Goal: Task Accomplishment & Management: Manage account settings

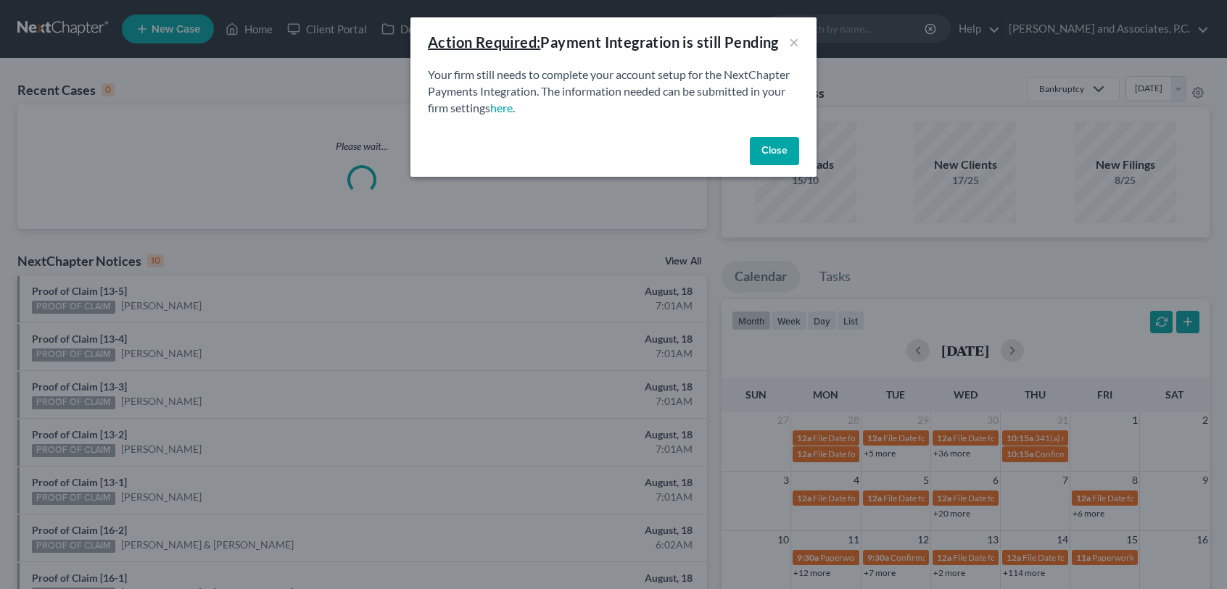
click at [766, 159] on button "Close" at bounding box center [774, 151] width 49 height 29
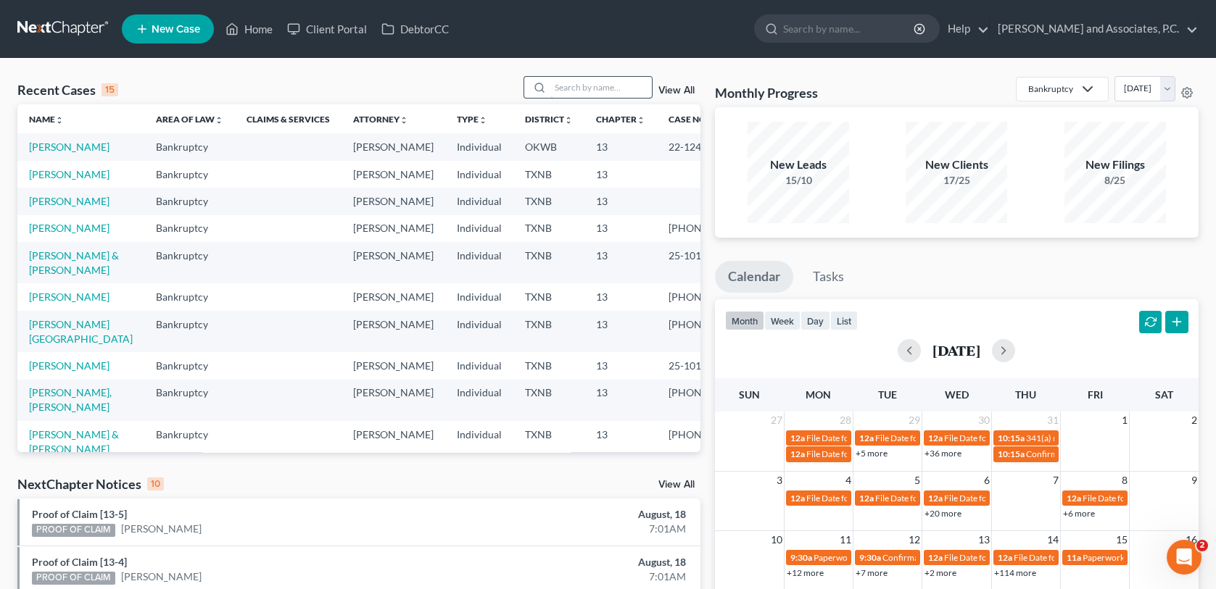
click at [576, 84] on input "search" at bounding box center [600, 87] width 101 height 21
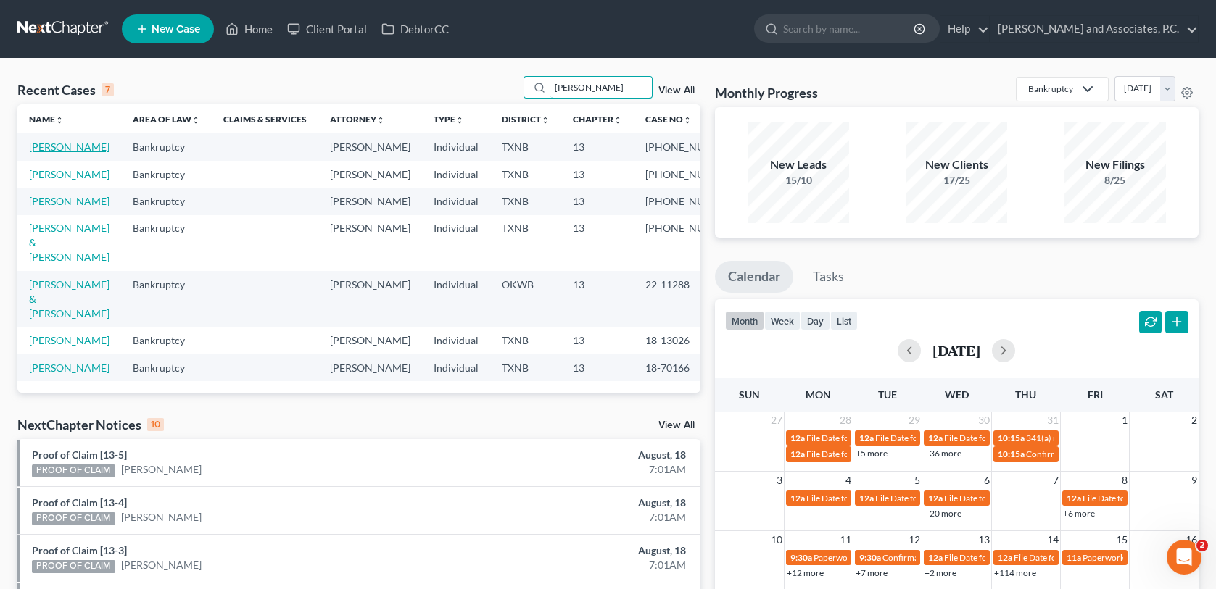
type input "[PERSON_NAME]"
click at [71, 149] on link "[PERSON_NAME]" at bounding box center [69, 147] width 80 height 12
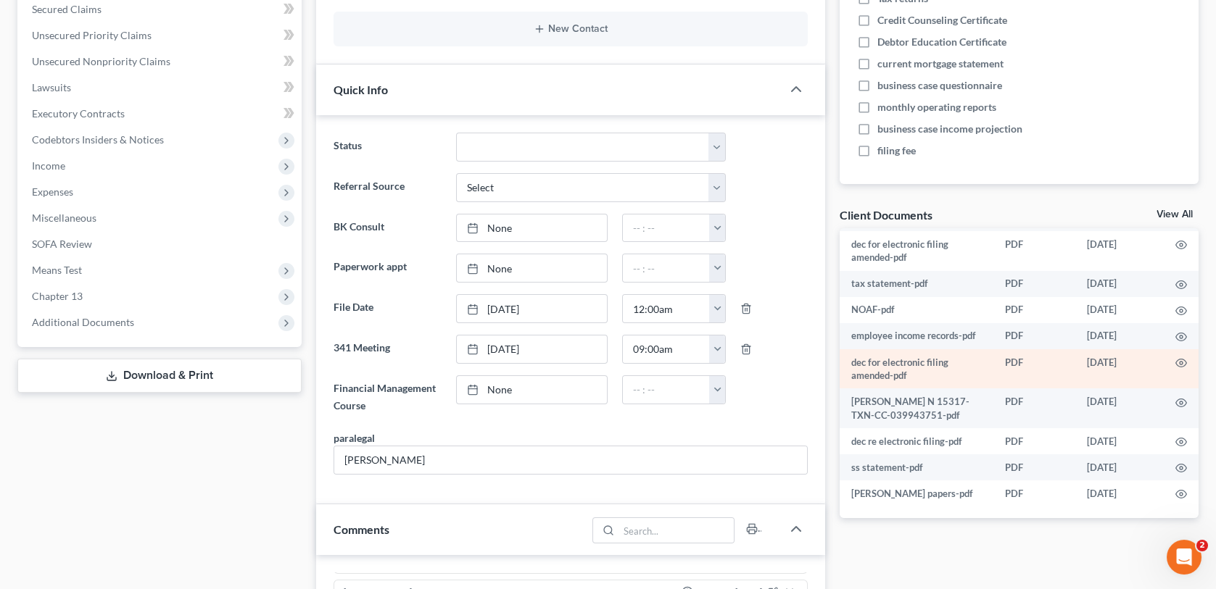
scroll to position [362, 0]
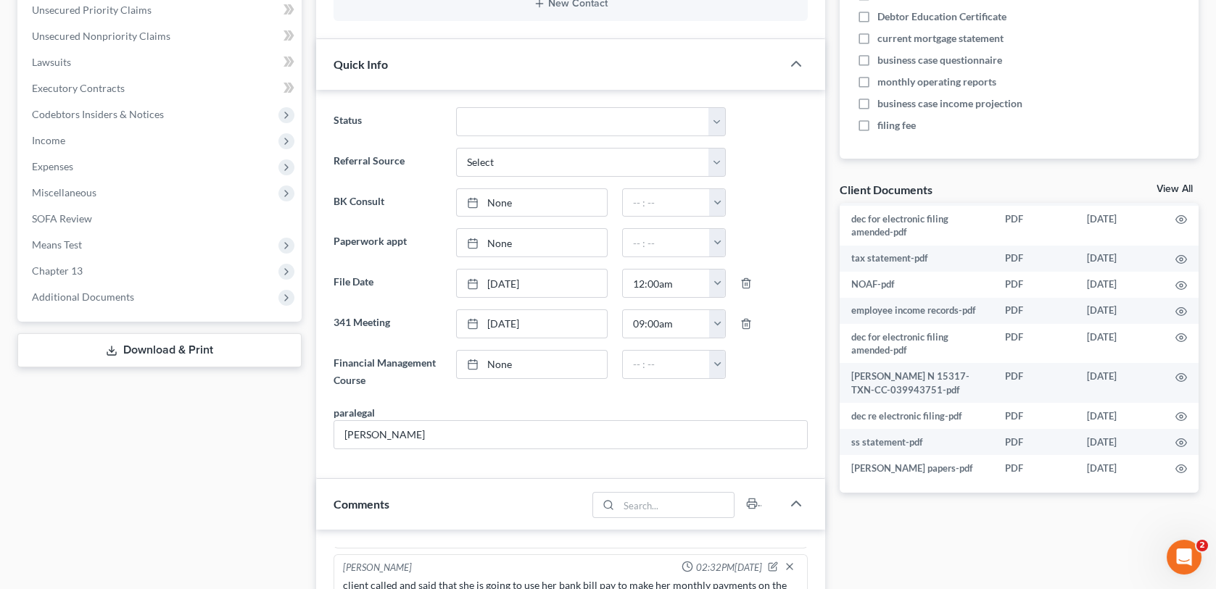
click at [1173, 187] on link "View All" at bounding box center [1174, 189] width 36 height 10
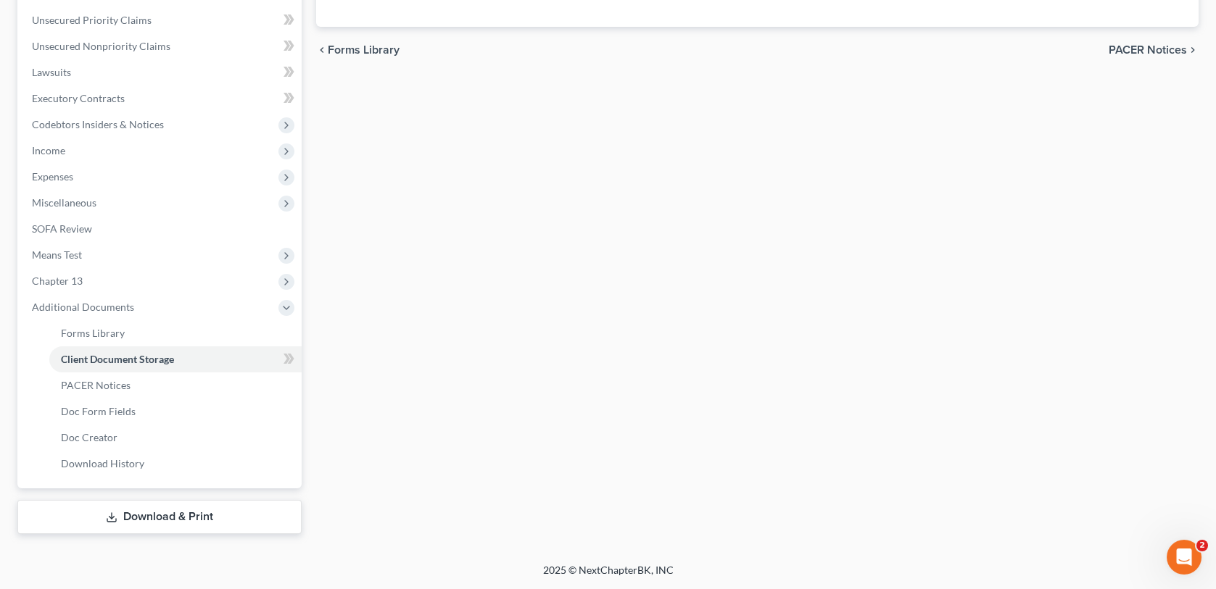
scroll to position [189, 0]
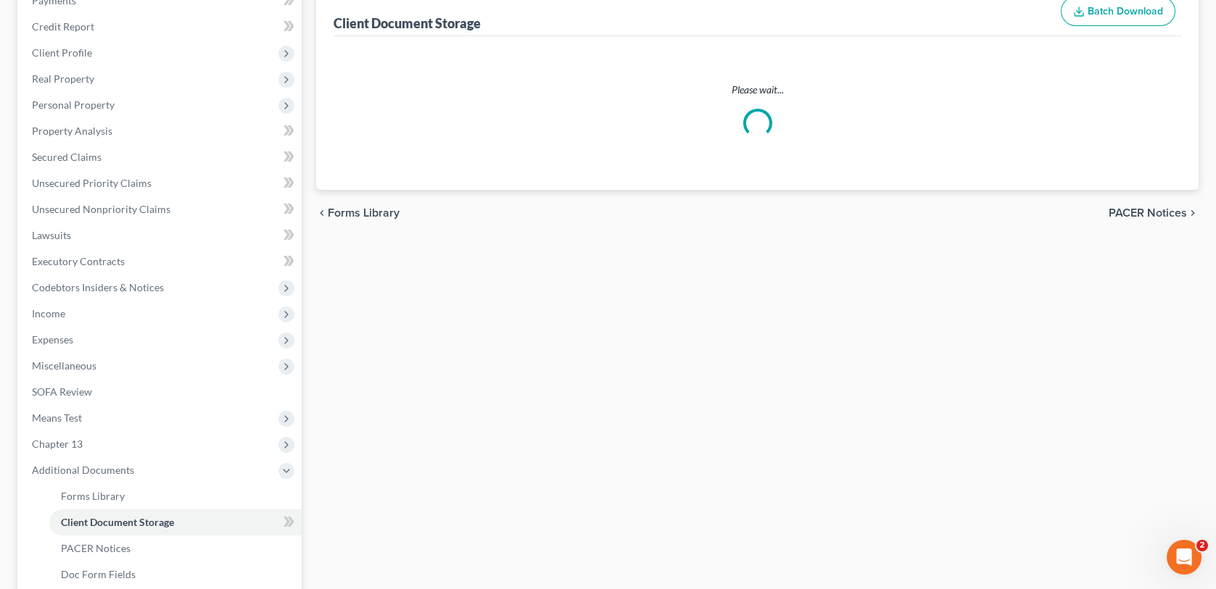
select select "21"
select select "10"
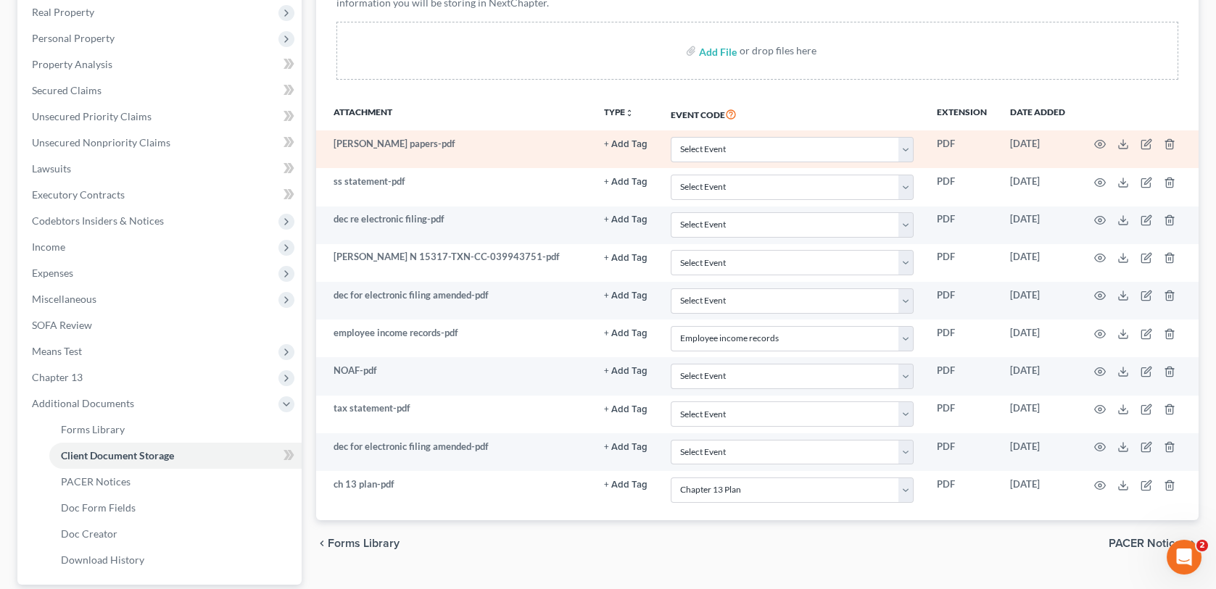
scroll to position [290, 0]
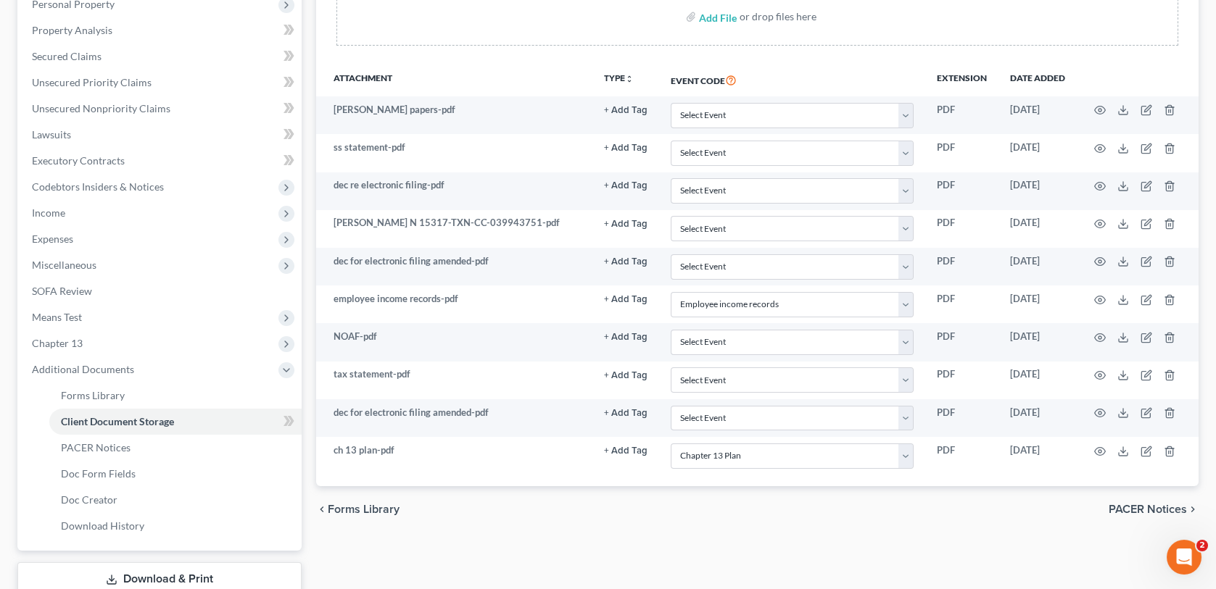
click at [1122, 510] on span "PACER Notices" at bounding box center [1147, 510] width 78 height 12
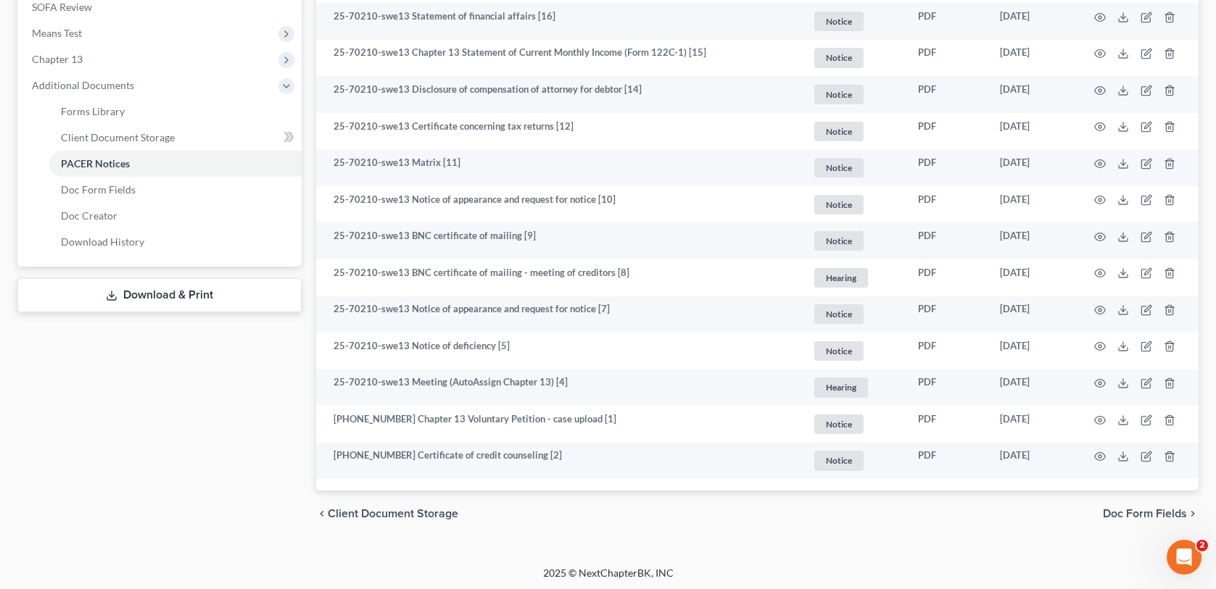
scroll to position [575, 0]
click at [1115, 510] on span "Doc Form Fields" at bounding box center [1145, 513] width 84 height 12
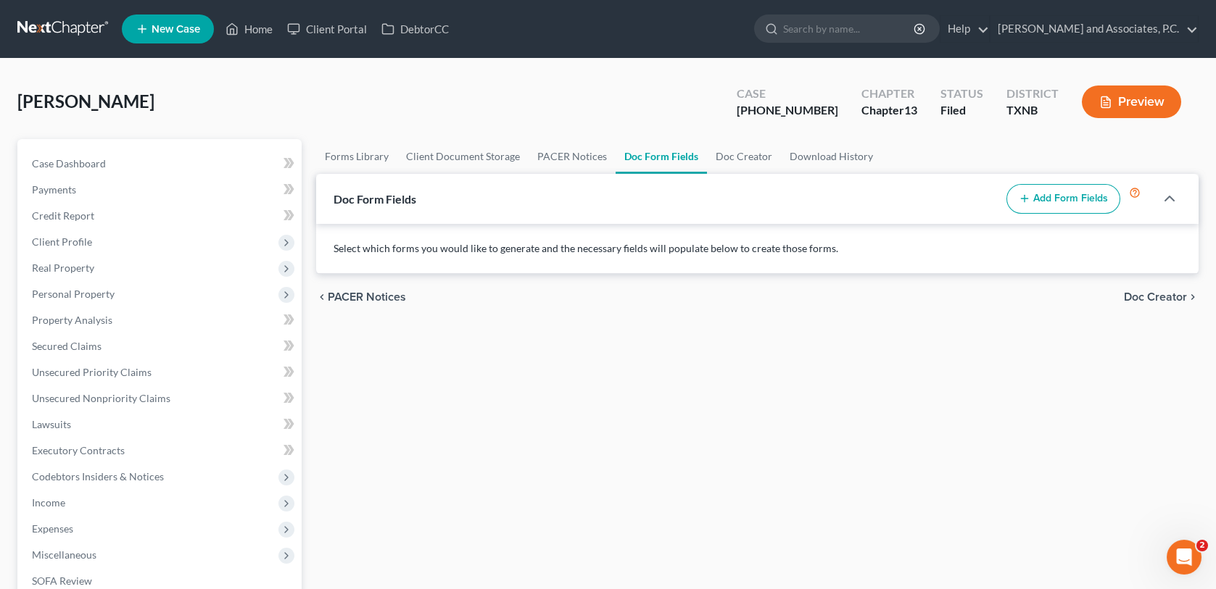
click at [385, 296] on span "PACER Notices" at bounding box center [367, 297] width 78 height 12
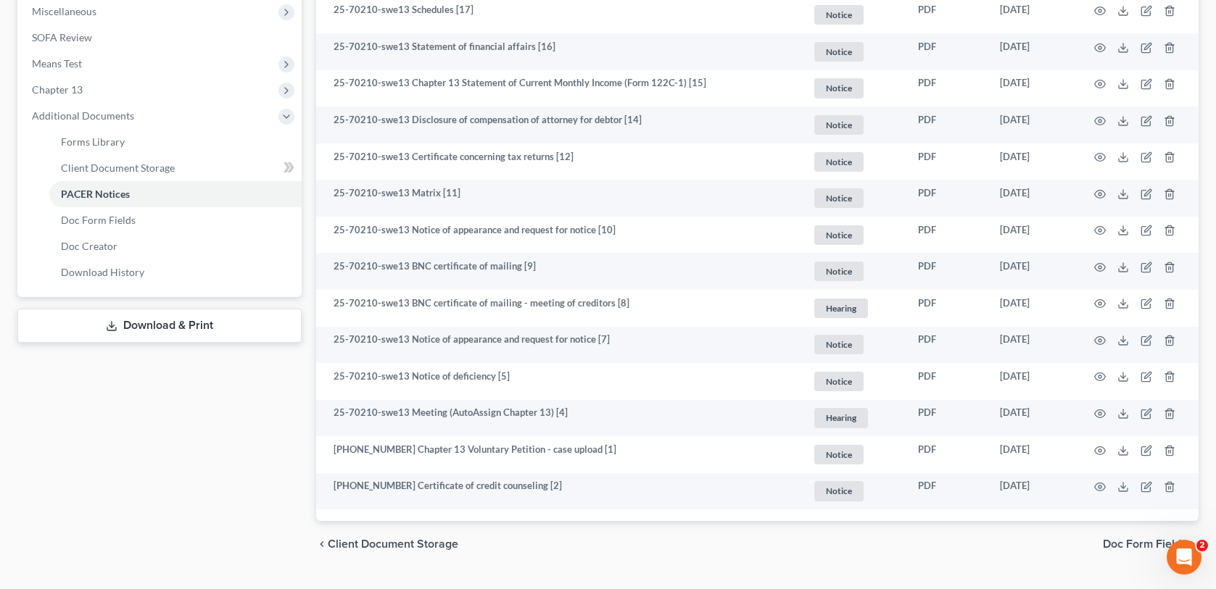
scroll to position [575, 0]
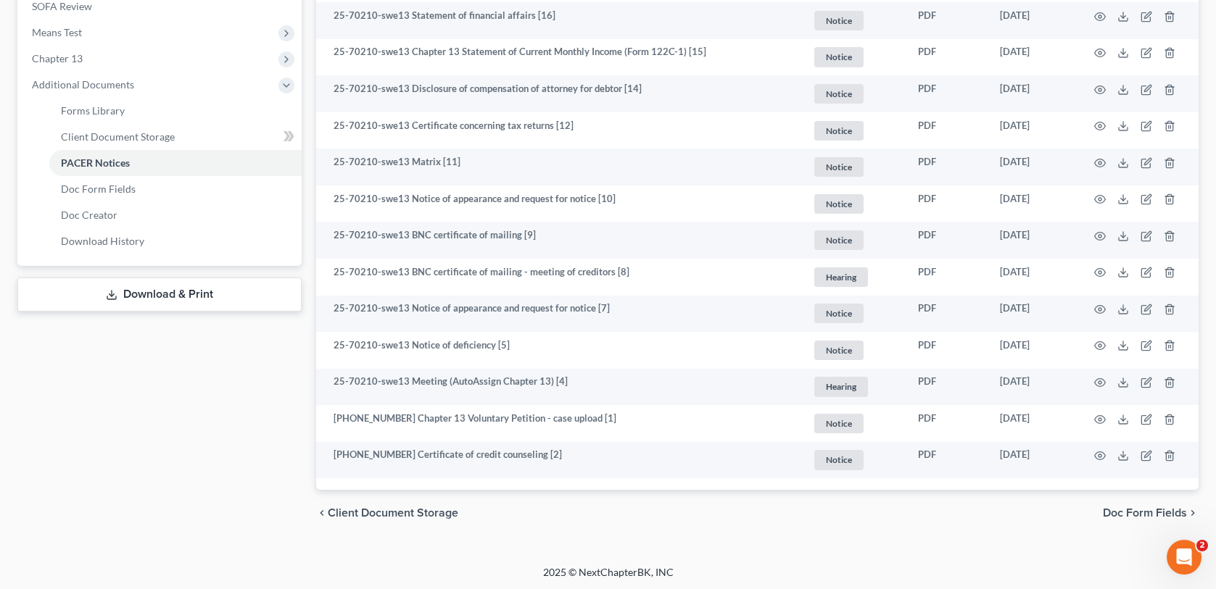
click at [1185, 510] on span "Doc Form Fields" at bounding box center [1145, 513] width 84 height 12
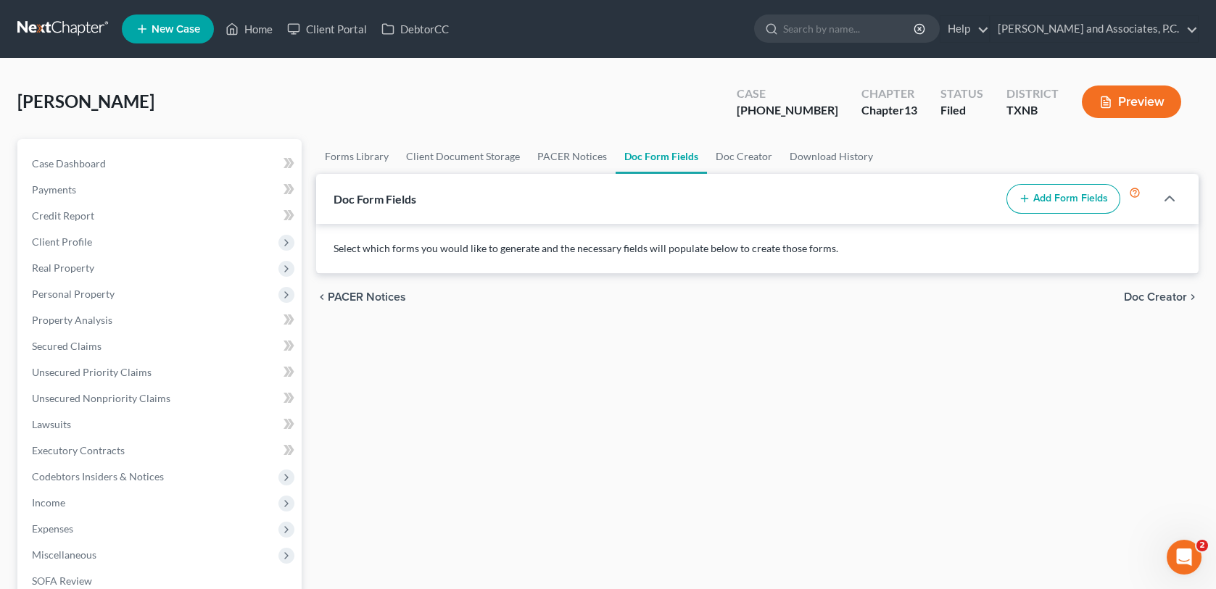
click at [368, 297] on span "PACER Notices" at bounding box center [367, 297] width 78 height 12
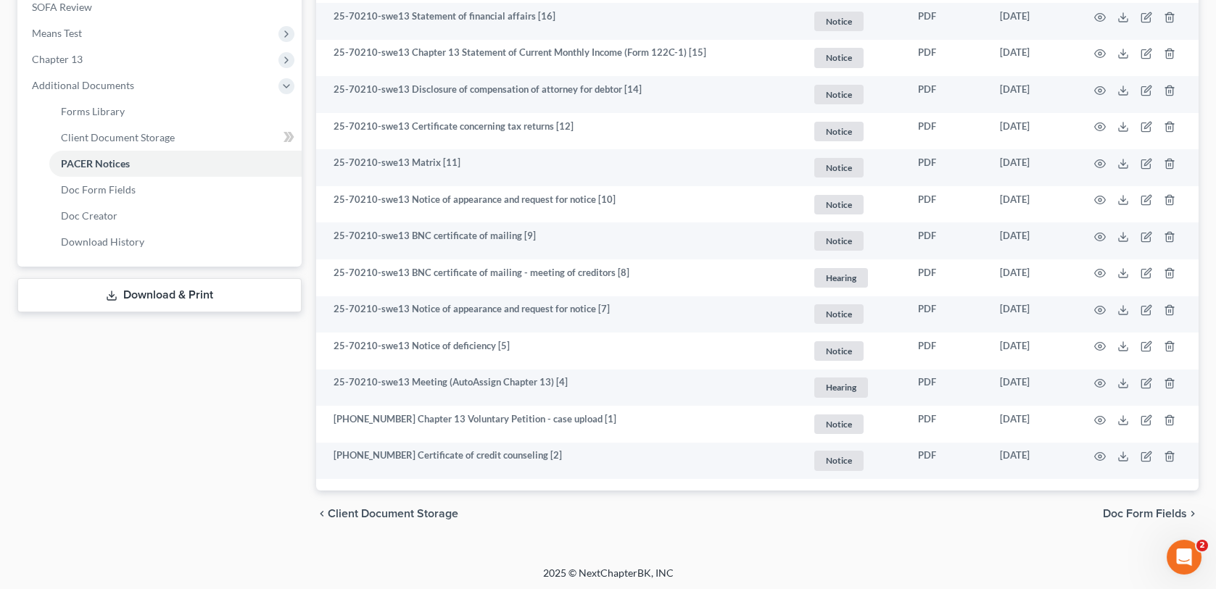
scroll to position [575, 0]
click at [391, 515] on span "Client Document Storage" at bounding box center [393, 513] width 130 height 12
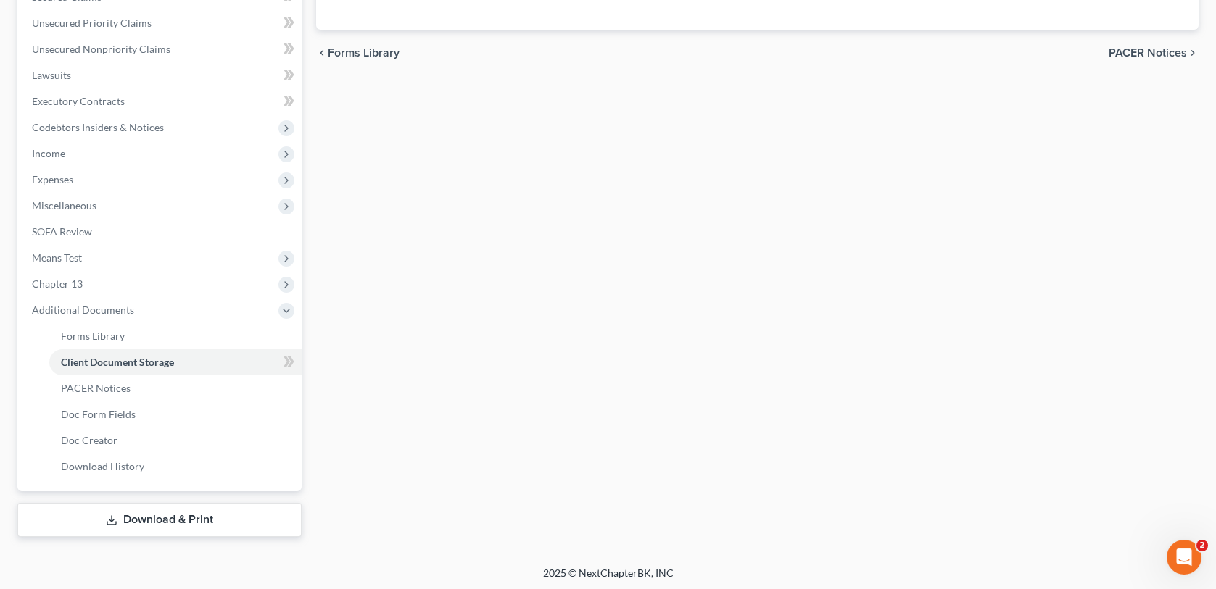
select select "21"
select select "10"
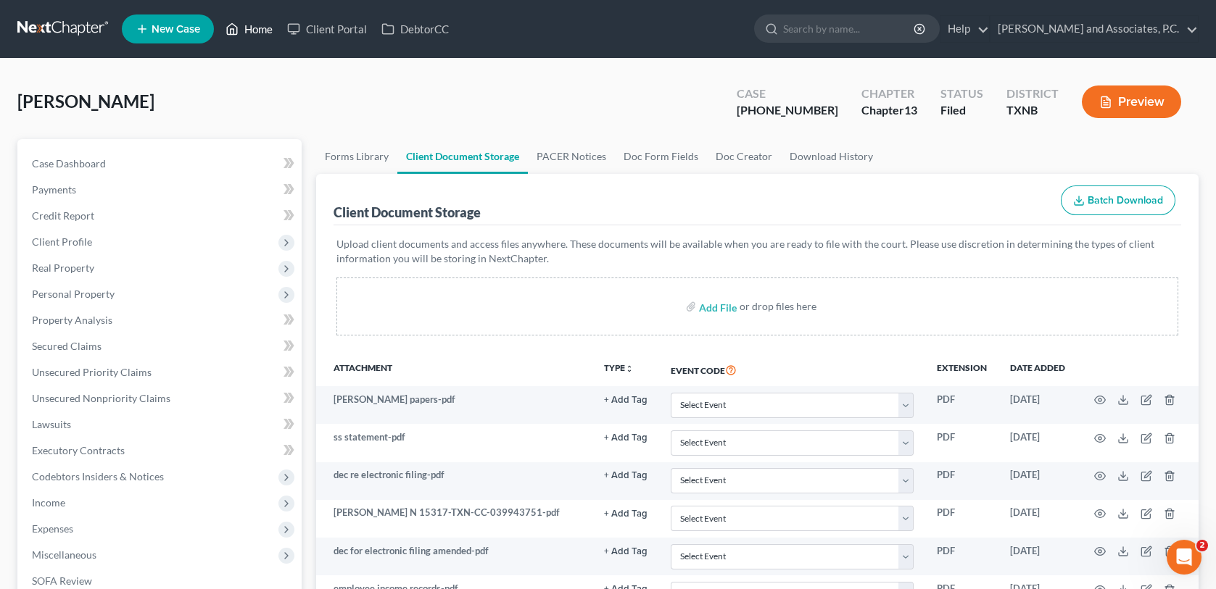
click at [249, 26] on link "Home" at bounding box center [249, 29] width 62 height 26
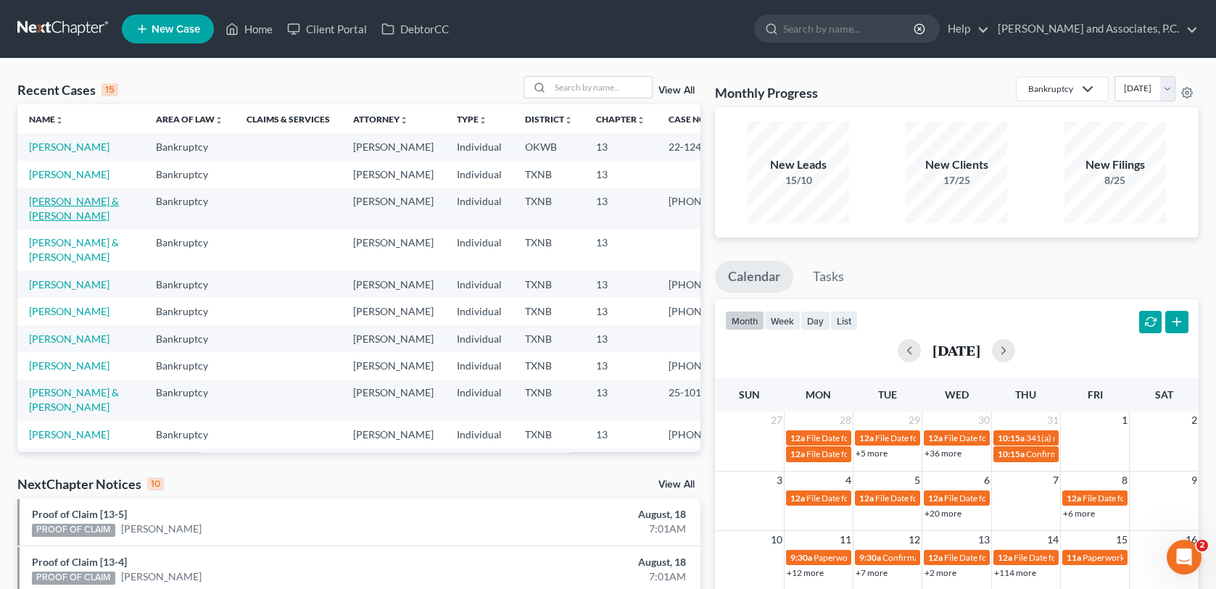
click at [88, 222] on link "[PERSON_NAME] & [PERSON_NAME]" at bounding box center [74, 208] width 90 height 27
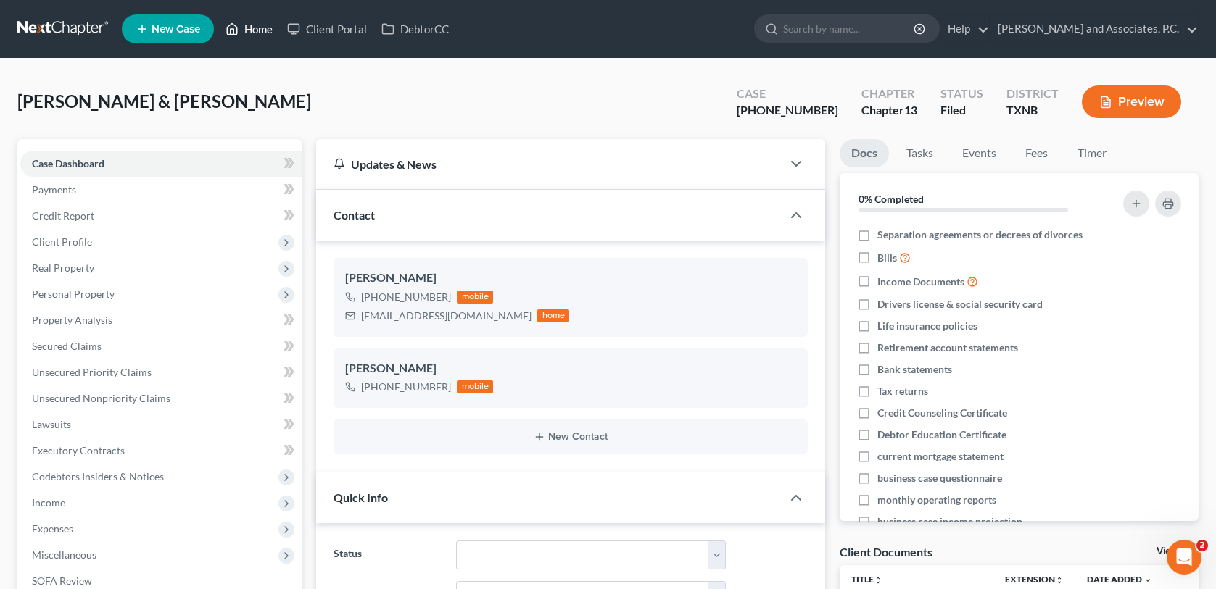
drag, startPoint x: 251, startPoint y: 26, endPoint x: 278, endPoint y: 76, distance: 57.1
click at [251, 26] on link "Home" at bounding box center [249, 29] width 62 height 26
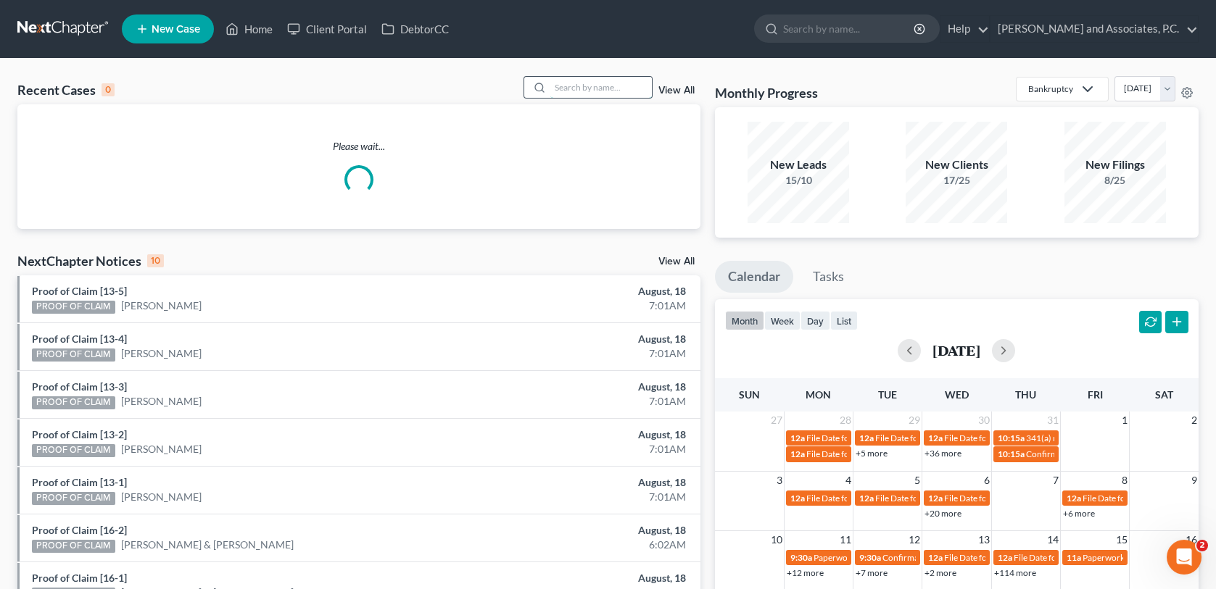
click at [609, 88] on input "search" at bounding box center [600, 87] width 101 height 21
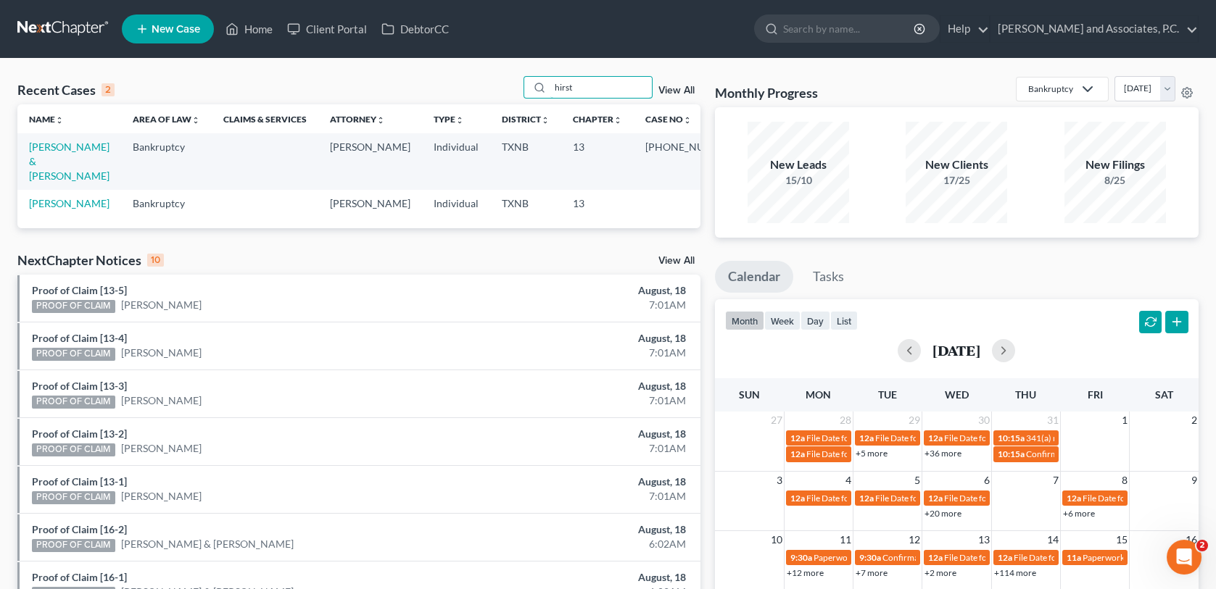
type input "hirst"
click at [43, 154] on td "[PERSON_NAME] & [PERSON_NAME]" at bounding box center [69, 161] width 104 height 56
click at [48, 147] on link "[PERSON_NAME] & [PERSON_NAME]" at bounding box center [69, 161] width 80 height 41
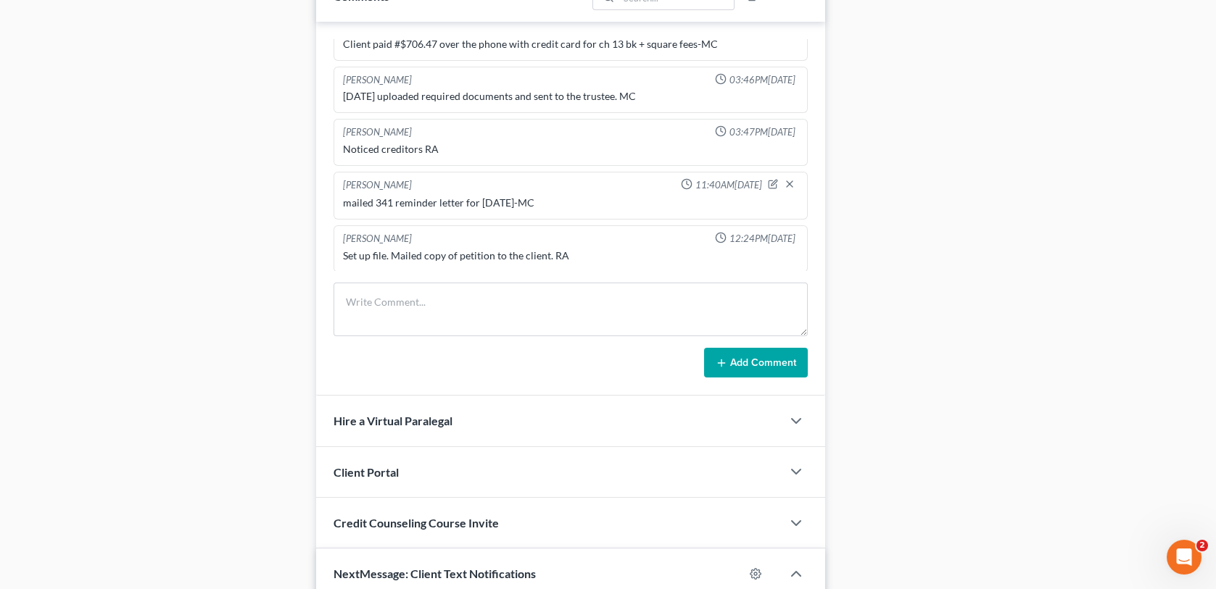
scroll to position [1257, 0]
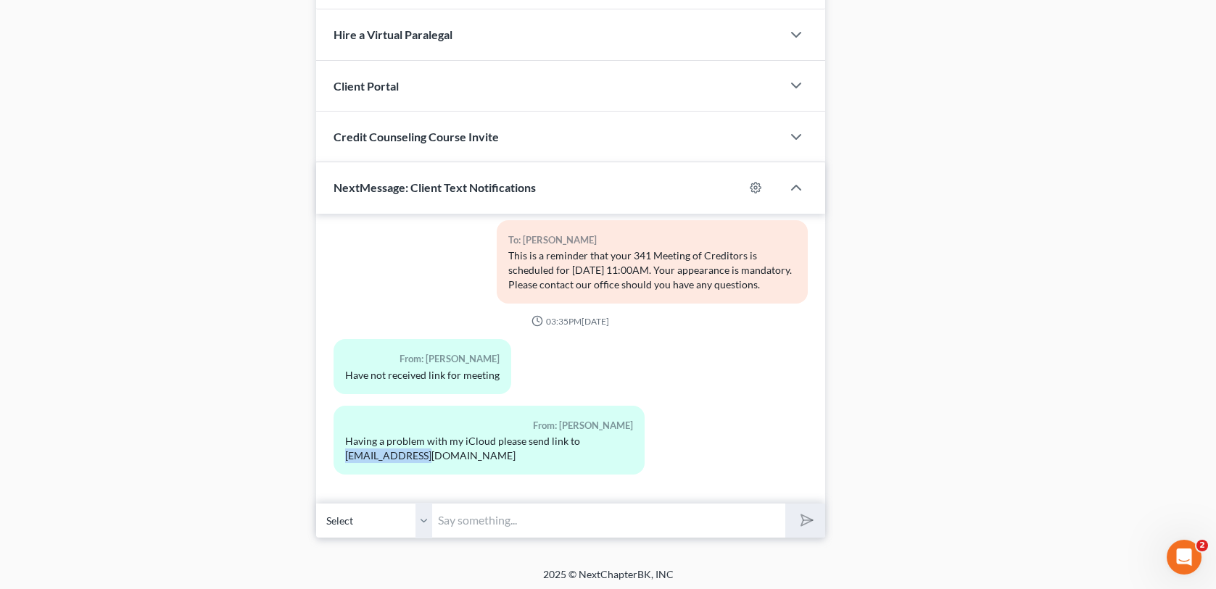
drag, startPoint x: 346, startPoint y: 452, endPoint x: 423, endPoint y: 451, distance: 76.9
click at [423, 451] on div "Having a problem with my iCloud please send link to [EMAIL_ADDRESS][DOMAIN_NAME]" at bounding box center [489, 448] width 288 height 29
drag, startPoint x: 423, startPoint y: 451, endPoint x: 453, endPoint y: 511, distance: 67.4
click at [453, 510] on input "text" at bounding box center [608, 521] width 352 height 36
type input "I"
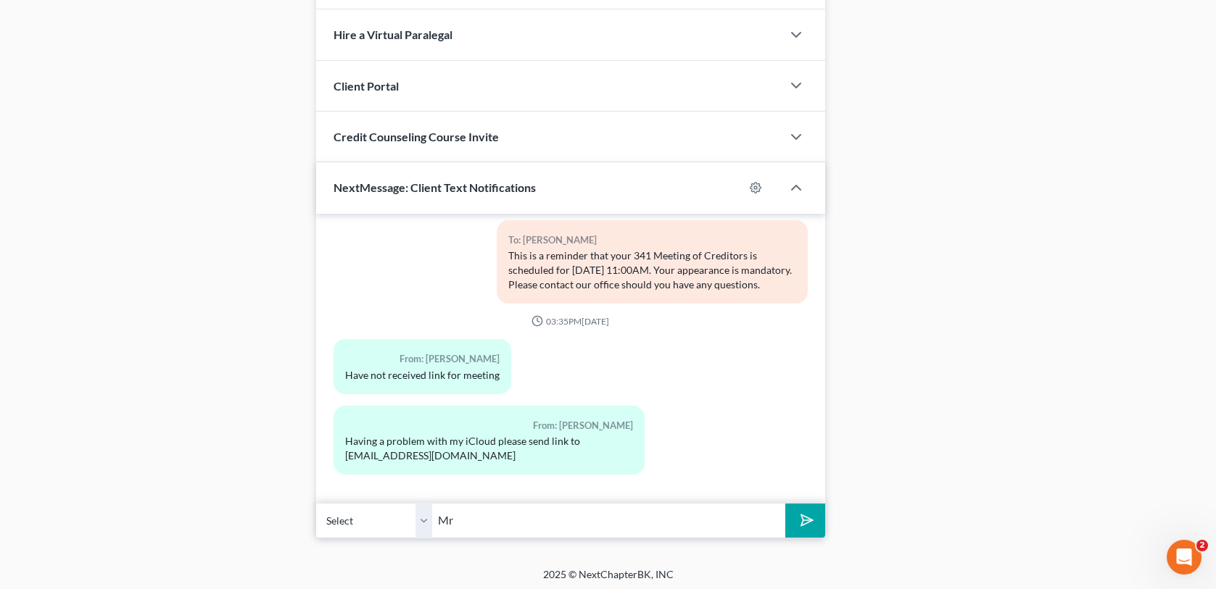
type input "M"
type input "t"
type input "This is [PERSON_NAME] at [GEOGRAPHIC_DATA][PERSON_NAME] office. I am sending th…"
click at [805, 516] on line "submit" at bounding box center [807, 520] width 9 height 9
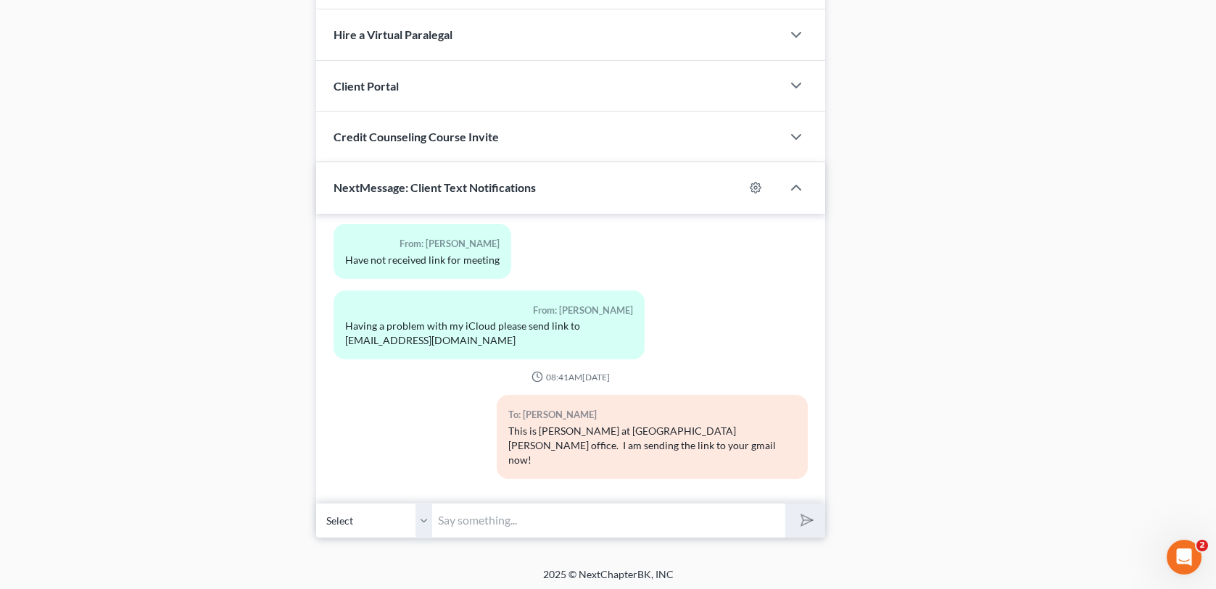
scroll to position [652, 0]
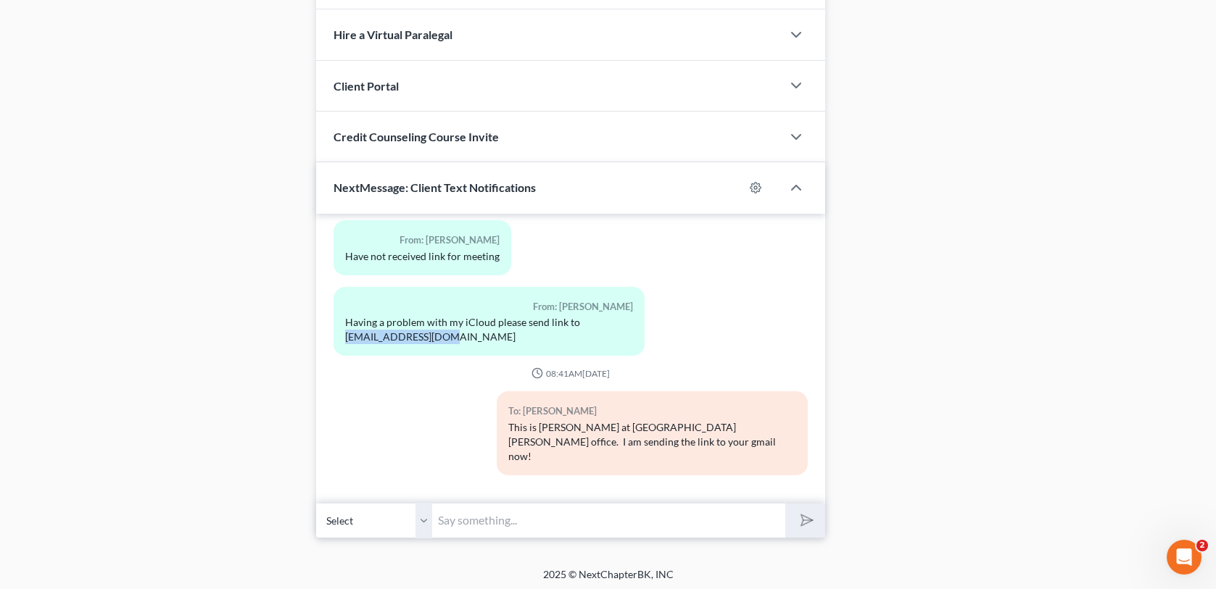
drag, startPoint x: 347, startPoint y: 350, endPoint x: 449, endPoint y: 360, distance: 102.7
click at [449, 356] on div "From: [PERSON_NAME] Having a problem with my iCloud please send link to [EMAIL_…" at bounding box center [488, 321] width 311 height 69
copy div "[EMAIL_ADDRESS][DOMAIN_NAME]"
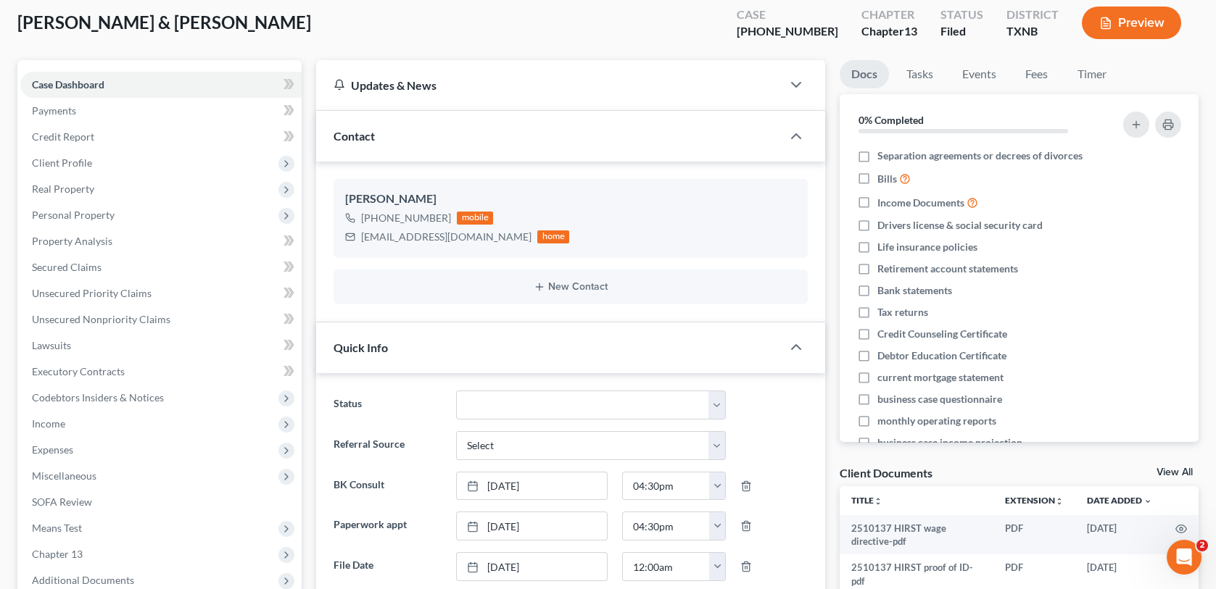
scroll to position [0, 0]
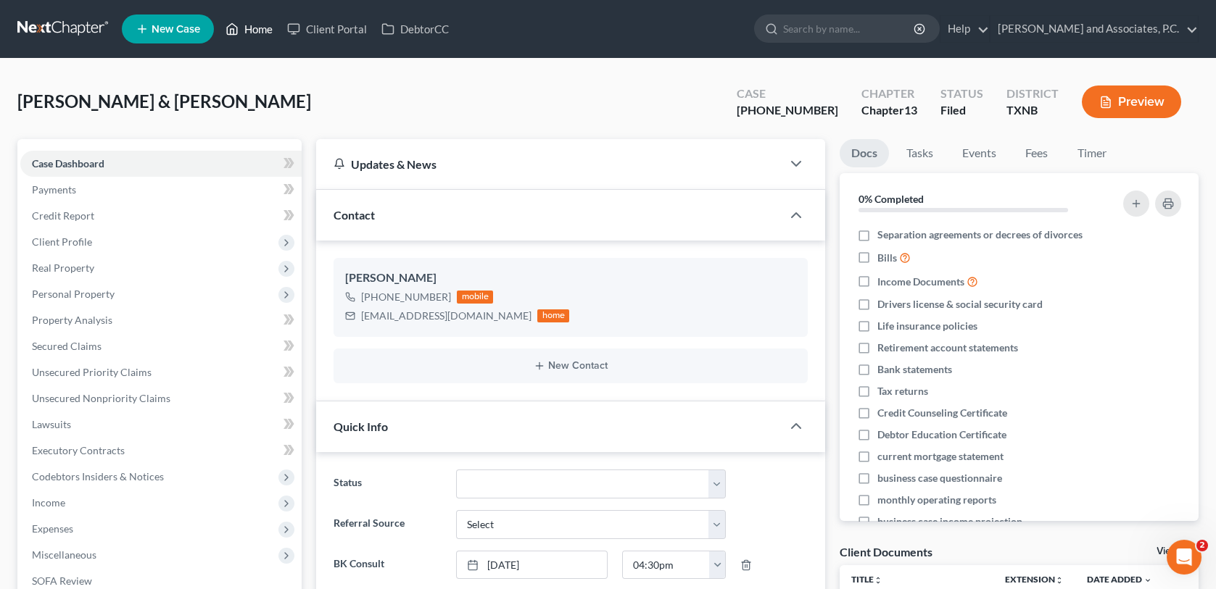
drag, startPoint x: 257, startPoint y: 29, endPoint x: 275, endPoint y: 47, distance: 26.1
click at [257, 29] on link "Home" at bounding box center [249, 29] width 62 height 26
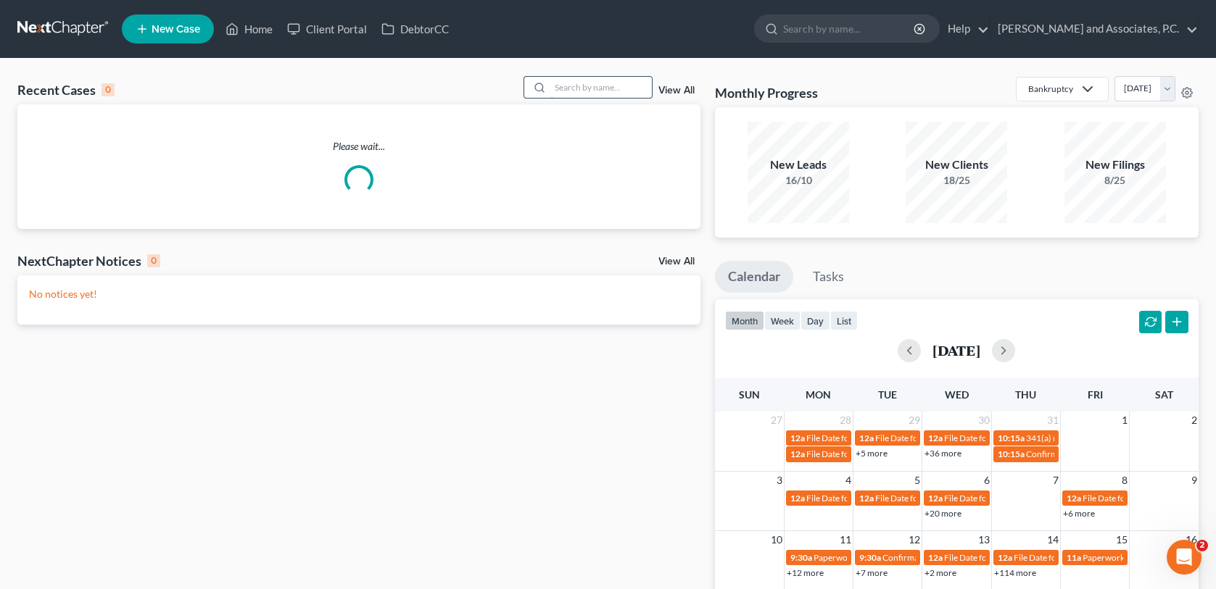
click at [559, 86] on input "search" at bounding box center [600, 87] width 101 height 21
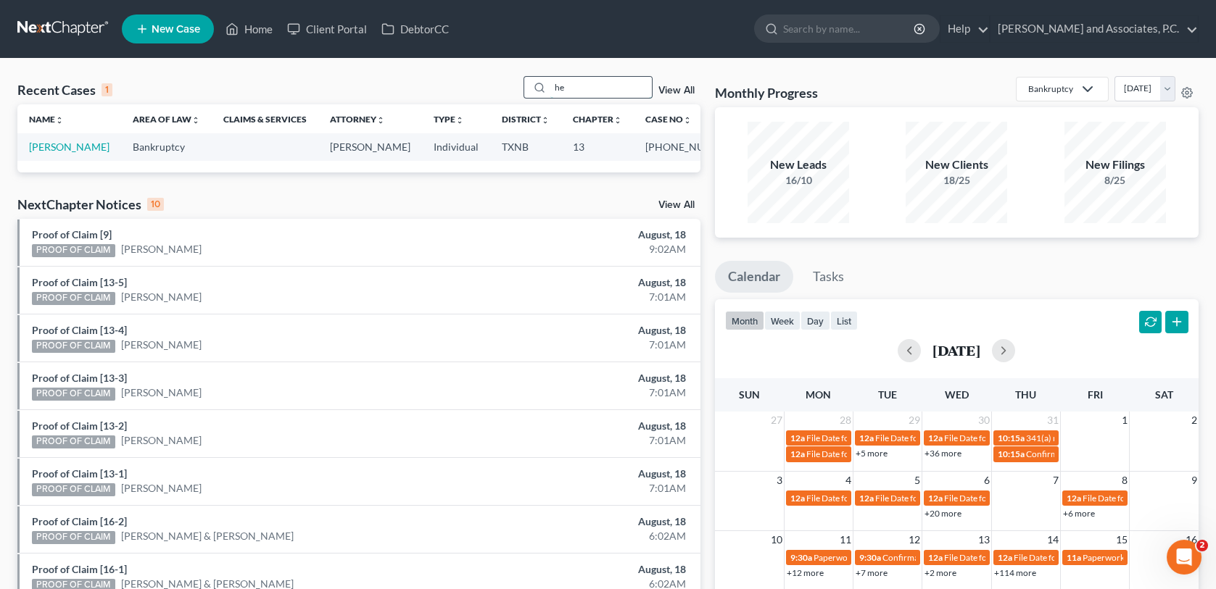
type input "h"
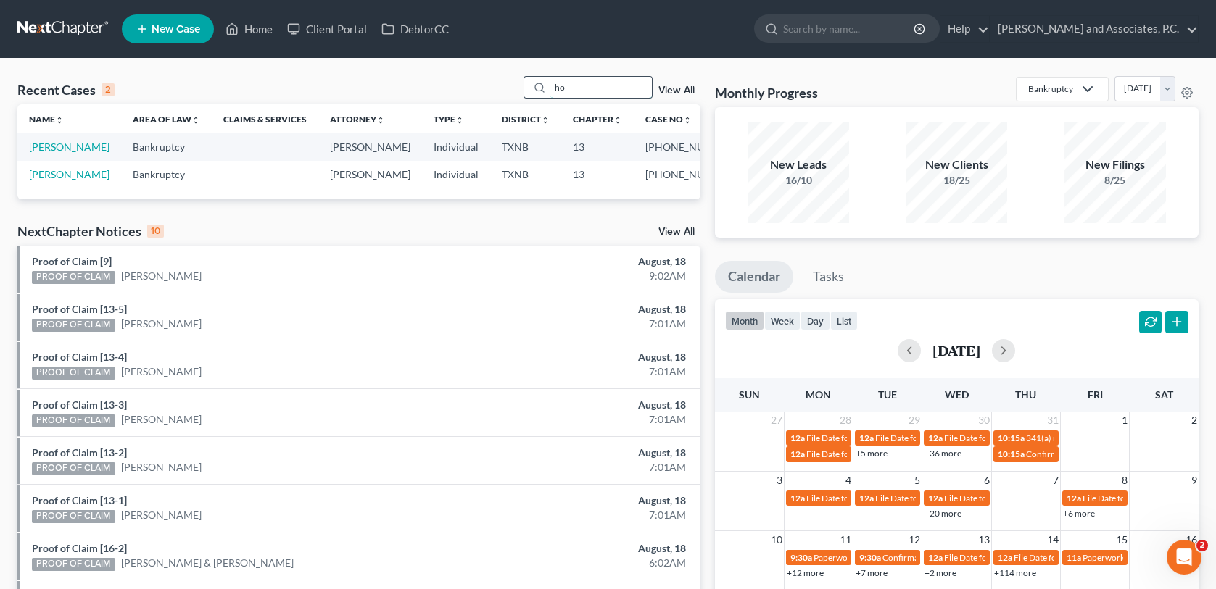
type input "h"
type input "c"
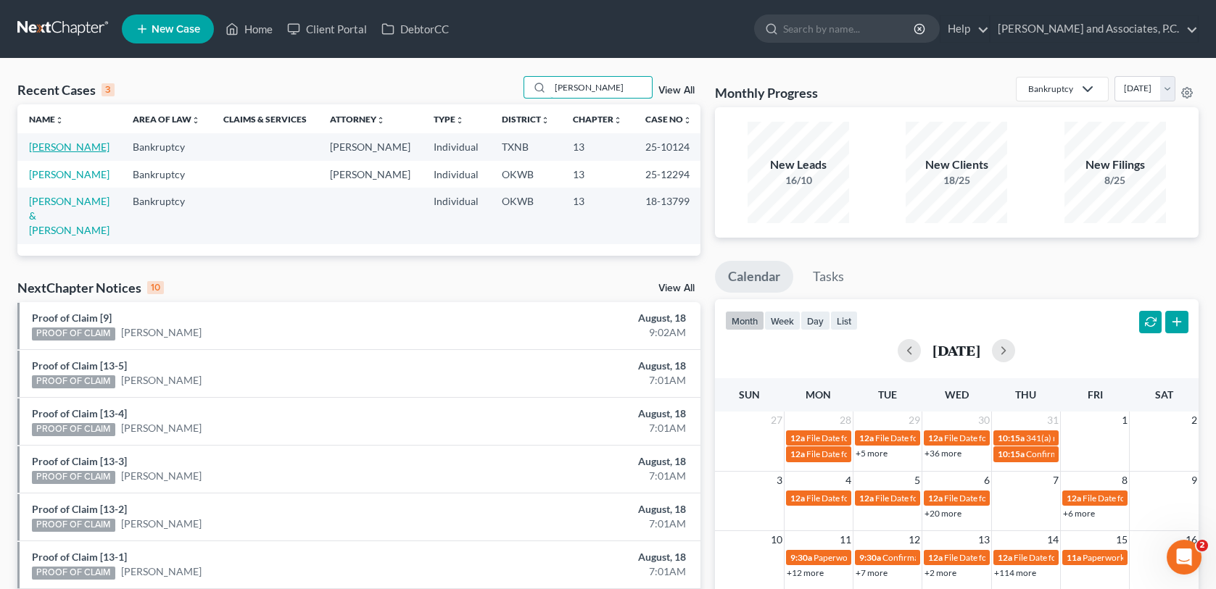
type input "[PERSON_NAME]"
click at [54, 148] on link "[PERSON_NAME]" at bounding box center [69, 147] width 80 height 12
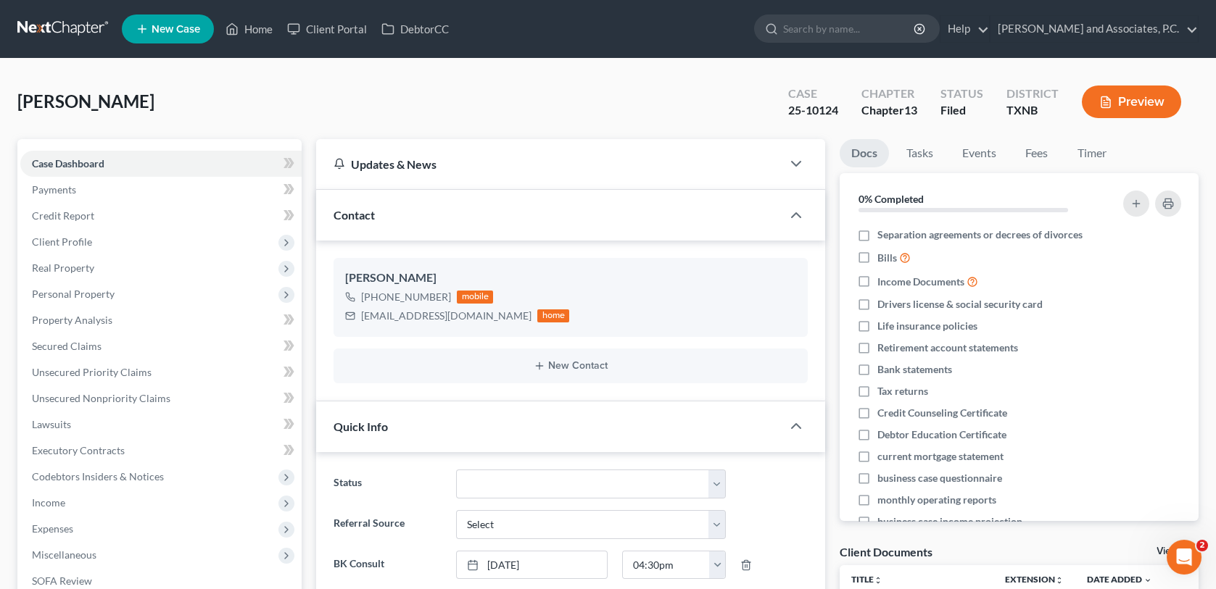
scroll to position [259, 0]
click at [826, 30] on input "search" at bounding box center [849, 28] width 133 height 27
type input "[PERSON_NAME]"
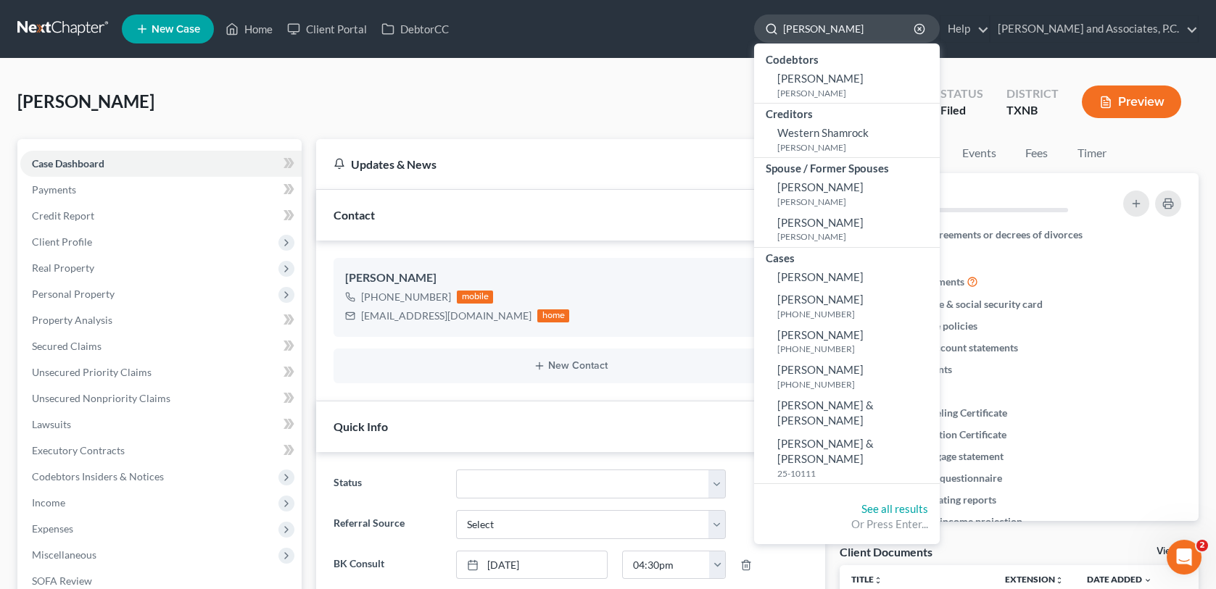
drag, startPoint x: 836, startPoint y: 29, endPoint x: 774, endPoint y: 17, distance: 63.4
click at [774, 17] on div "[PERSON_NAME]" at bounding box center [847, 28] width 186 height 28
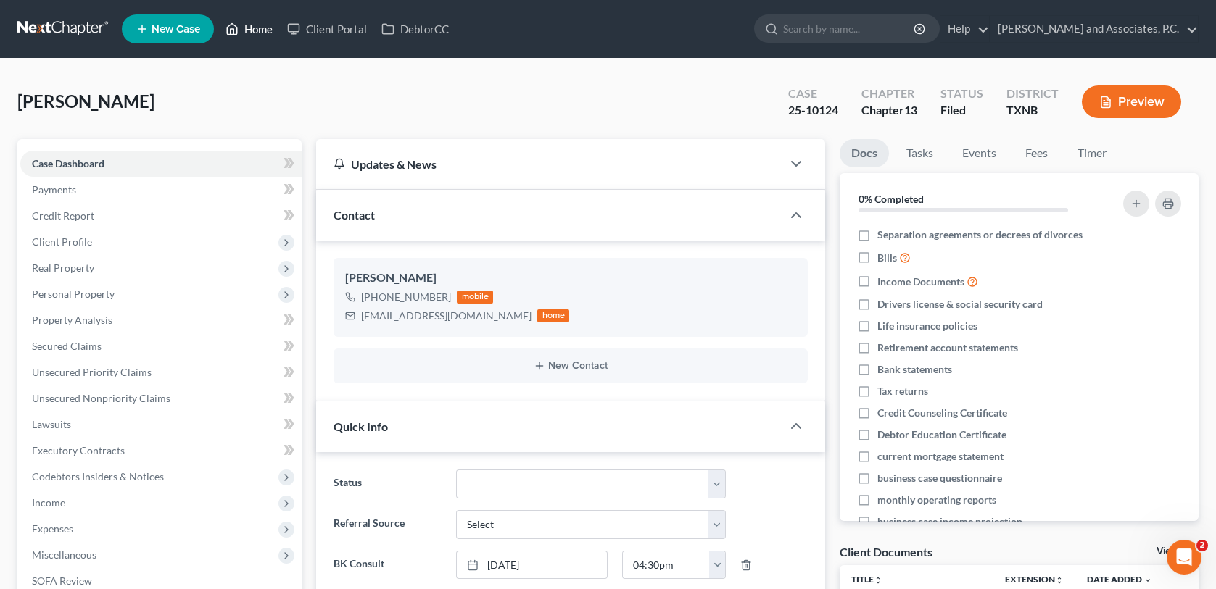
click at [253, 30] on link "Home" at bounding box center [249, 29] width 62 height 26
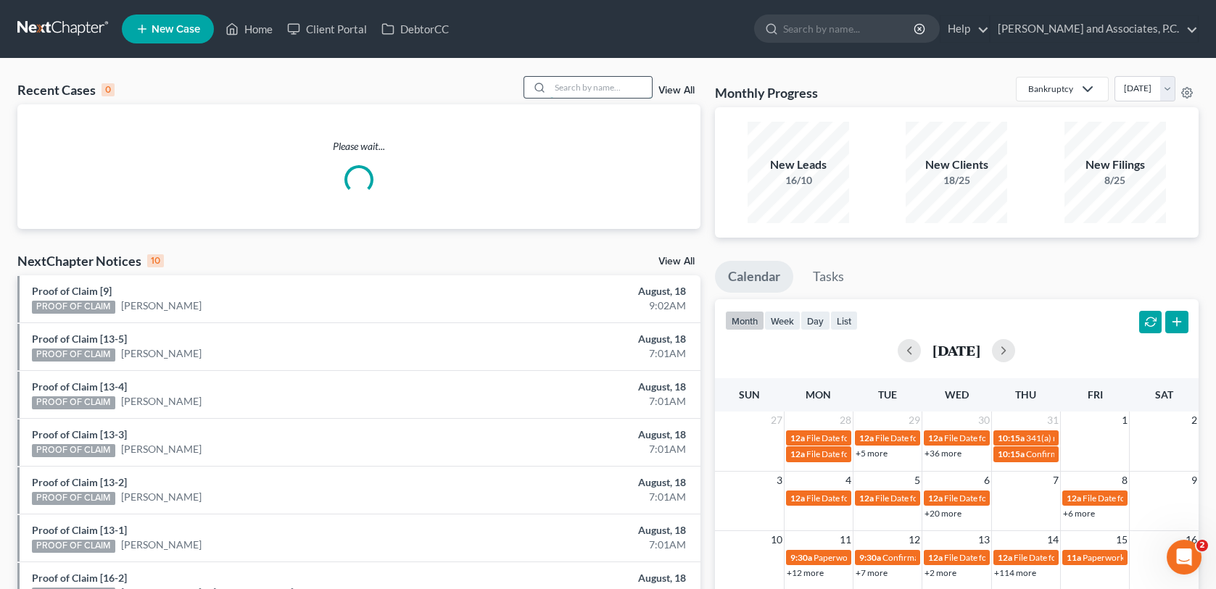
click at [569, 86] on input "search" at bounding box center [600, 87] width 101 height 21
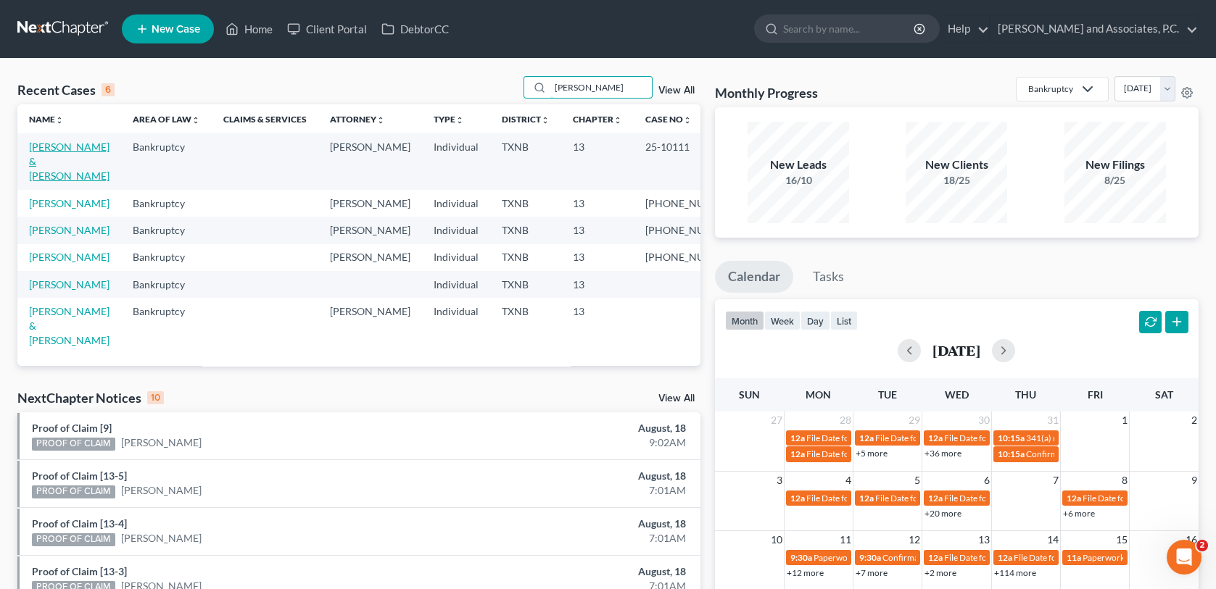
type input "[PERSON_NAME]"
click at [59, 147] on link "[PERSON_NAME] & [PERSON_NAME]" at bounding box center [69, 161] width 80 height 41
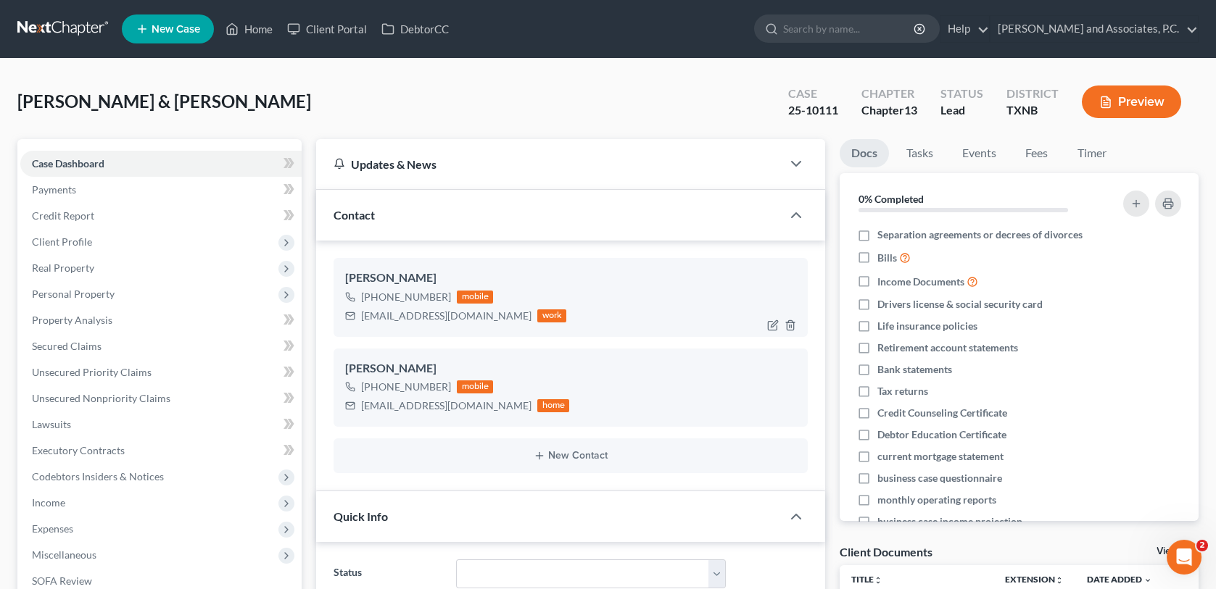
scroll to position [1105, 0]
click at [265, 33] on link "Home" at bounding box center [249, 29] width 62 height 26
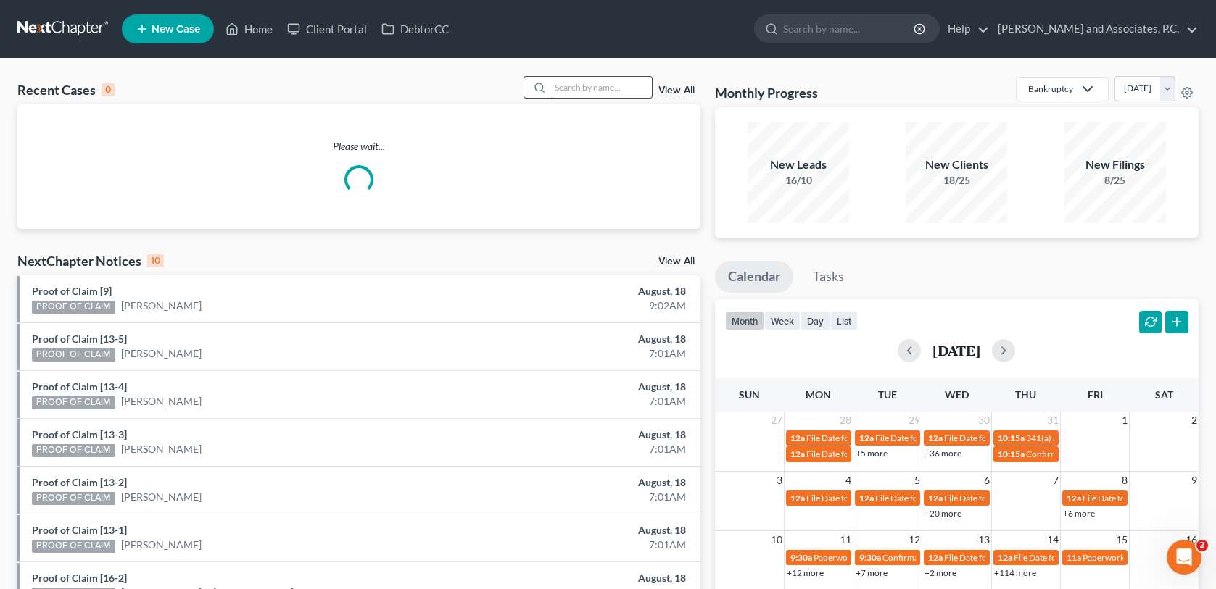
click at [560, 87] on input "search" at bounding box center [600, 87] width 101 height 21
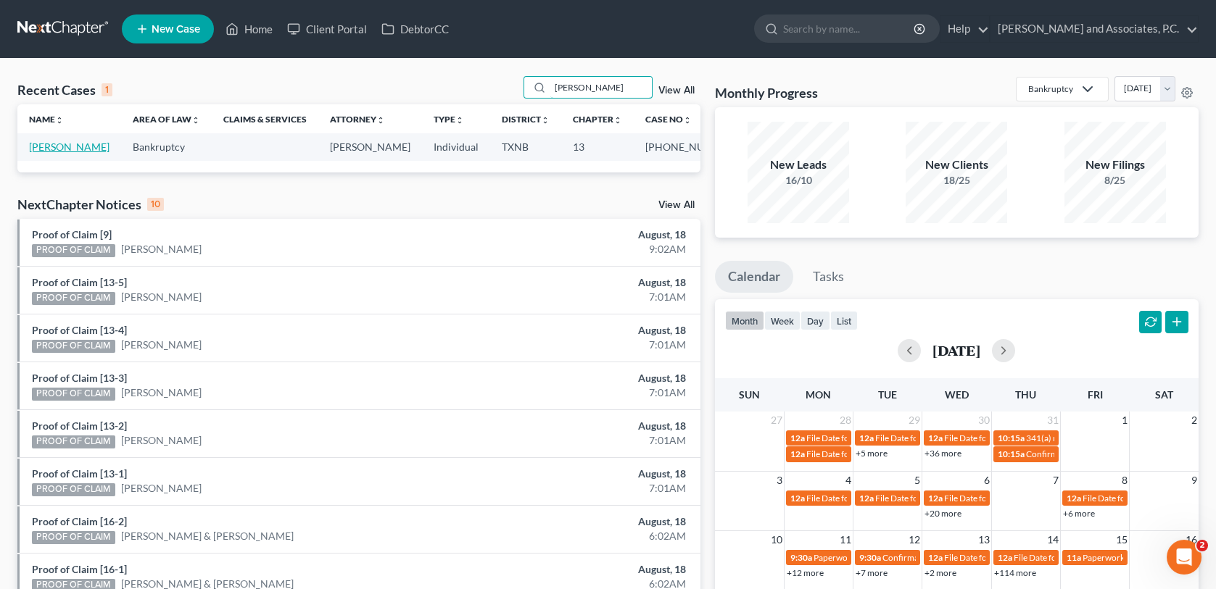
type input "[PERSON_NAME]"
click at [49, 149] on link "[PERSON_NAME]" at bounding box center [69, 147] width 80 height 12
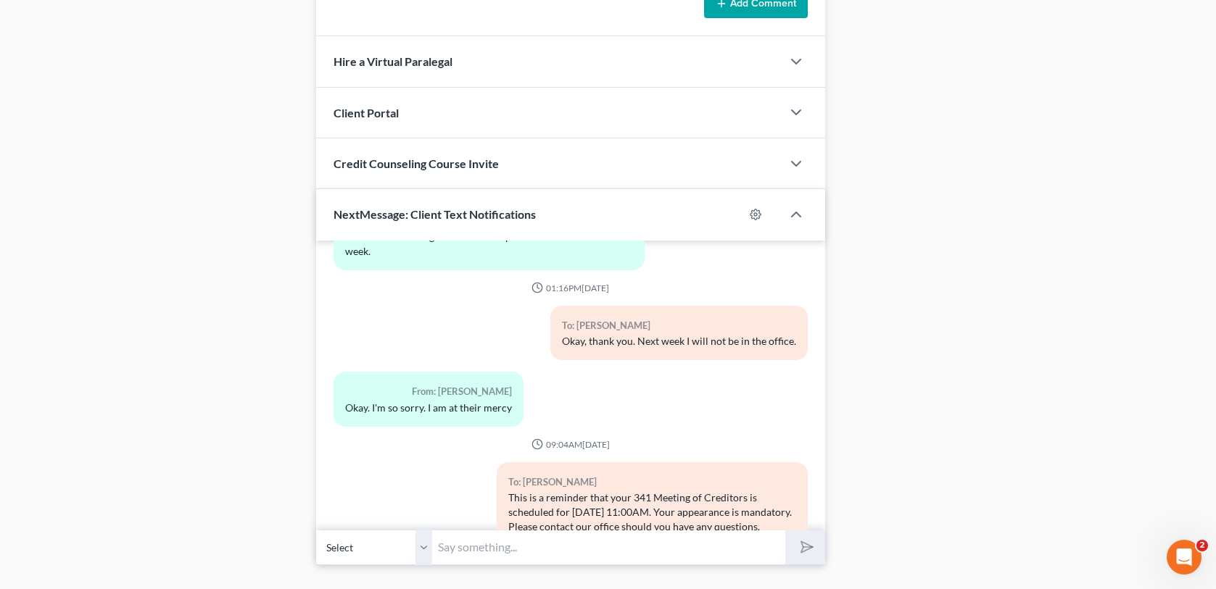
scroll to position [1232, 0]
click at [507, 550] on input "text" at bounding box center [608, 546] width 352 height 36
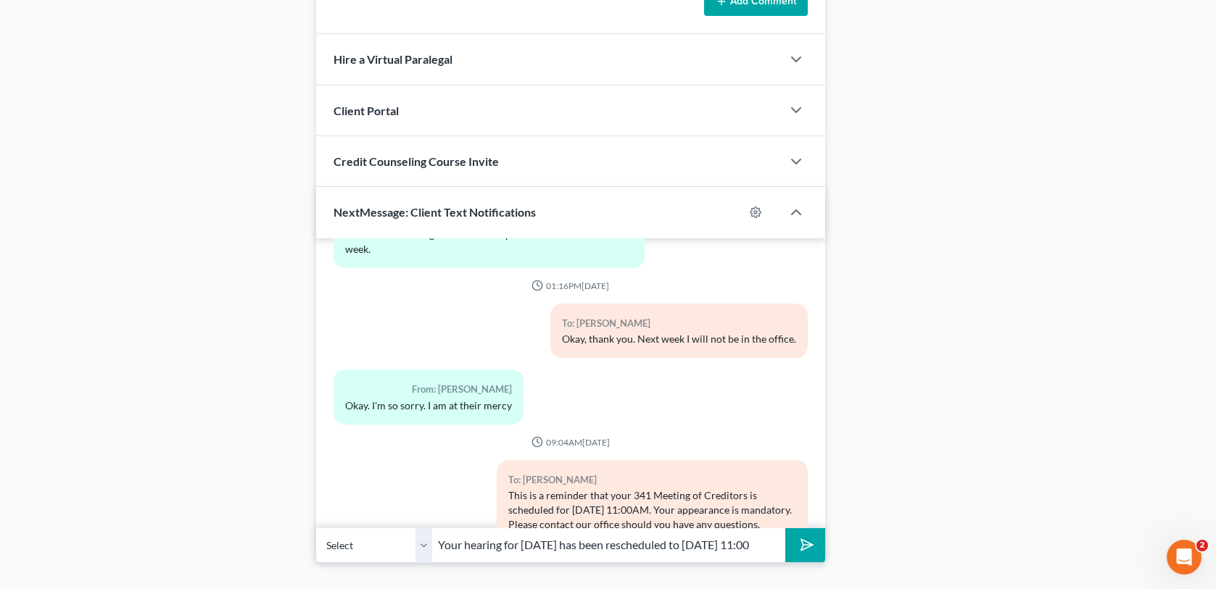
scroll to position [0, 11]
type input "Your hearing for [DATE] has been rescheduled to [DATE] 11:00"
click at [804, 542] on line "submit" at bounding box center [807, 545] width 9 height 9
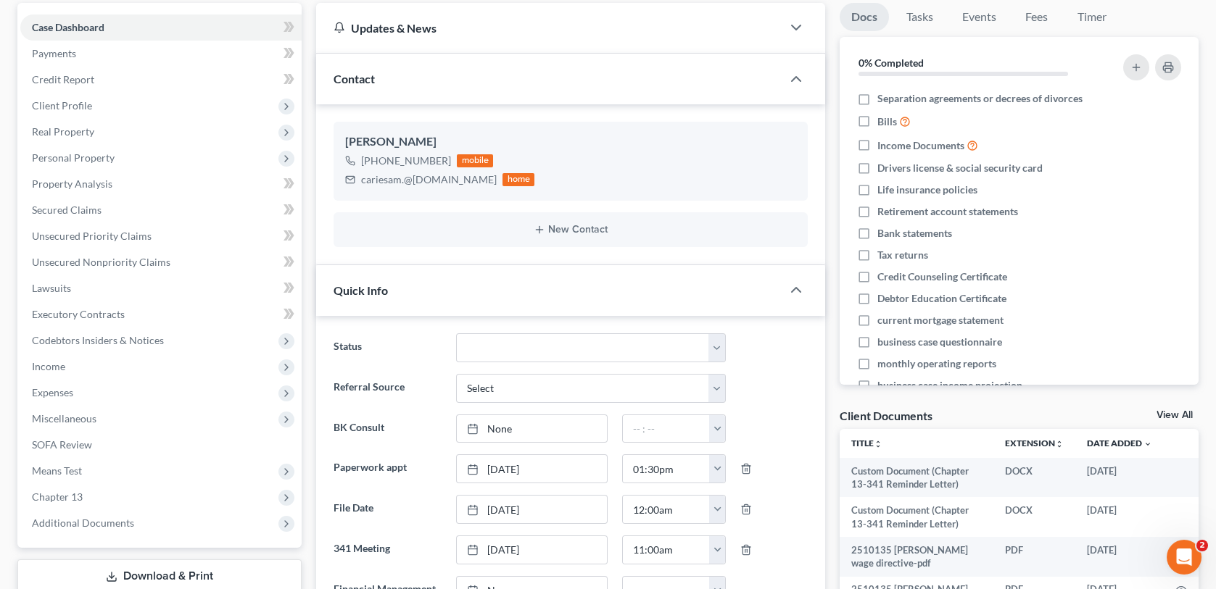
scroll to position [725, 0]
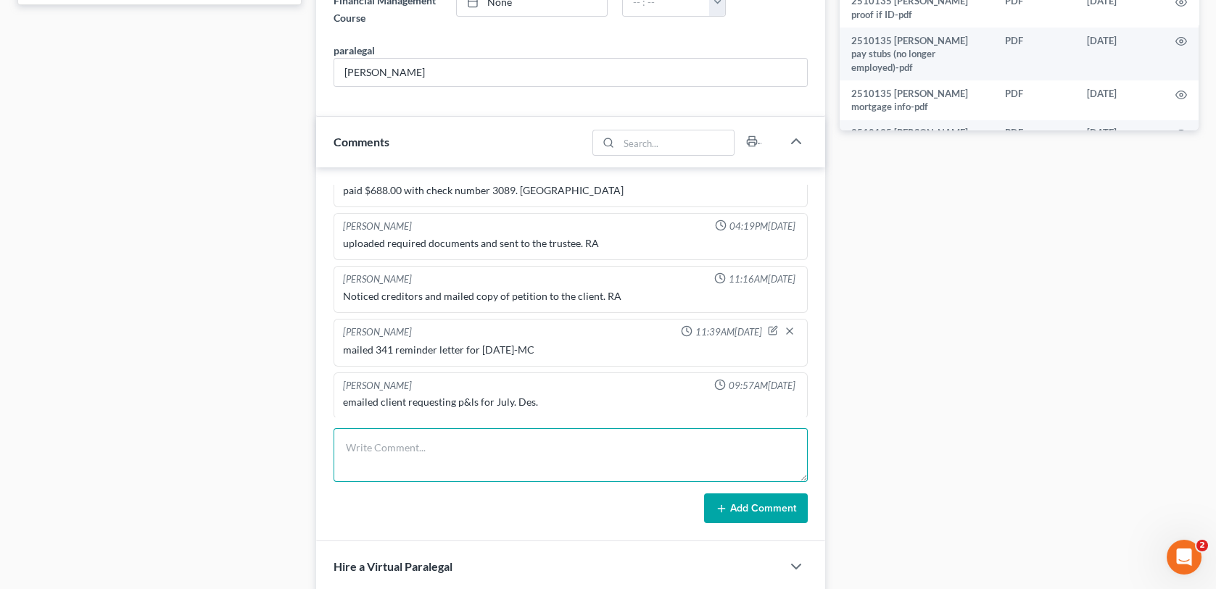
click at [373, 460] on textarea at bounding box center [569, 455] width 473 height 54
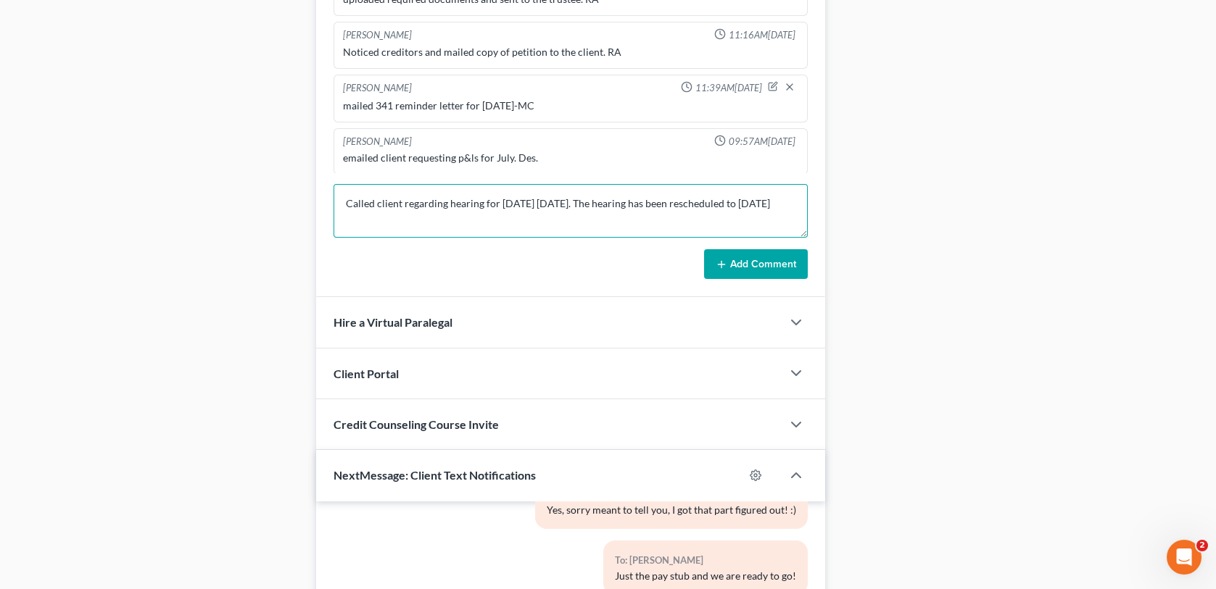
scroll to position [967, 0]
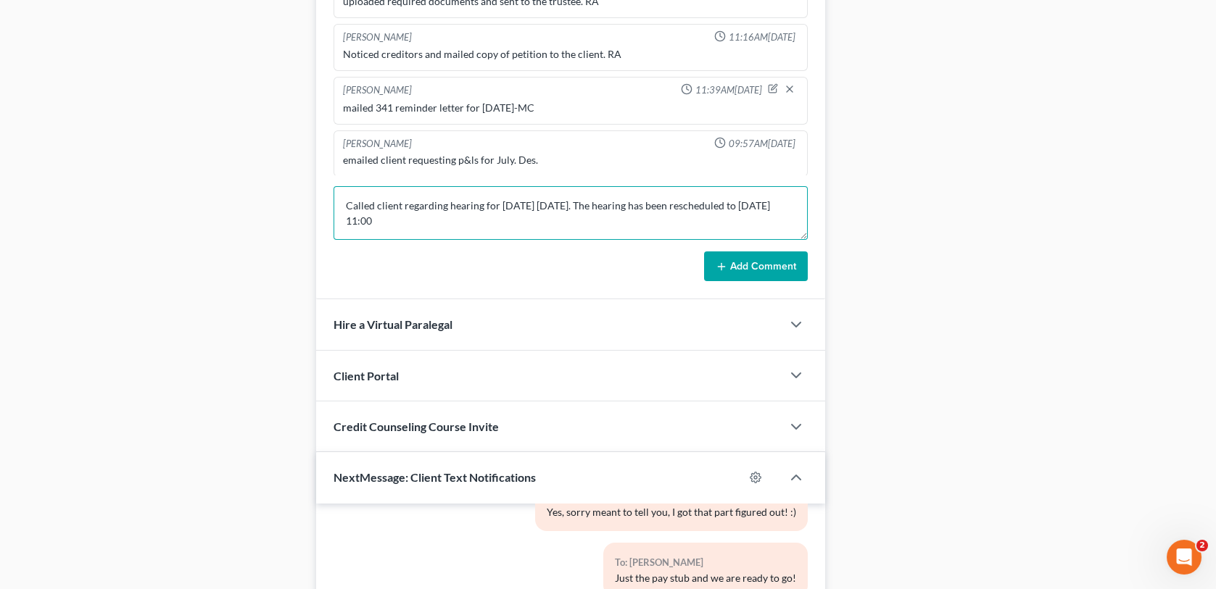
type textarea "Called client regarding hearing for [DATE] [DATE]. The hearing has been resched…"
click at [751, 265] on button "Add Comment" at bounding box center [756, 267] width 104 height 30
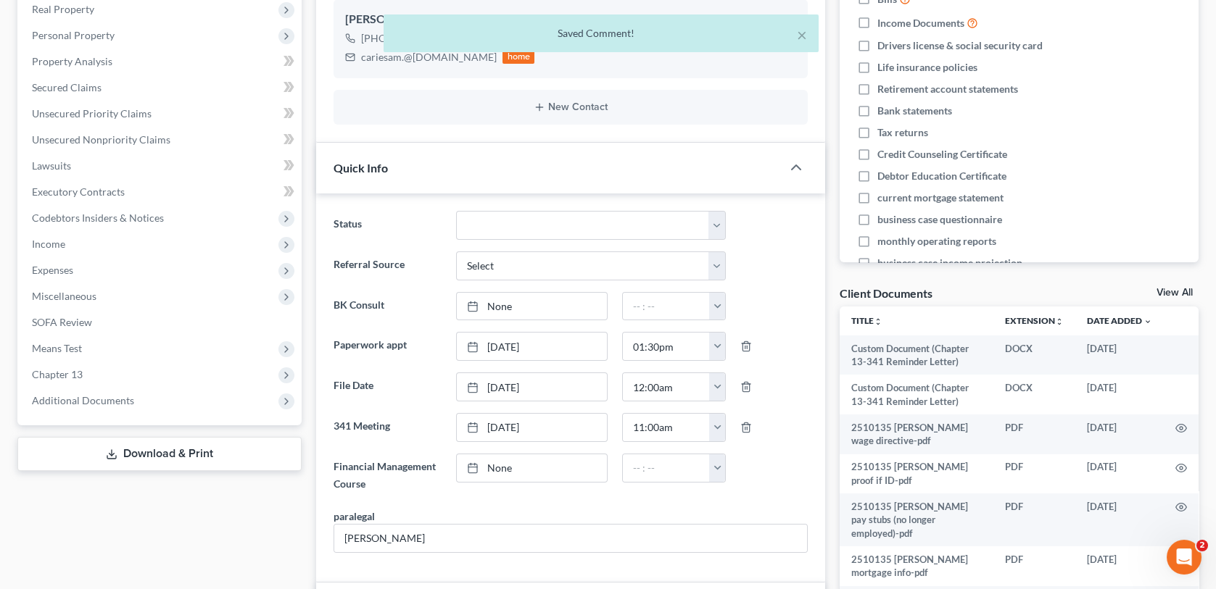
scroll to position [0, 0]
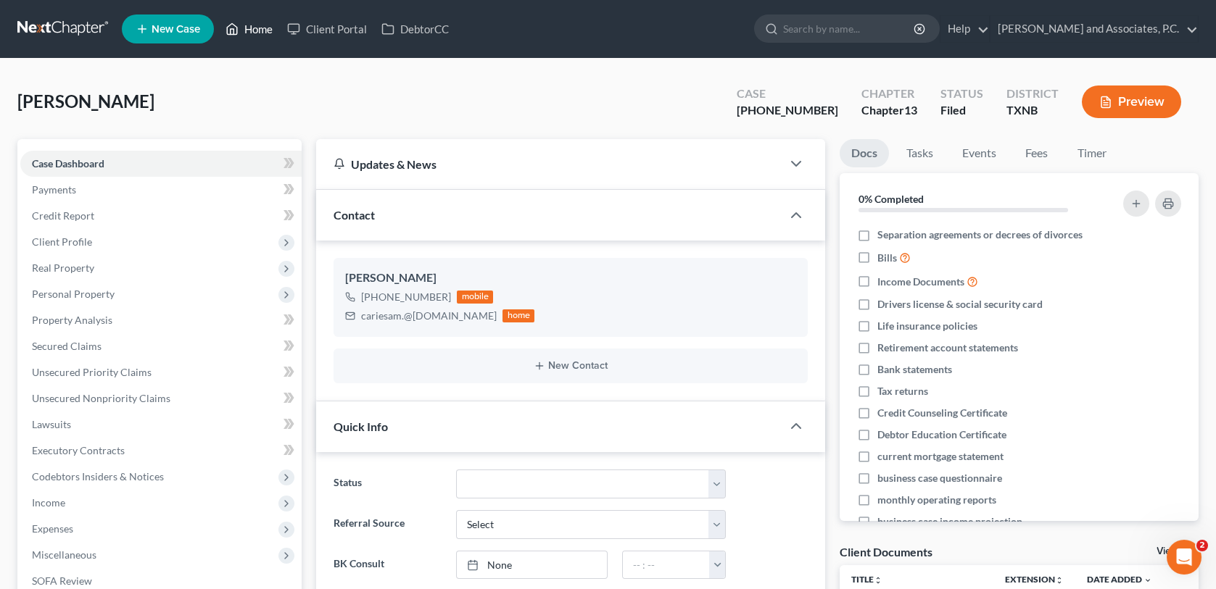
drag, startPoint x: 258, startPoint y: 32, endPoint x: 270, endPoint y: 74, distance: 43.6
click at [258, 32] on link "Home" at bounding box center [249, 29] width 62 height 26
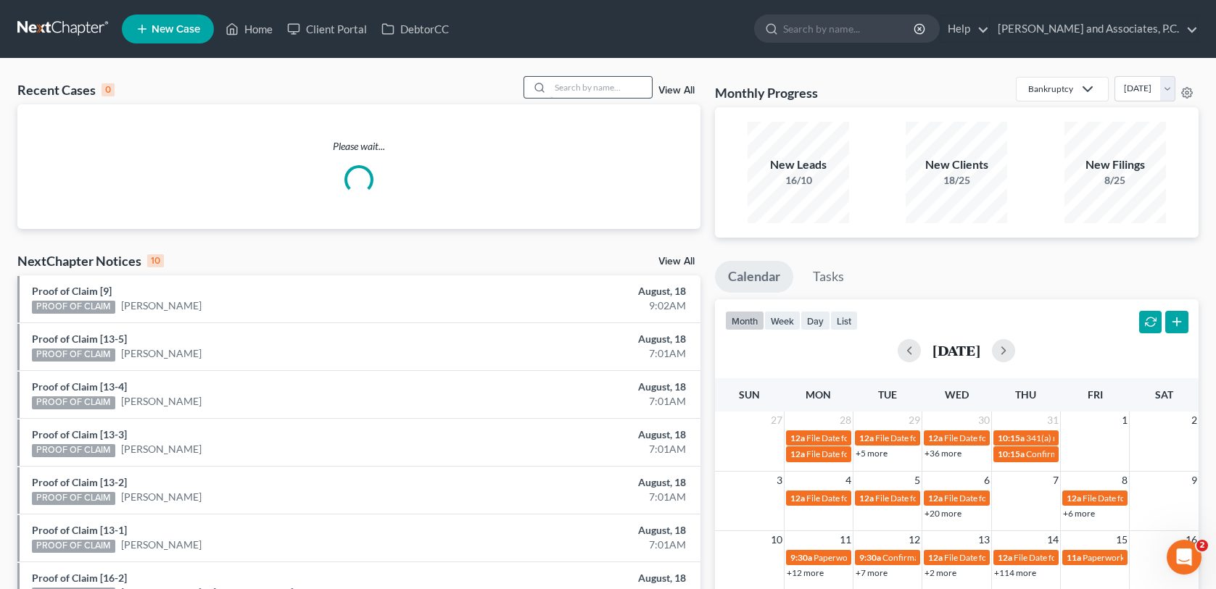
click at [581, 87] on input "search" at bounding box center [600, 87] width 101 height 21
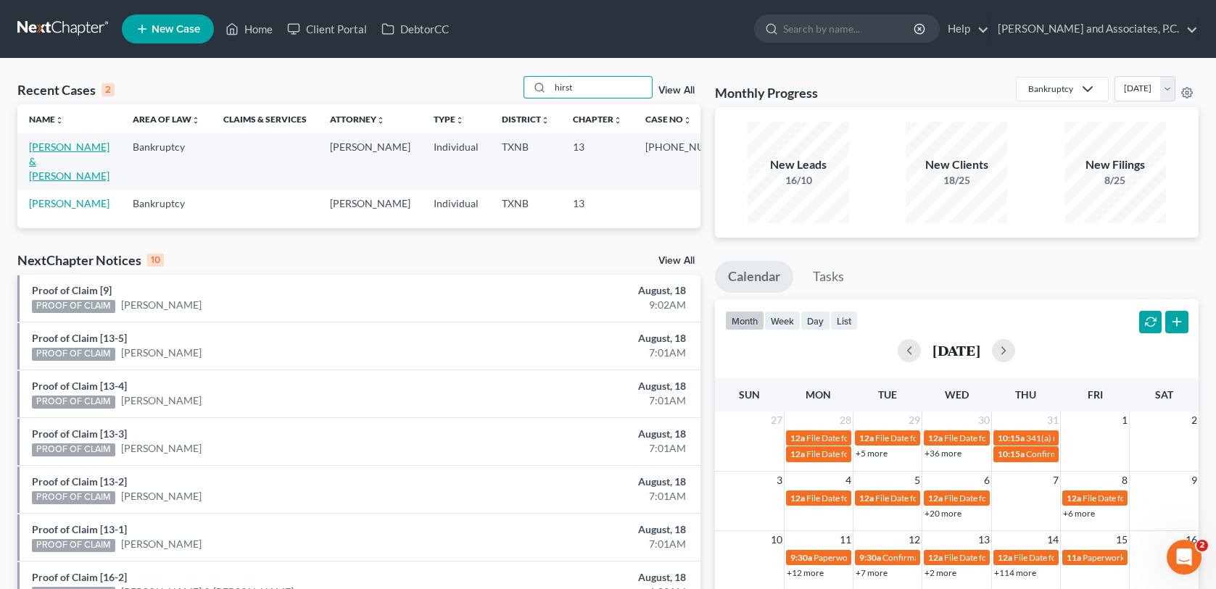
type input "hirst"
click at [83, 146] on link "[PERSON_NAME] & [PERSON_NAME]" at bounding box center [69, 161] width 80 height 41
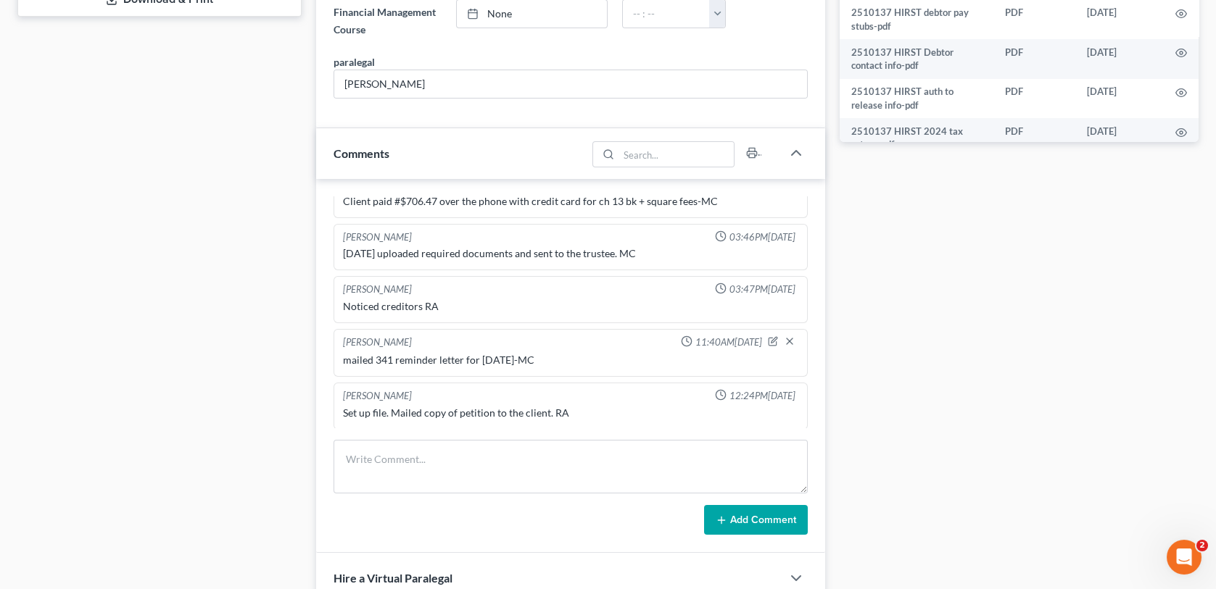
scroll to position [725, 0]
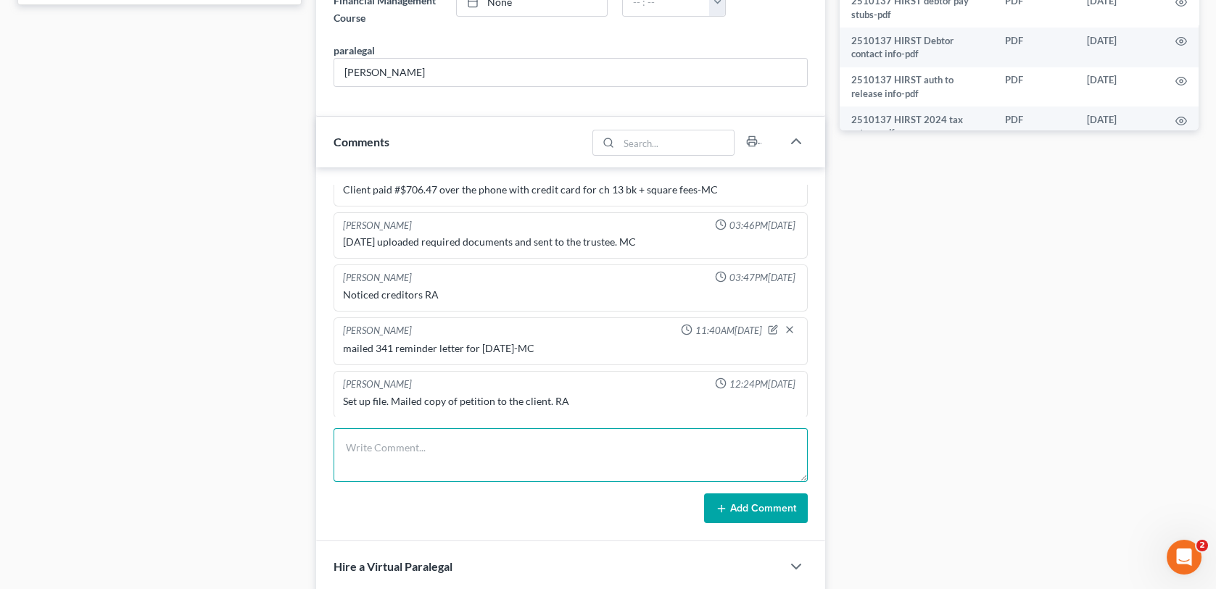
click at [365, 438] on textarea at bounding box center [569, 455] width 473 height 54
type textarea "3"
type textarea "C"
type textarea "Spoke to client regarding hearing for [DATE]. It has beed"
type textarea "Spoke to client regarding hearing for [DATE]. It has been rescheduled to Aug. 2…"
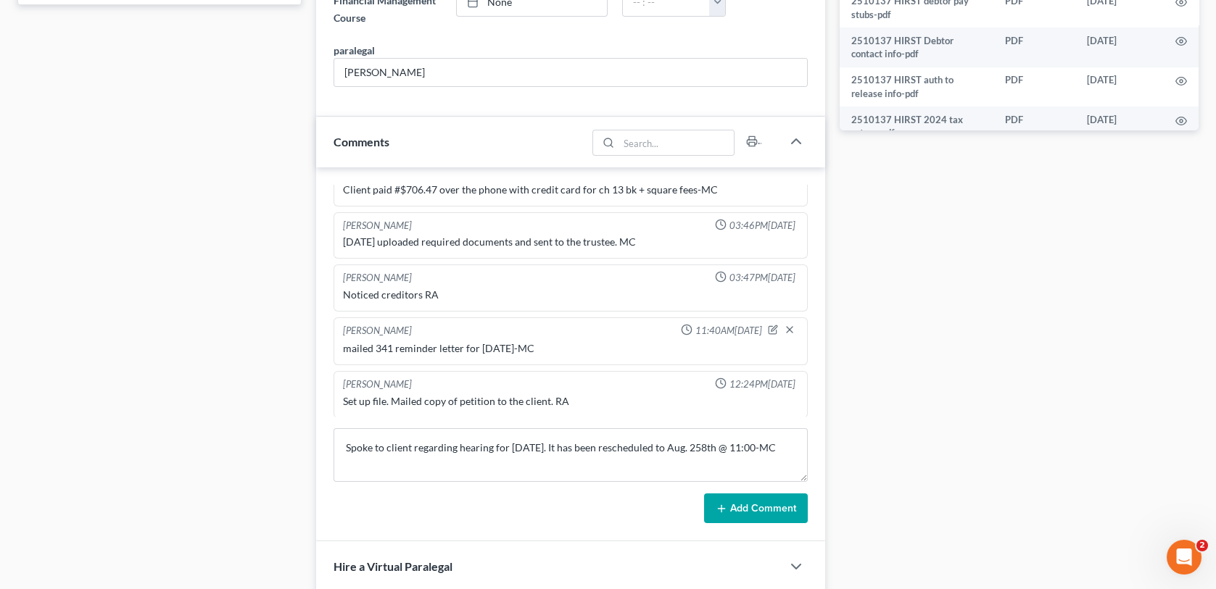
click at [780, 505] on button "Add Comment" at bounding box center [756, 509] width 104 height 30
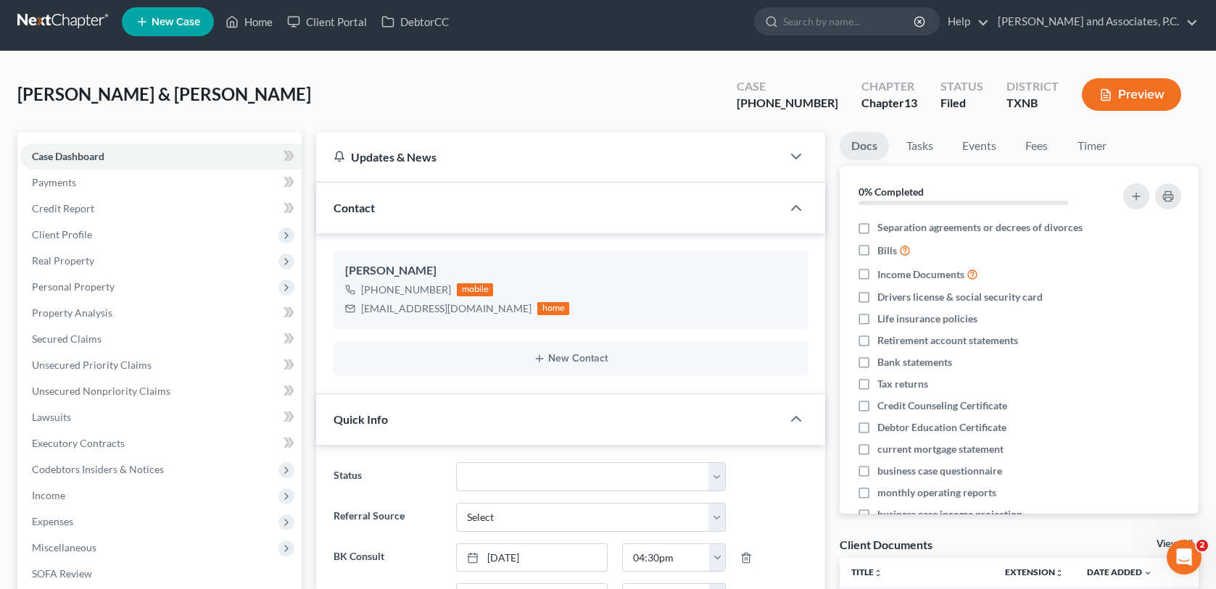
scroll to position [0, 0]
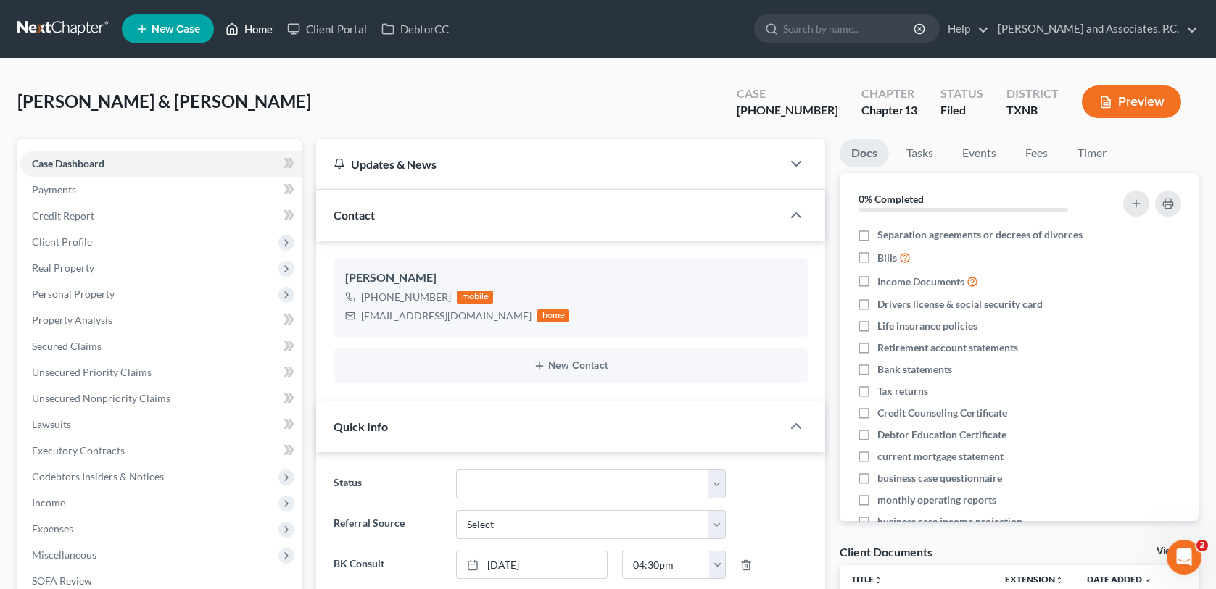
click at [260, 32] on link "Home" at bounding box center [249, 29] width 62 height 26
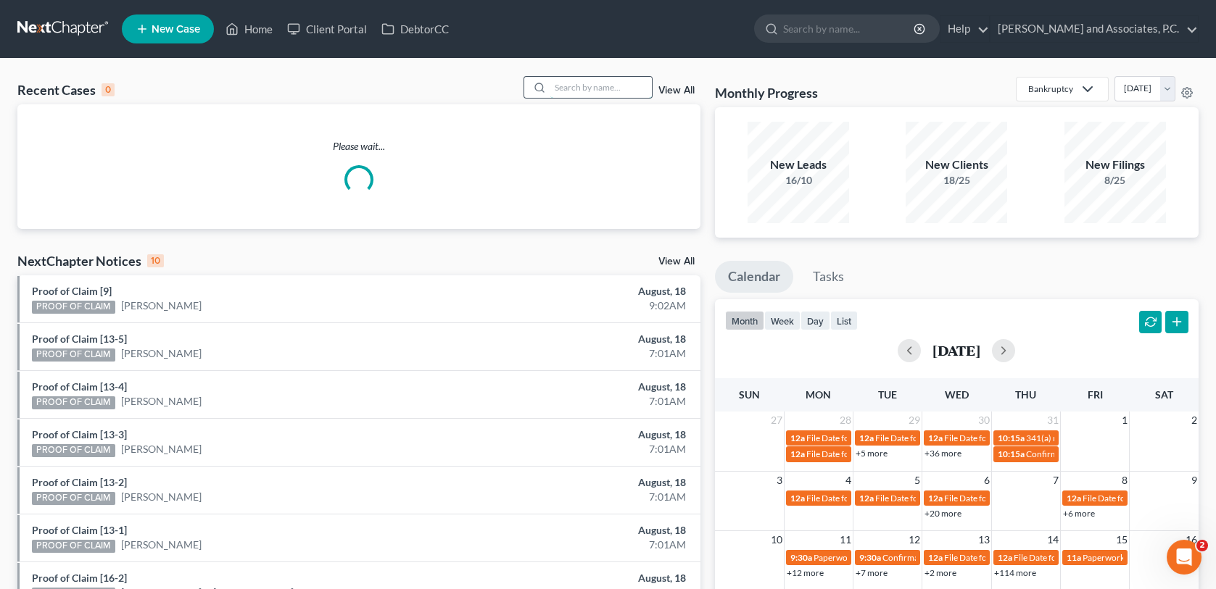
click at [562, 93] on input "search" at bounding box center [600, 87] width 101 height 21
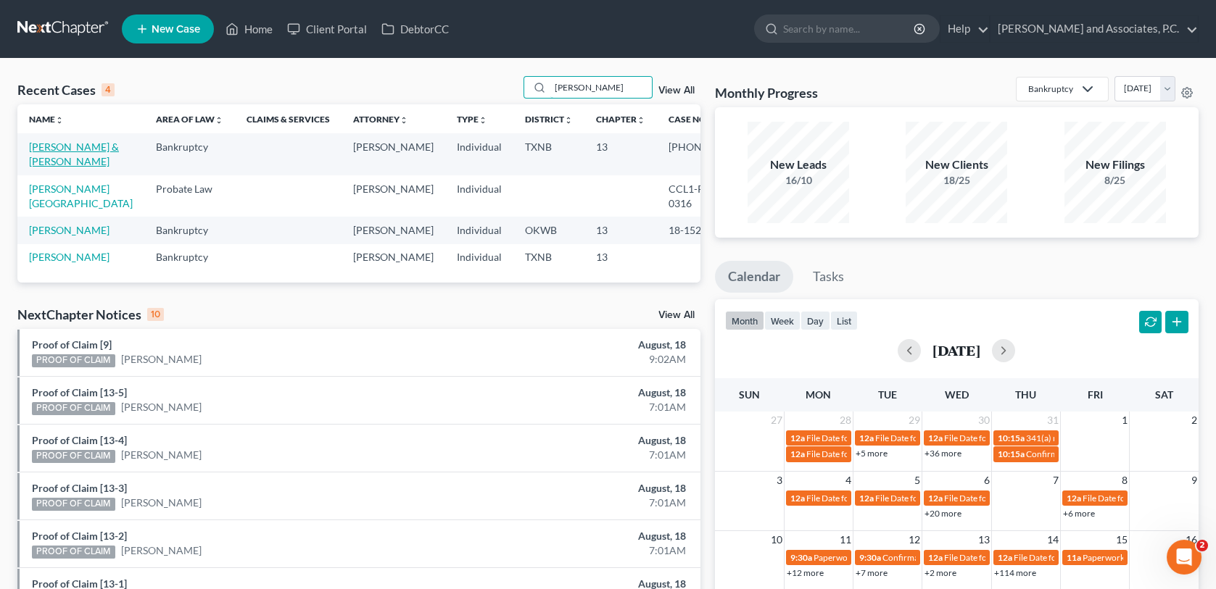
type input "[PERSON_NAME]"
click at [59, 149] on link "[PERSON_NAME] & [PERSON_NAME]" at bounding box center [74, 154] width 90 height 27
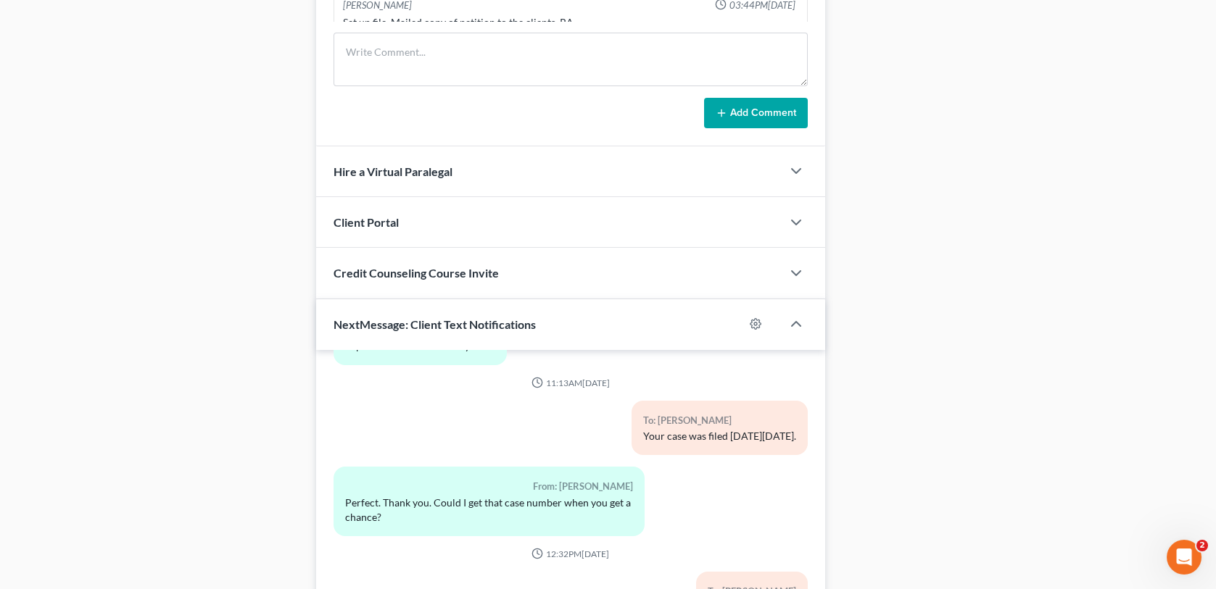
scroll to position [1328, 0]
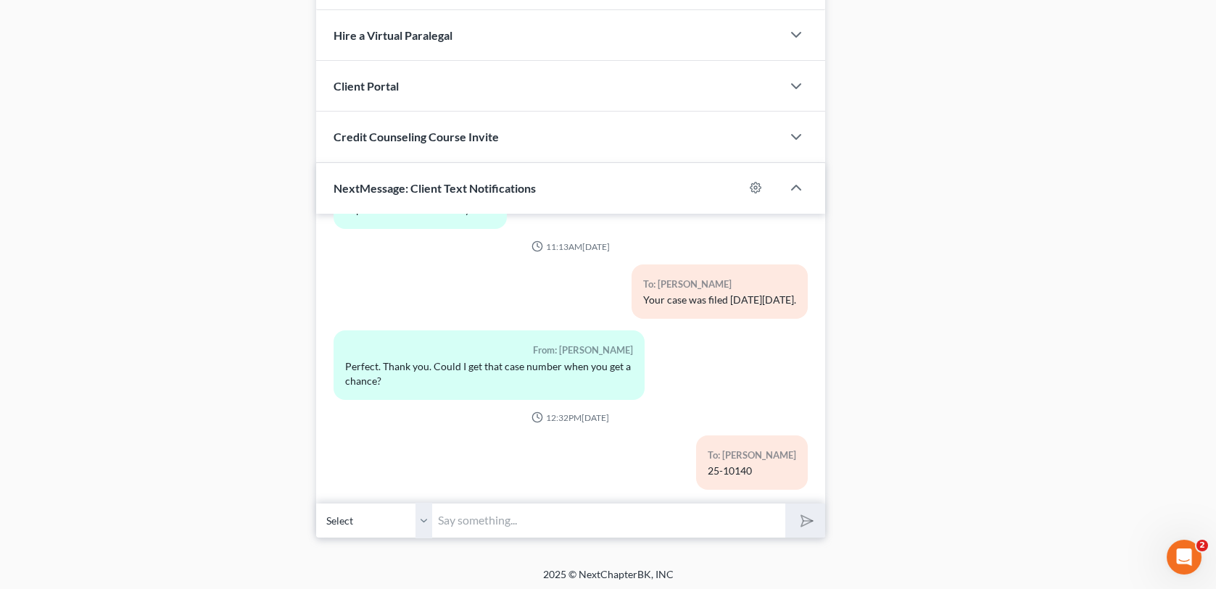
click at [499, 517] on input "text" at bounding box center [608, 521] width 352 height 36
type input "Your hearing for [DATE] has been rescheduled to [DATE] 11:00"
click at [799, 518] on icon "submit" at bounding box center [803, 520] width 20 height 20
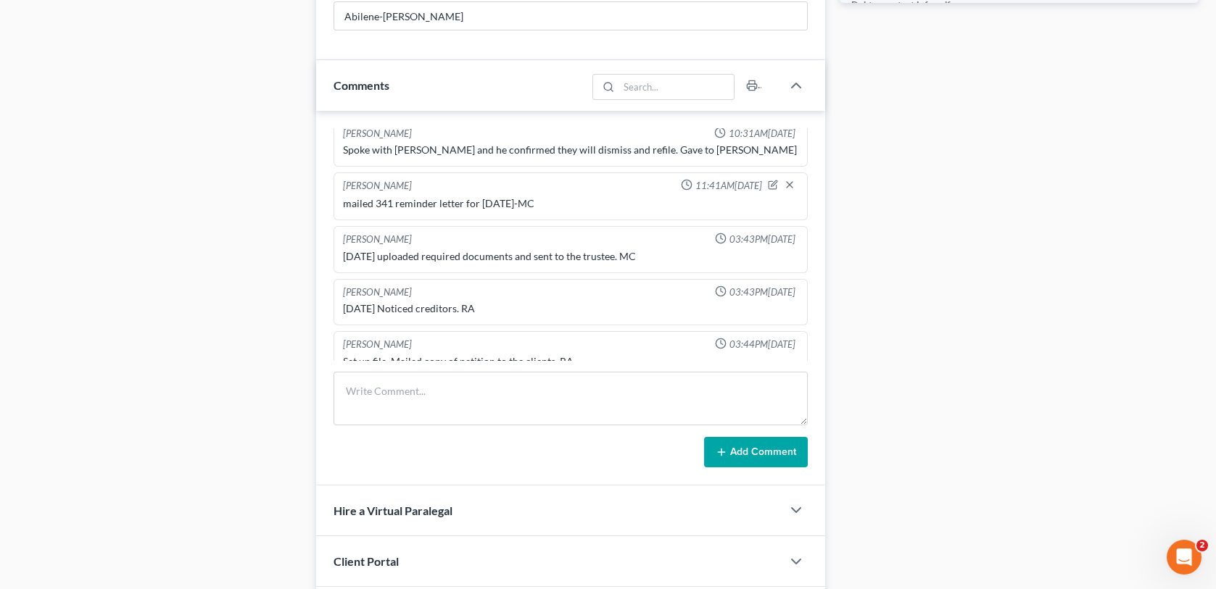
scroll to position [966, 0]
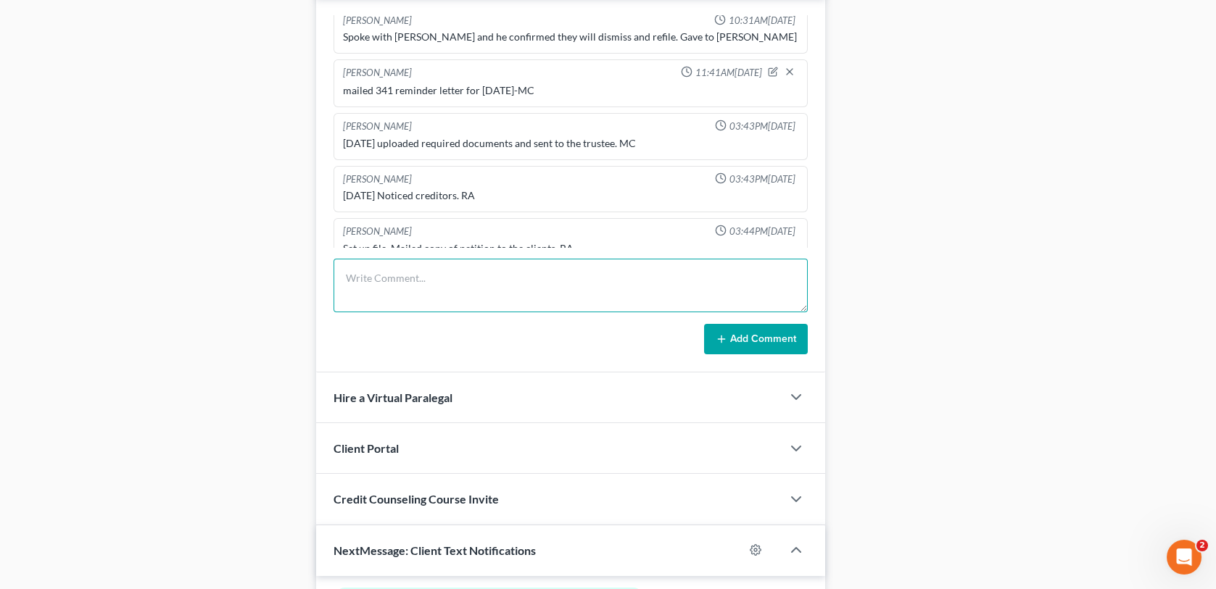
click at [360, 278] on textarea at bounding box center [569, 286] width 473 height 54
type textarea "called client and left a voicemail regarding"
click at [704, 324] on button "Add Comment" at bounding box center [756, 339] width 104 height 30
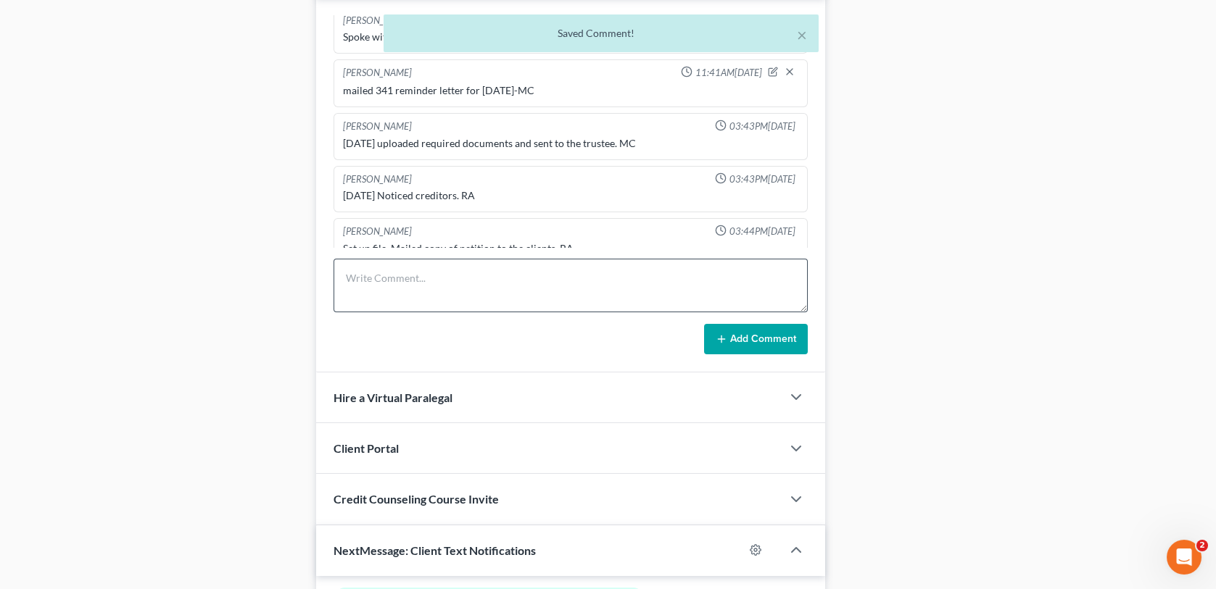
scroll to position [489, 0]
click at [768, 225] on icon "button" at bounding box center [773, 230] width 10 height 10
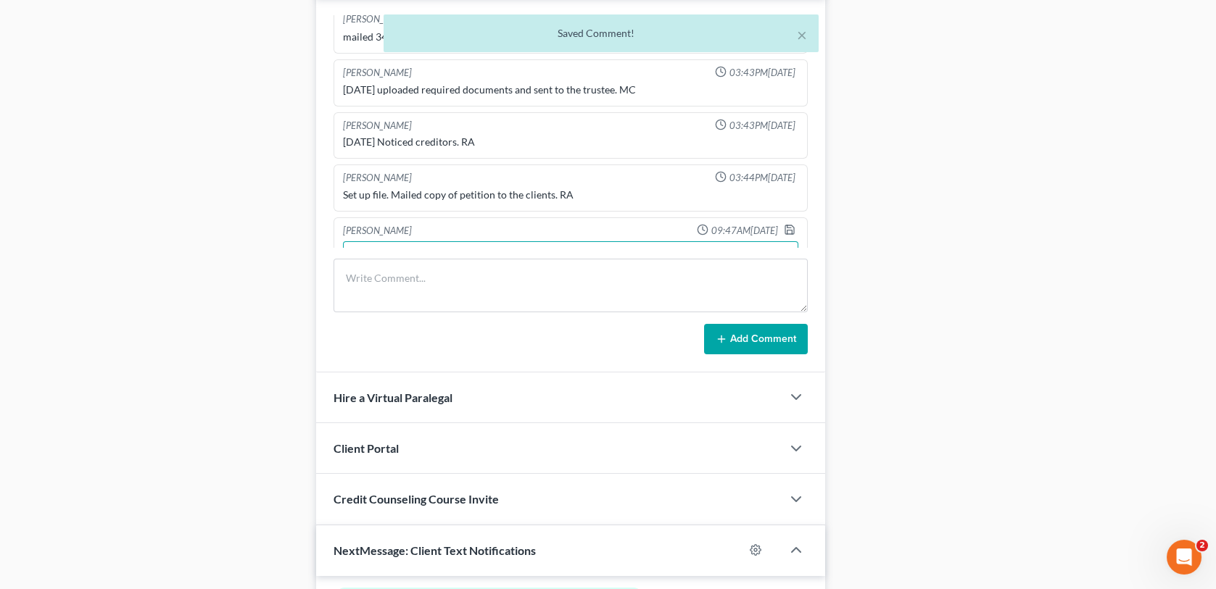
click at [555, 242] on textarea "called client and left a voicemail regarding" at bounding box center [570, 268] width 455 height 54
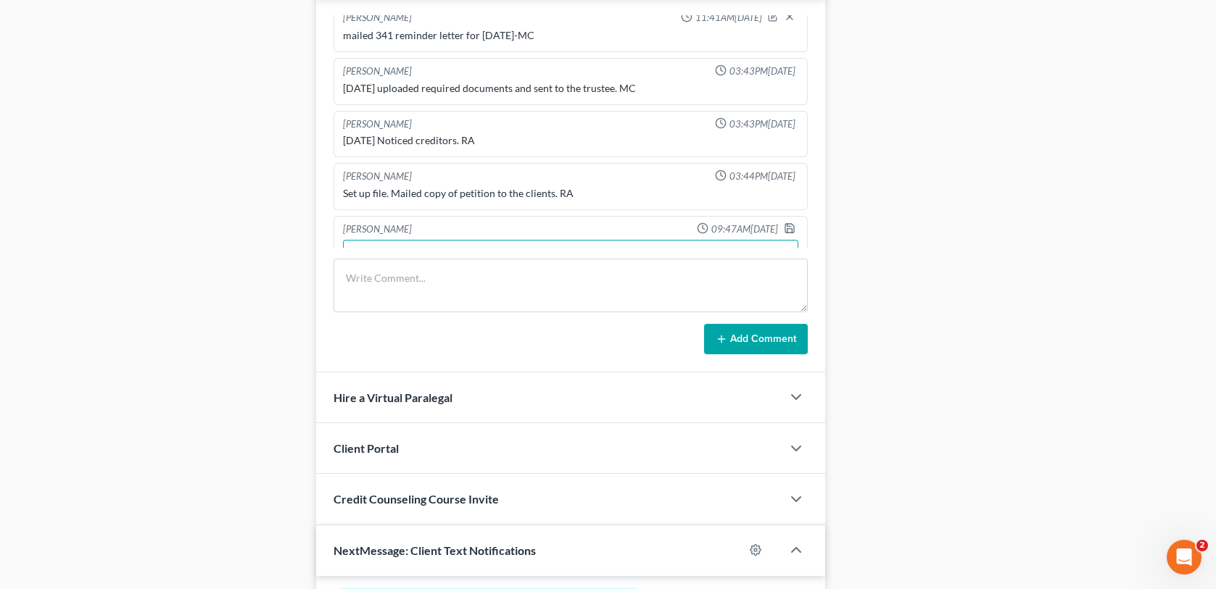
scroll to position [507, 0]
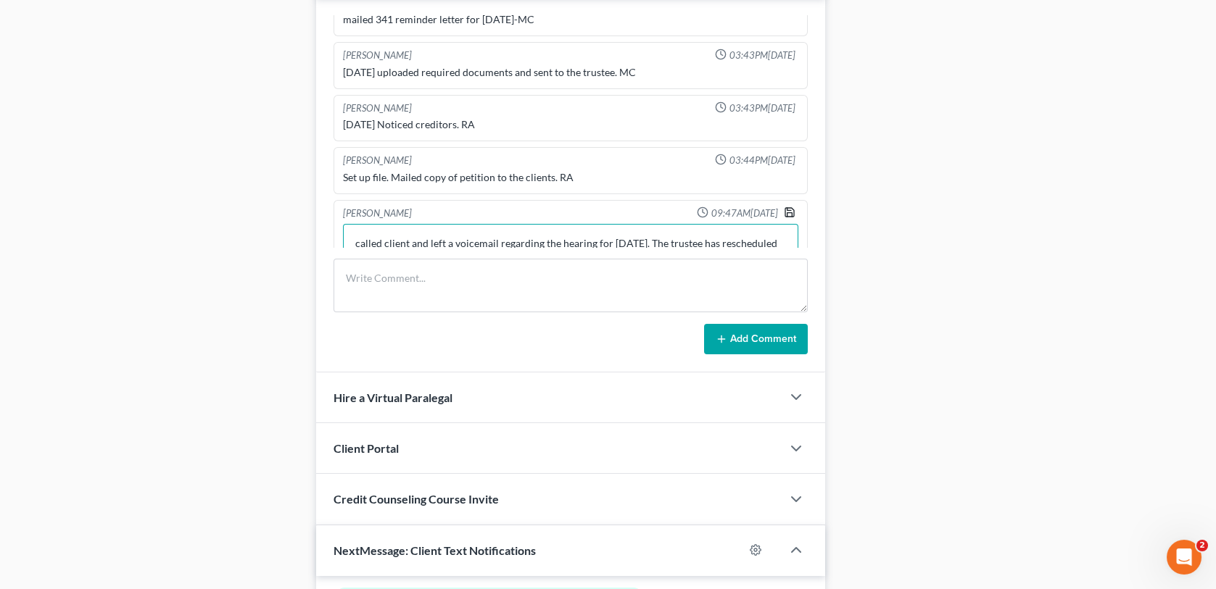
type textarea "called client and left a voicemail regarding the hearing for [DATE]. The truste…"
click at [784, 207] on icon "button" at bounding box center [790, 213] width 12 height 12
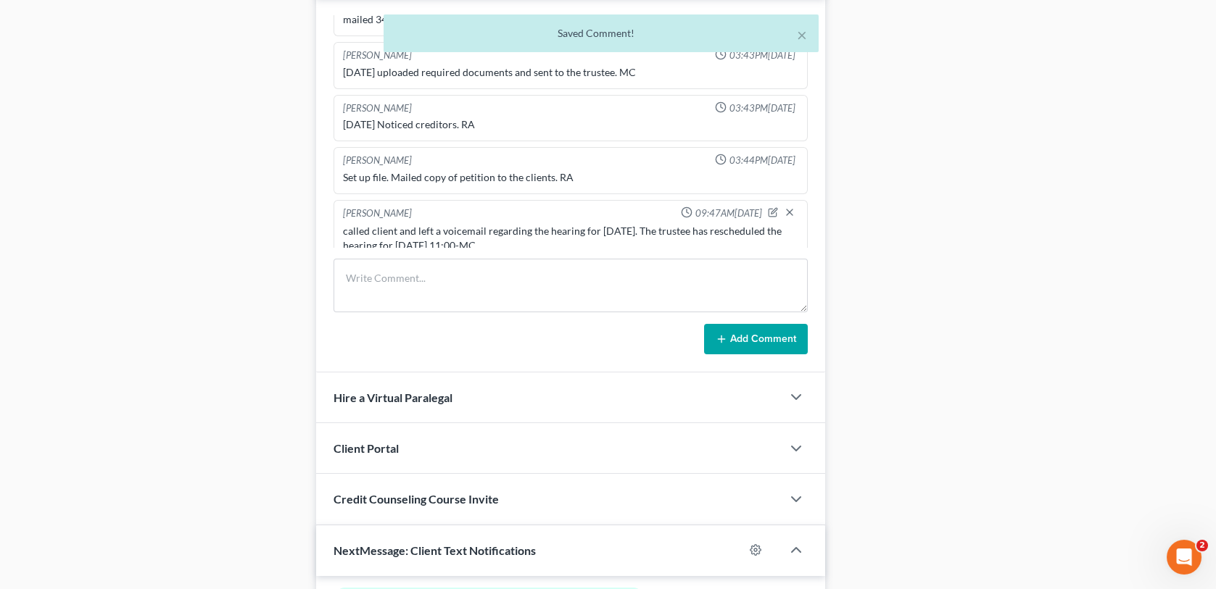
scroll to position [504, 0]
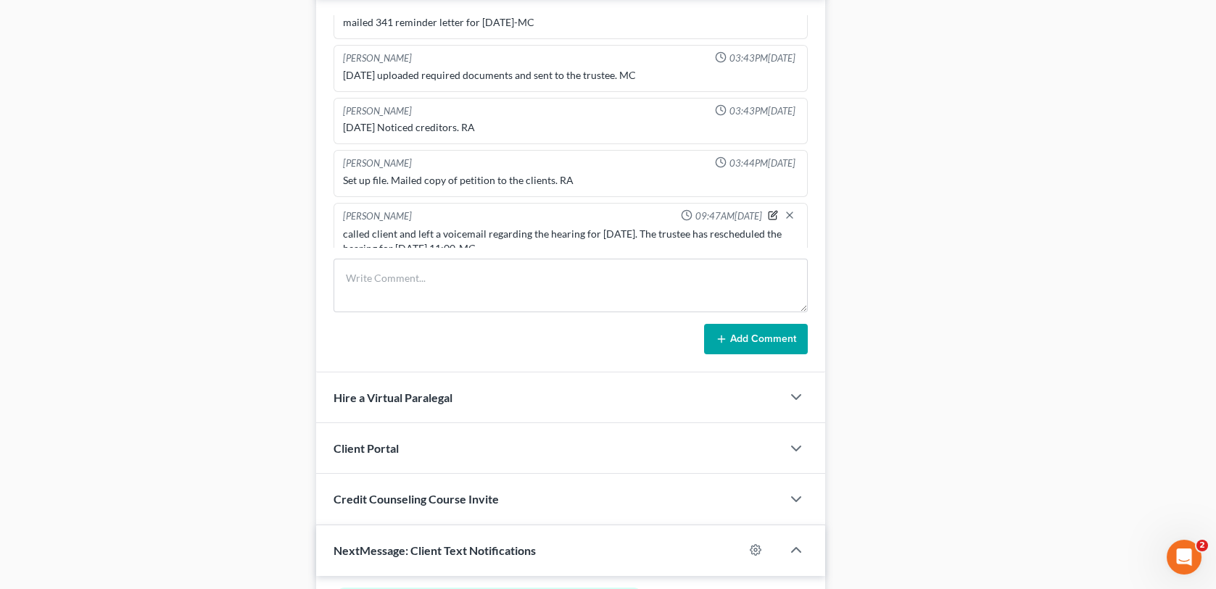
click at [768, 210] on icon "button" at bounding box center [773, 215] width 10 height 10
click at [420, 241] on textarea "called client and left a voicemail regarding the hearing for [DATE]. The truste…" at bounding box center [570, 254] width 455 height 54
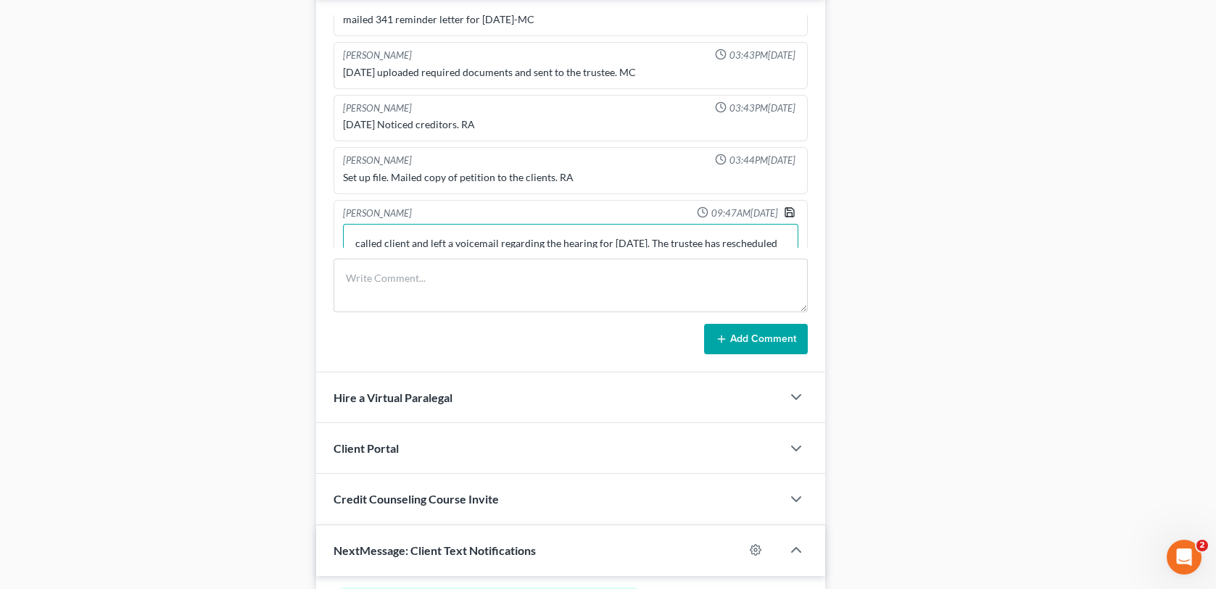
type textarea "called client and left a voicemail regarding the hearing for [DATE]. The truste…"
click at [787, 208] on polyline "button" at bounding box center [789, 209] width 4 height 2
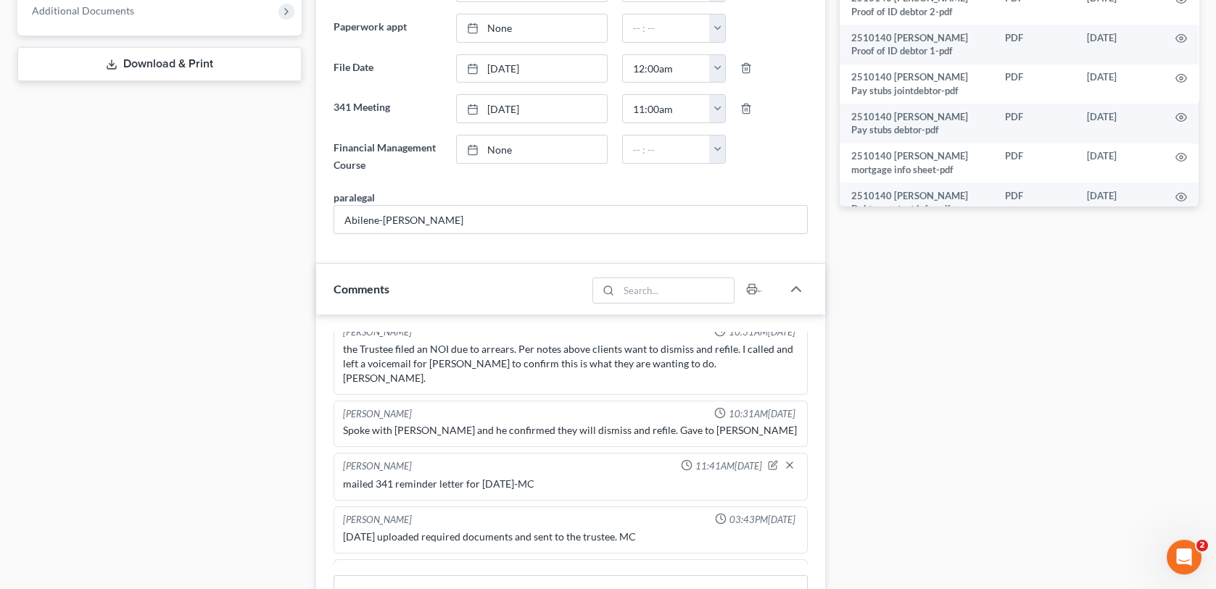
scroll to position [0, 0]
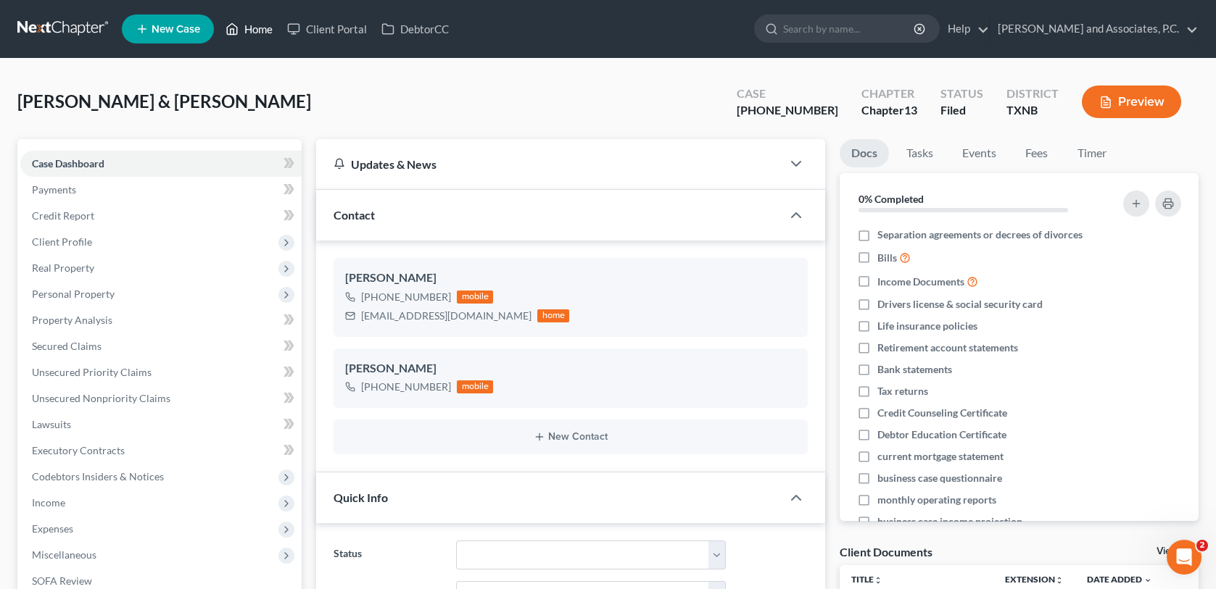
click at [258, 33] on link "Home" at bounding box center [249, 29] width 62 height 26
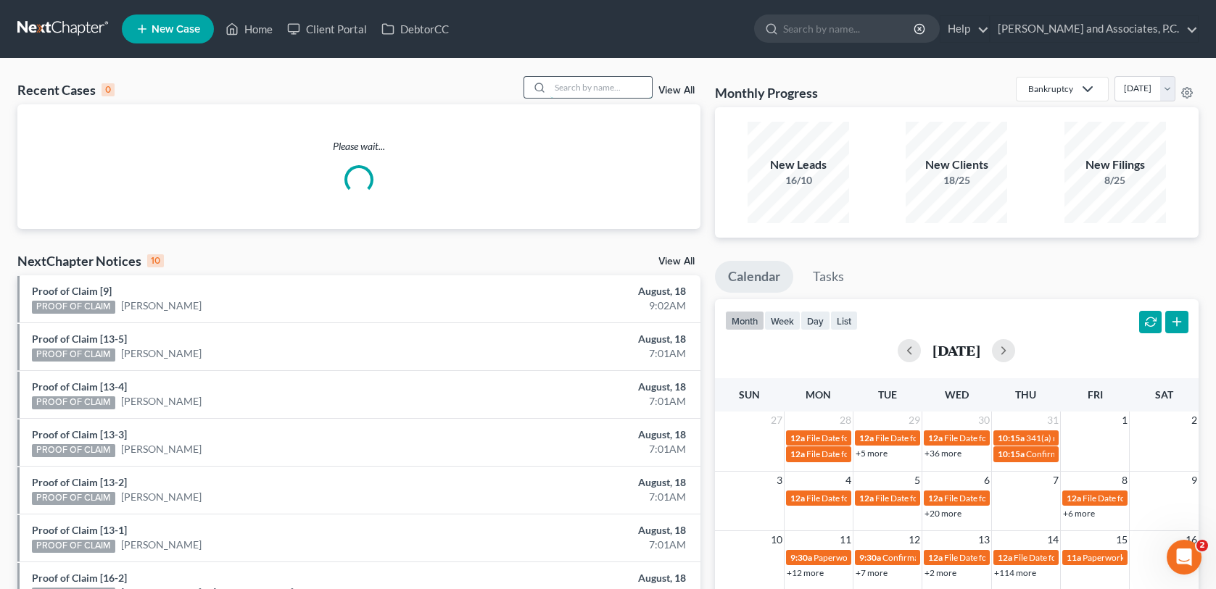
click at [571, 86] on input "search" at bounding box center [600, 87] width 101 height 21
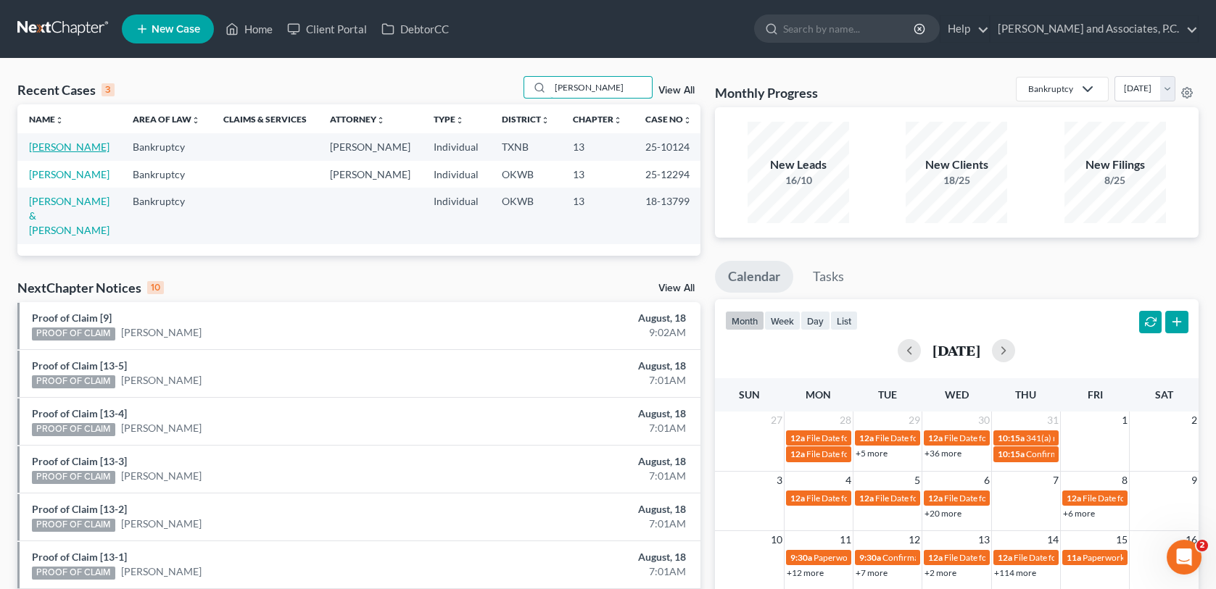
type input "[PERSON_NAME]"
click at [72, 145] on link "[PERSON_NAME]" at bounding box center [69, 147] width 80 height 12
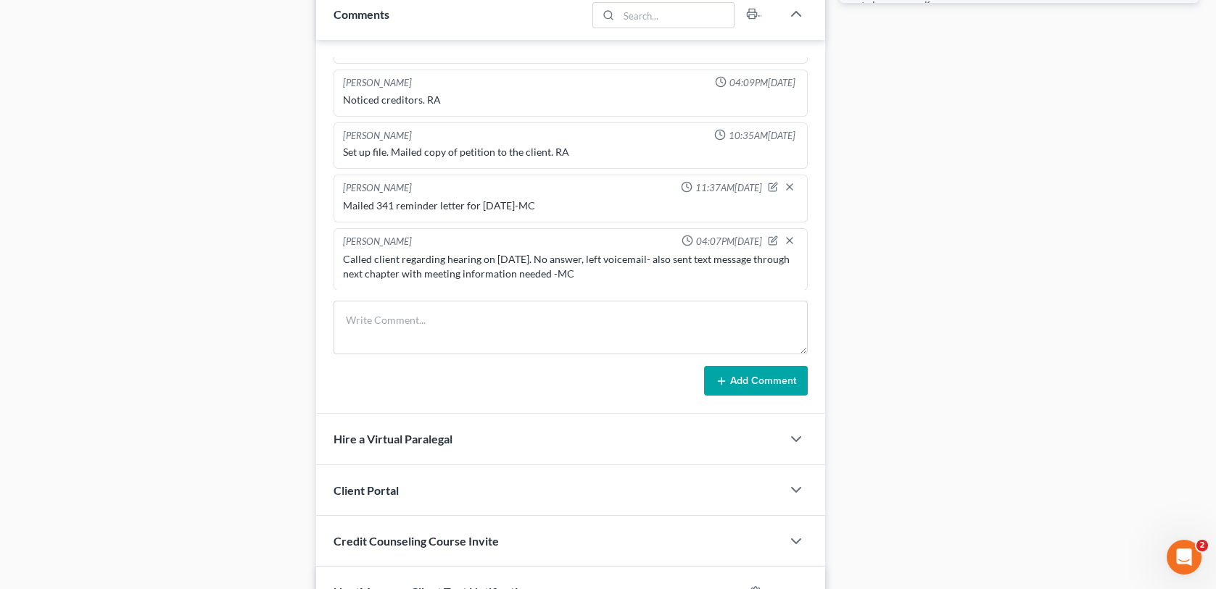
scroll to position [870, 0]
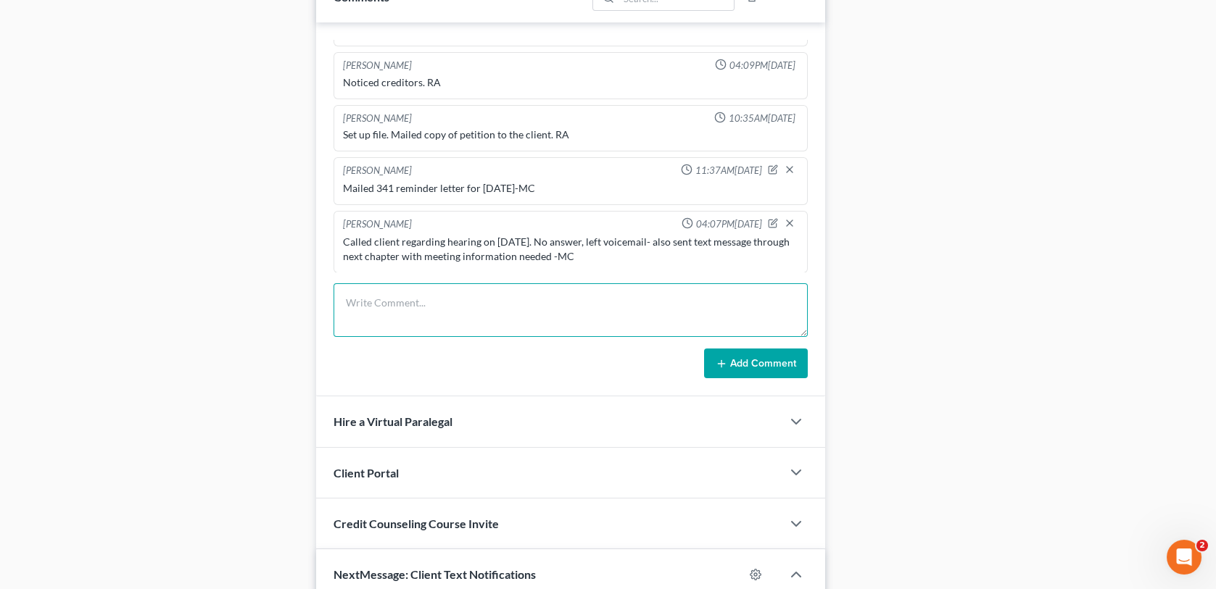
drag, startPoint x: 350, startPoint y: 309, endPoint x: 378, endPoint y: 306, distance: 27.7
click at [350, 309] on textarea at bounding box center [569, 310] width 473 height 54
type textarea "Spoke with client regarding hearing for [DATE]. The trustee has rescheduled it …"
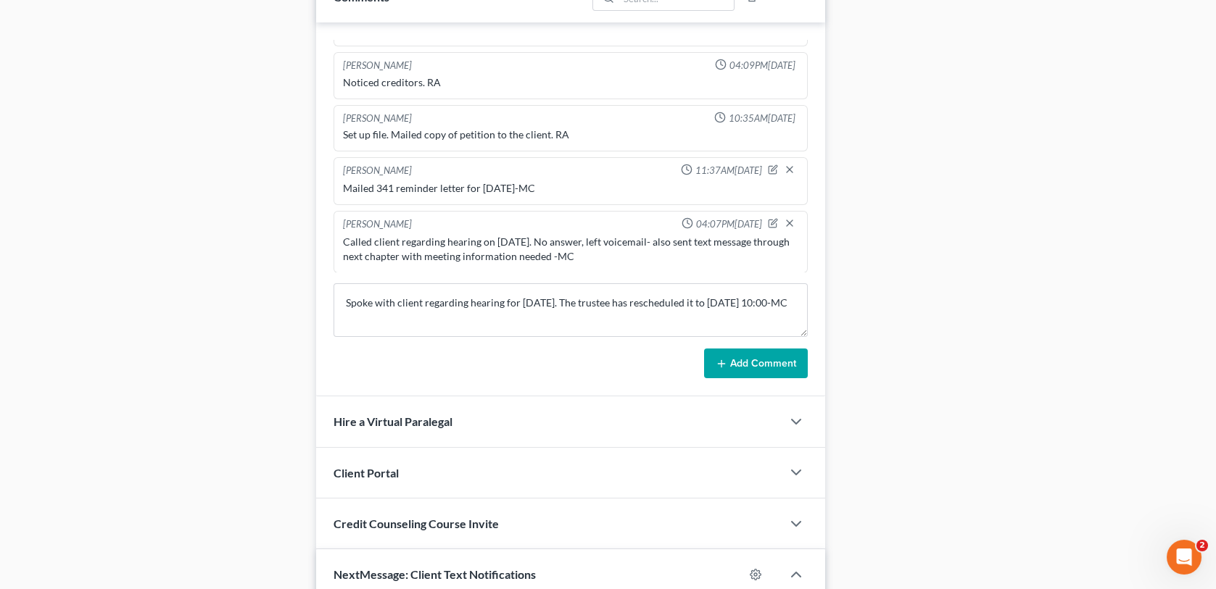
click at [772, 355] on button "Add Comment" at bounding box center [756, 364] width 104 height 30
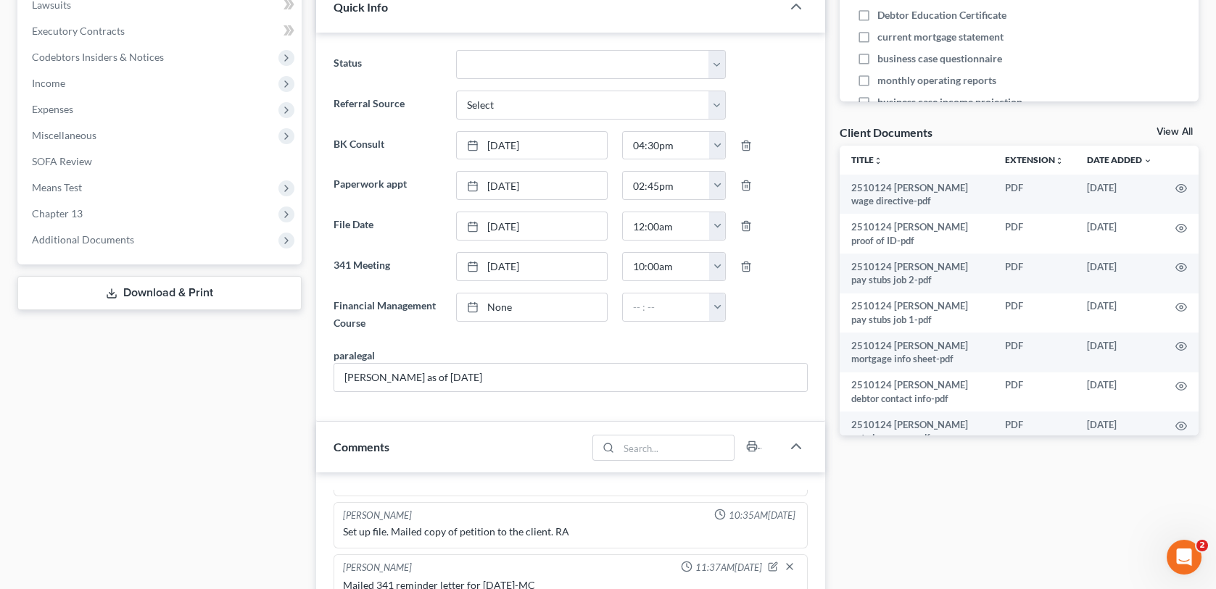
scroll to position [0, 0]
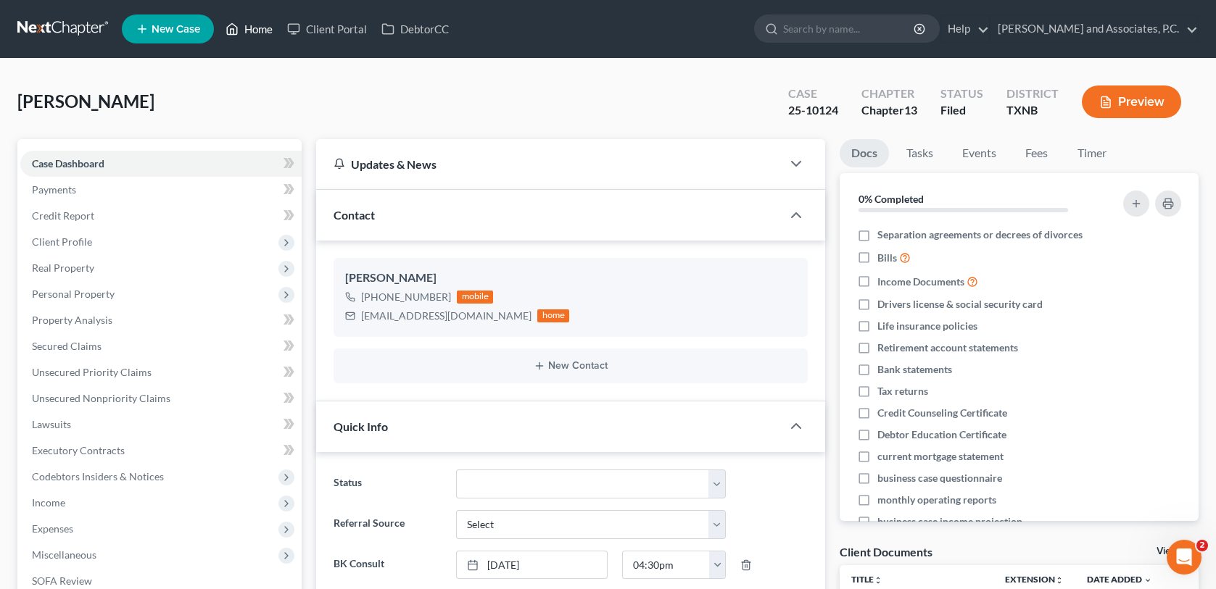
click at [264, 34] on link "Home" at bounding box center [249, 29] width 62 height 26
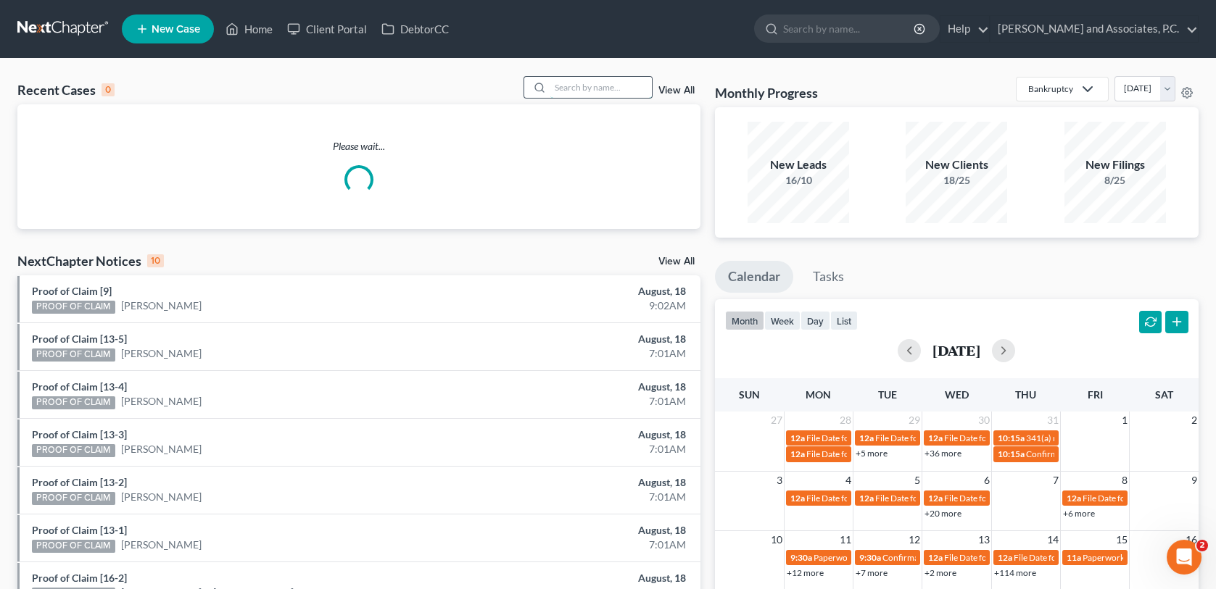
click at [587, 88] on input "search" at bounding box center [600, 87] width 101 height 21
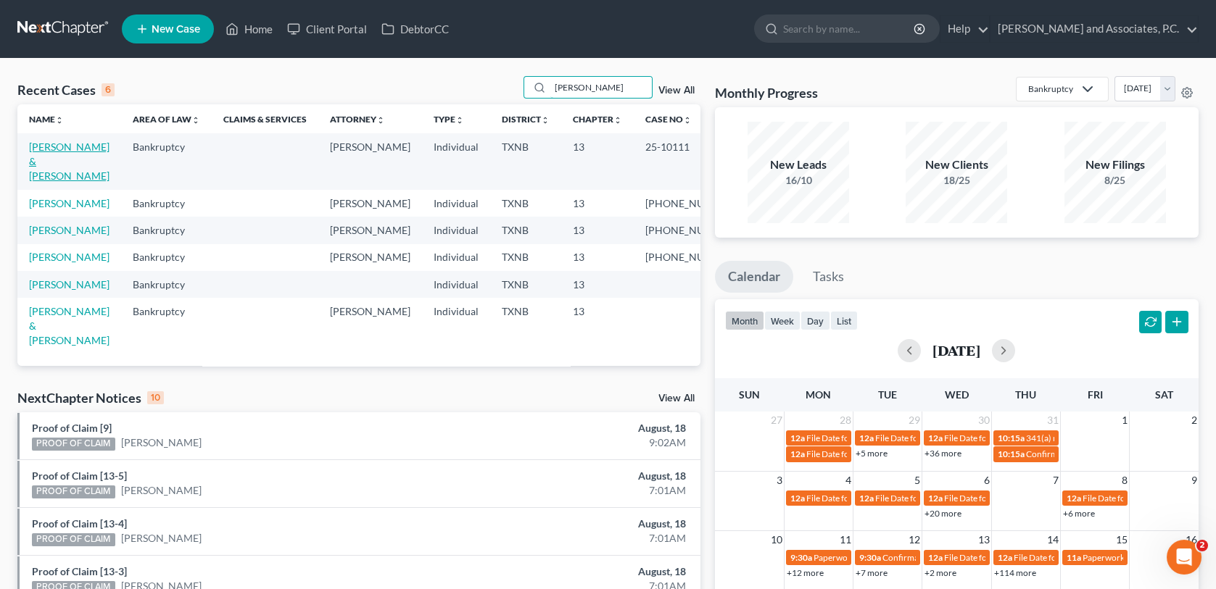
type input "[PERSON_NAME]"
click at [65, 149] on link "[PERSON_NAME] & [PERSON_NAME]" at bounding box center [69, 161] width 80 height 41
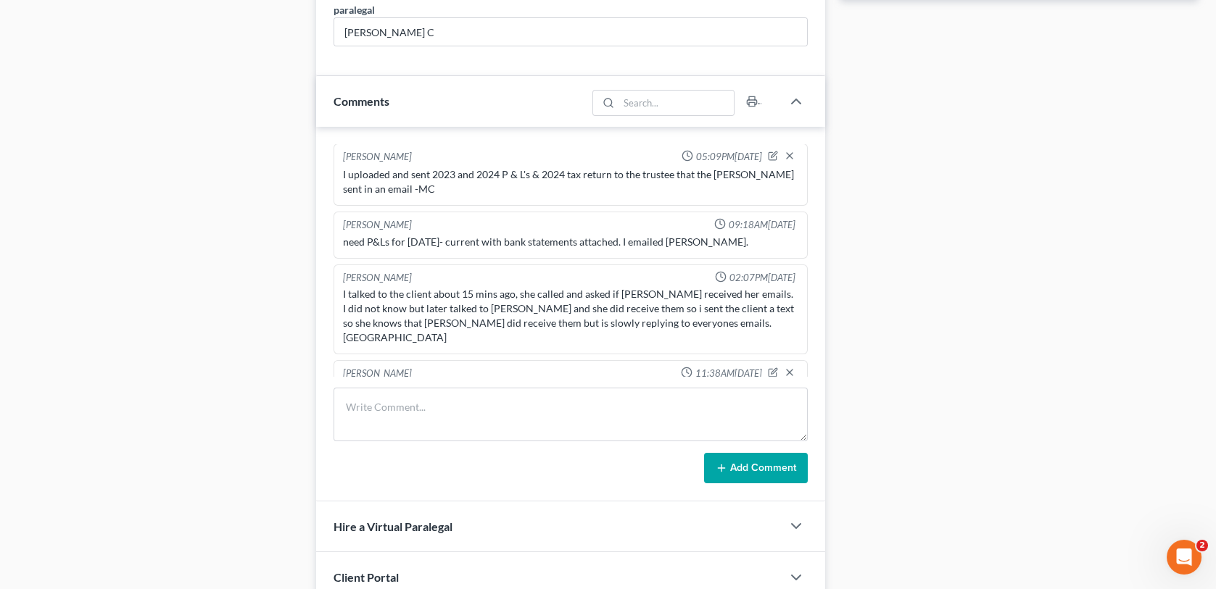
scroll to position [870, 0]
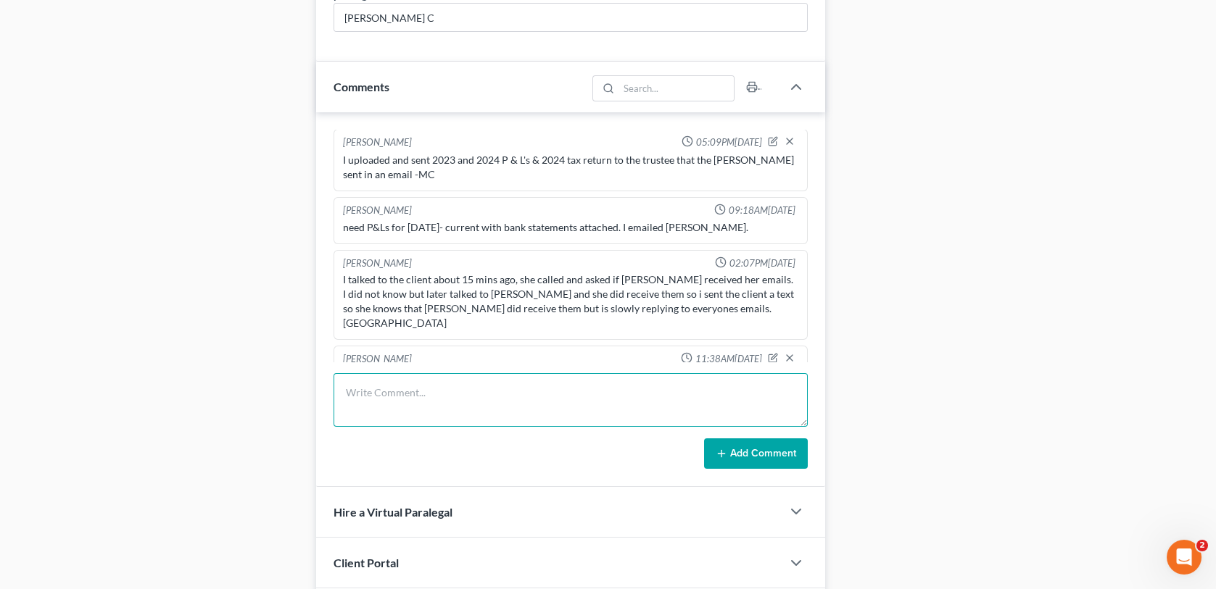
click at [401, 391] on textarea at bounding box center [569, 400] width 473 height 54
type textarea "Spoke with client regarding todays hearing. The trustee has rescheduled the hea…"
click at [750, 454] on button "Add Comment" at bounding box center [756, 454] width 104 height 30
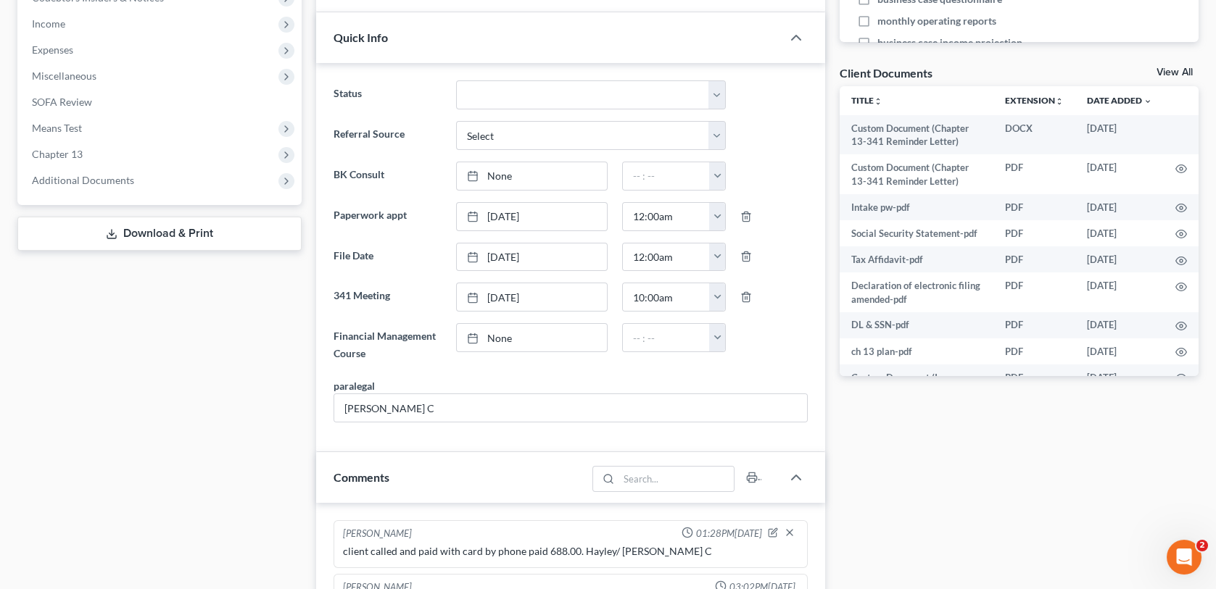
scroll to position [0, 0]
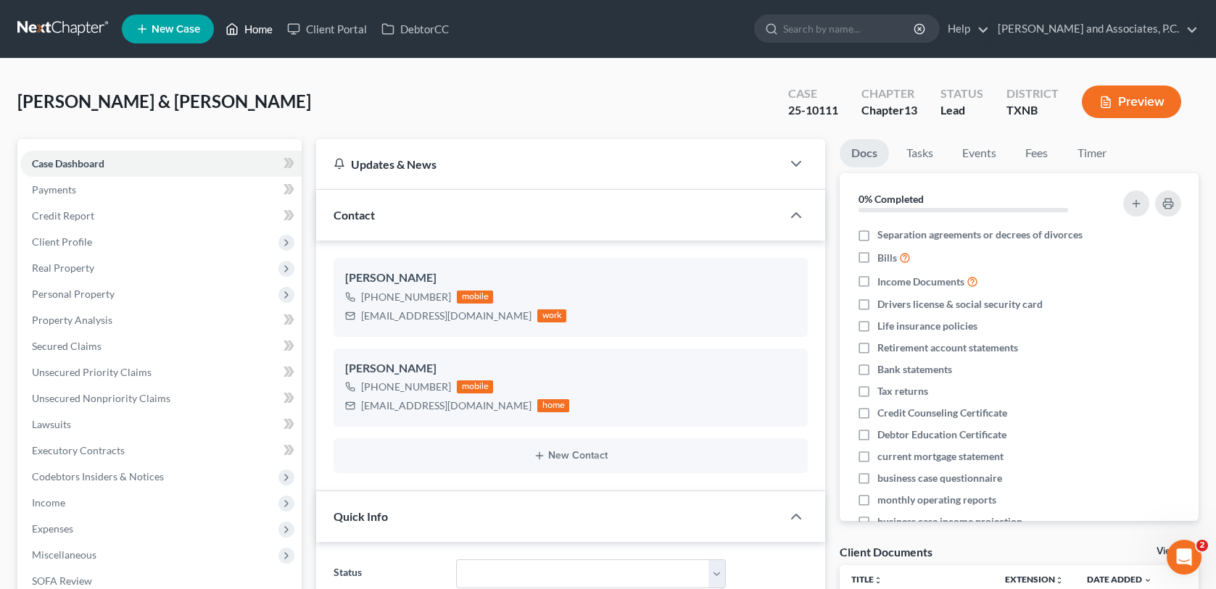
drag, startPoint x: 248, startPoint y: 30, endPoint x: 332, endPoint y: 65, distance: 91.0
click at [248, 30] on link "Home" at bounding box center [249, 29] width 62 height 26
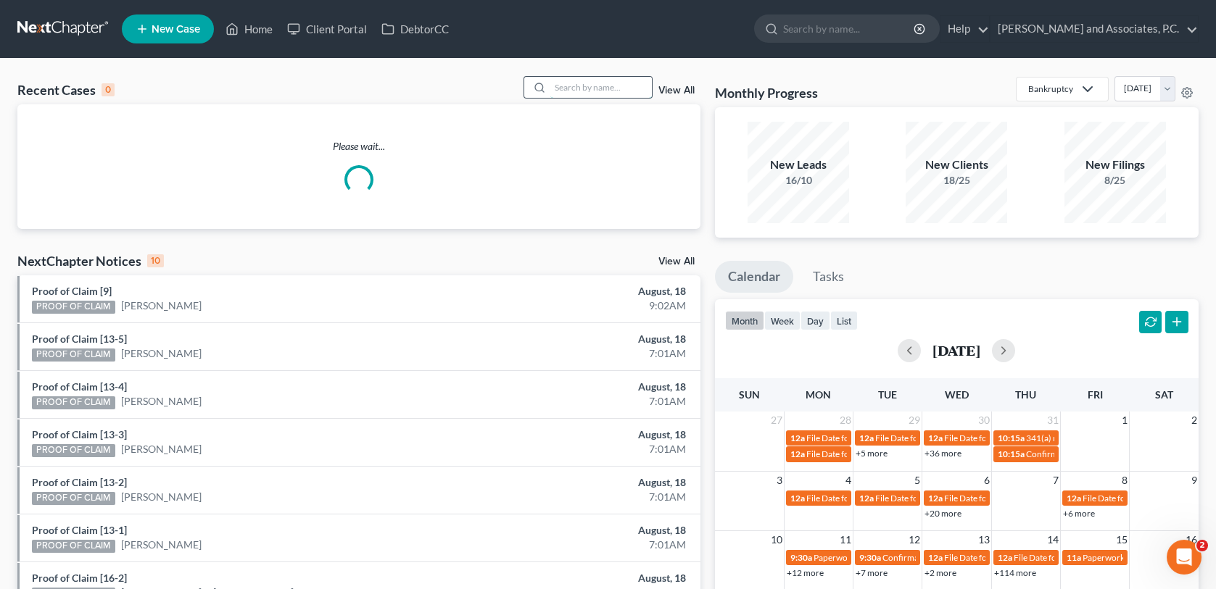
click at [563, 90] on input "search" at bounding box center [600, 87] width 101 height 21
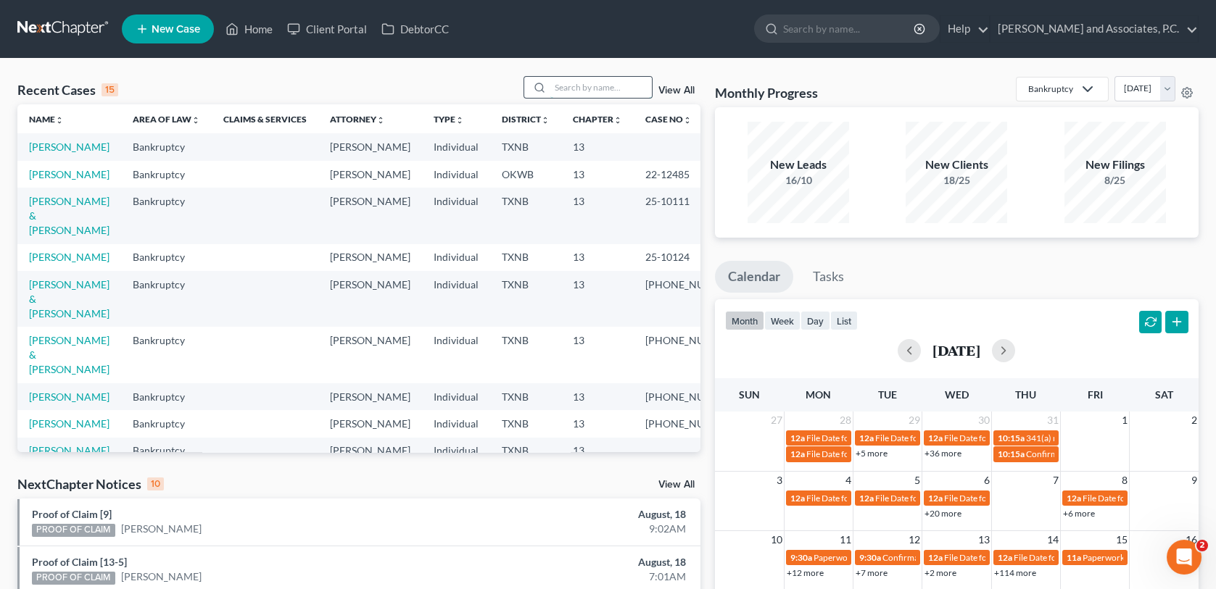
click at [573, 88] on input "search" at bounding box center [600, 87] width 101 height 21
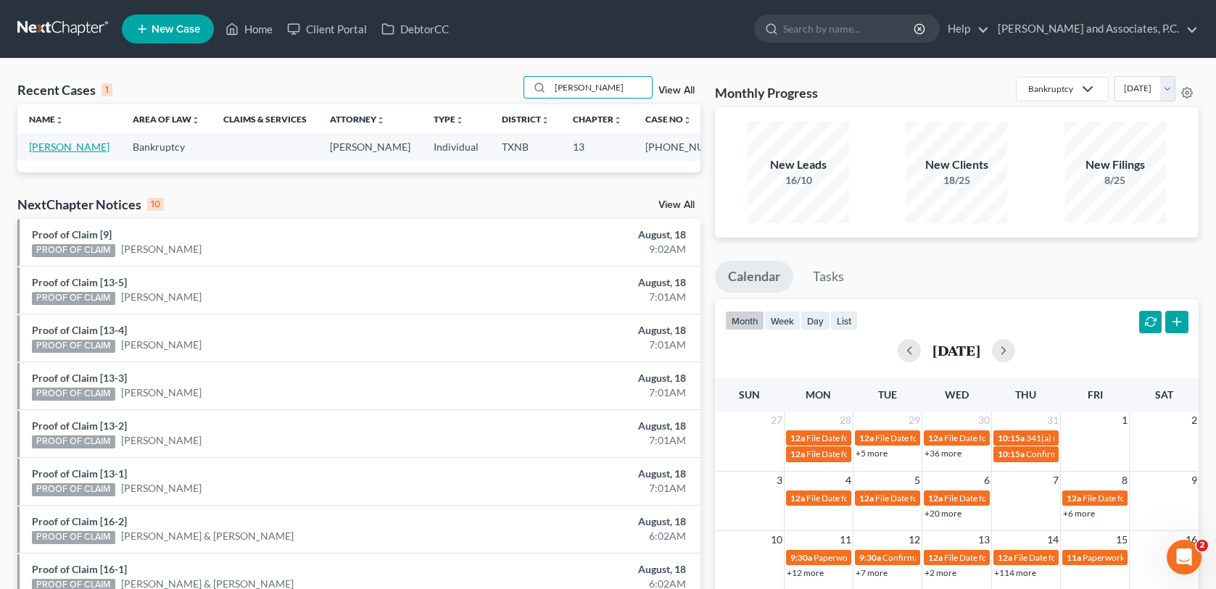
type input "[PERSON_NAME]"
click at [66, 152] on link "[PERSON_NAME]" at bounding box center [69, 147] width 80 height 12
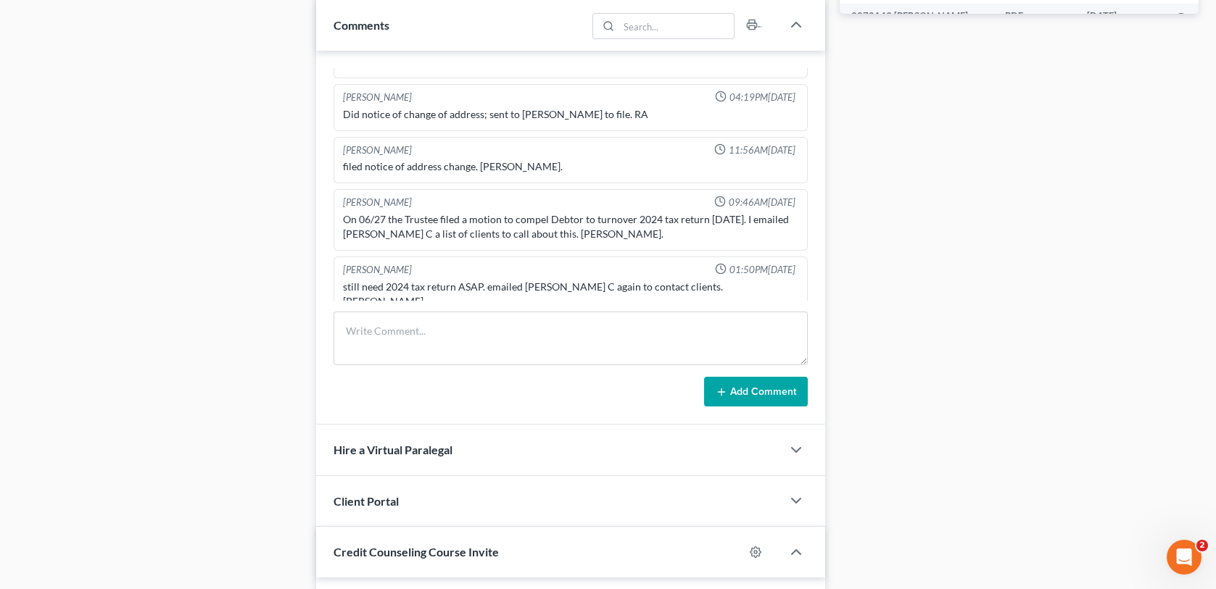
scroll to position [870, 0]
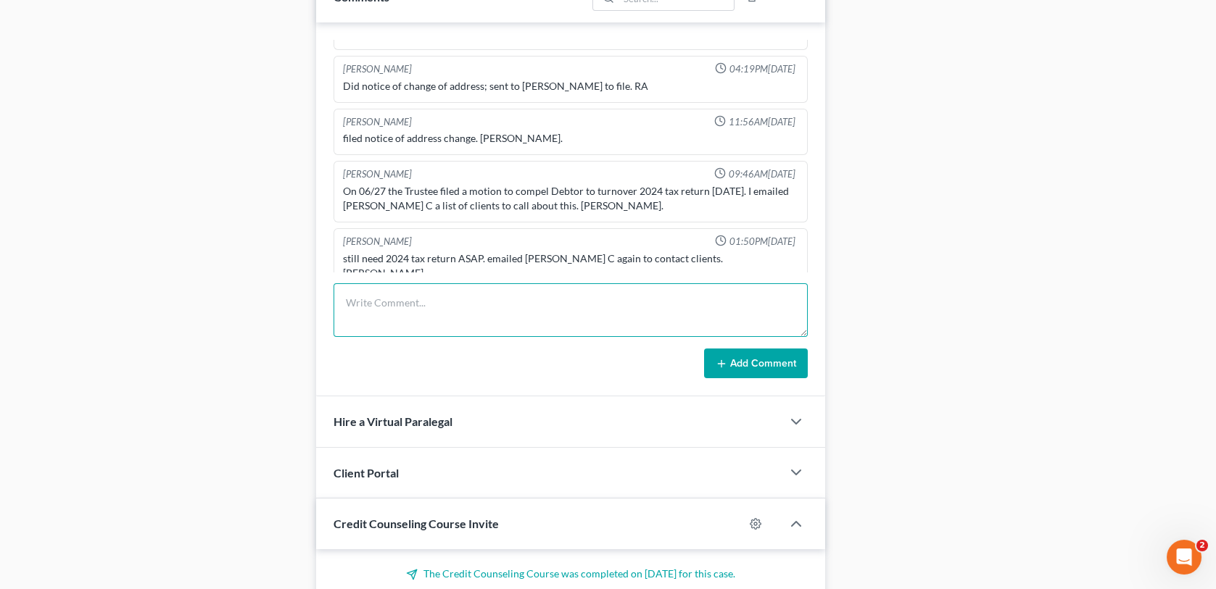
click at [368, 303] on textarea at bounding box center [569, 310] width 473 height 54
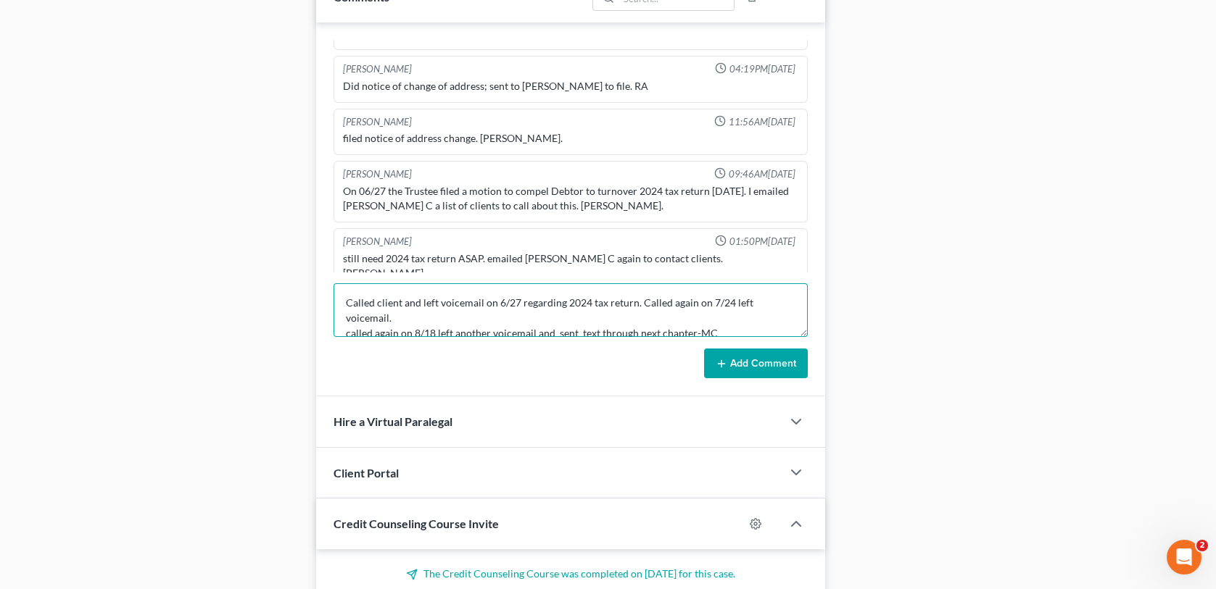
type textarea "Called client and left voicemail on 6/27 regarding 2024 tax return. Called agai…"
click at [776, 360] on button "Add Comment" at bounding box center [756, 364] width 104 height 30
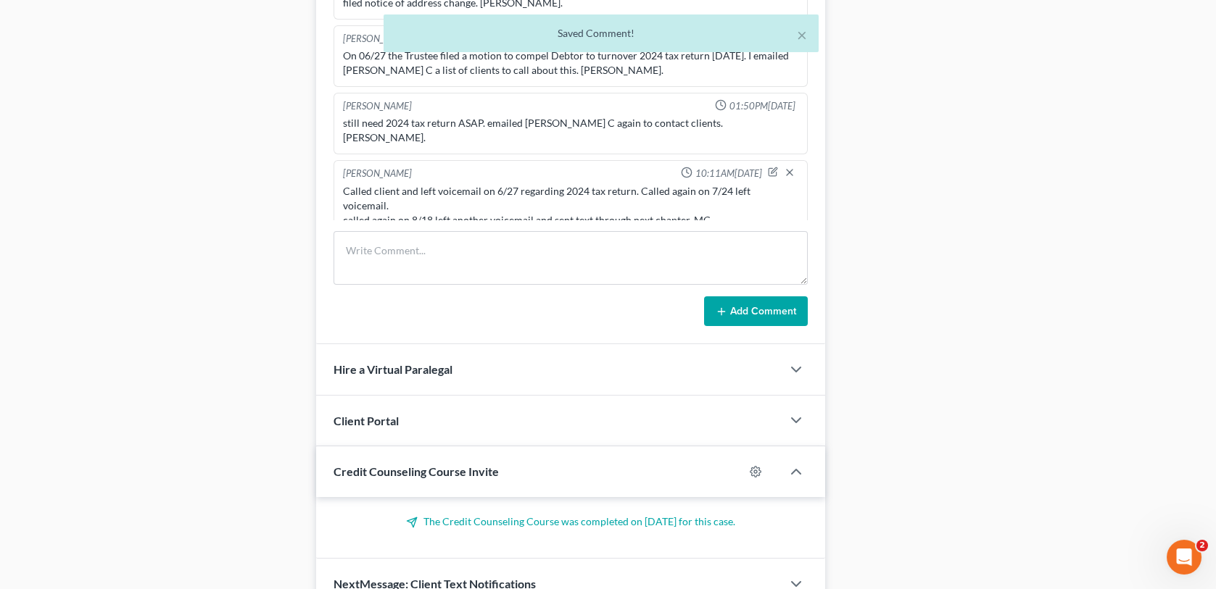
scroll to position [994, 0]
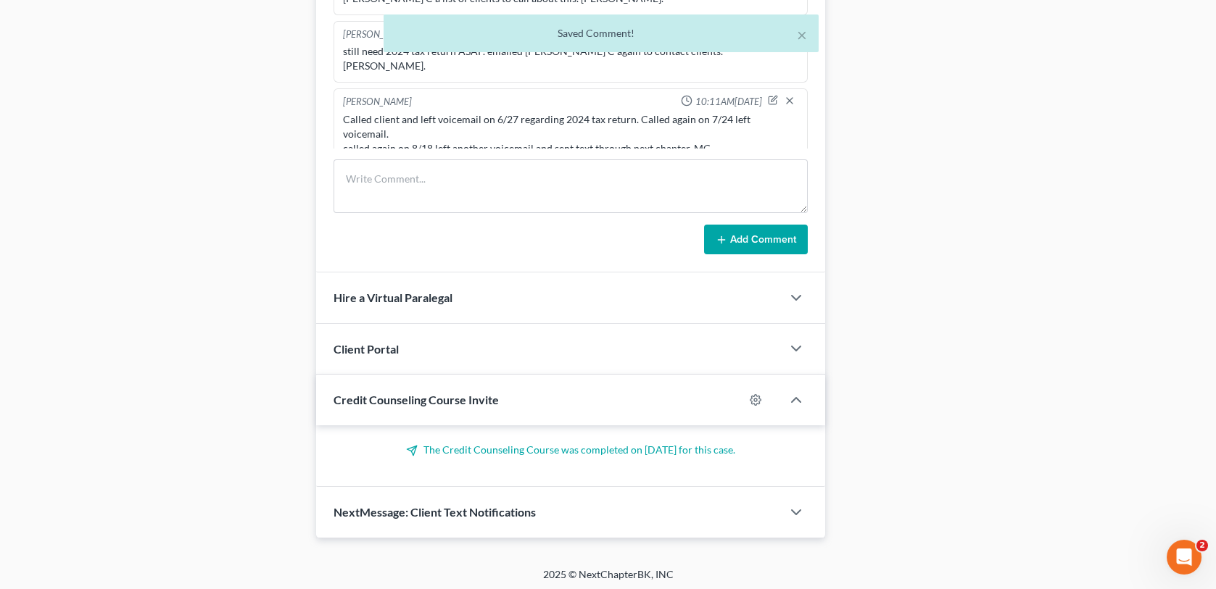
click at [492, 513] on span "NextMessage: Client Text Notifications" at bounding box center [434, 512] width 202 height 14
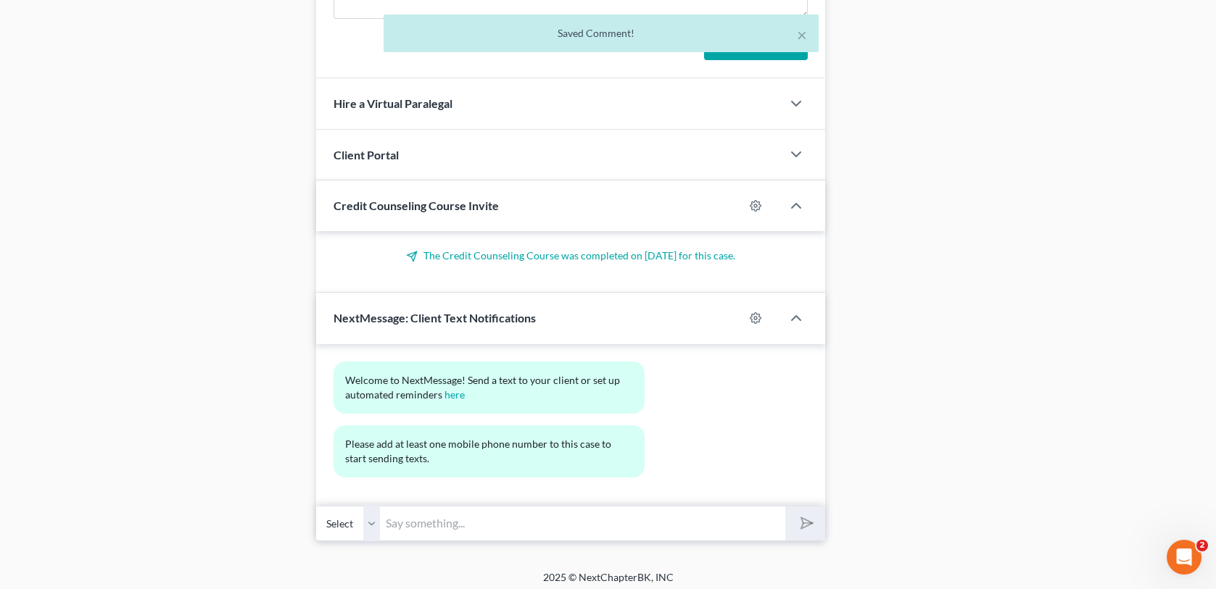
scroll to position [1191, 0]
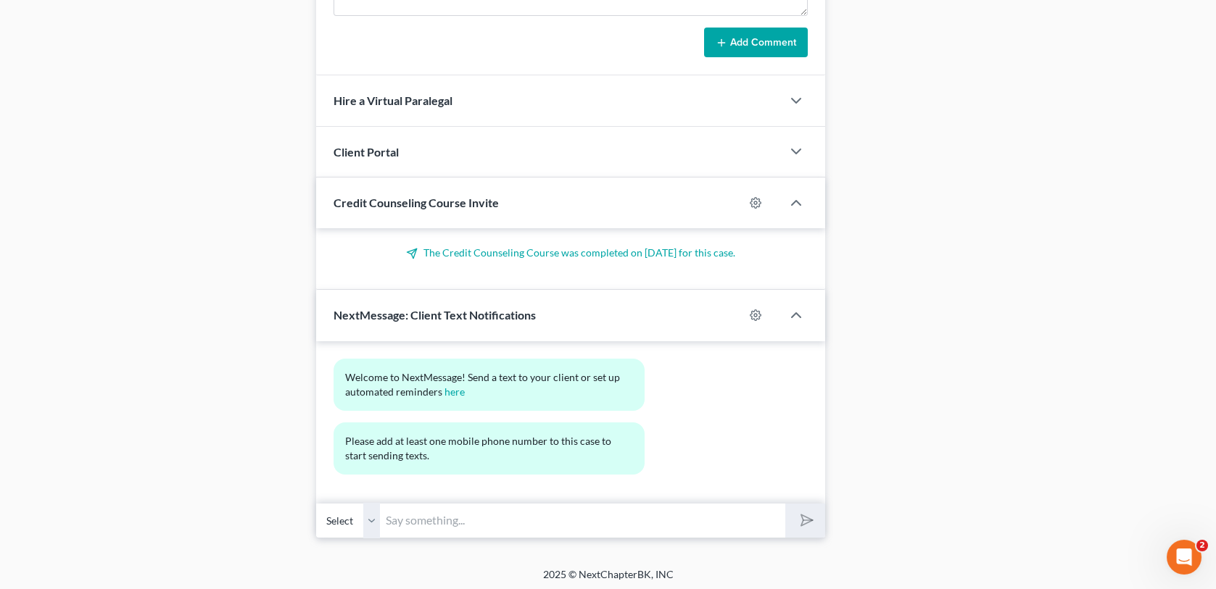
click at [370, 516] on select "Select" at bounding box center [348, 521] width 64 height 36
click at [350, 520] on select "Select" at bounding box center [348, 521] width 64 height 36
click at [348, 515] on select "Select" at bounding box center [348, 521] width 64 height 36
click at [371, 517] on select "Select" at bounding box center [348, 521] width 64 height 36
drag, startPoint x: 412, startPoint y: 521, endPoint x: 457, endPoint y: 518, distance: 45.8
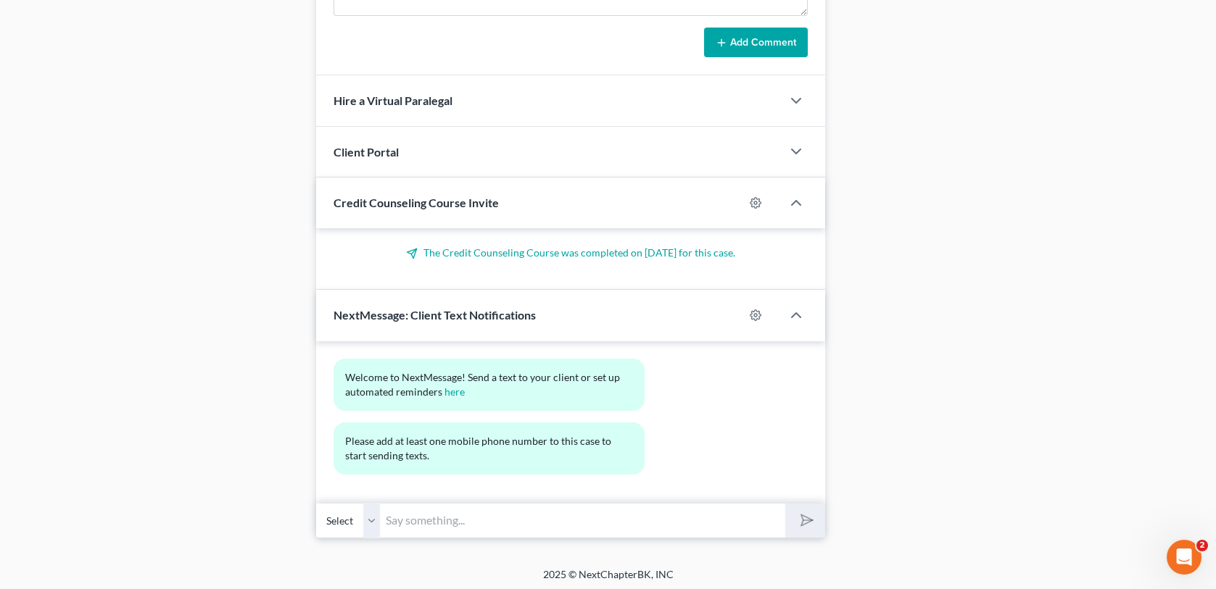
click at [412, 521] on input "text" at bounding box center [582, 521] width 405 height 36
type input "This is [PERSON_NAME] C at [GEOGRAPHIC_DATA][PERSON_NAME] office. We still have…"
click at [372, 521] on select "Select" at bounding box center [348, 521] width 64 height 36
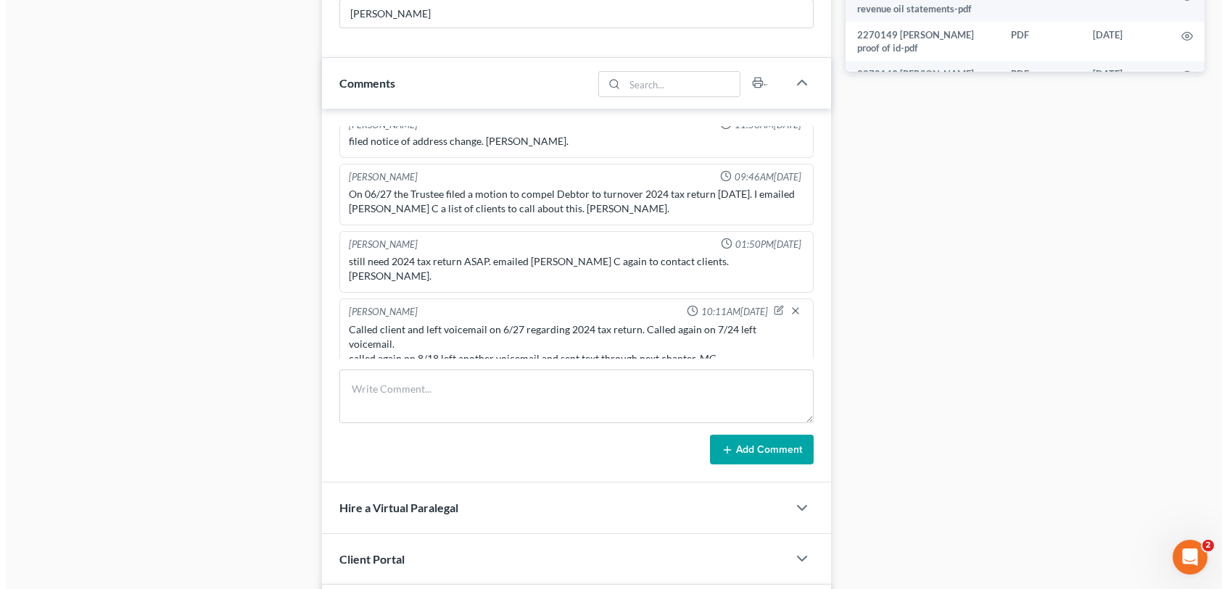
scroll to position [1191, 0]
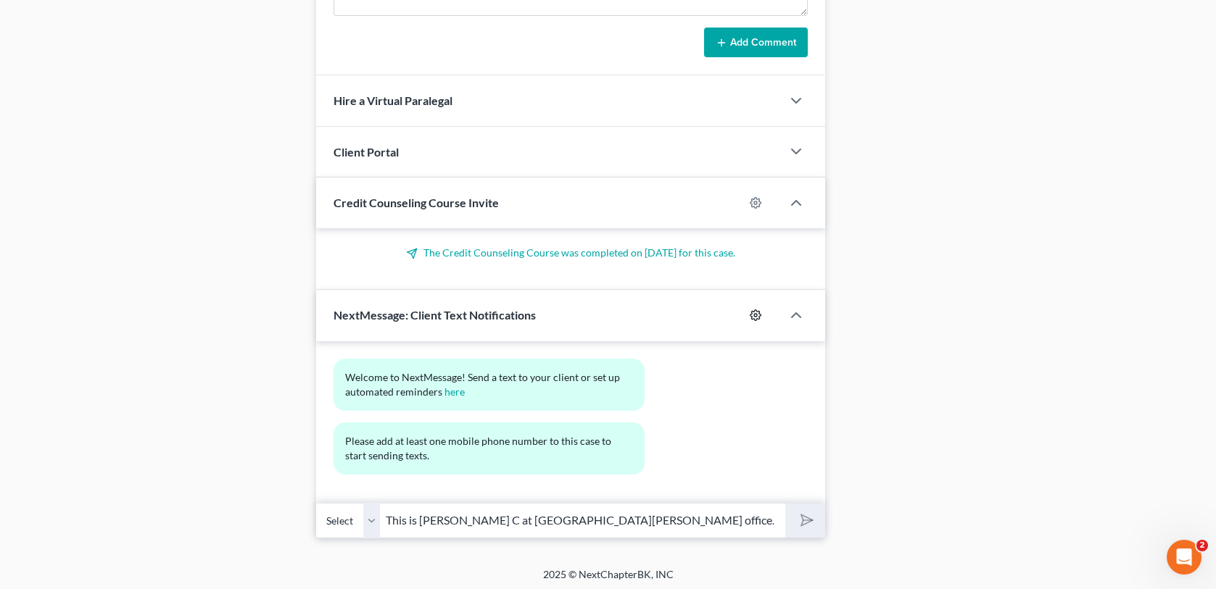
click at [753, 315] on icon "button" at bounding box center [756, 316] width 12 height 12
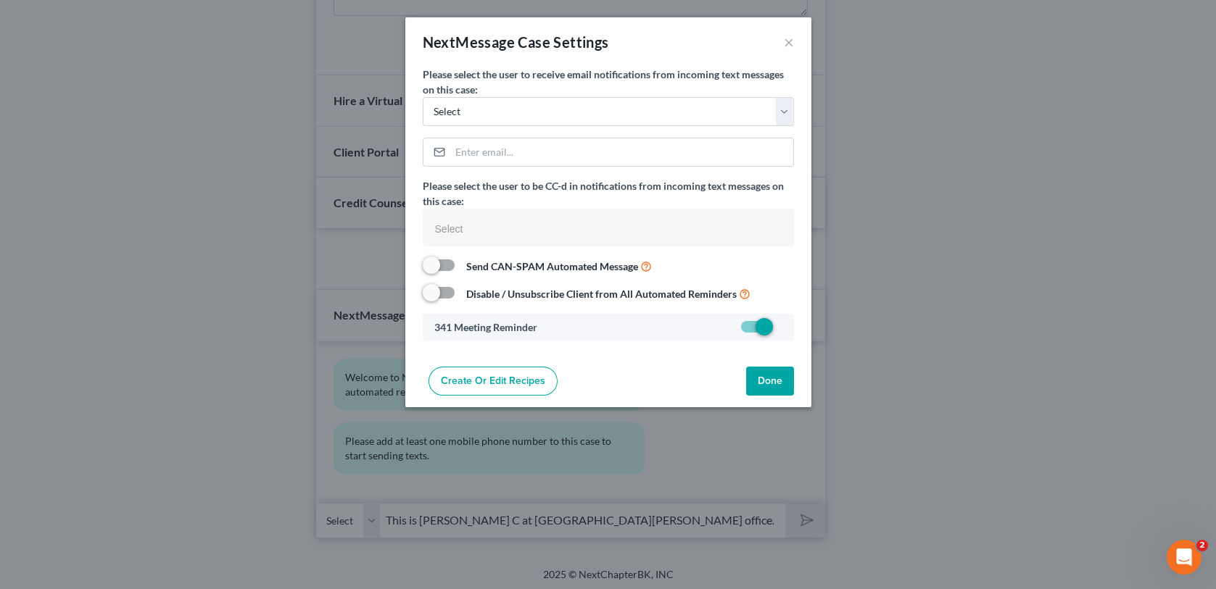
select select
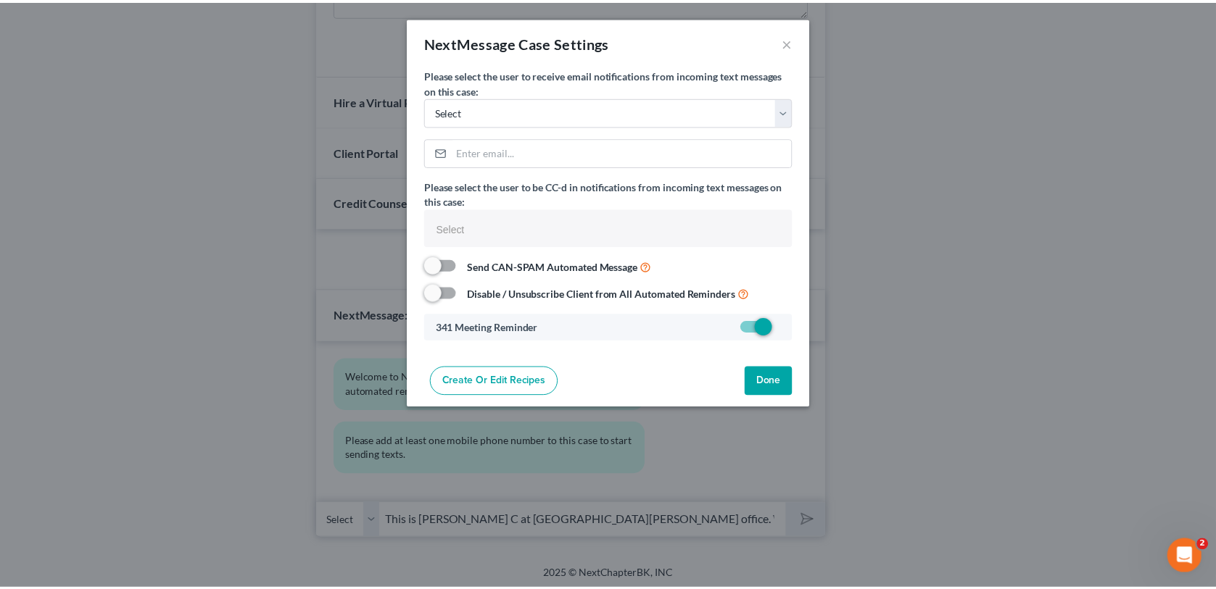
scroll to position [397, 0]
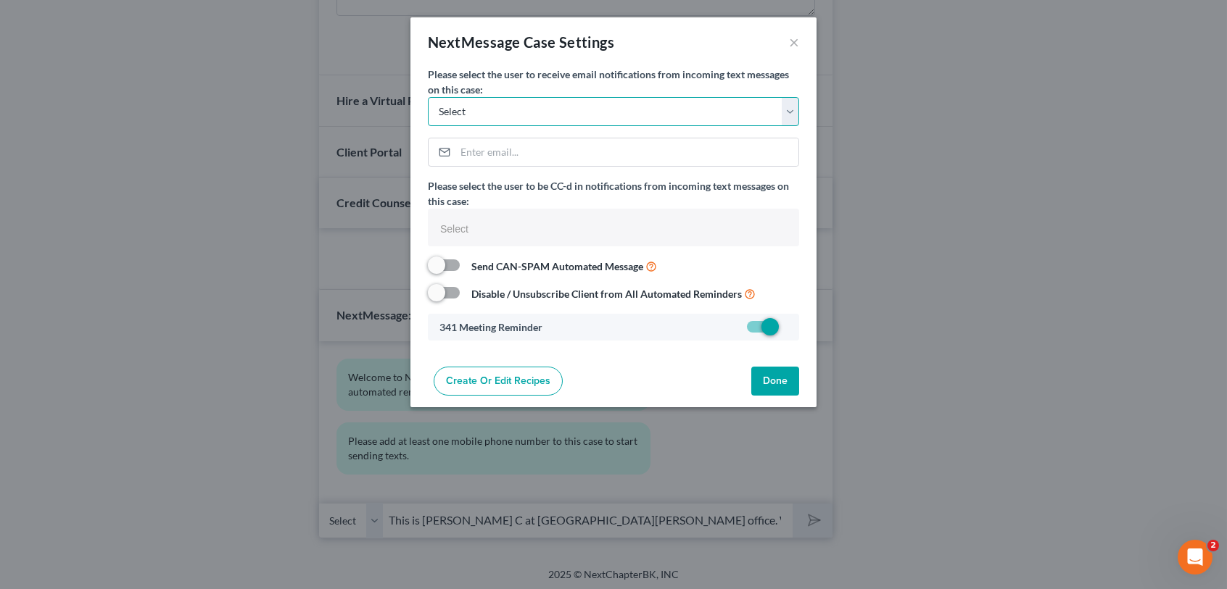
click at [718, 120] on select "Select [EMAIL_ADDRESS][DOMAIN_NAME] [PERSON_NAME][EMAIL_ADDRESS][DOMAIN_NAME] […" at bounding box center [613, 111] width 371 height 29
click at [795, 43] on button "×" at bounding box center [794, 41] width 10 height 17
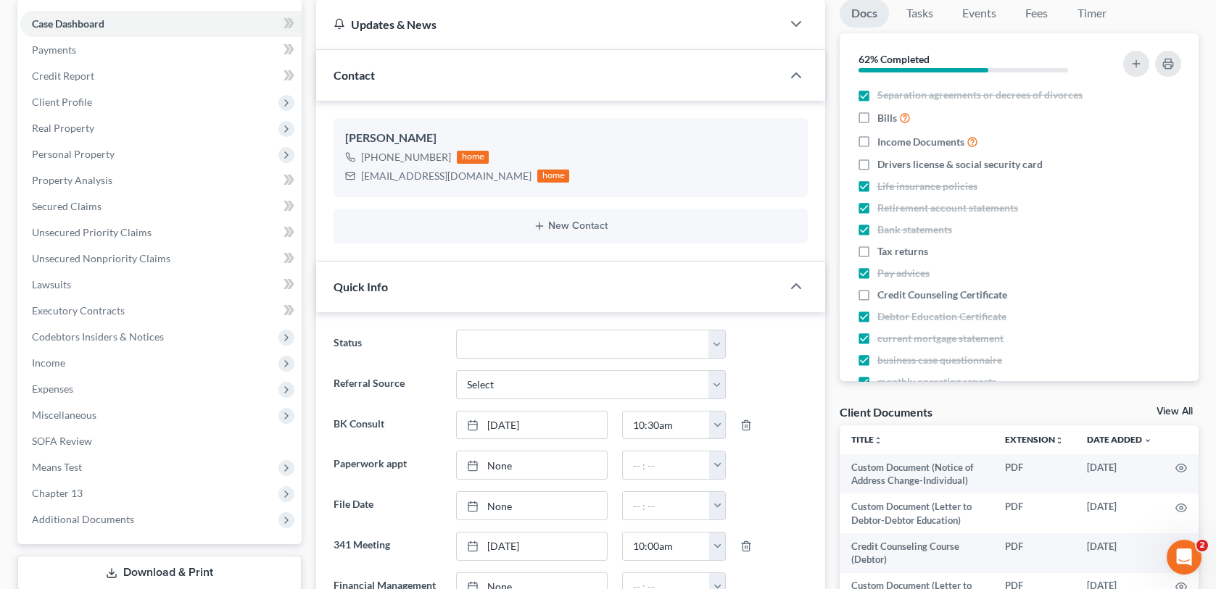
scroll to position [0, 0]
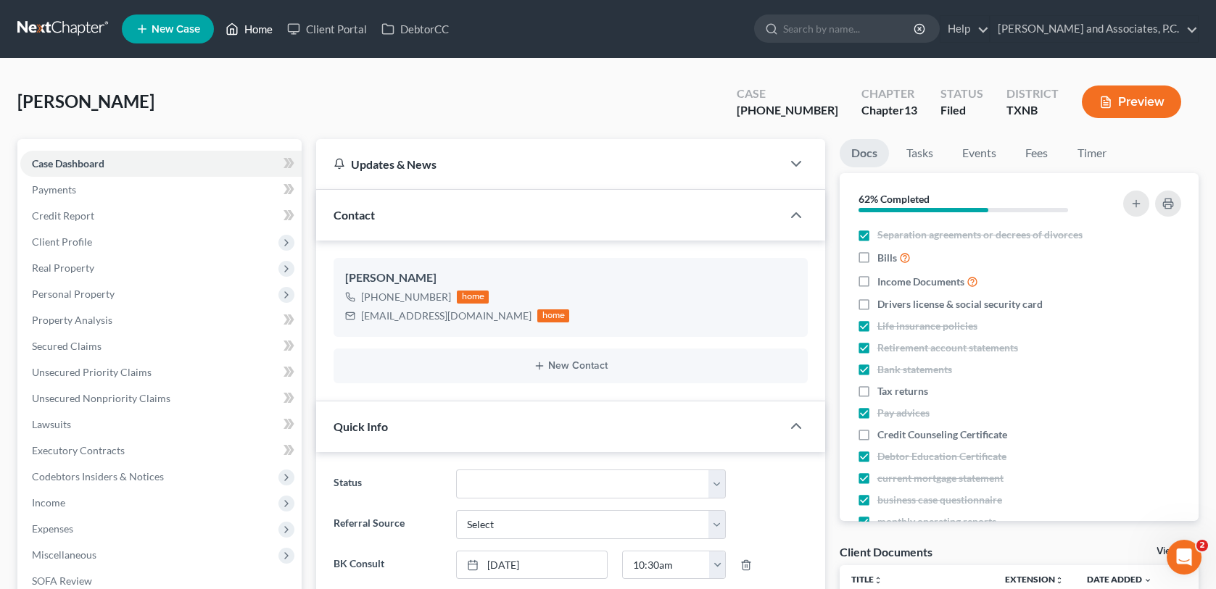
drag, startPoint x: 260, startPoint y: 30, endPoint x: 515, endPoint y: 91, distance: 262.5
click at [260, 30] on link "Home" at bounding box center [249, 29] width 62 height 26
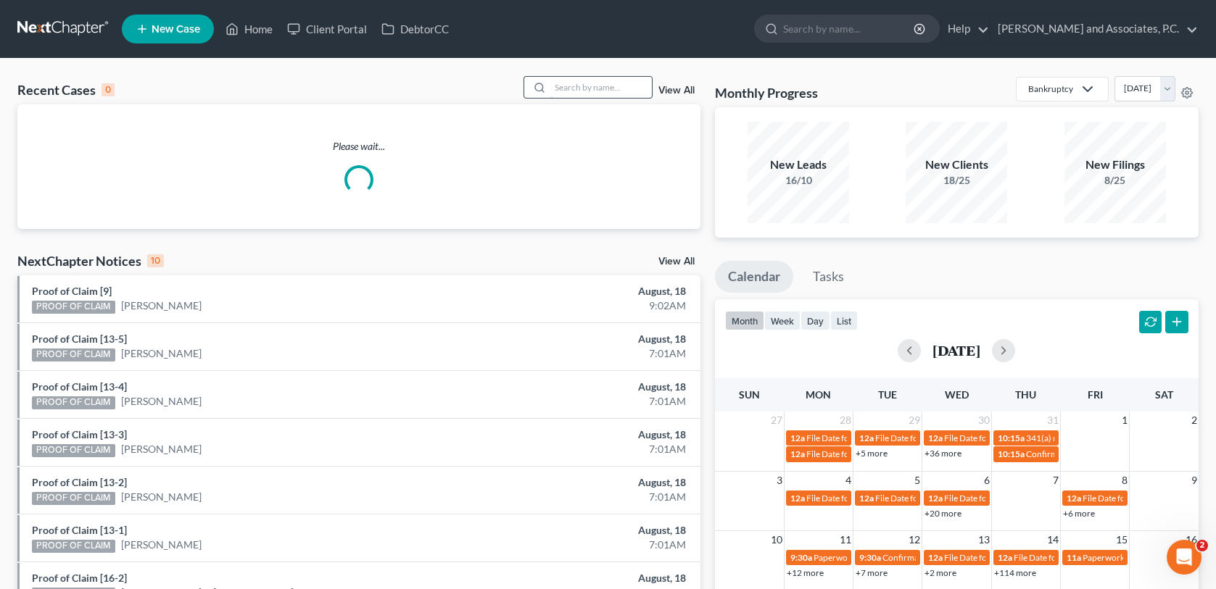
click at [615, 87] on input "search" at bounding box center [600, 87] width 101 height 21
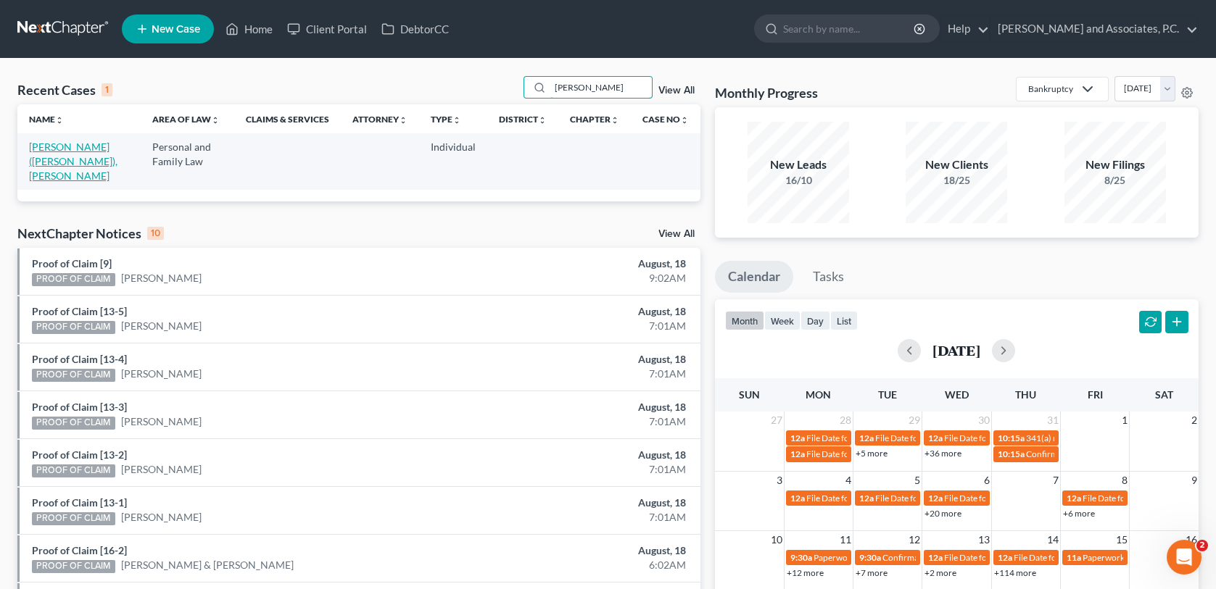
type input "[PERSON_NAME]"
click at [53, 149] on link "[PERSON_NAME] ([PERSON_NAME]), [PERSON_NAME]" at bounding box center [73, 161] width 88 height 41
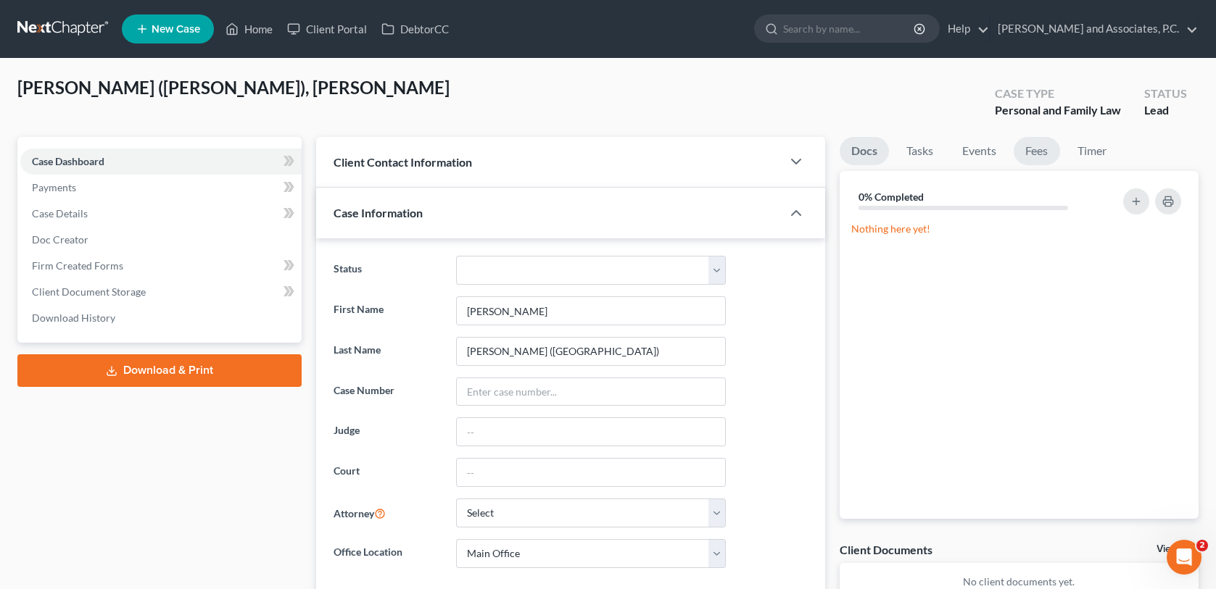
click at [1040, 153] on link "Fees" at bounding box center [1036, 151] width 46 height 28
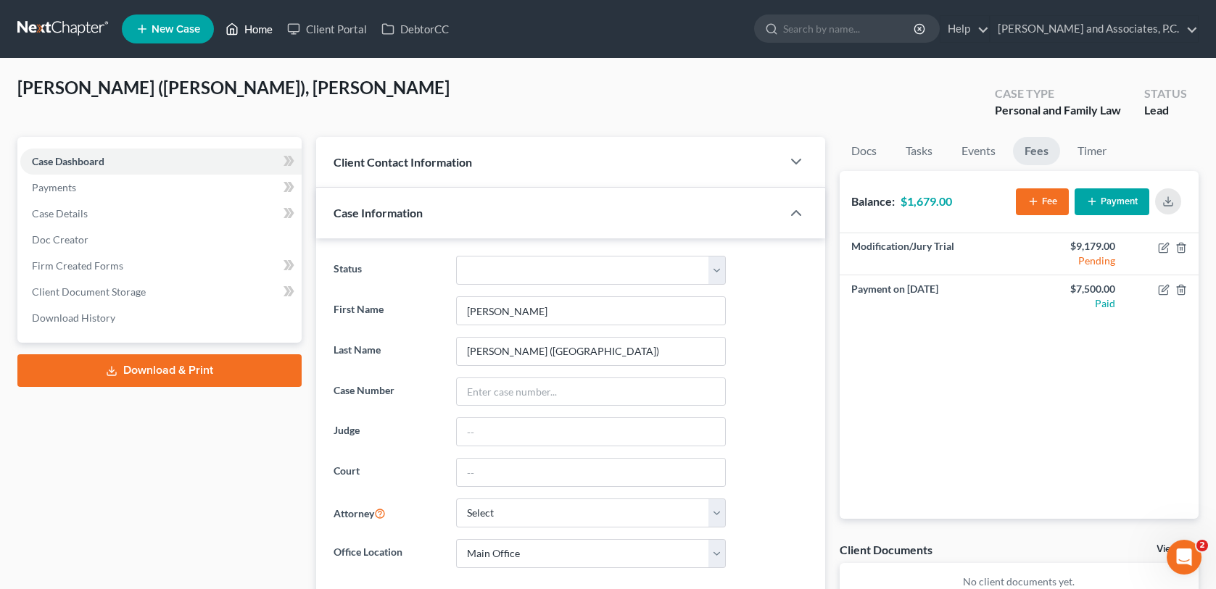
click at [259, 28] on link "Home" at bounding box center [249, 29] width 62 height 26
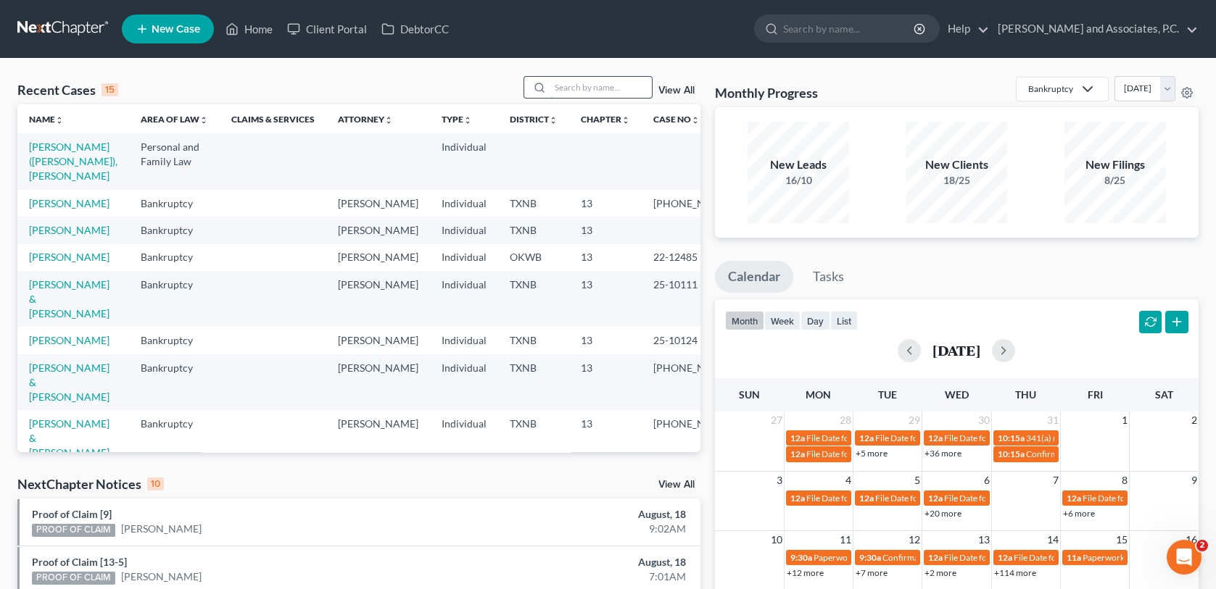
click at [571, 91] on input "search" at bounding box center [600, 87] width 101 height 21
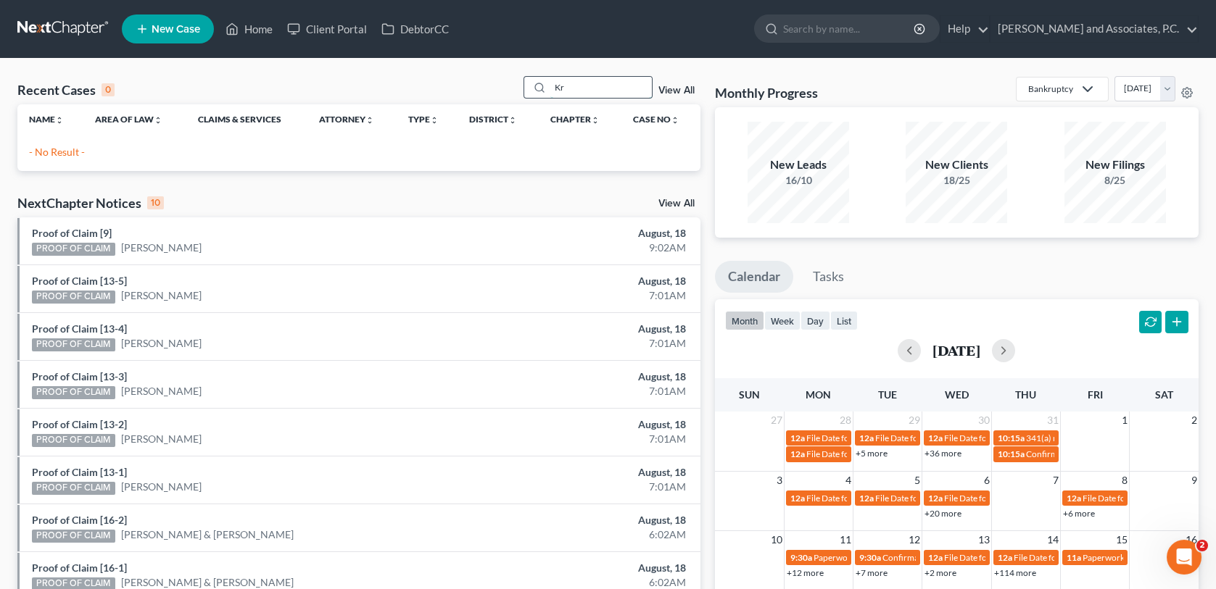
type input "K"
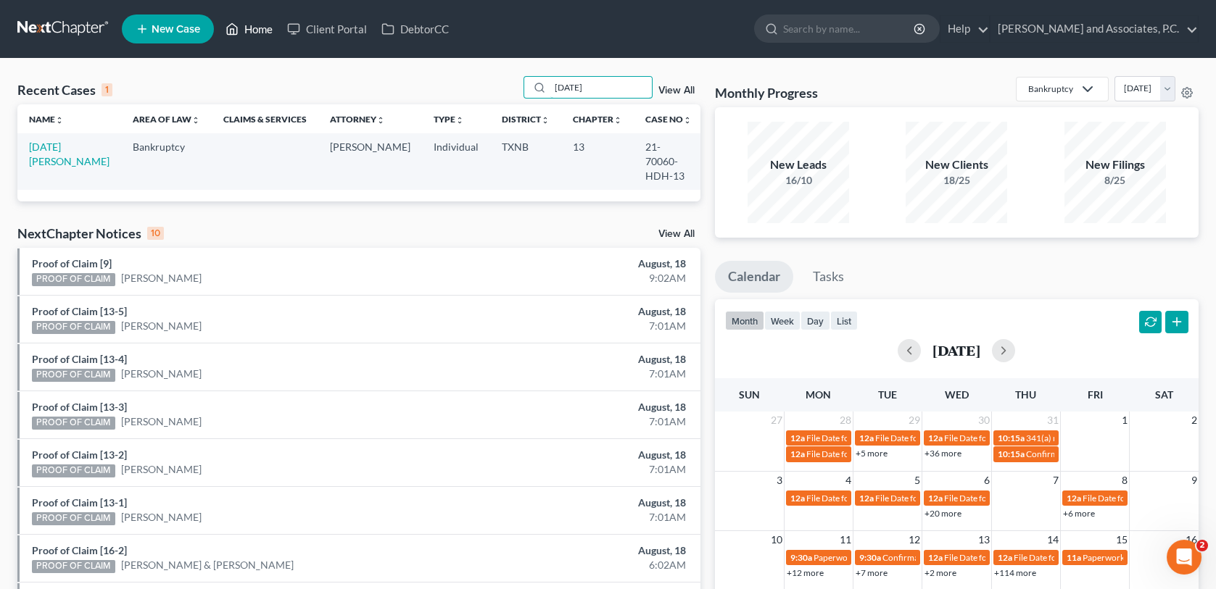
type input "[DATE]"
click at [255, 30] on link "Home" at bounding box center [249, 29] width 62 height 26
click at [180, 28] on span "New Case" at bounding box center [176, 29] width 49 height 11
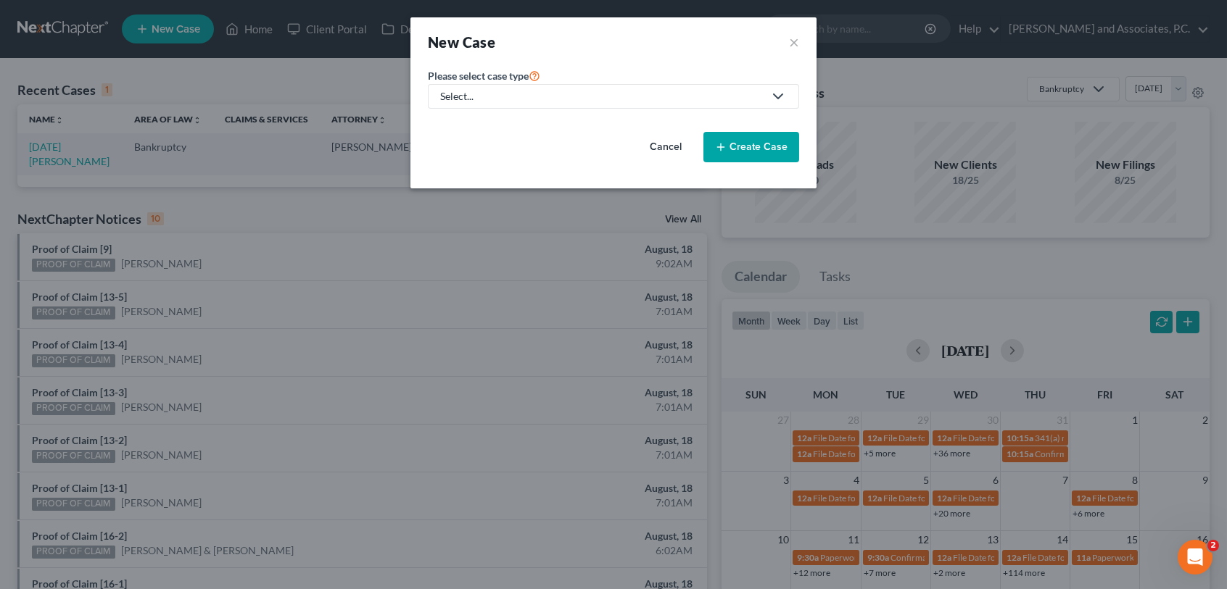
click at [775, 95] on polyline at bounding box center [778, 96] width 9 height 4
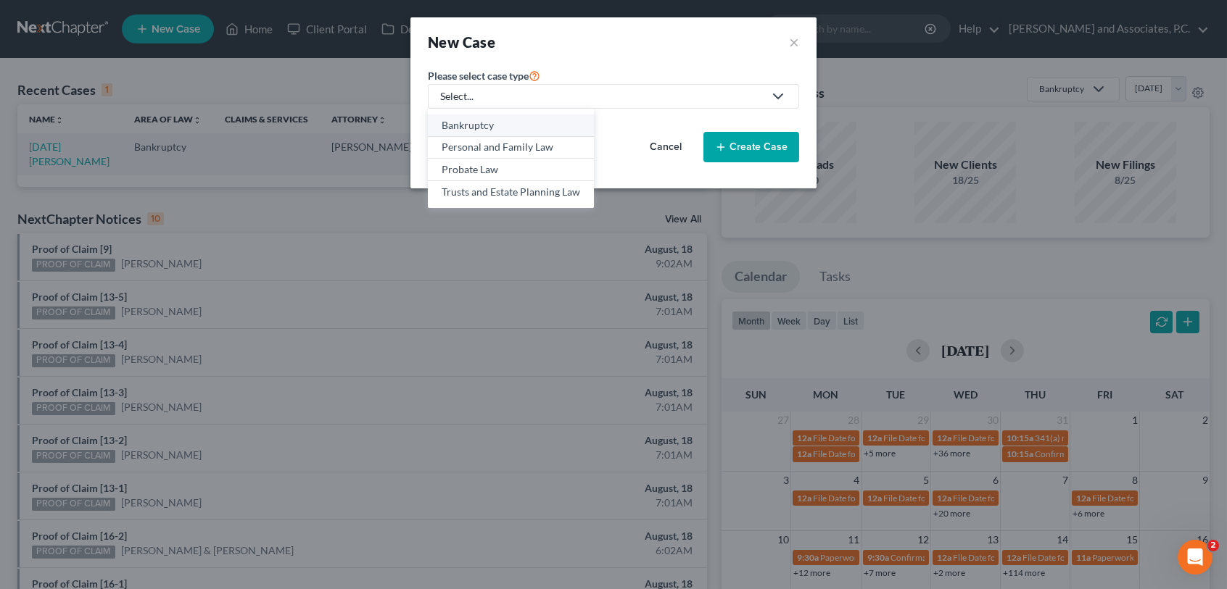
click at [490, 121] on div "Bankruptcy" at bounding box center [511, 125] width 138 height 14
select select "78"
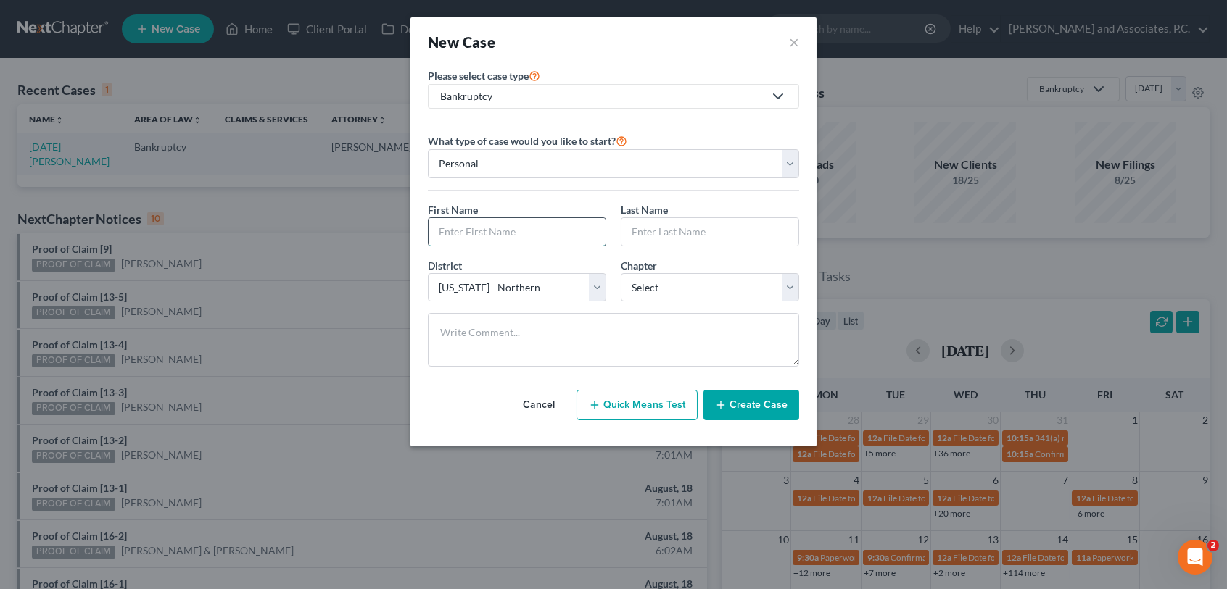
click at [496, 226] on input "text" at bounding box center [516, 232] width 177 height 28
type input "[PERSON_NAME]"
click at [657, 232] on input "text" at bounding box center [709, 232] width 177 height 28
type input "[DATE]"
click at [675, 293] on select "Select 7 11 12 13" at bounding box center [710, 287] width 178 height 29
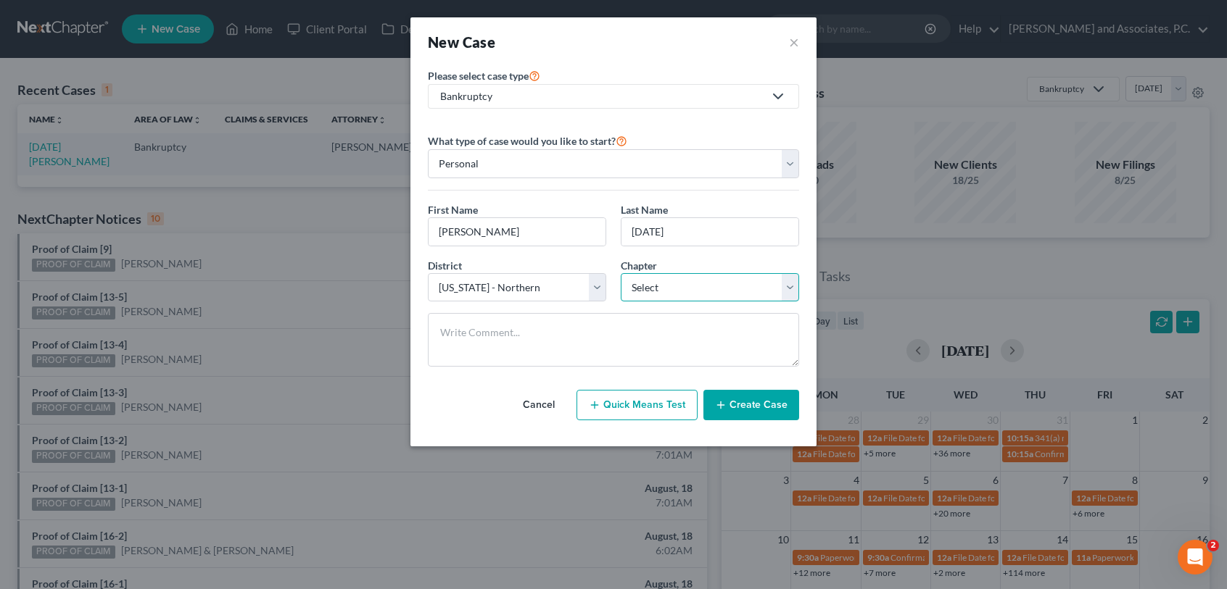
select select "3"
click at [621, 273] on select "Select 7 11 12 13" at bounding box center [710, 287] width 178 height 29
click at [753, 410] on button "Create Case" at bounding box center [751, 405] width 96 height 30
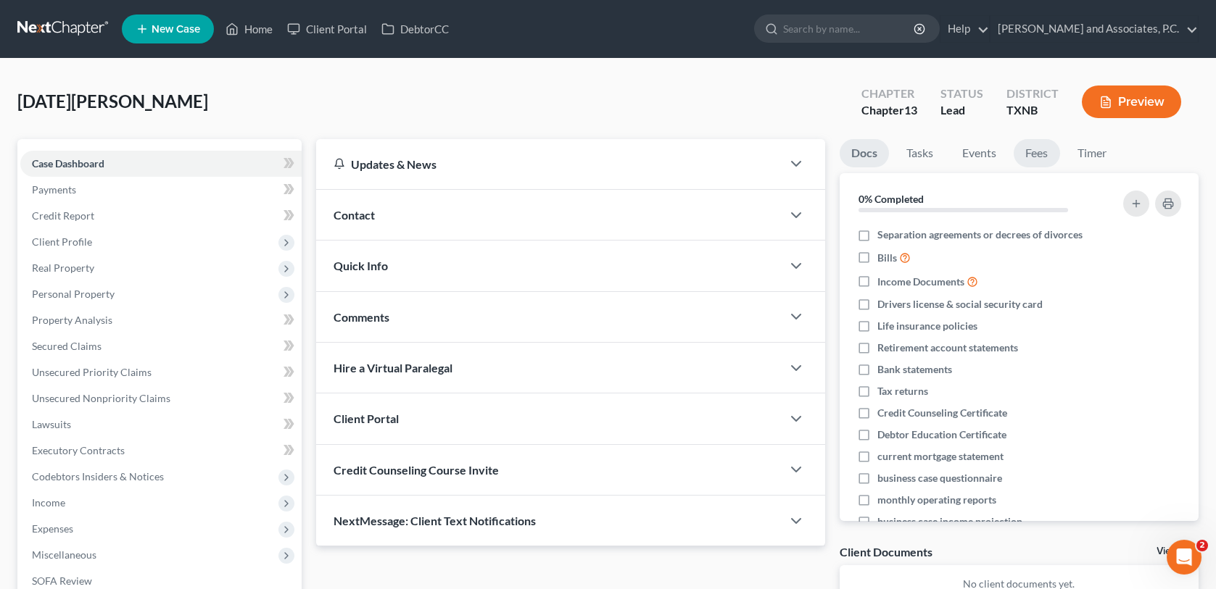
click at [1034, 158] on link "Fees" at bounding box center [1036, 153] width 46 height 28
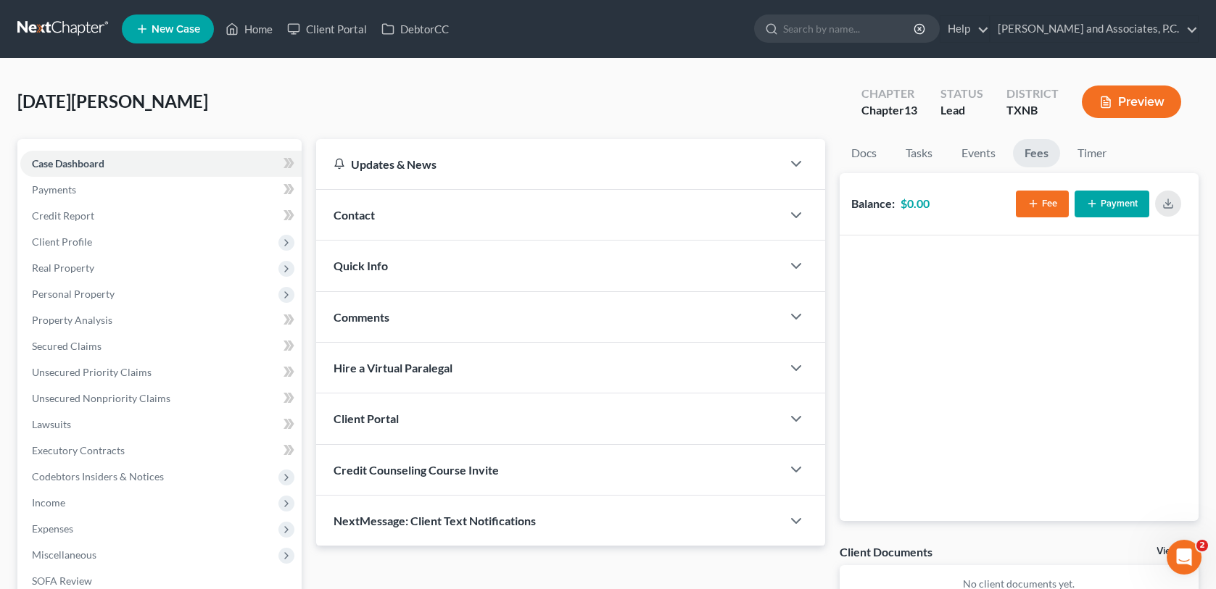
click at [1042, 209] on button "Fee" at bounding box center [1042, 204] width 53 height 27
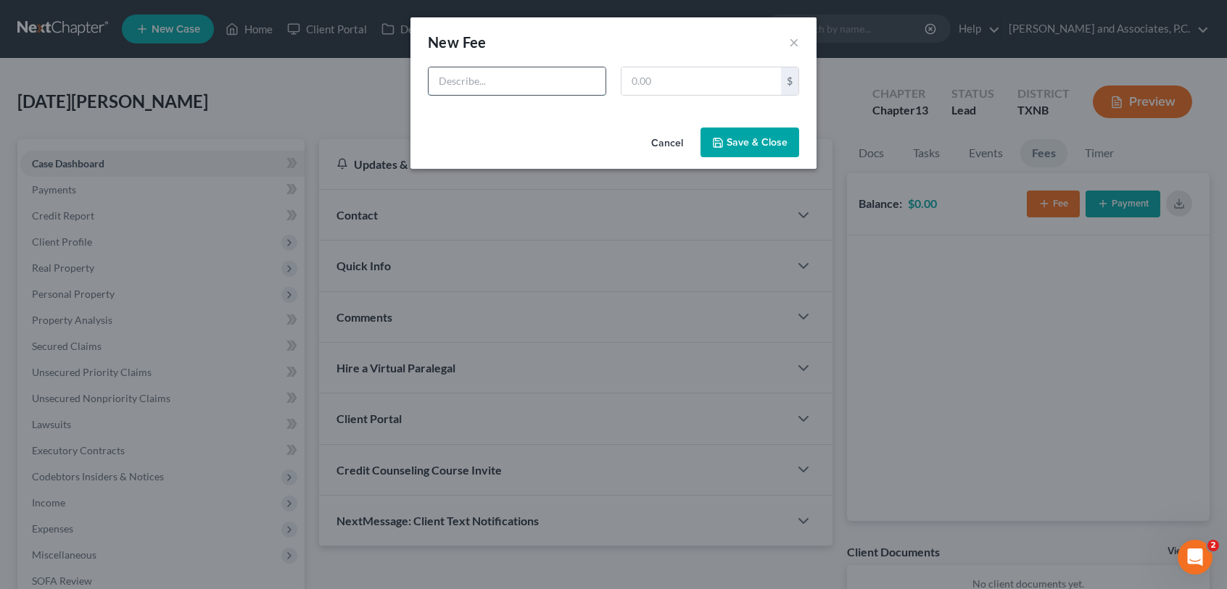
click at [558, 89] on input "text" at bounding box center [516, 81] width 177 height 28
type input "ch 13 bk"
type input "680.00"
click at [731, 142] on button "Save & Close" at bounding box center [749, 143] width 99 height 30
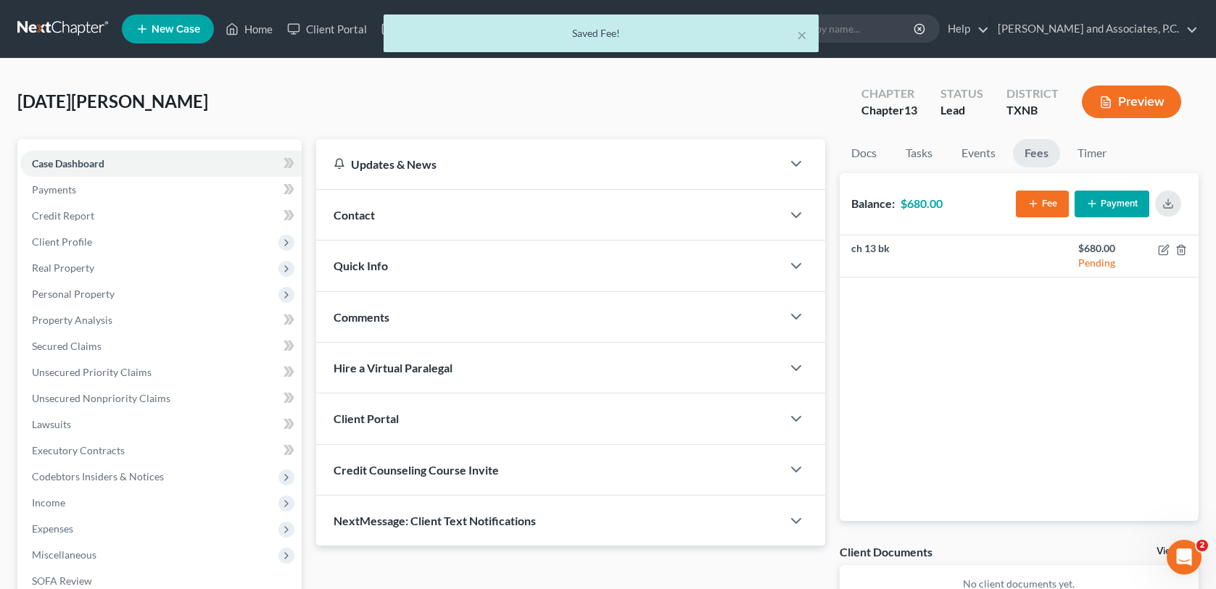
click at [1122, 202] on button "Payment" at bounding box center [1111, 204] width 75 height 27
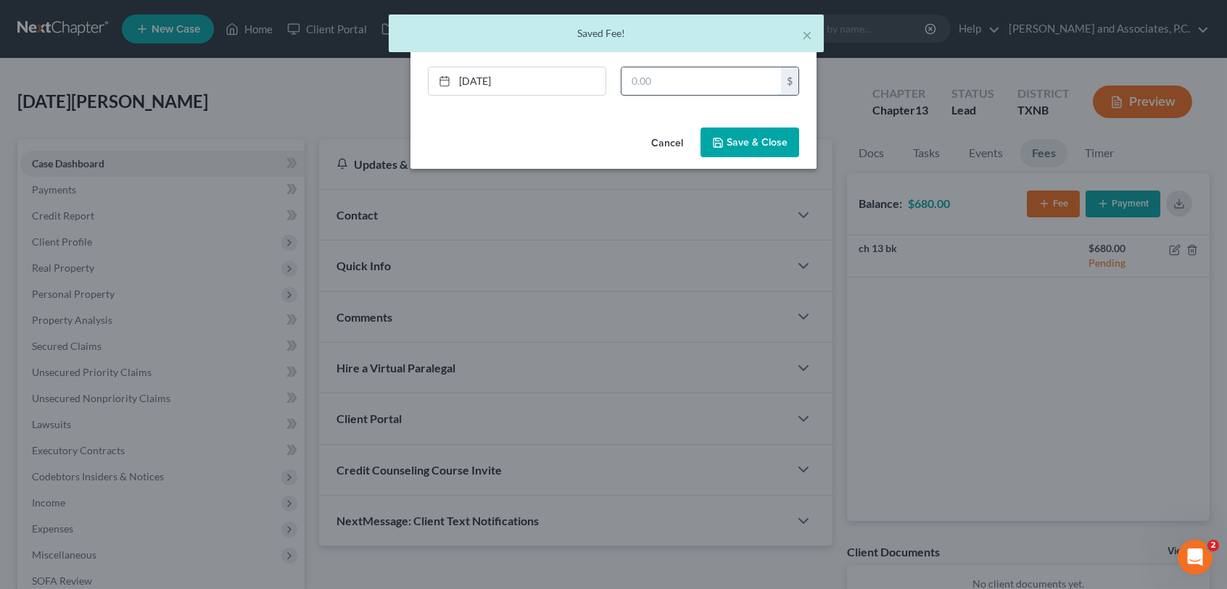
click at [627, 80] on input "text" at bounding box center [700, 81] width 159 height 28
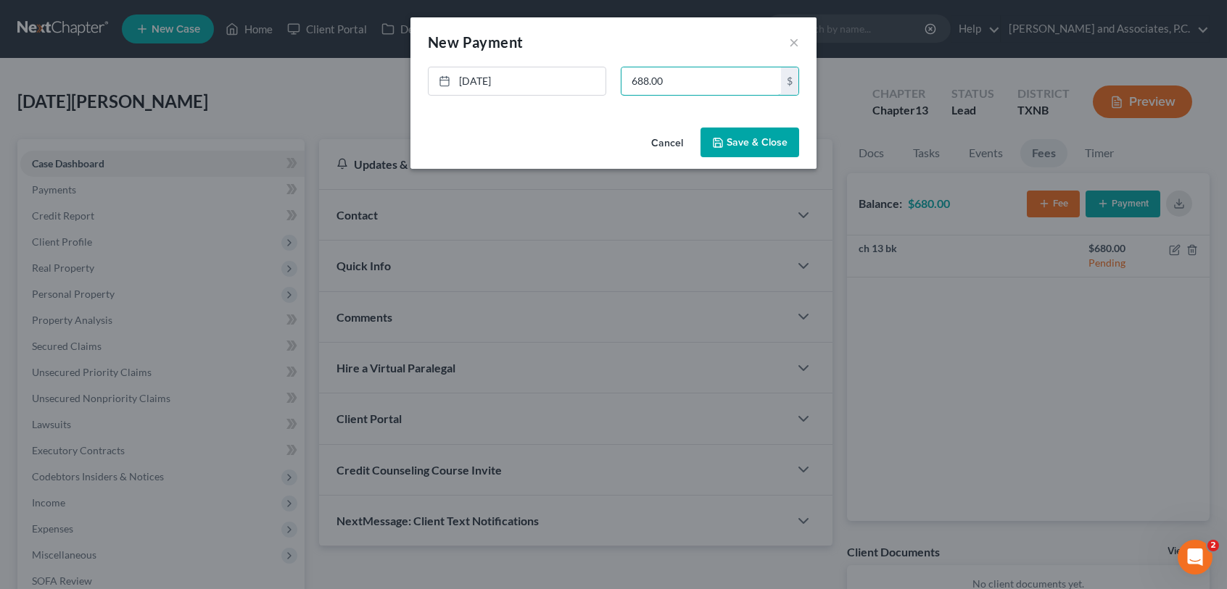
type input "688.00"
click at [777, 136] on button "Save & Close" at bounding box center [749, 143] width 99 height 30
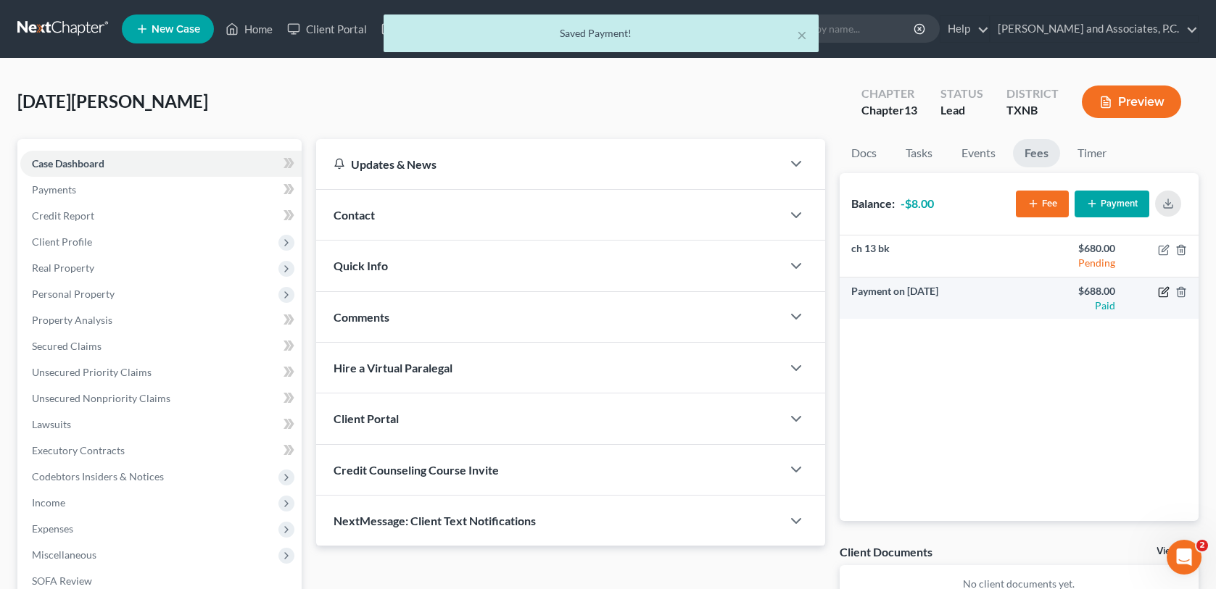
click at [1160, 291] on icon "button" at bounding box center [1164, 292] width 12 height 12
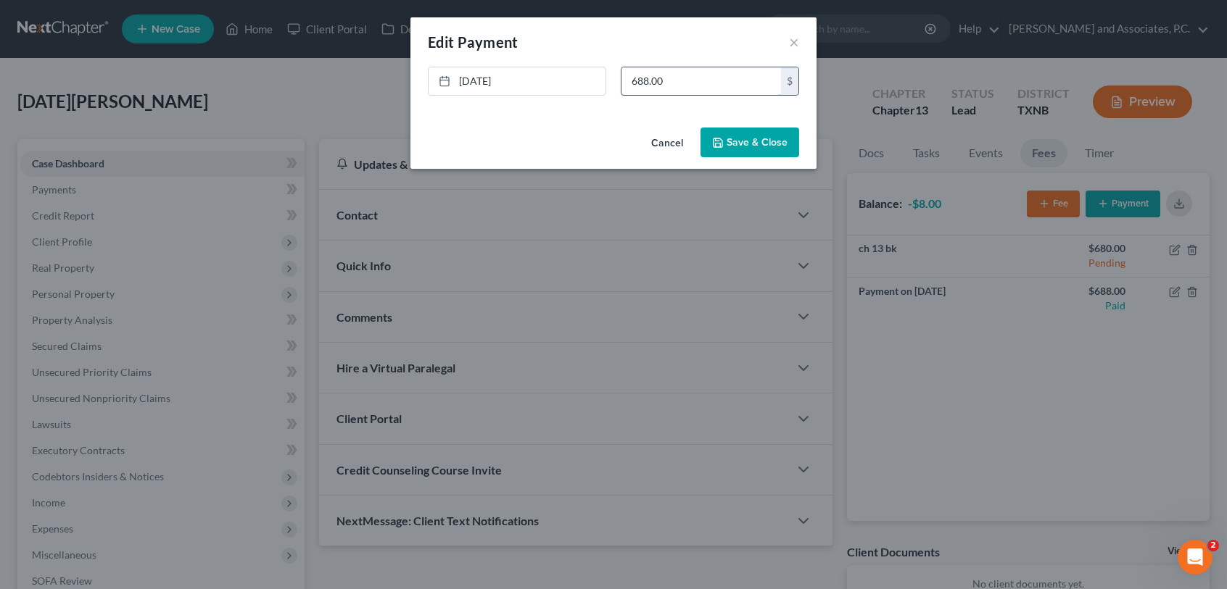
click at [676, 91] on input "688.00" at bounding box center [700, 81] width 159 height 28
type input "680.00"
click at [740, 145] on button "Save & Close" at bounding box center [749, 143] width 99 height 30
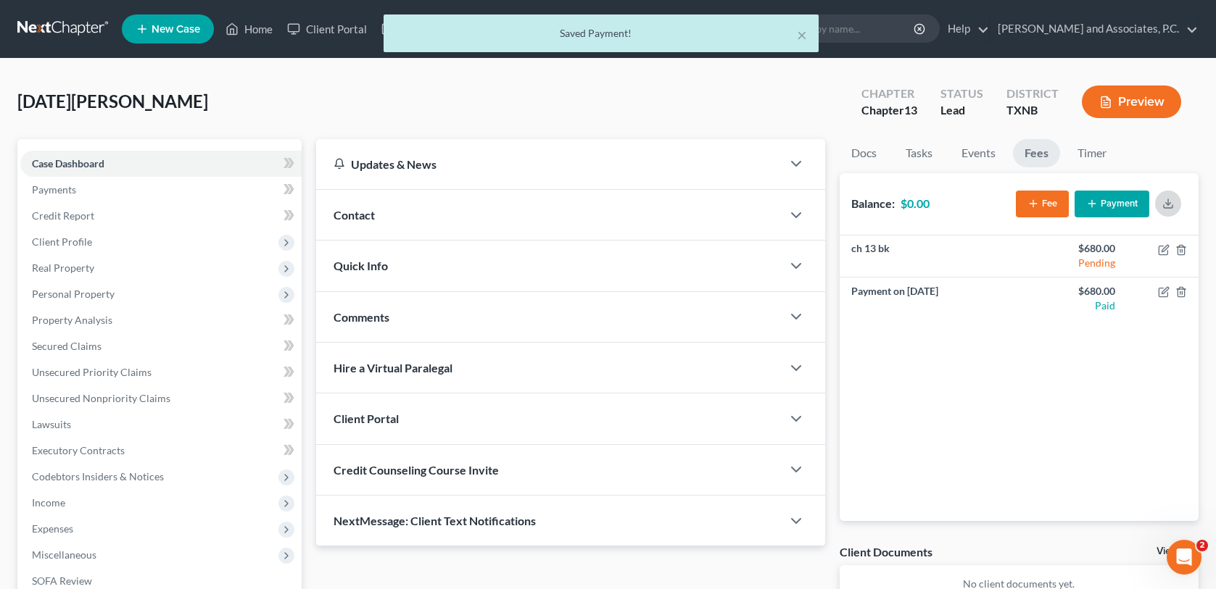
click at [1168, 202] on icon "button" at bounding box center [1168, 204] width 12 height 12
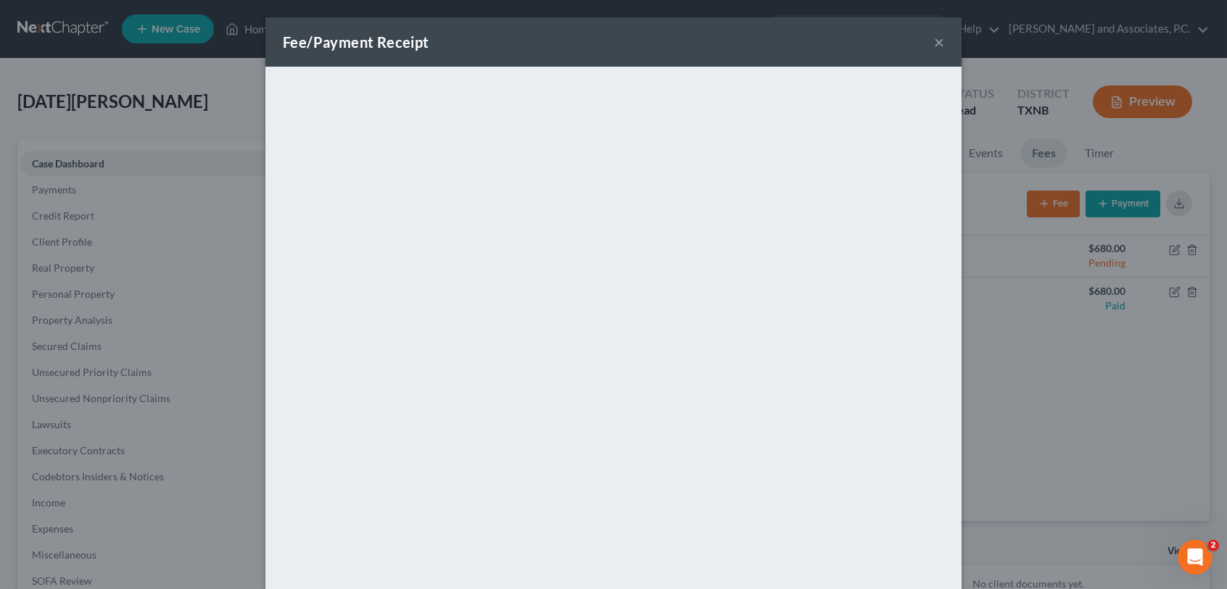
click at [934, 43] on button "×" at bounding box center [939, 41] width 10 height 17
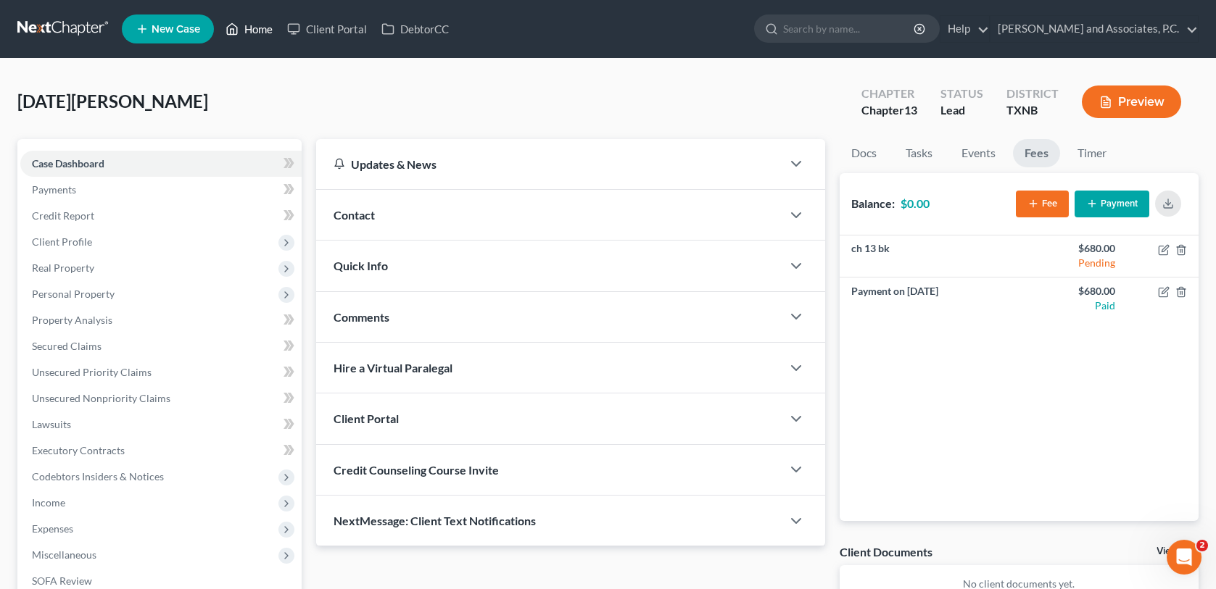
click at [251, 25] on link "Home" at bounding box center [249, 29] width 62 height 26
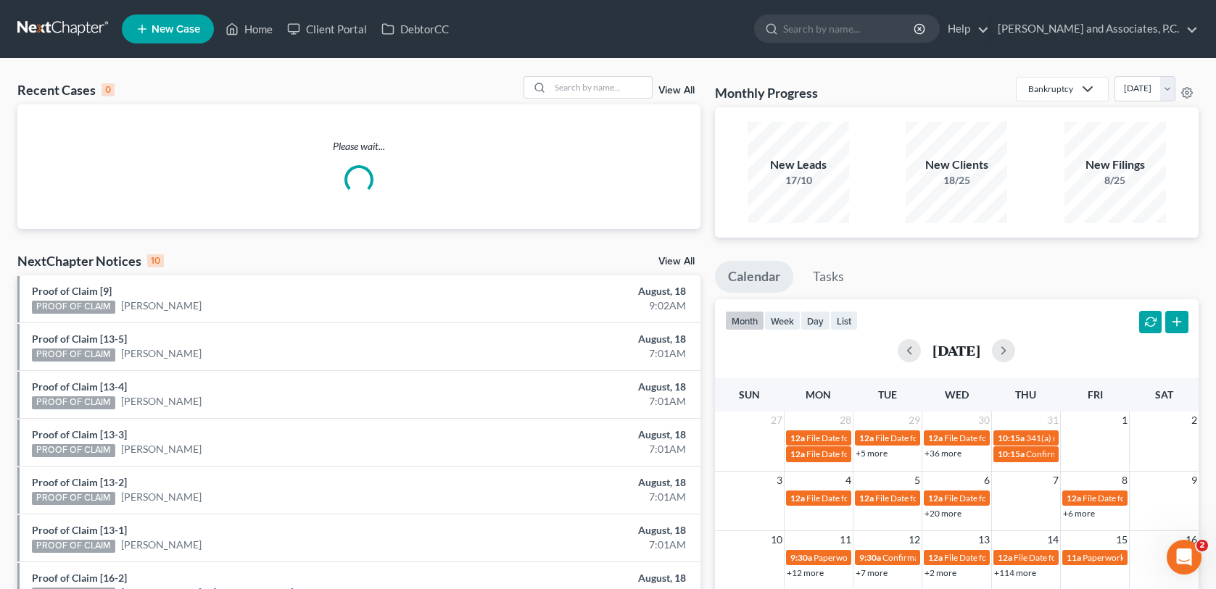
click at [188, 28] on span "New Case" at bounding box center [176, 29] width 49 height 11
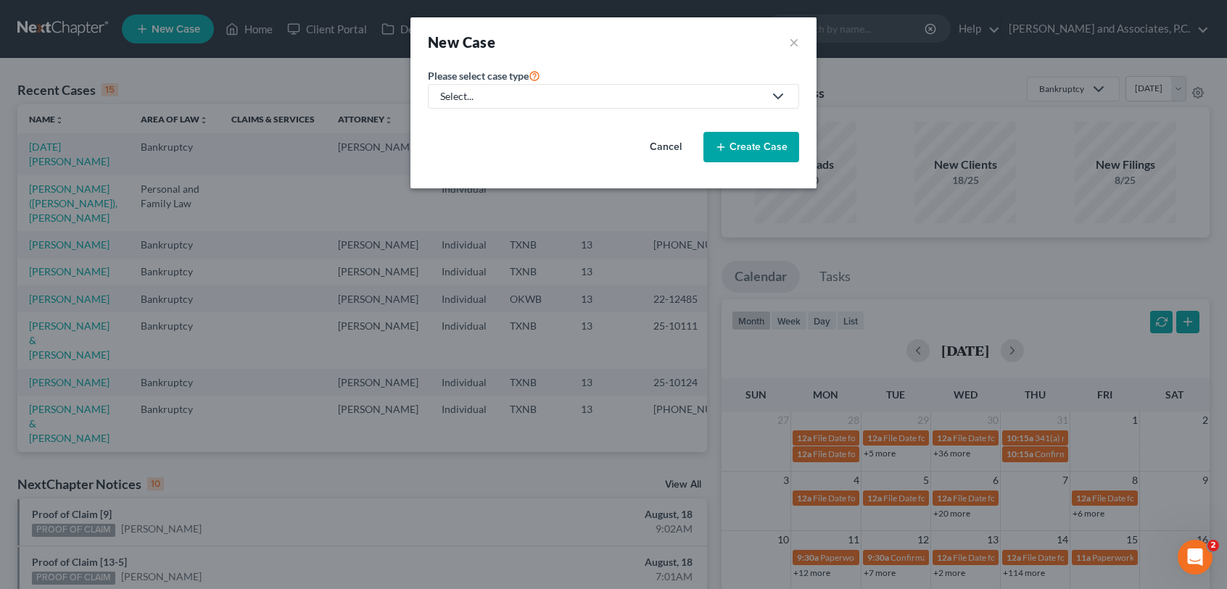
click at [783, 96] on icon at bounding box center [777, 96] width 17 height 17
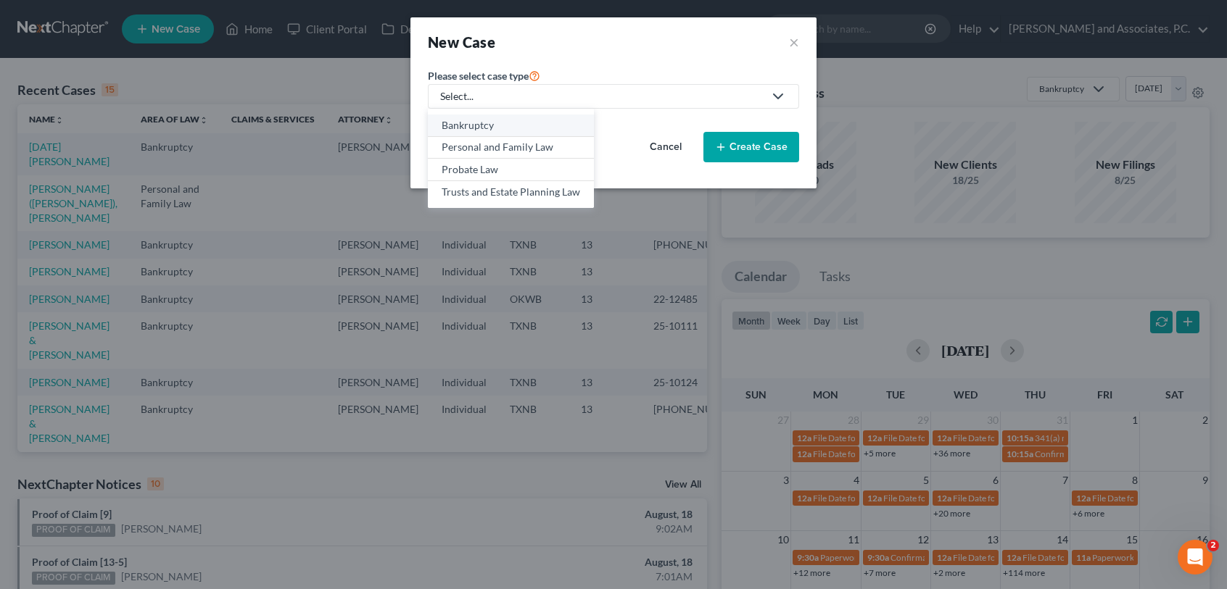
click at [563, 118] on div "Bankruptcy" at bounding box center [511, 125] width 138 height 14
select select "78"
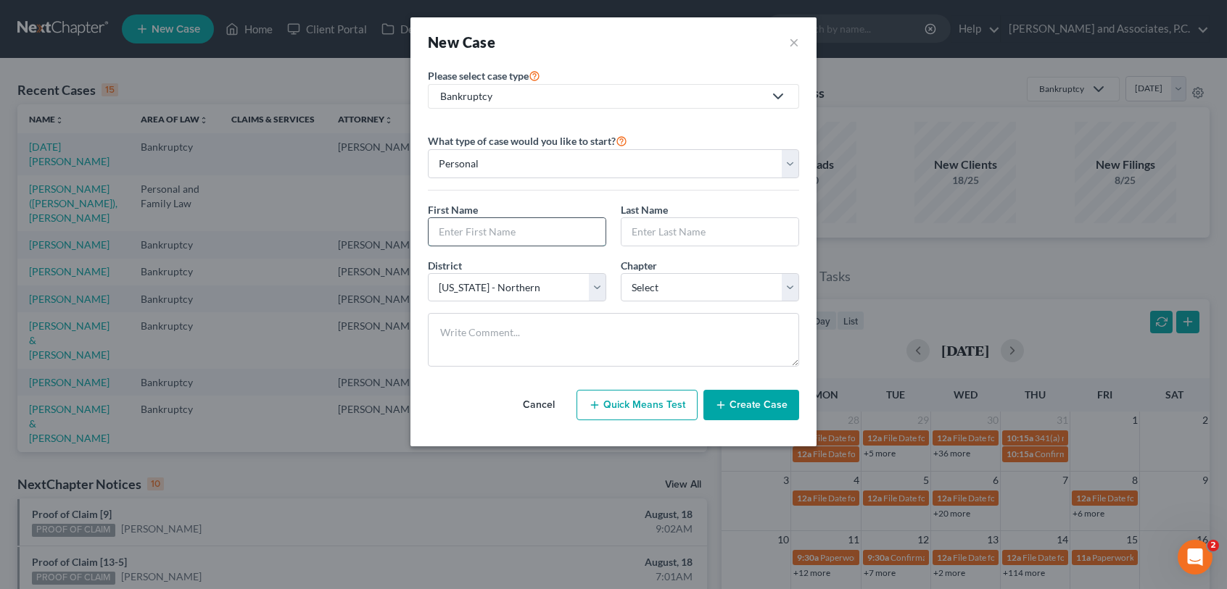
click at [560, 223] on input "text" at bounding box center [516, 232] width 177 height 28
type input "S"
type input "Baylee"
type input "[PERSON_NAME]"
click at [668, 281] on select "Select 7 11 12 13" at bounding box center [710, 287] width 178 height 29
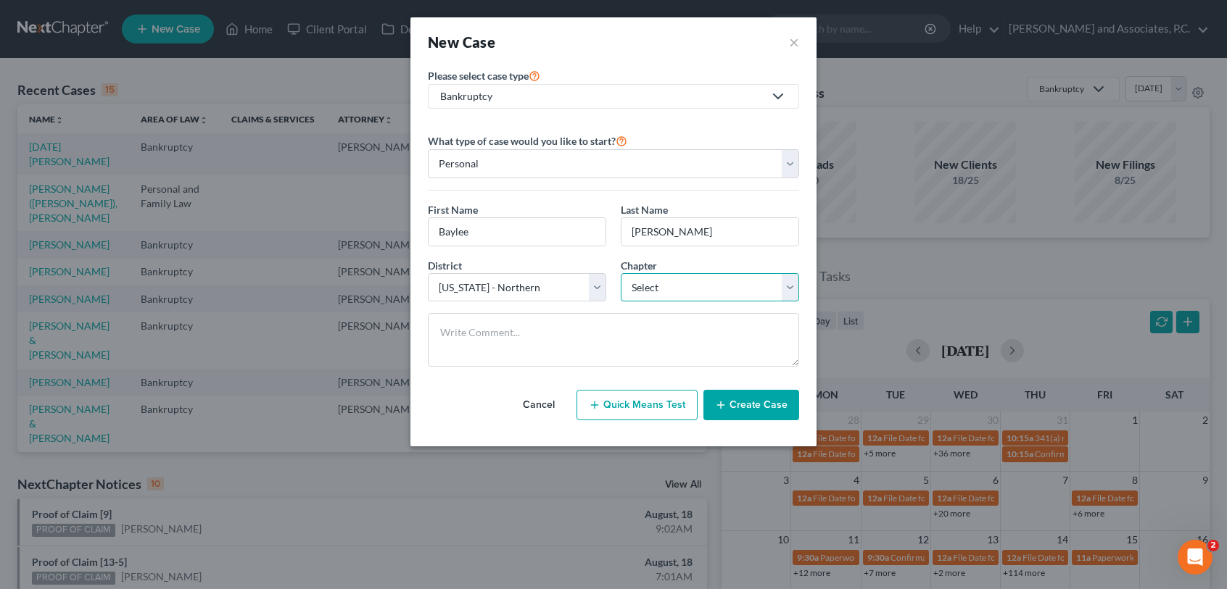
select select "3"
click at [621, 273] on select "Select 7 11 12 13" at bounding box center [710, 287] width 178 height 29
click at [761, 405] on button "Create Case" at bounding box center [751, 405] width 96 height 30
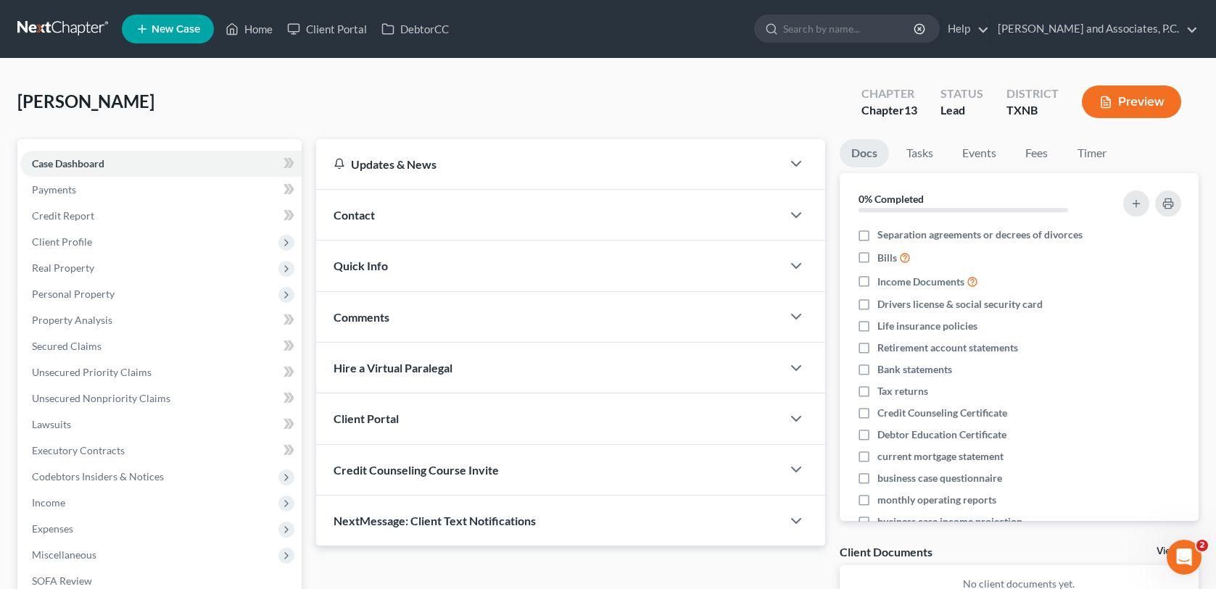
drag, startPoint x: 339, startPoint y: 220, endPoint x: 592, endPoint y: 199, distance: 253.1
click at [339, 220] on span "Contact" at bounding box center [353, 215] width 41 height 14
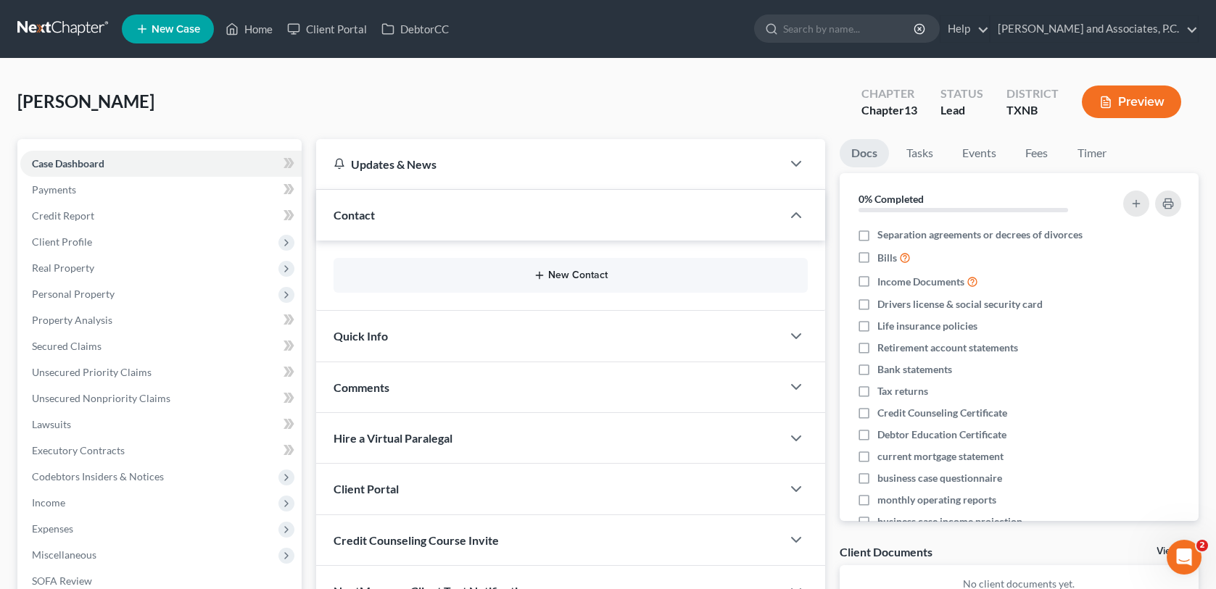
click at [539, 275] on line "button" at bounding box center [539, 276] width 0 height 7
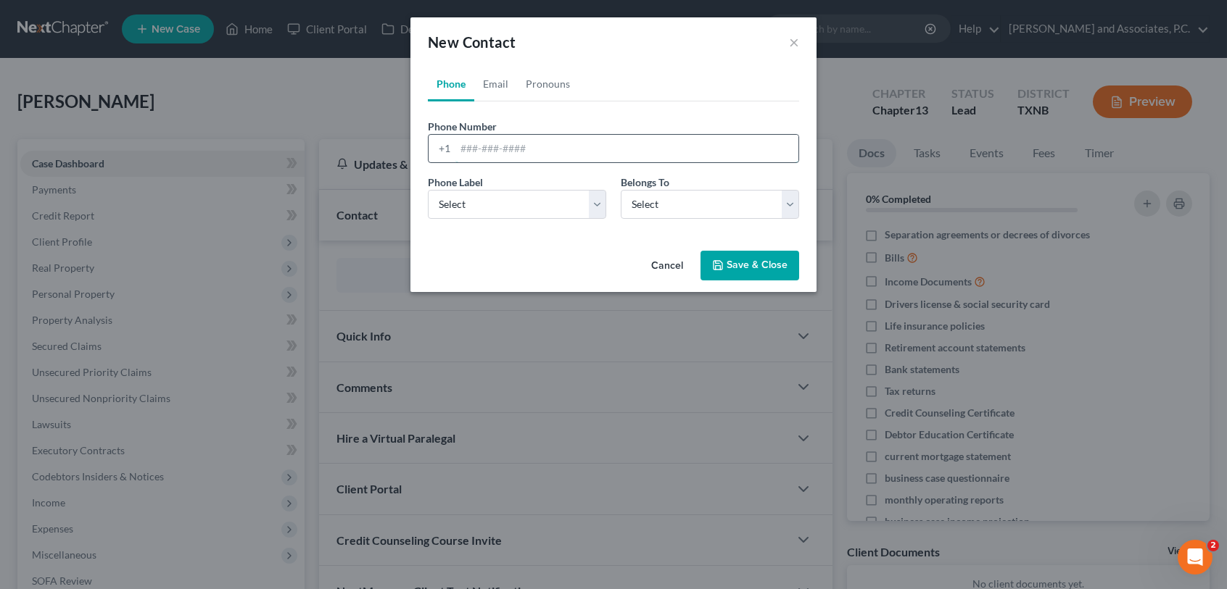
click at [461, 150] on input "tel" at bounding box center [626, 149] width 343 height 28
type input "[PHONE_NUMBER]"
click at [511, 212] on select "Select Mobile Home Work Other" at bounding box center [517, 204] width 178 height 29
select select "0"
click at [428, 190] on select "Select Mobile Home Work Other" at bounding box center [517, 204] width 178 height 29
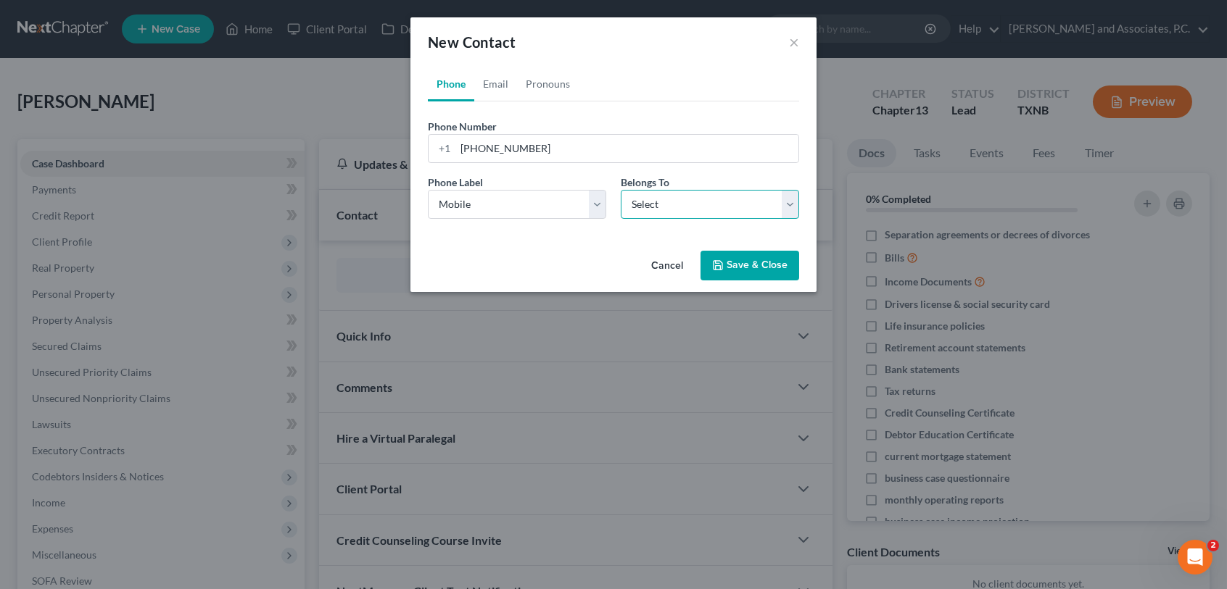
click at [717, 208] on select "Select Client Other" at bounding box center [710, 204] width 178 height 29
select select "0"
click at [621, 190] on select "Select Client Other" at bounding box center [710, 204] width 178 height 29
select select "0"
drag, startPoint x: 496, startPoint y: 87, endPoint x: 498, endPoint y: 96, distance: 9.0
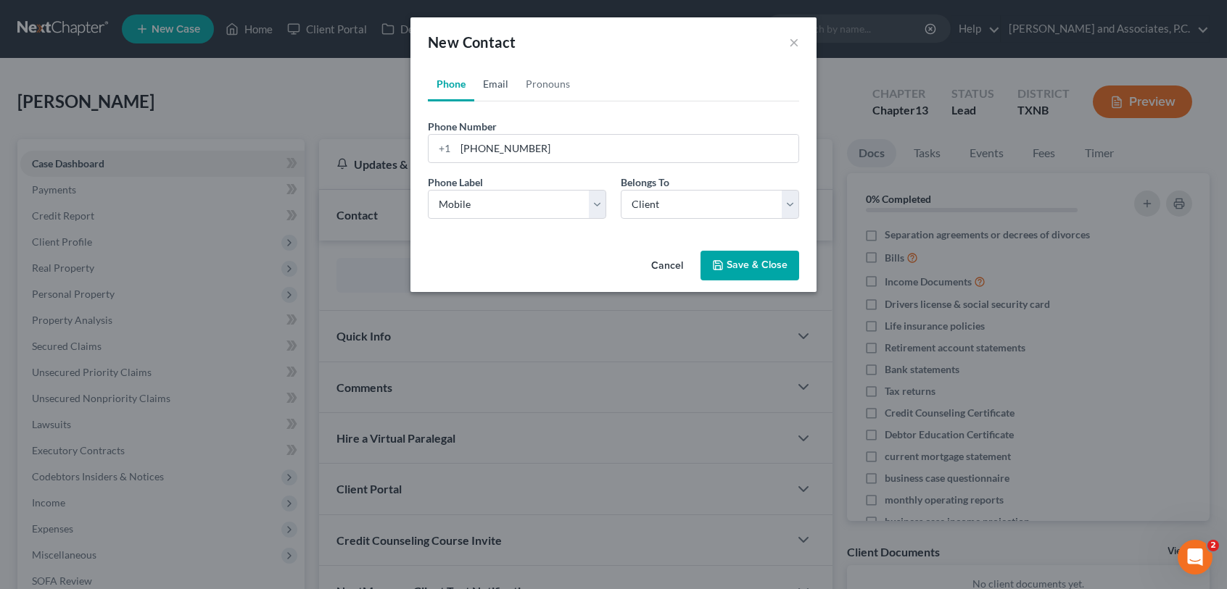
click at [496, 87] on link "Email" at bounding box center [495, 84] width 43 height 35
click at [489, 149] on input "email" at bounding box center [626, 149] width 343 height 28
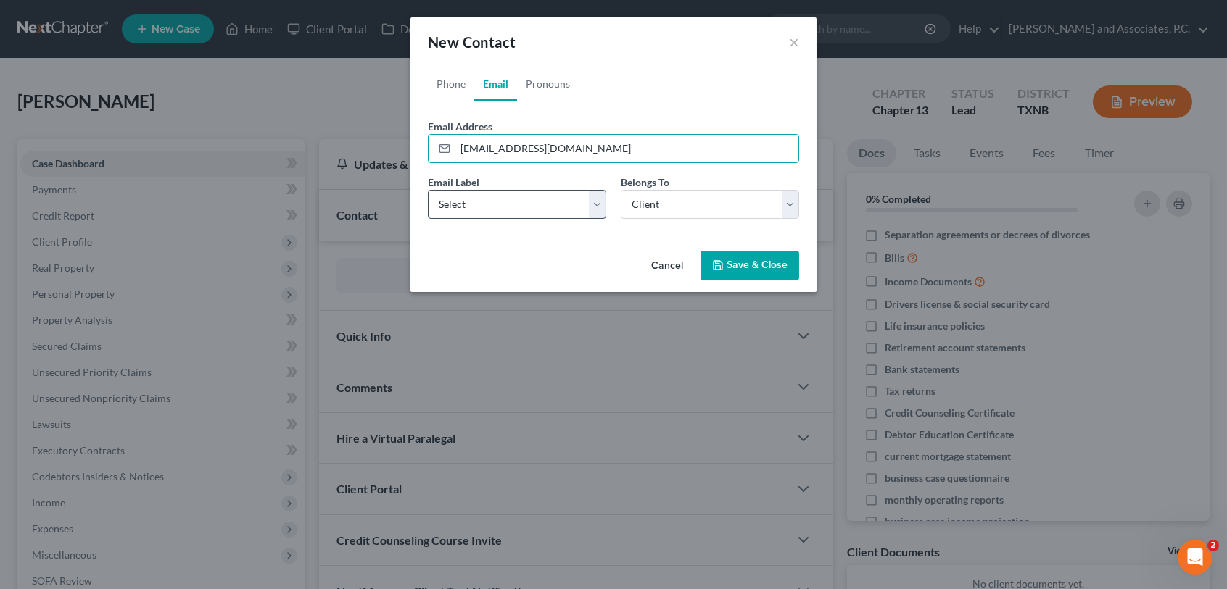
type input "[EMAIL_ADDRESS][DOMAIN_NAME]"
click at [597, 210] on select "Select Home Work Other" at bounding box center [517, 204] width 178 height 29
select select "0"
click at [428, 190] on select "Select Home Work Other" at bounding box center [517, 204] width 178 height 29
click at [724, 267] on icon "button" at bounding box center [718, 266] width 12 height 12
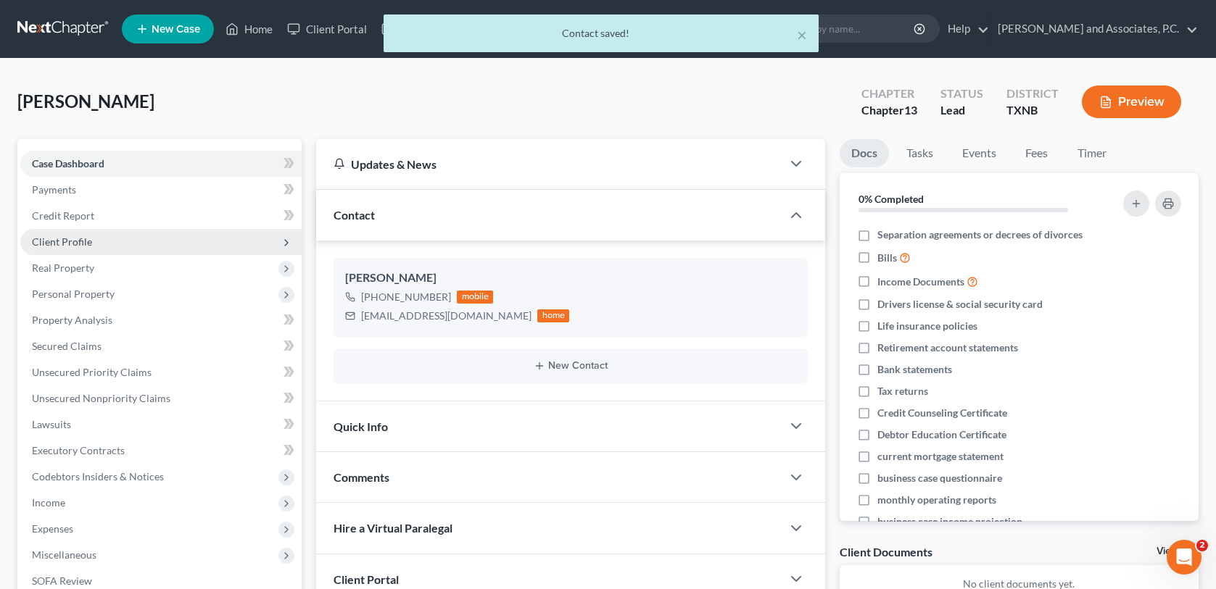
click at [86, 244] on span "Client Profile" at bounding box center [62, 242] width 60 height 12
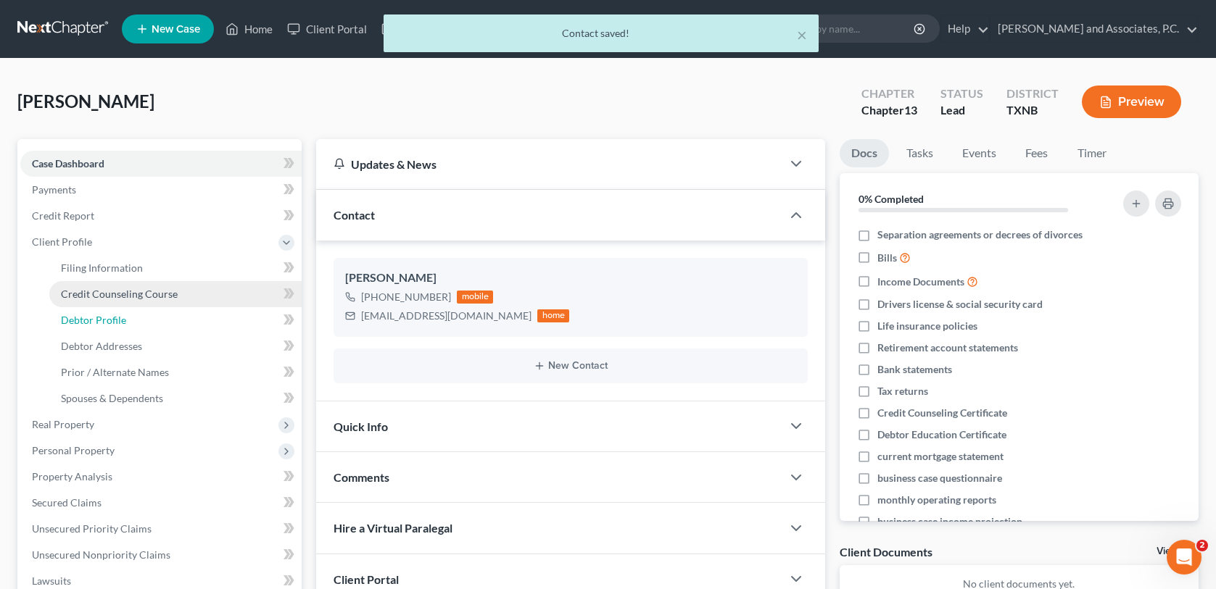
drag, startPoint x: 115, startPoint y: 315, endPoint x: 209, endPoint y: 289, distance: 97.1
click at [115, 315] on span "Debtor Profile" at bounding box center [93, 320] width 65 height 12
select select "0"
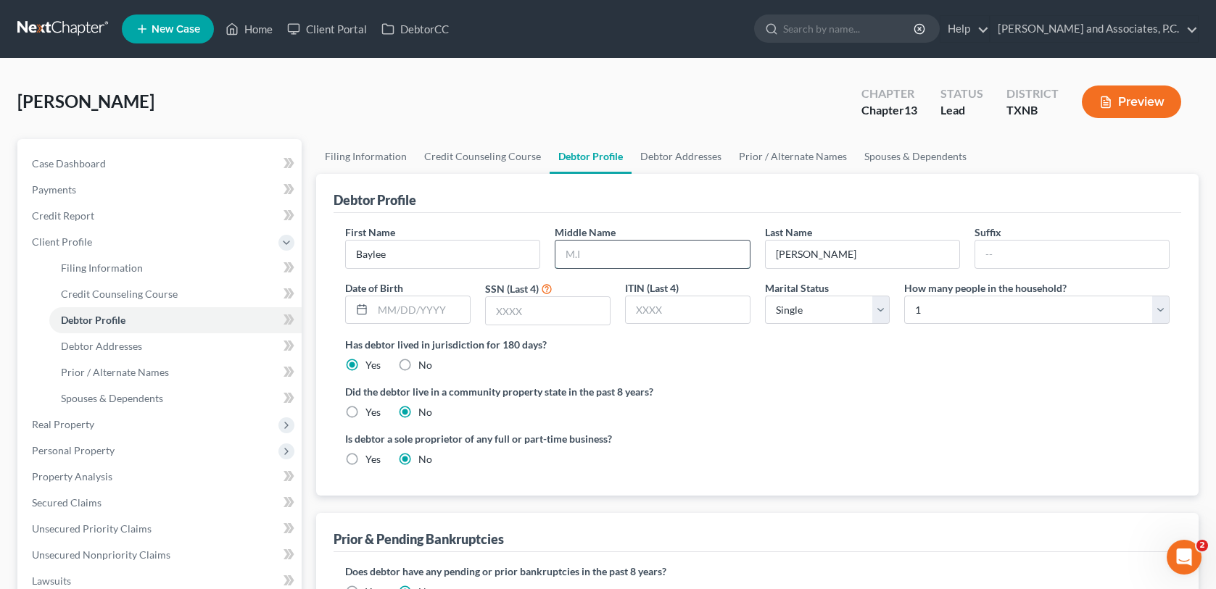
click at [610, 260] on input "text" at bounding box center [652, 255] width 194 height 28
type input "[PERSON_NAME]"
type input "[DATE]"
type input "4640"
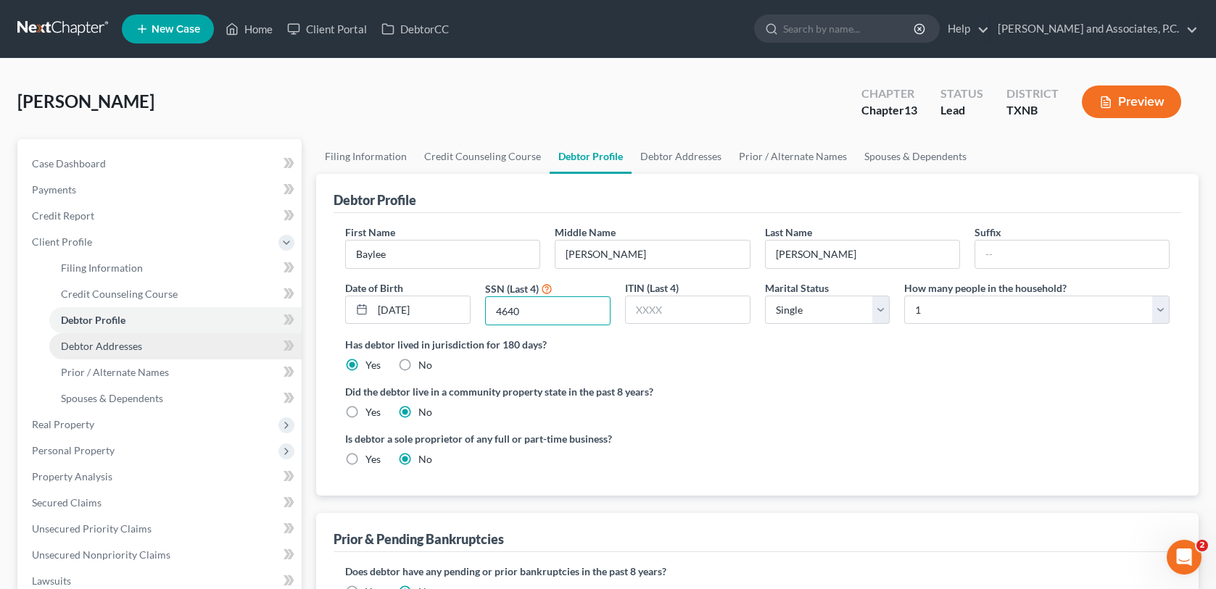
drag, startPoint x: 137, startPoint y: 347, endPoint x: 194, endPoint y: 348, distance: 56.6
click at [137, 347] on span "Debtor Addresses" at bounding box center [101, 346] width 81 height 12
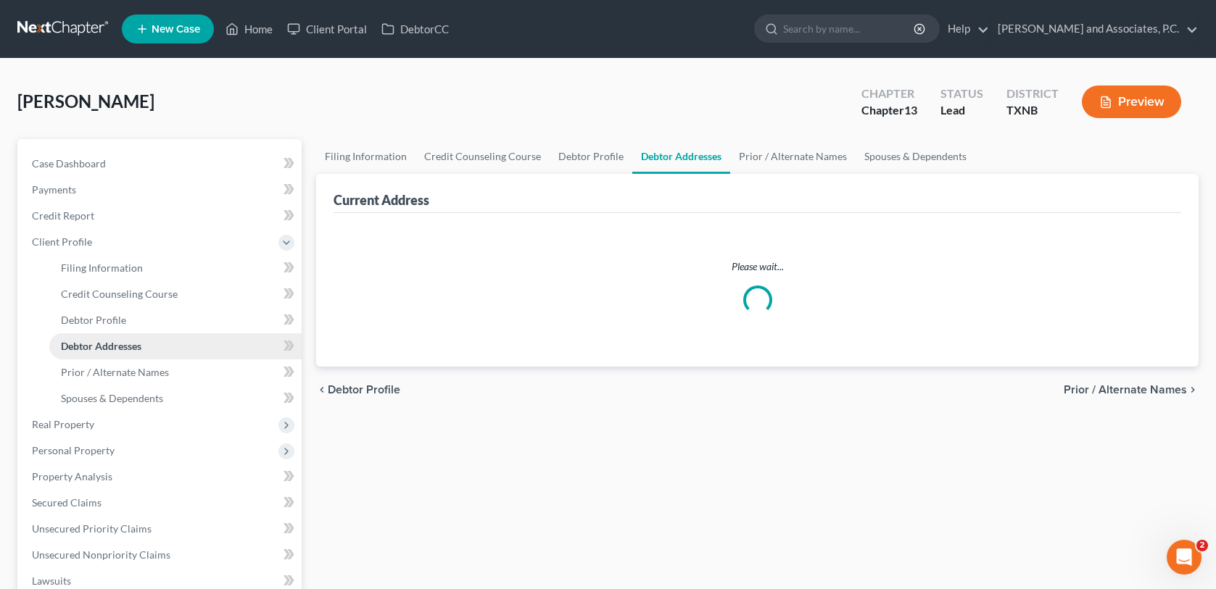
select select "0"
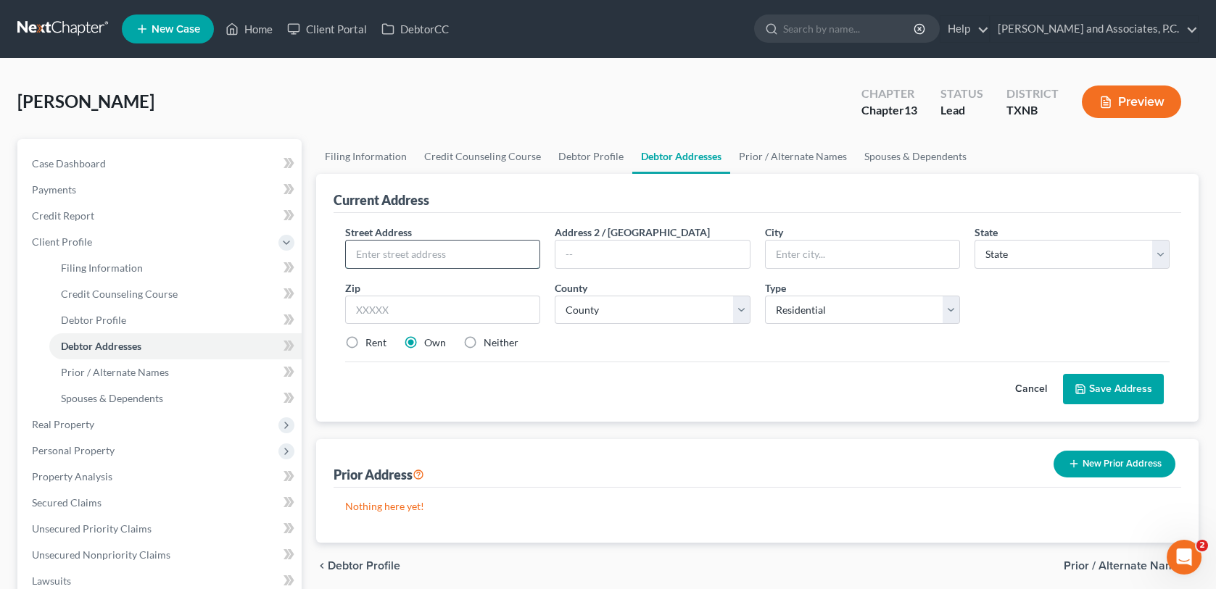
click at [406, 257] on input "text" at bounding box center [443, 255] width 194 height 28
click at [406, 253] on input "text" at bounding box center [443, 255] width 194 height 28
type input "[STREET_ADDRESS][PERSON_NAME]"
type input "[GEOGRAPHIC_DATA]"
select select "45"
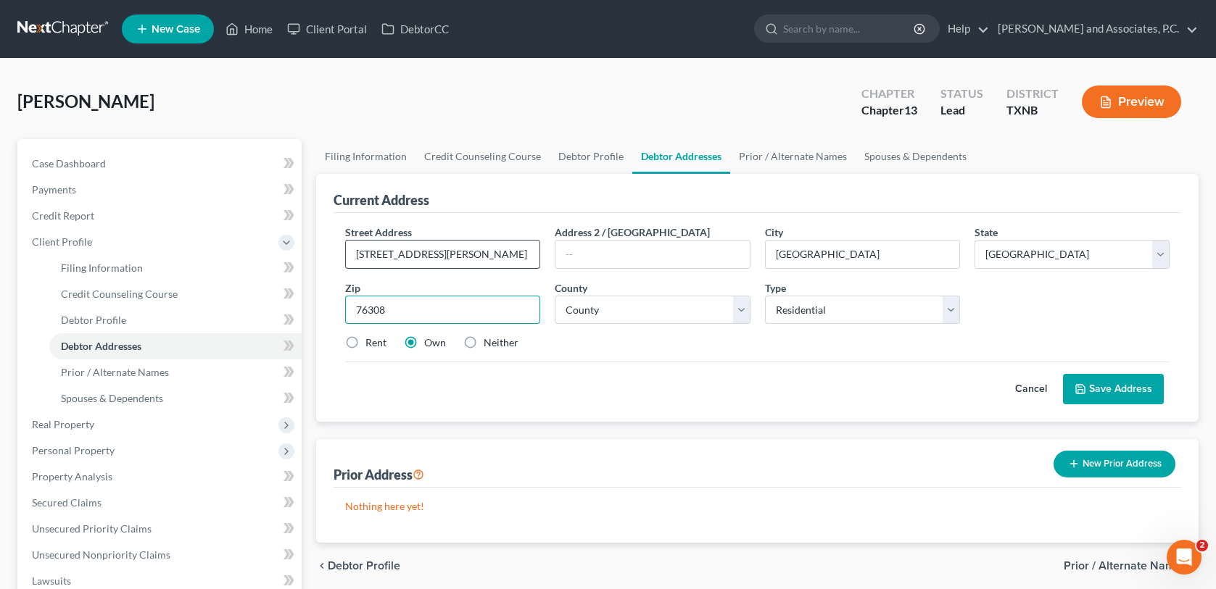
type input "76308"
select select "242"
drag, startPoint x: 352, startPoint y: 341, endPoint x: 808, endPoint y: 442, distance: 467.0
click at [365, 341] on label "Rent" at bounding box center [375, 343] width 21 height 14
click at [371, 341] on input "Rent" at bounding box center [375, 340] width 9 height 9
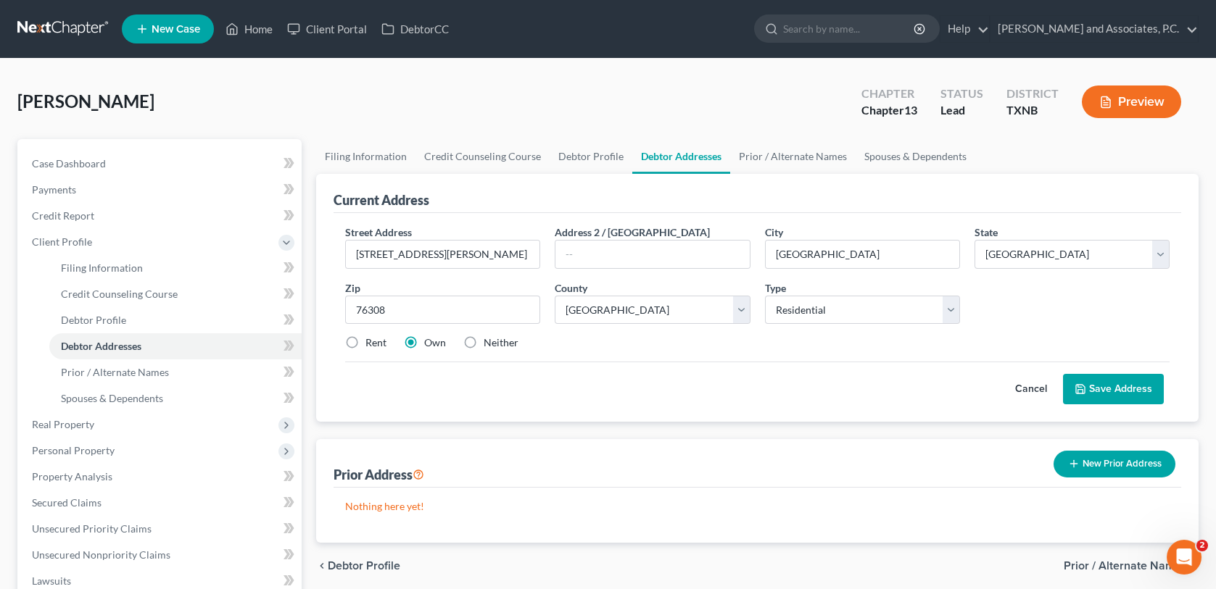
radio input "true"
click at [1126, 389] on button "Save Address" at bounding box center [1113, 389] width 101 height 30
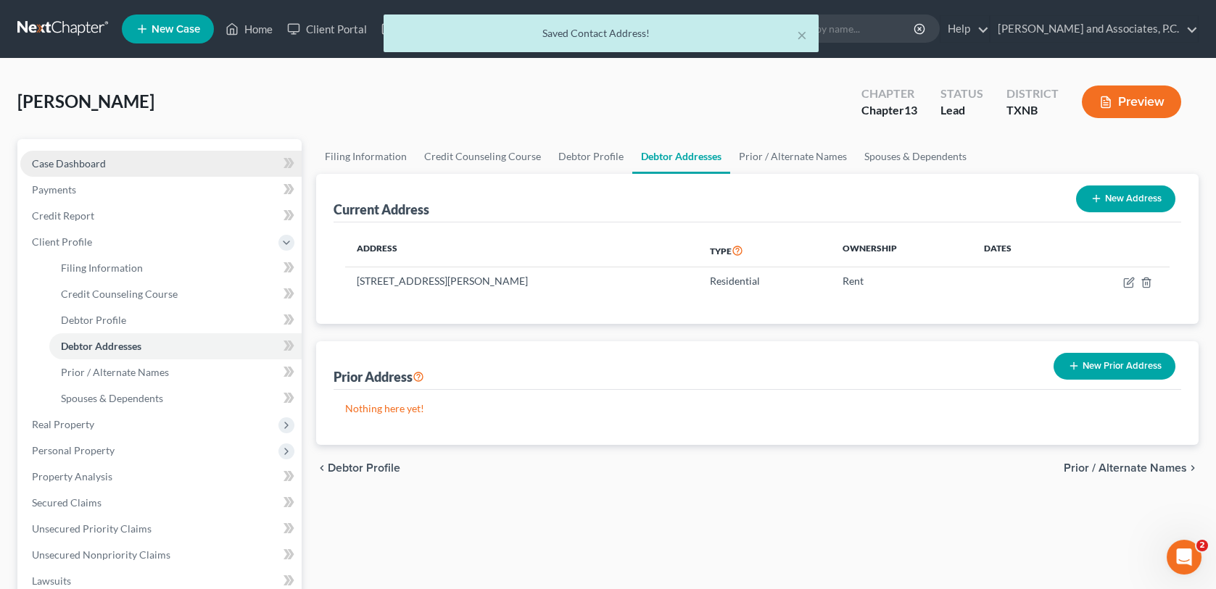
click at [75, 165] on span "Case Dashboard" at bounding box center [69, 163] width 74 height 12
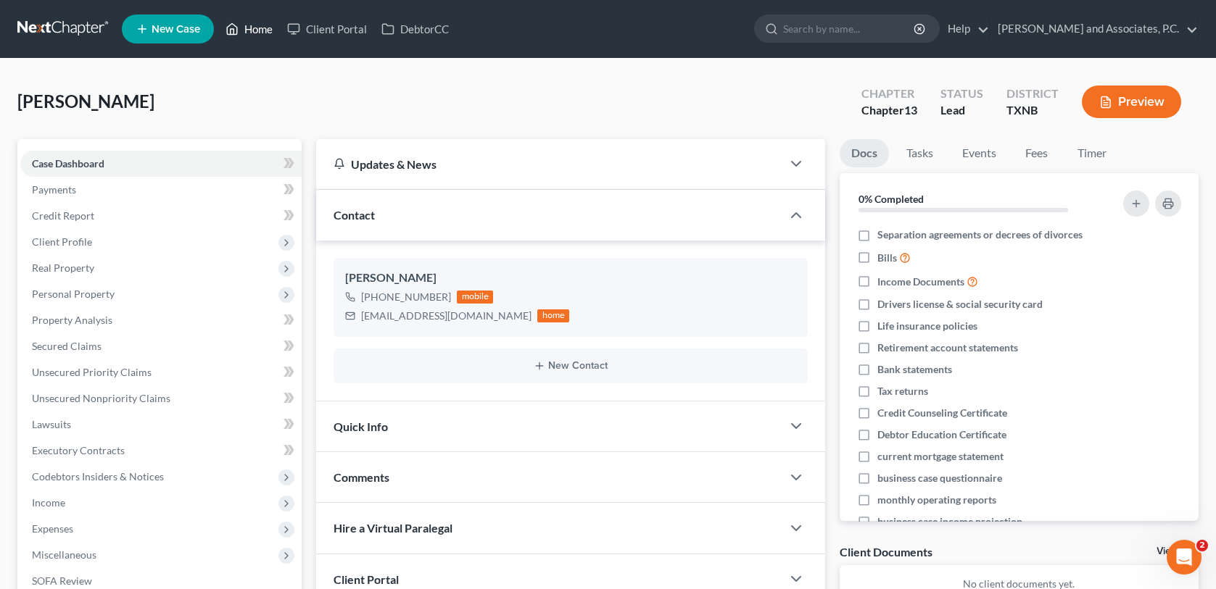
click at [267, 33] on link "Home" at bounding box center [249, 29] width 62 height 26
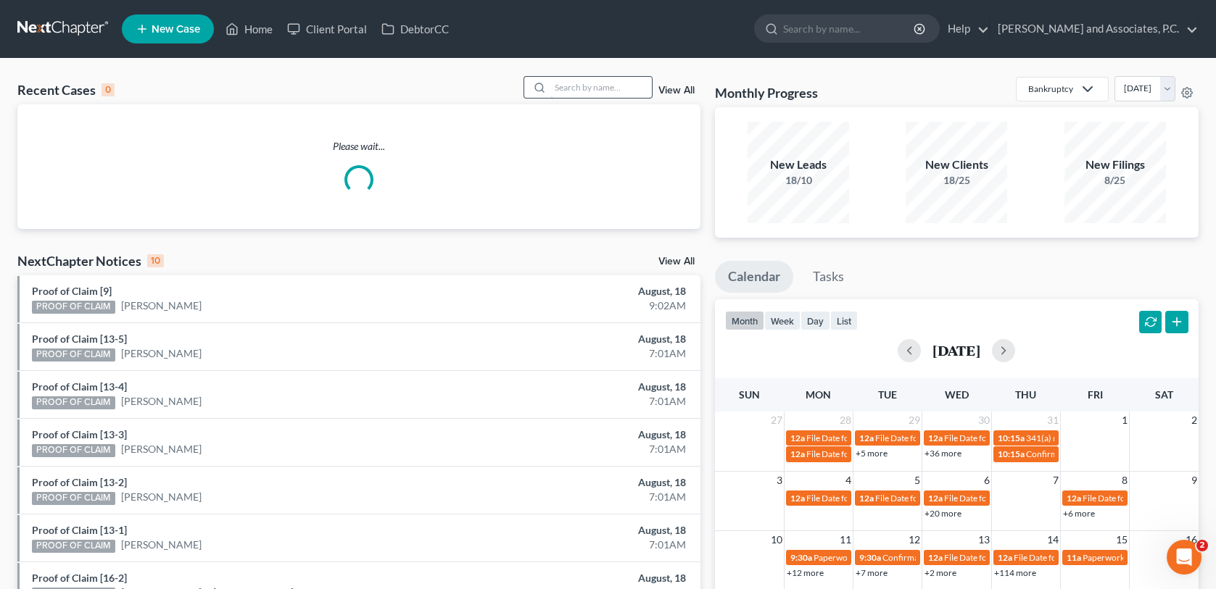
click at [578, 86] on input "search" at bounding box center [600, 87] width 101 height 21
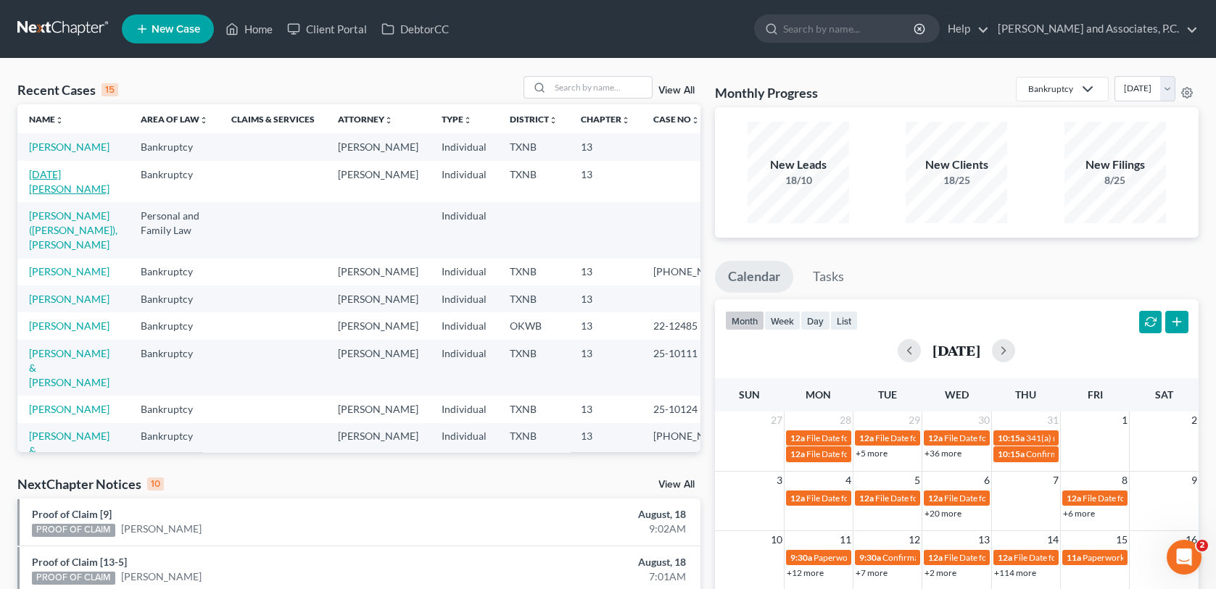
click at [72, 189] on link "[DATE][PERSON_NAME]" at bounding box center [69, 181] width 80 height 27
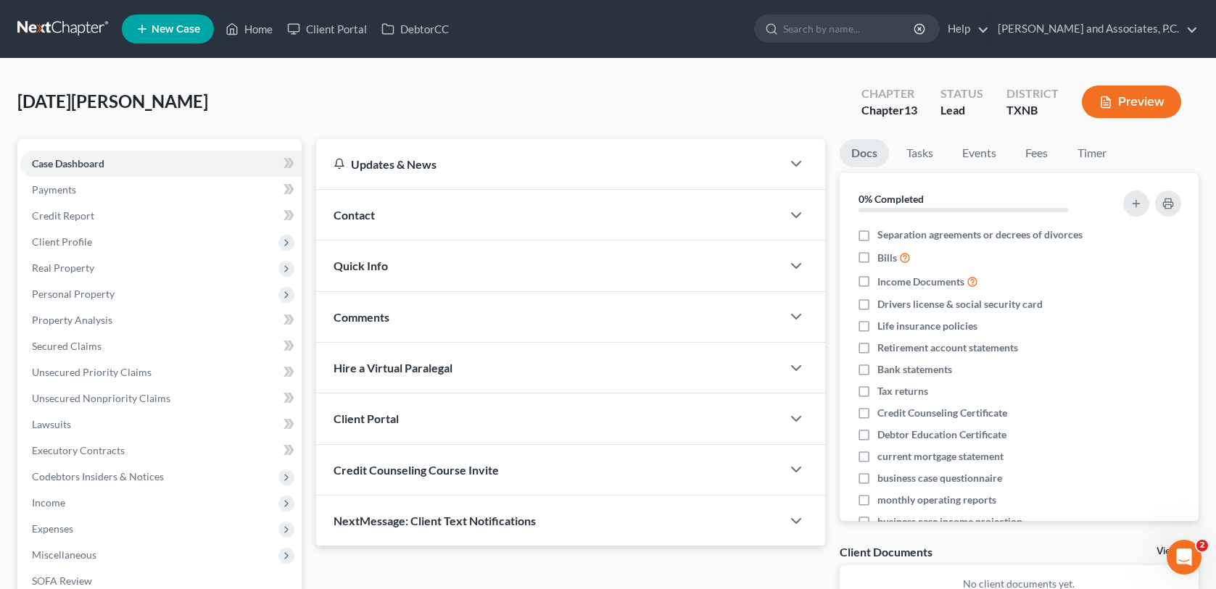
click at [369, 262] on span "Quick Info" at bounding box center [360, 266] width 54 height 14
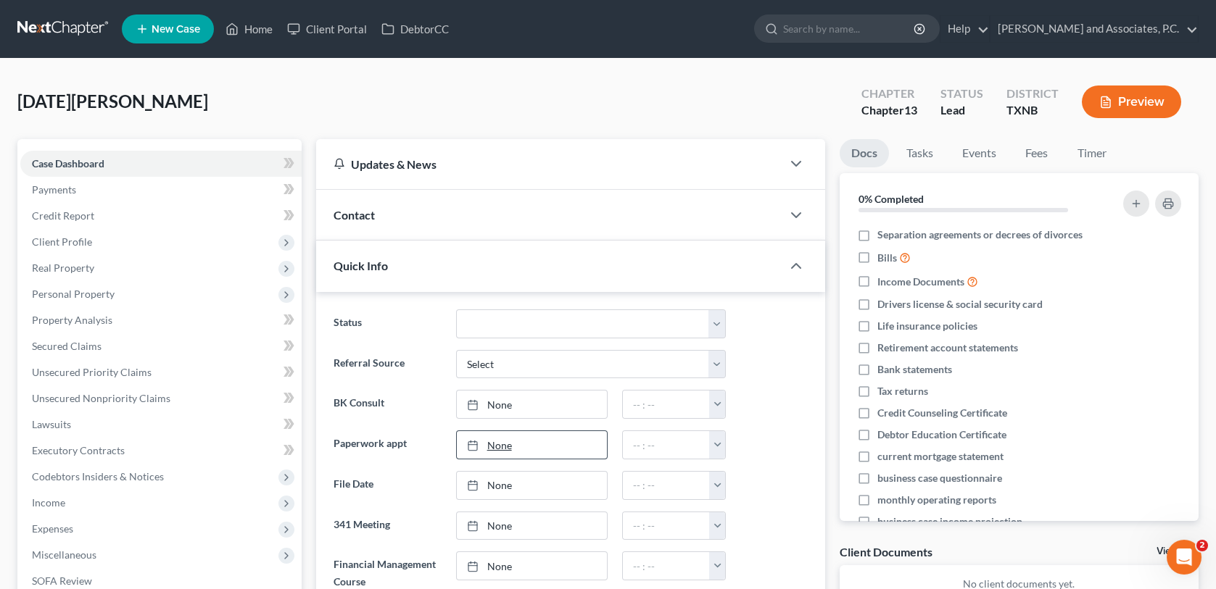
click at [530, 444] on link "None" at bounding box center [532, 445] width 150 height 28
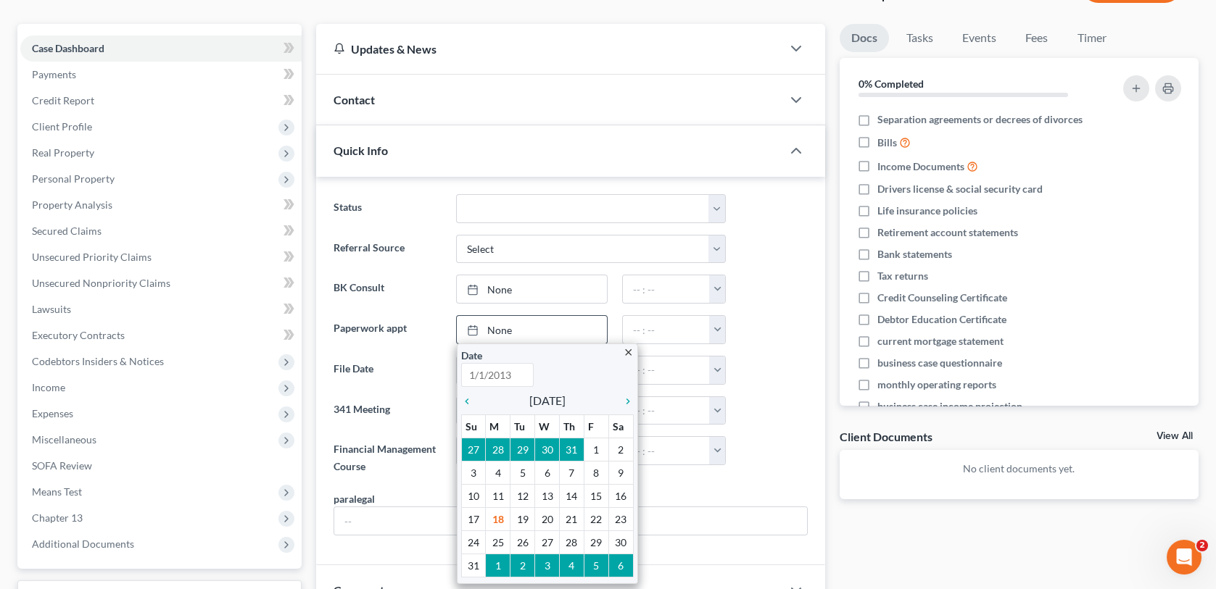
scroll to position [145, 0]
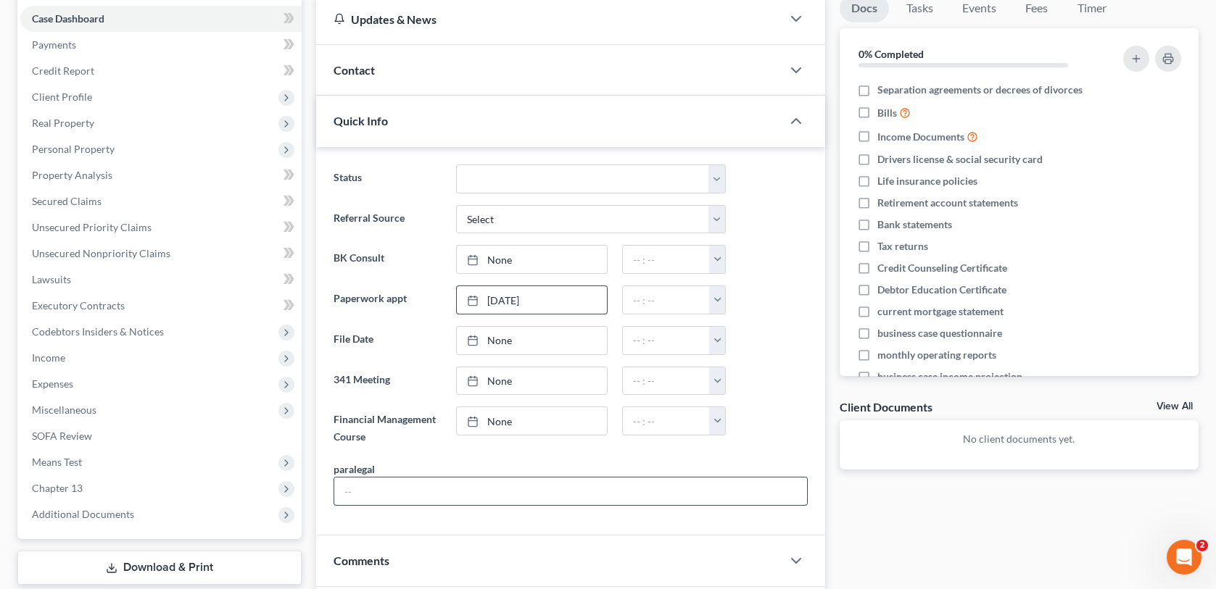
click at [410, 491] on input "text" at bounding box center [570, 492] width 472 height 28
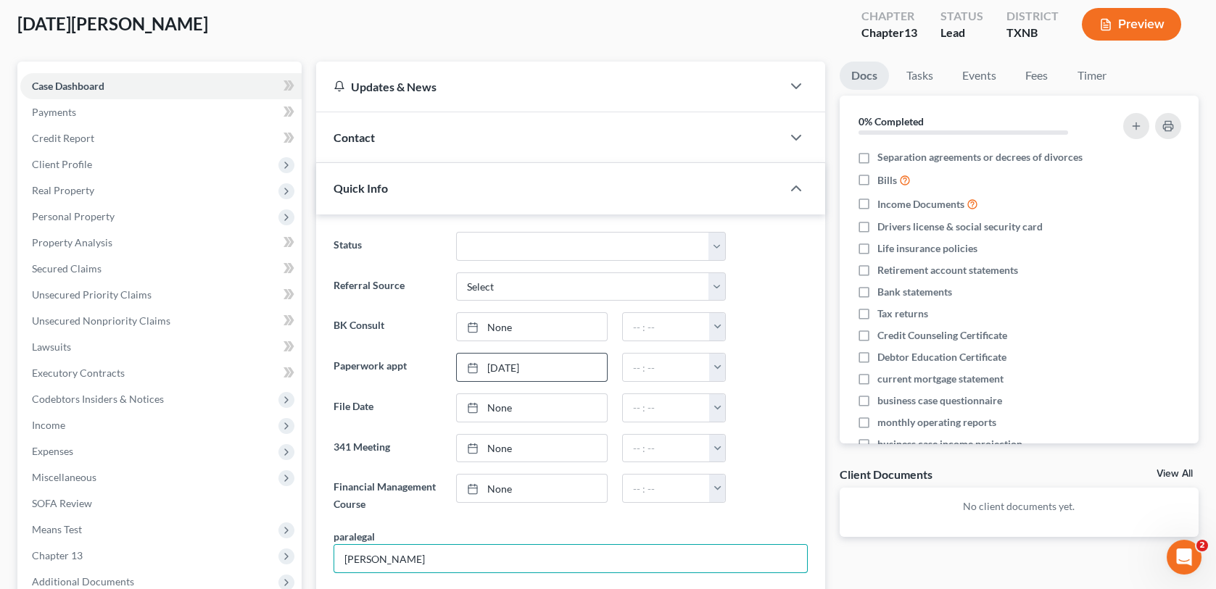
scroll to position [0, 0]
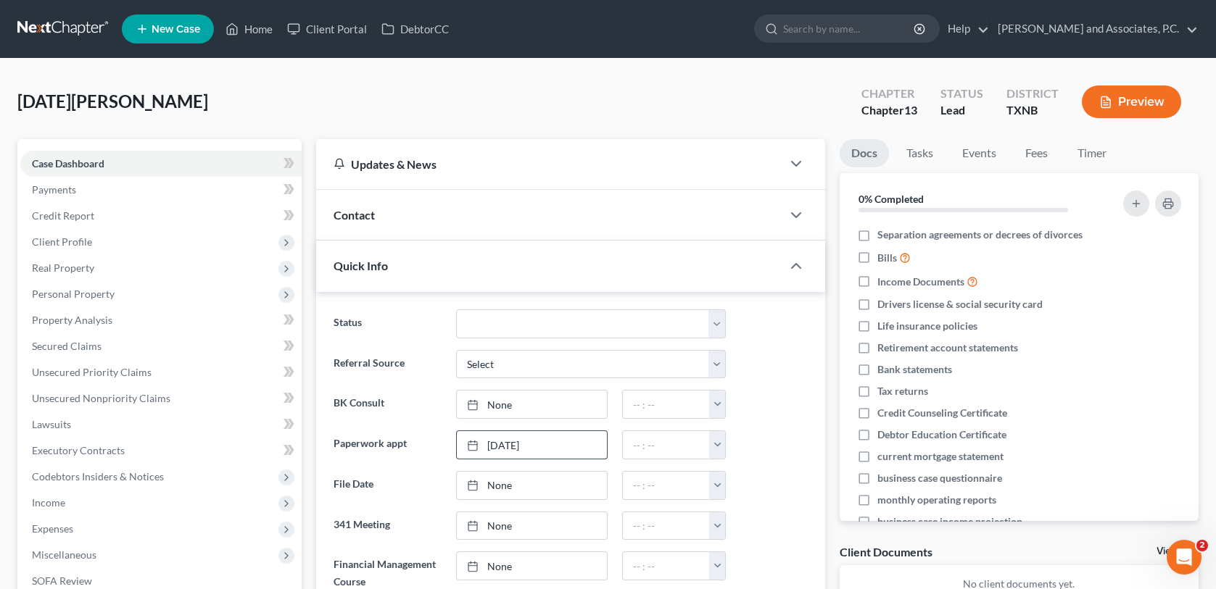
type input "[PERSON_NAME]"
click at [246, 28] on link "Home" at bounding box center [249, 29] width 62 height 26
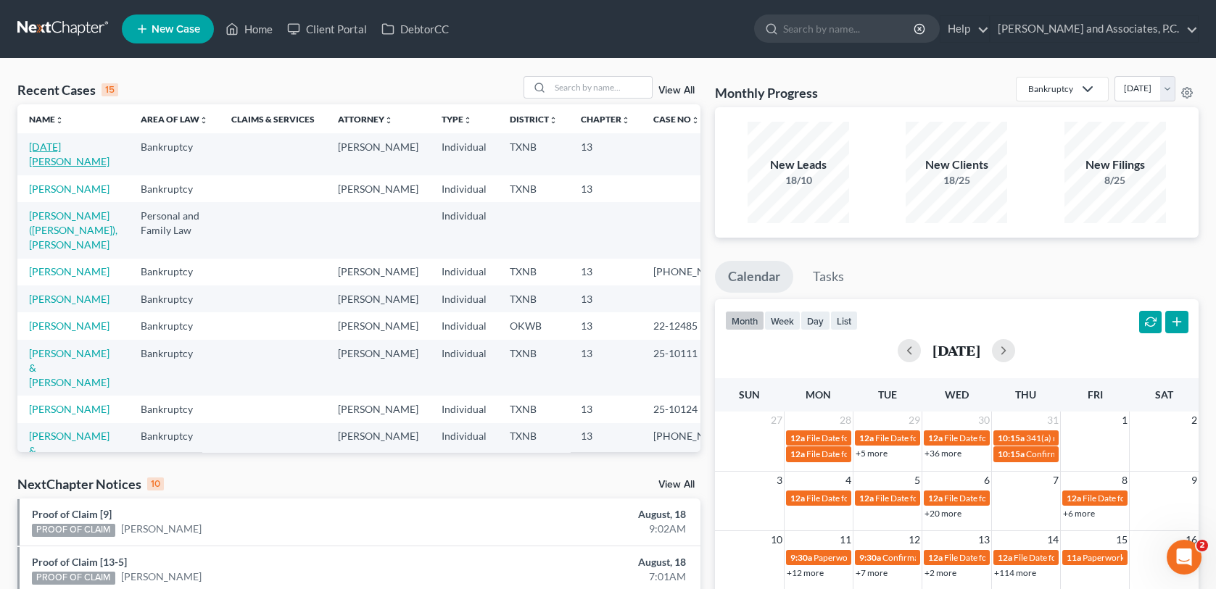
click at [70, 144] on link "[DATE][PERSON_NAME]" at bounding box center [69, 154] width 80 height 27
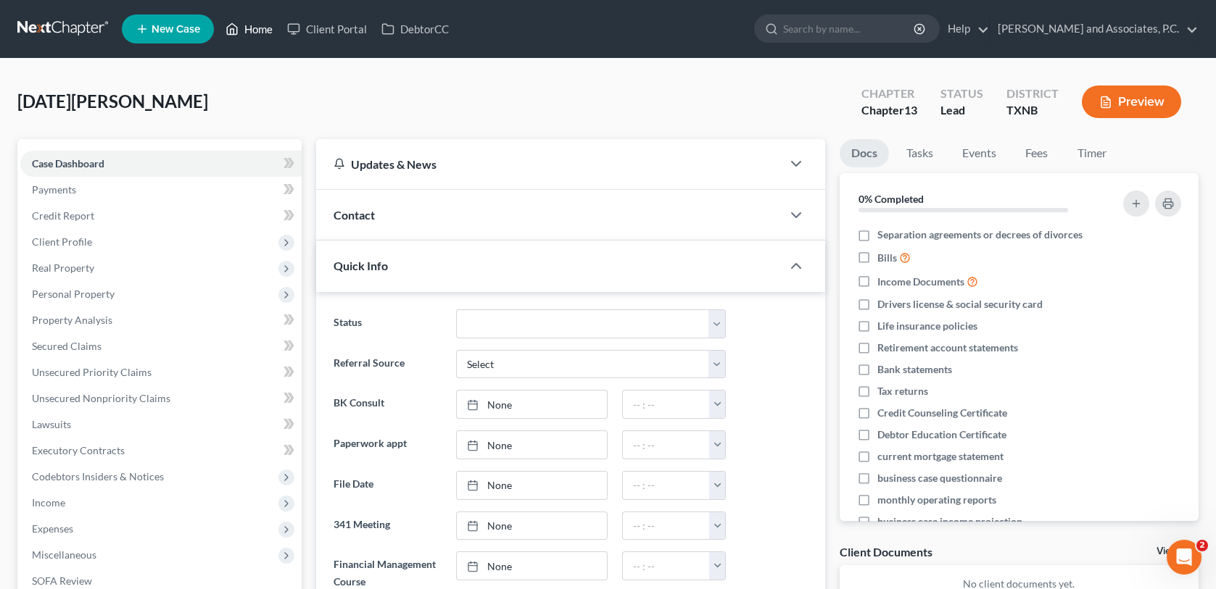
click at [265, 33] on link "Home" at bounding box center [249, 29] width 62 height 26
click at [265, 30] on link "Home" at bounding box center [249, 29] width 62 height 26
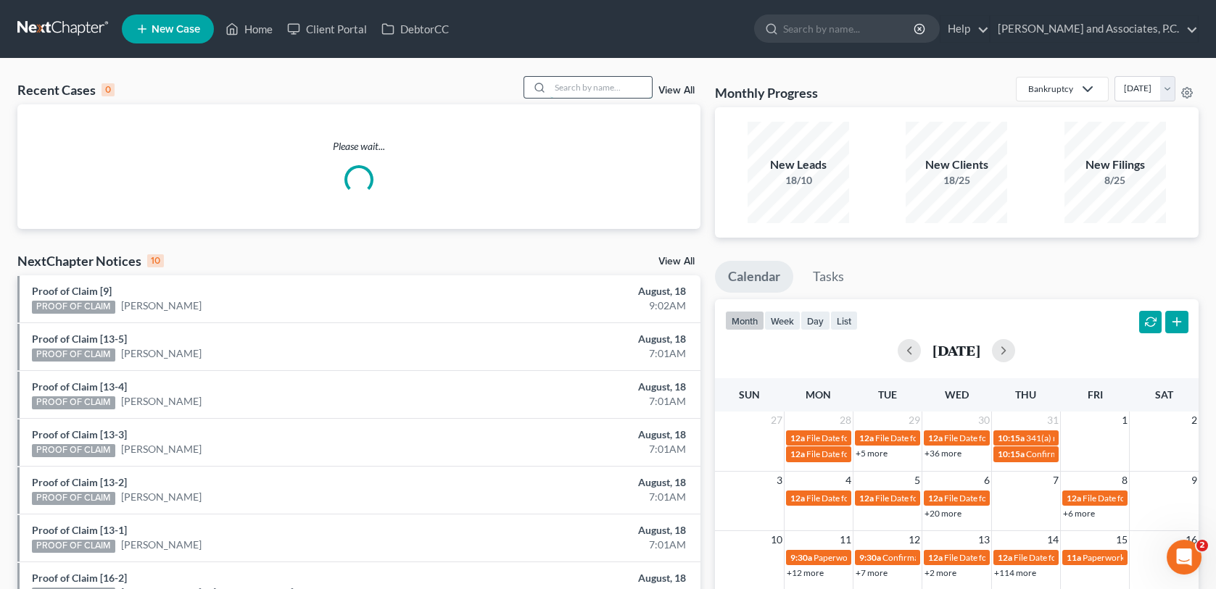
click at [572, 86] on input "search" at bounding box center [600, 87] width 101 height 21
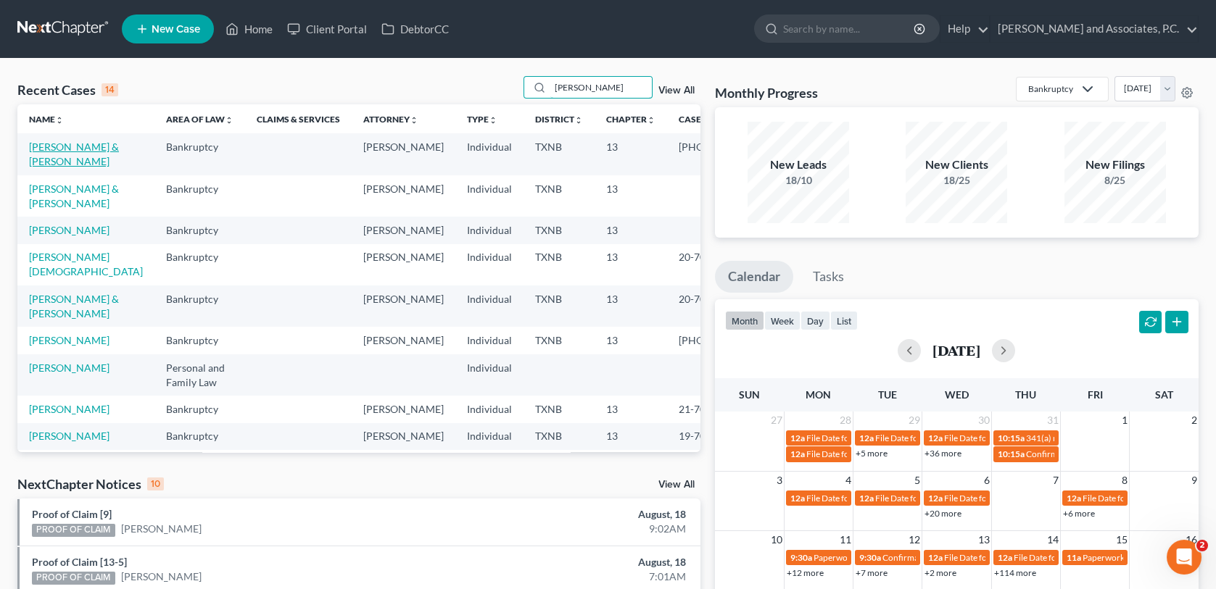
type input "[PERSON_NAME]"
click at [80, 142] on link "[PERSON_NAME] & [PERSON_NAME]" at bounding box center [74, 154] width 90 height 27
select select "1"
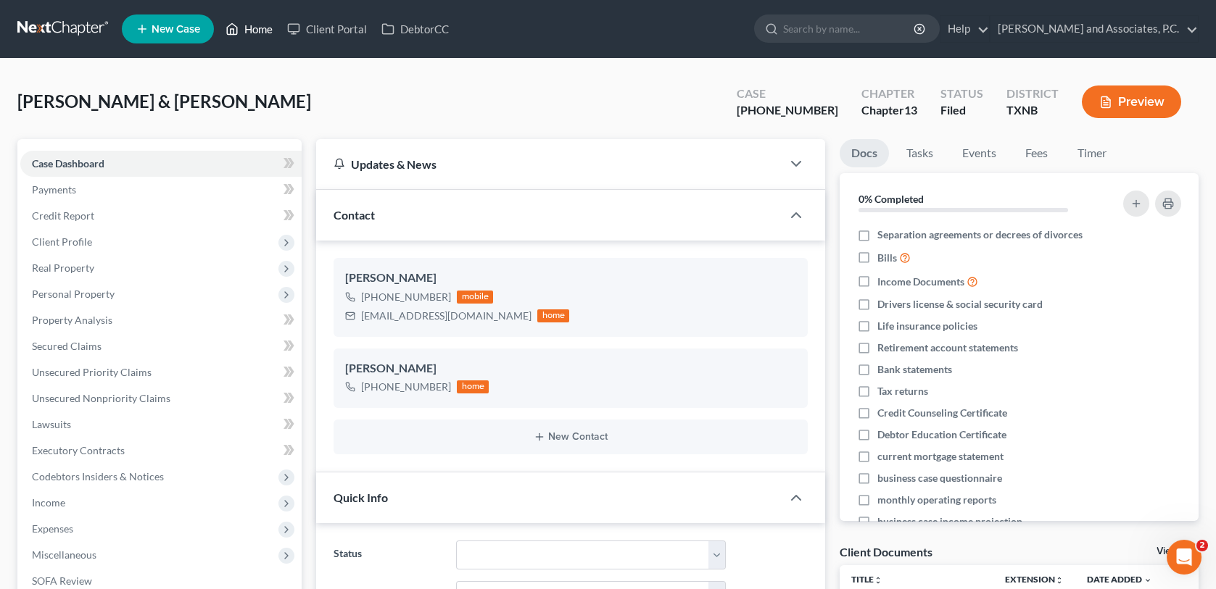
drag, startPoint x: 248, startPoint y: 25, endPoint x: 437, endPoint y: 80, distance: 197.1
click at [248, 25] on link "Home" at bounding box center [249, 29] width 62 height 26
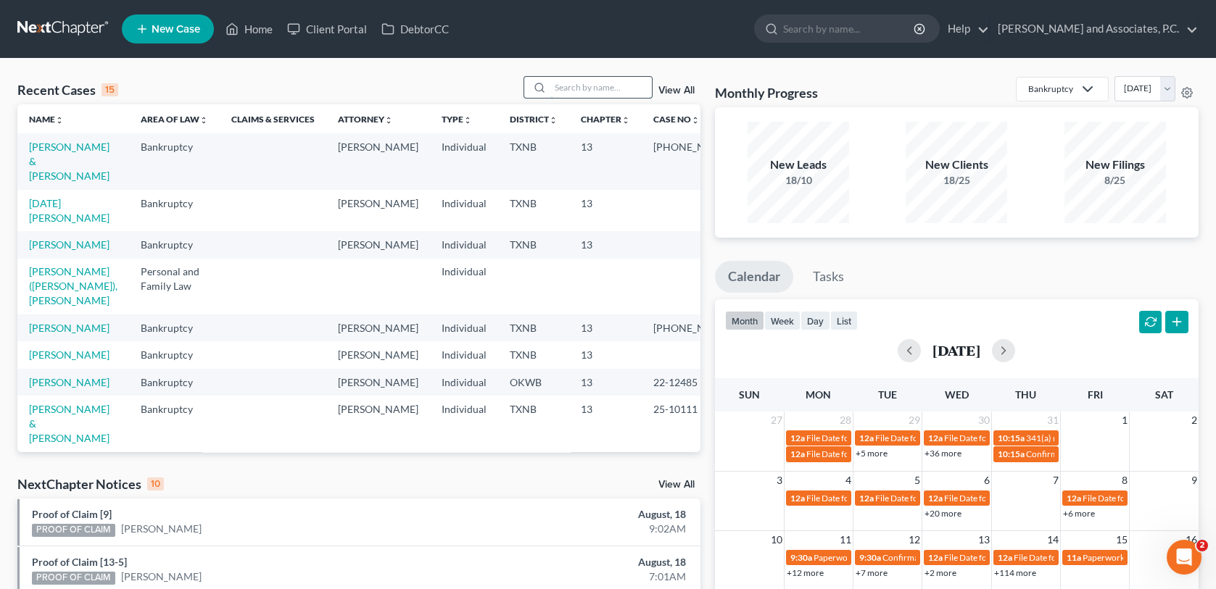
click at [590, 83] on input "search" at bounding box center [600, 87] width 101 height 21
click at [48, 197] on link "[DATE][PERSON_NAME]" at bounding box center [69, 210] width 80 height 27
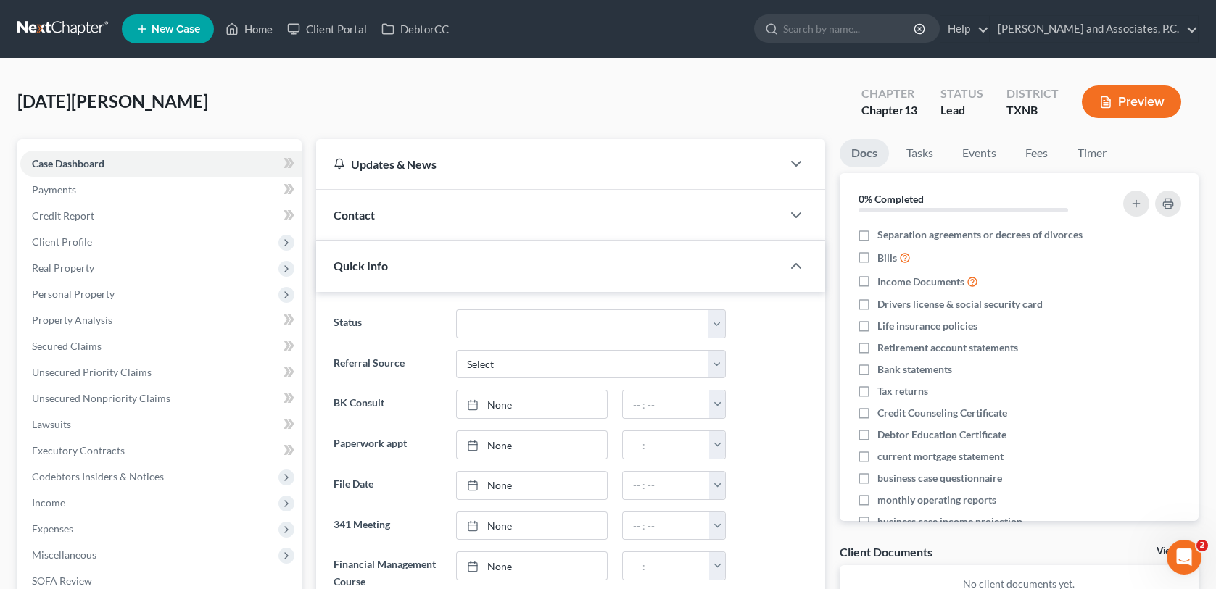
click at [405, 216] on div "Contact" at bounding box center [548, 215] width 465 height 50
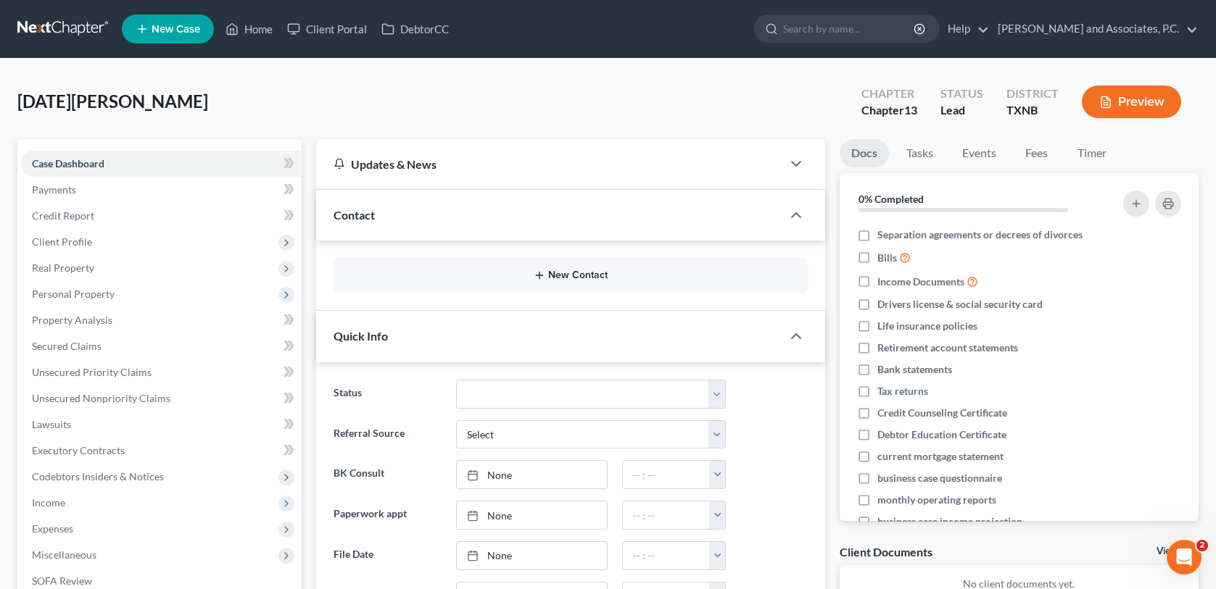
click at [416, 274] on button "New Contact" at bounding box center [570, 276] width 450 height 12
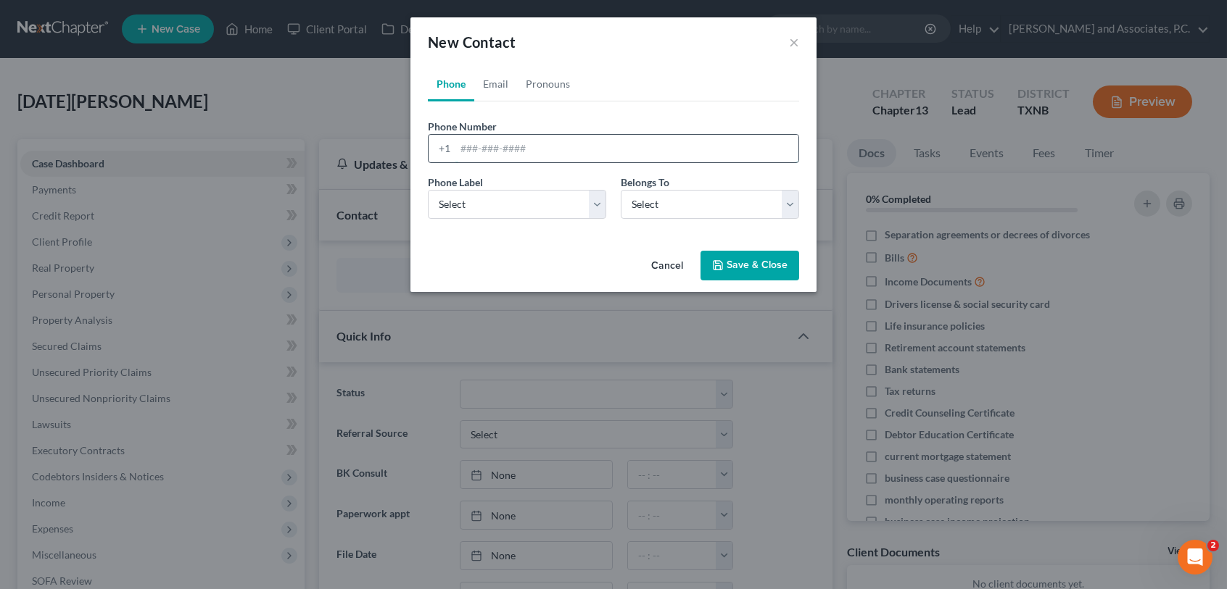
click at [468, 149] on input "tel" at bounding box center [626, 149] width 343 height 28
type input "[PHONE_NUMBER]"
drag, startPoint x: 550, startPoint y: 204, endPoint x: 583, endPoint y: 229, distance: 41.5
click at [550, 204] on select "Select Mobile Home Work Other" at bounding box center [517, 204] width 178 height 29
click at [594, 207] on select "Select Mobile Home Work Other" at bounding box center [517, 204] width 178 height 29
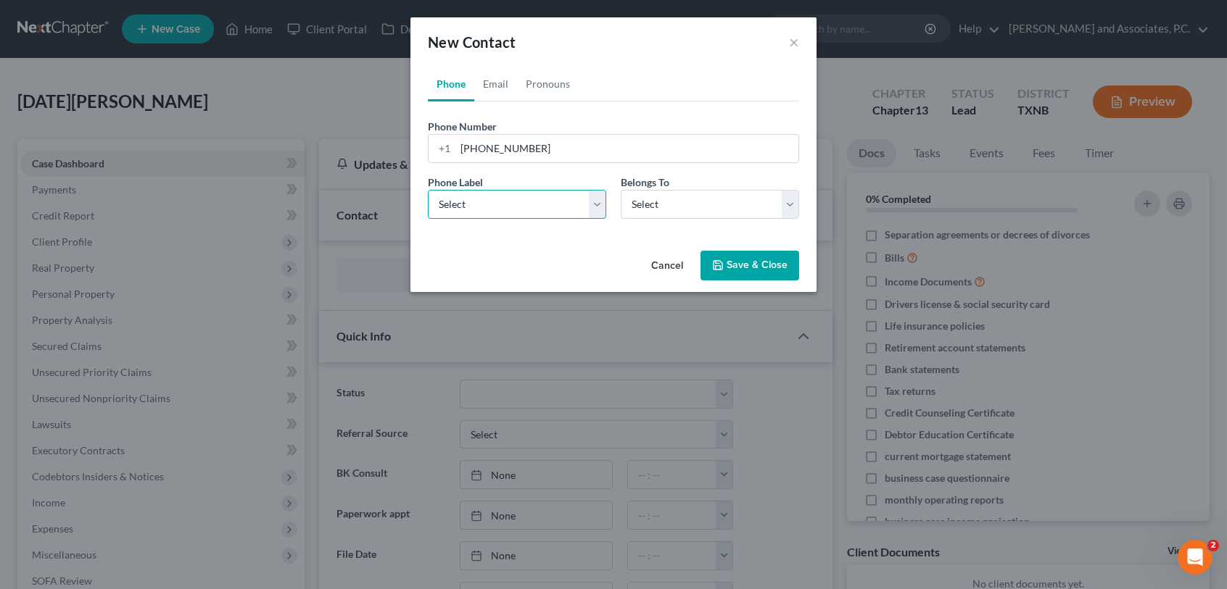
click at [602, 210] on select "Select Mobile Home Work Other" at bounding box center [517, 204] width 178 height 29
select select "0"
click at [428, 190] on select "Select Mobile Home Work Other" at bounding box center [517, 204] width 178 height 29
drag, startPoint x: 729, startPoint y: 204, endPoint x: 709, endPoint y: 219, distance: 24.9
click at [729, 204] on select "Select Client Other" at bounding box center [710, 204] width 178 height 29
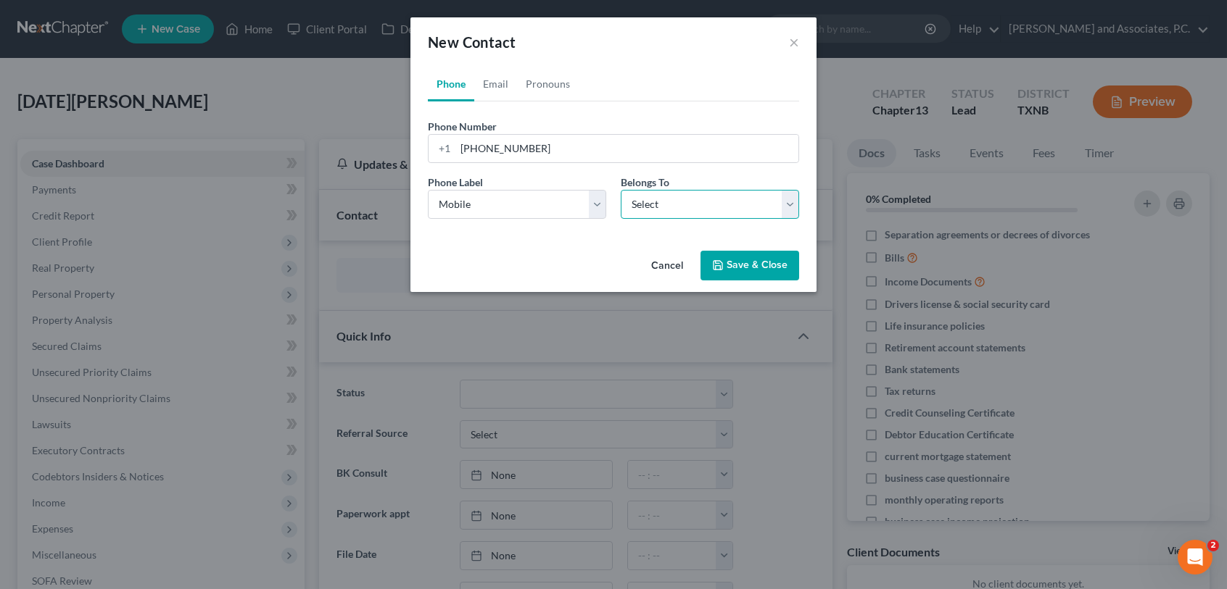
select select "0"
click at [621, 190] on select "Select Client Other" at bounding box center [710, 204] width 178 height 29
click at [745, 265] on button "Save & Close" at bounding box center [749, 266] width 99 height 30
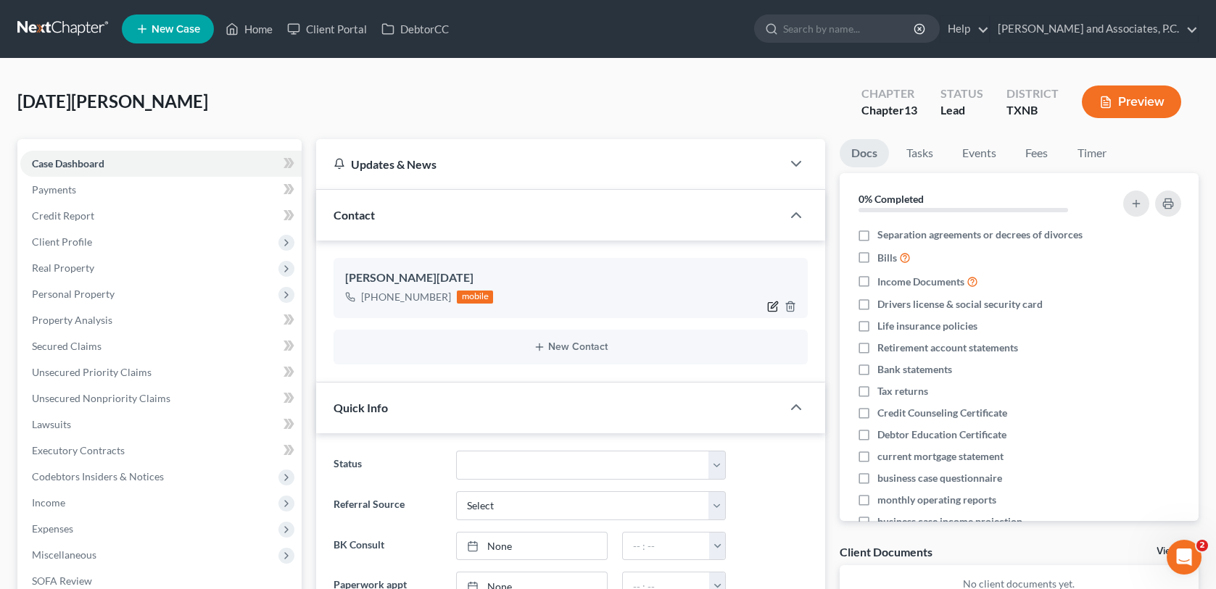
click at [768, 304] on icon "button" at bounding box center [773, 307] width 12 height 12
select select "0"
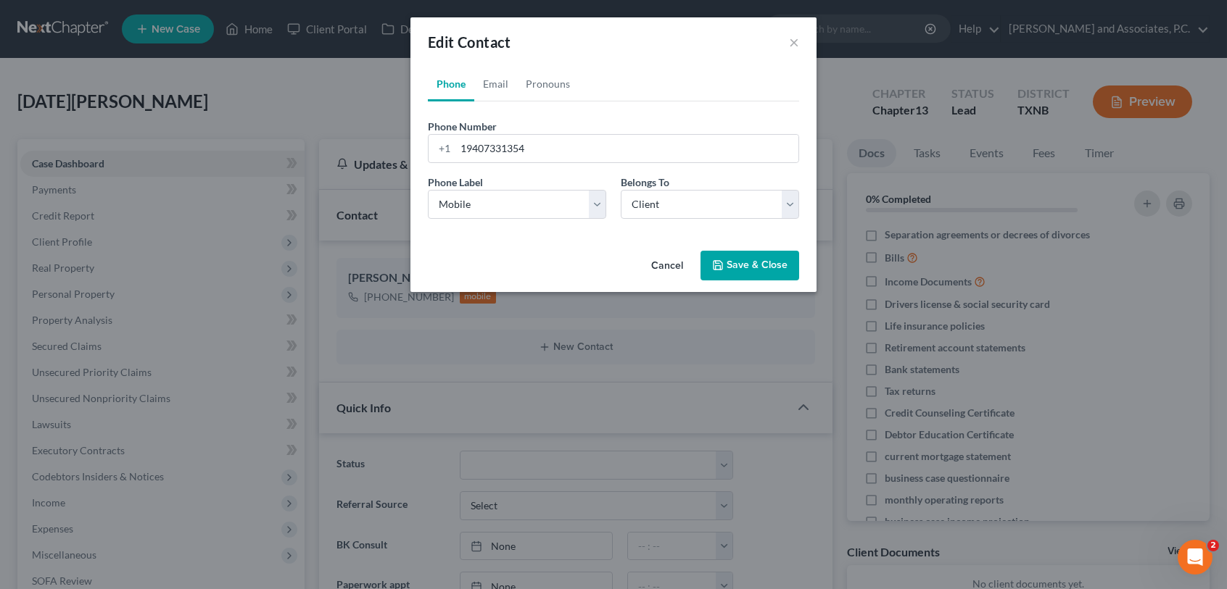
click at [84, 244] on div "Edit Contact × Phone Email Pronouns Phone Number * [PHONE_NUMBER] Ext. Phone La…" at bounding box center [613, 294] width 1227 height 589
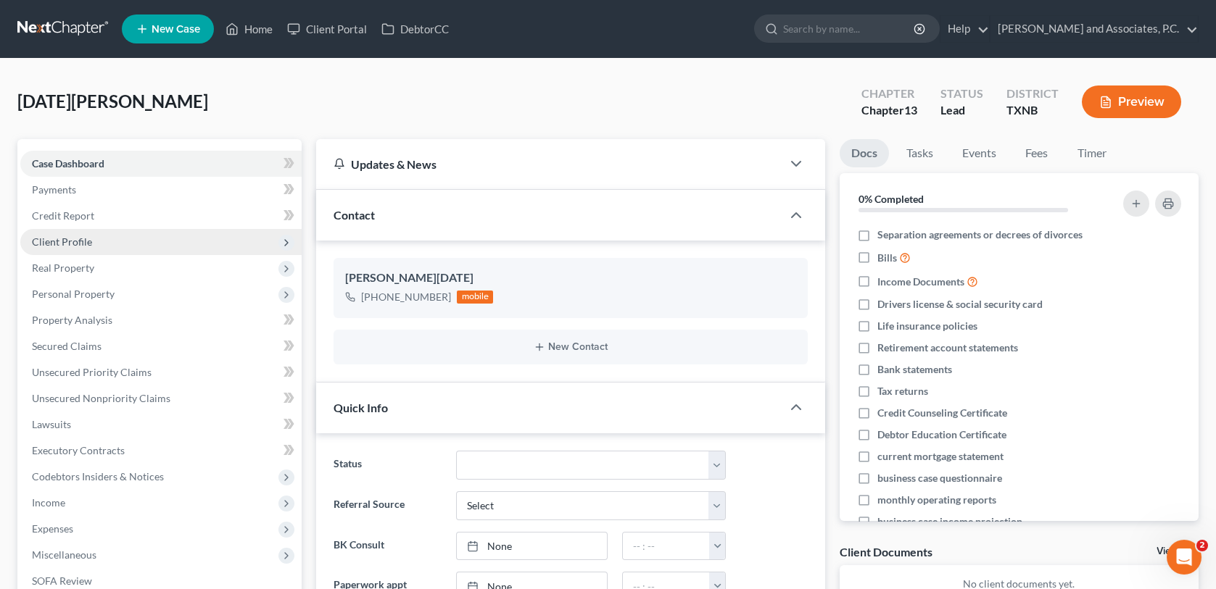
click at [83, 242] on span "Client Profile" at bounding box center [62, 242] width 60 height 12
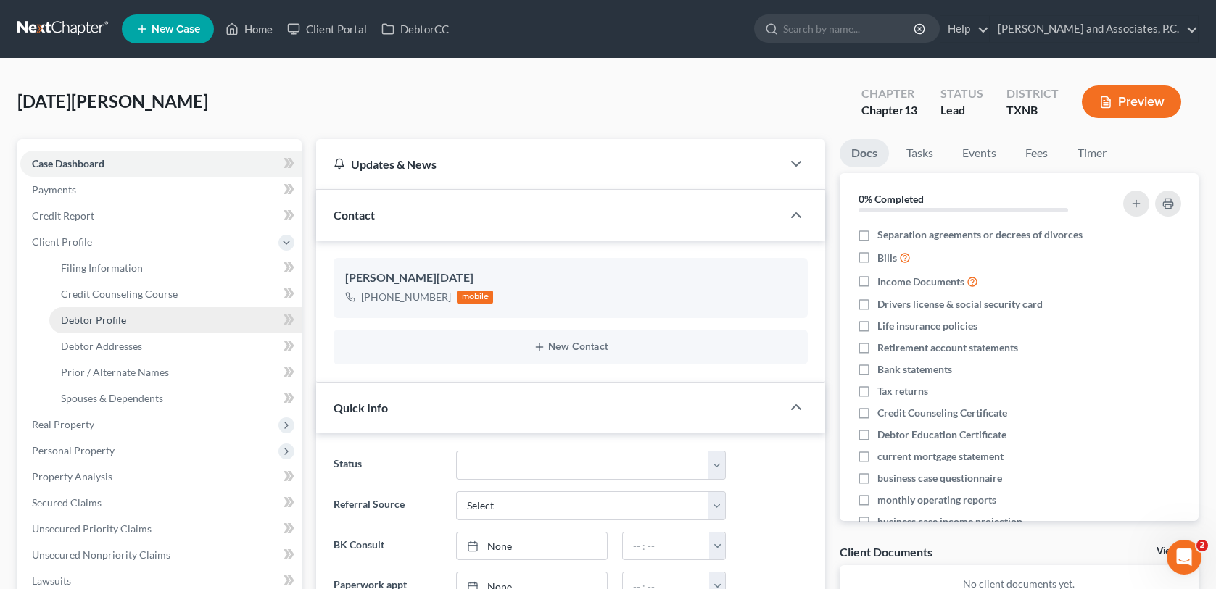
click at [90, 317] on span "Debtor Profile" at bounding box center [93, 320] width 65 height 12
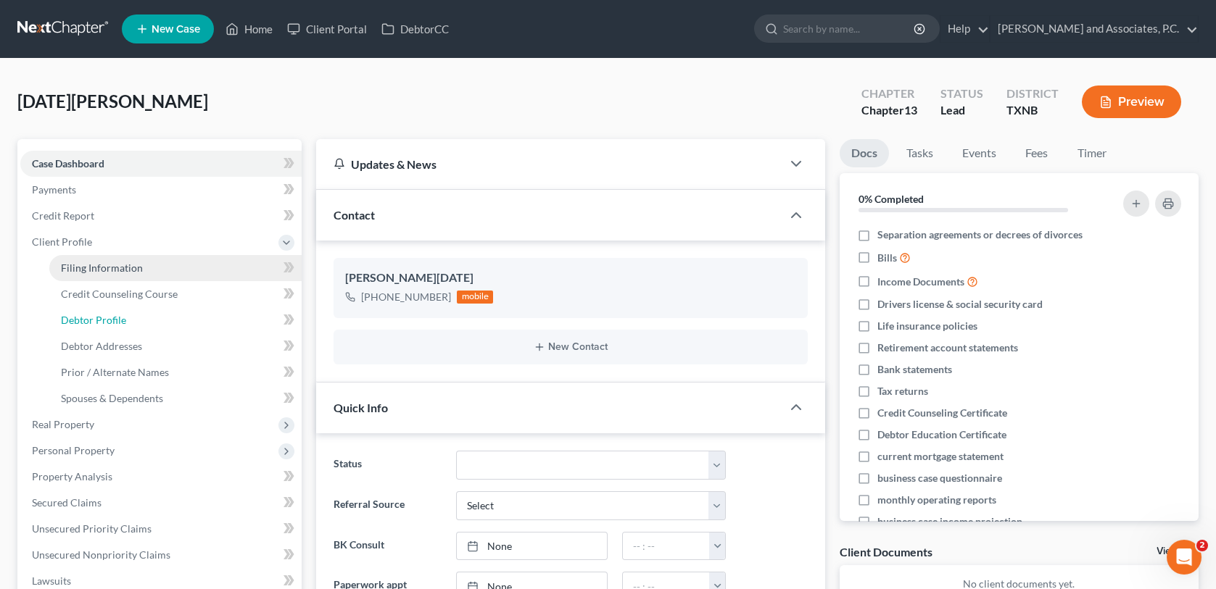
select select "0"
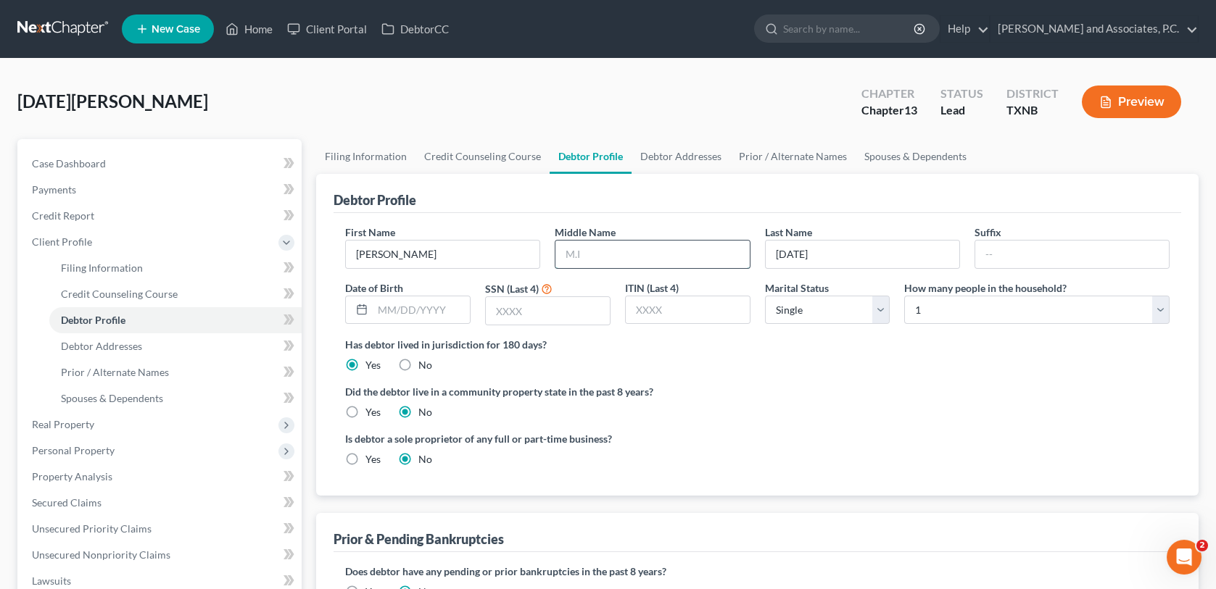
click at [593, 257] on input "text" at bounding box center [652, 255] width 194 height 28
type input "[PERSON_NAME]"
click at [378, 311] on input "text" at bounding box center [421, 311] width 97 height 28
type input "[DATE]"
click at [498, 310] on input "text" at bounding box center [548, 311] width 124 height 28
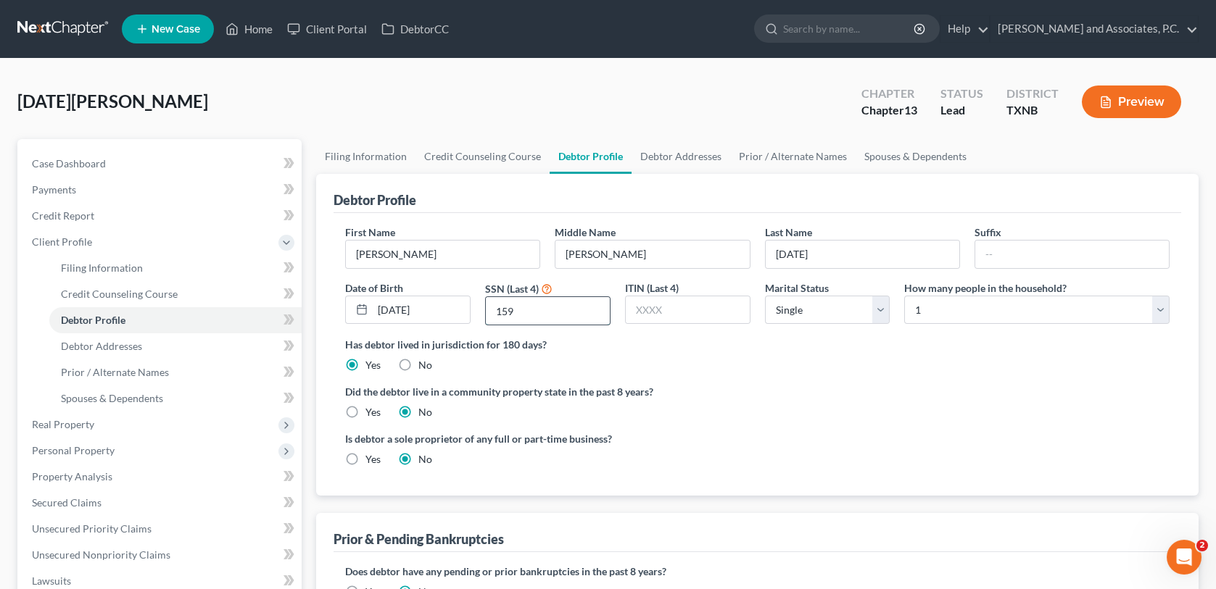
type input "1595"
click at [375, 159] on link "Filing Information" at bounding box center [365, 156] width 99 height 35
select select "1"
select select "0"
select select "3"
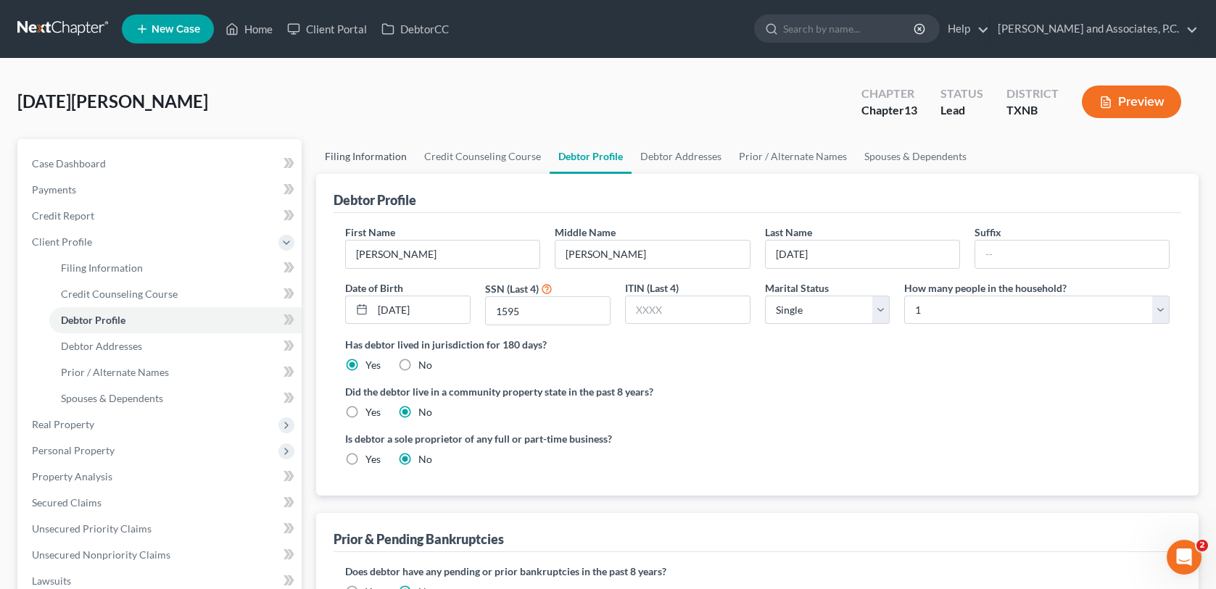
select select "78"
select select "0"
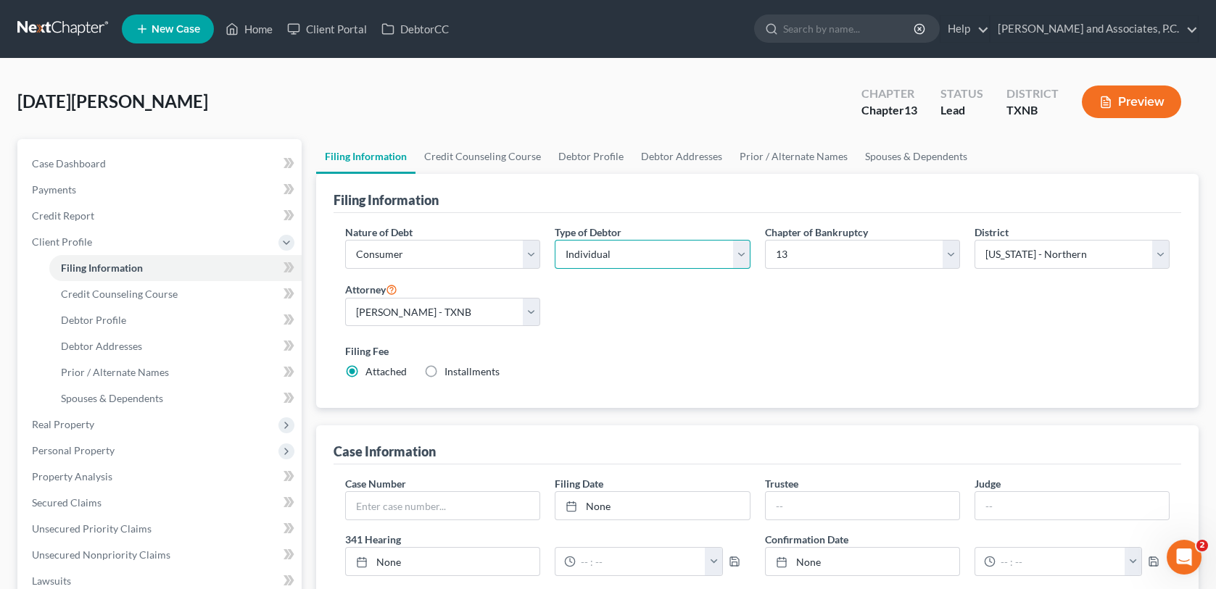
click at [739, 254] on select "Select Individual Joint" at bounding box center [652, 254] width 195 height 29
drag, startPoint x: 739, startPoint y: 254, endPoint x: 729, endPoint y: 268, distance: 16.5
click at [739, 254] on select "Select Individual Joint" at bounding box center [652, 254] width 195 height 29
select select "1"
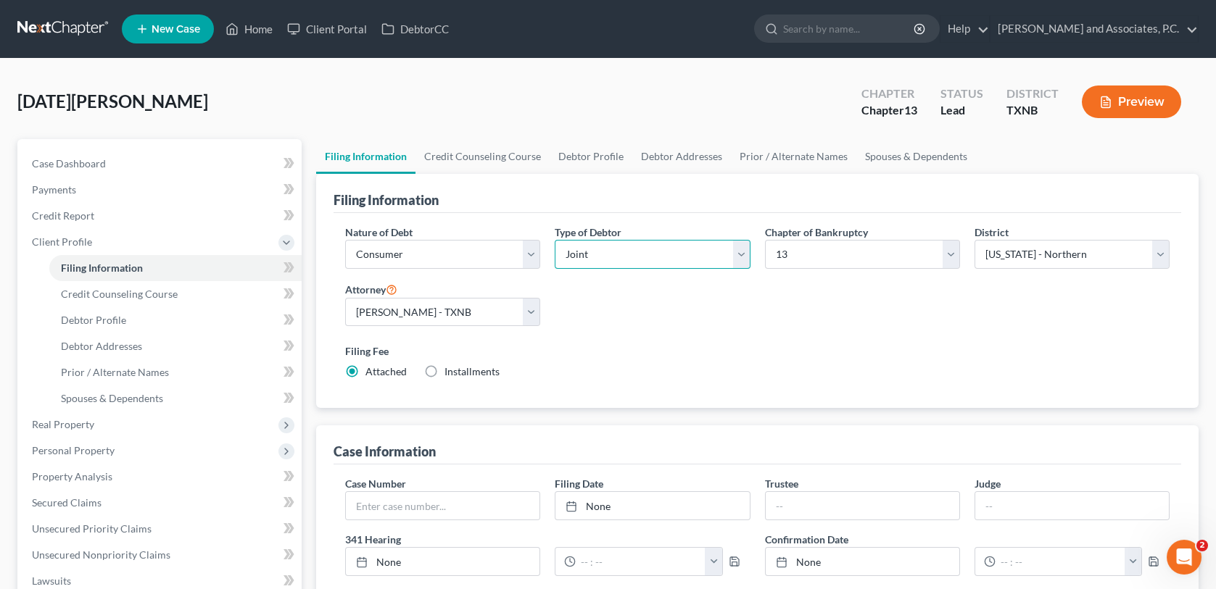
click at [555, 240] on select "Select Individual Joint" at bounding box center [652, 254] width 195 height 29
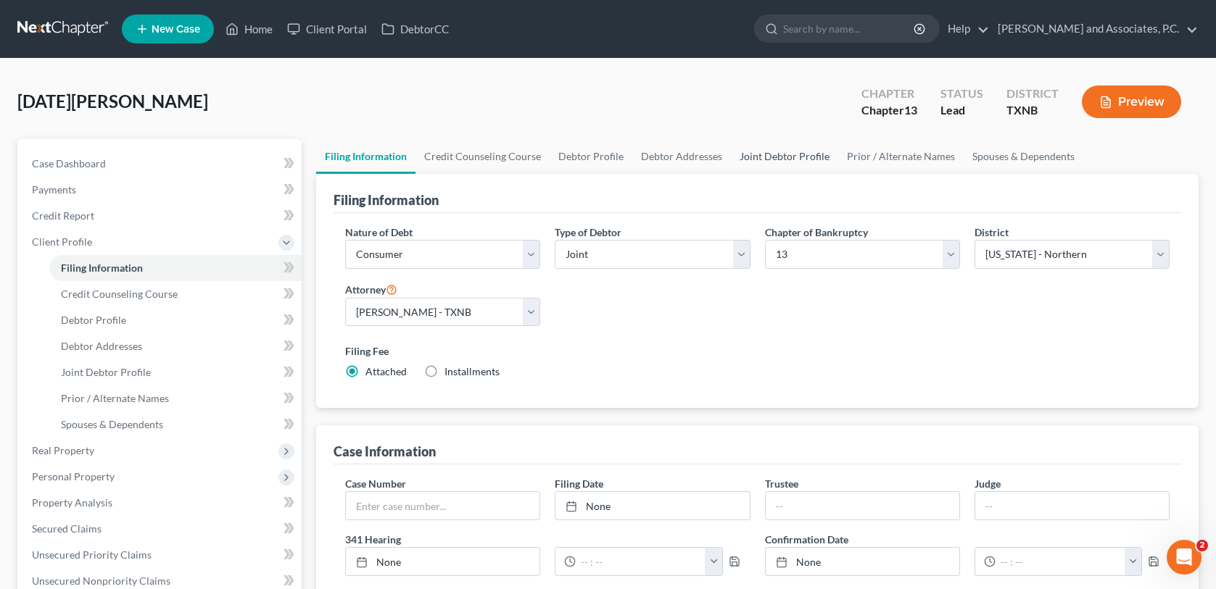
click at [770, 154] on link "Joint Debtor Profile" at bounding box center [784, 156] width 107 height 35
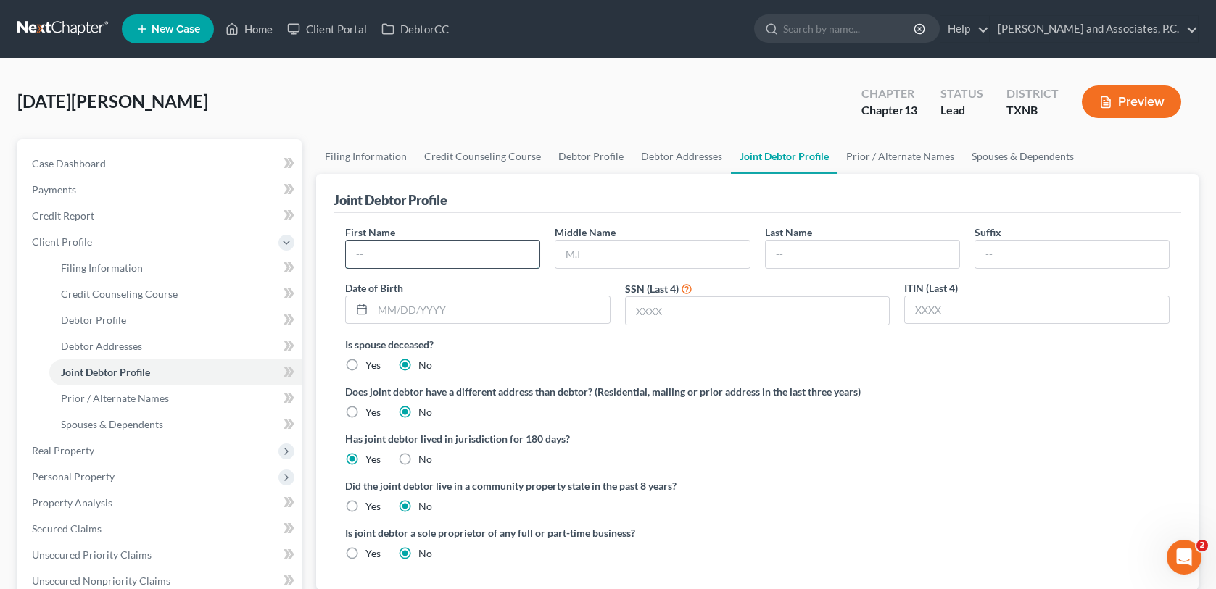
click at [424, 254] on input "text" at bounding box center [443, 255] width 194 height 28
drag, startPoint x: 80, startPoint y: 241, endPoint x: 94, endPoint y: 236, distance: 14.7
click at [80, 241] on span "Client Profile" at bounding box center [62, 242] width 60 height 12
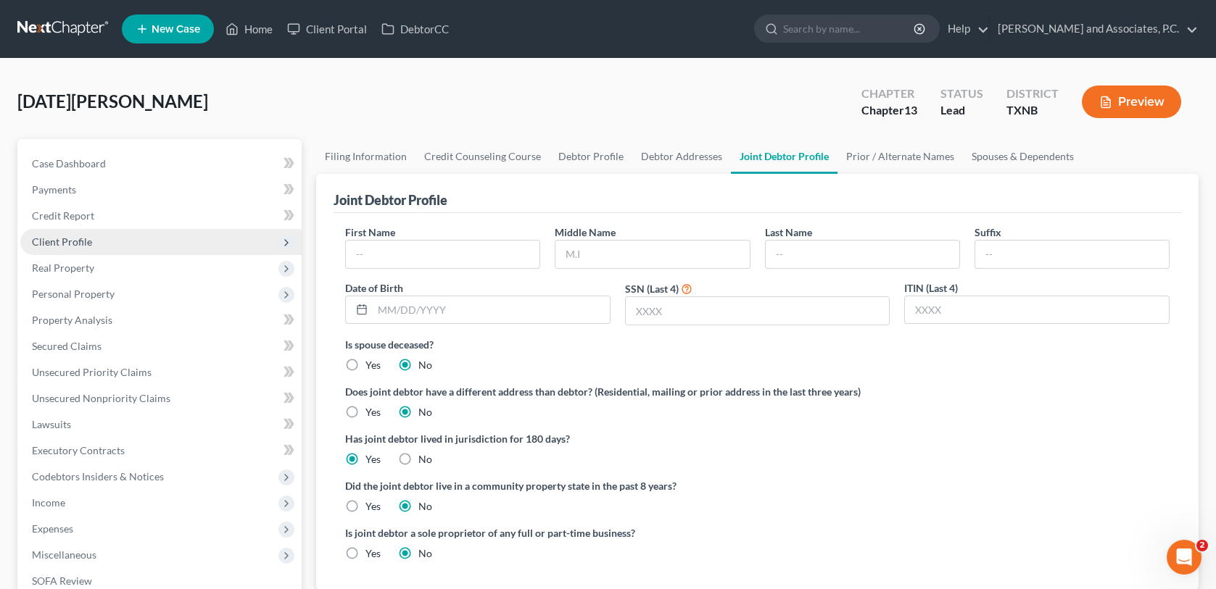
click at [94, 239] on span "Client Profile" at bounding box center [160, 242] width 281 height 26
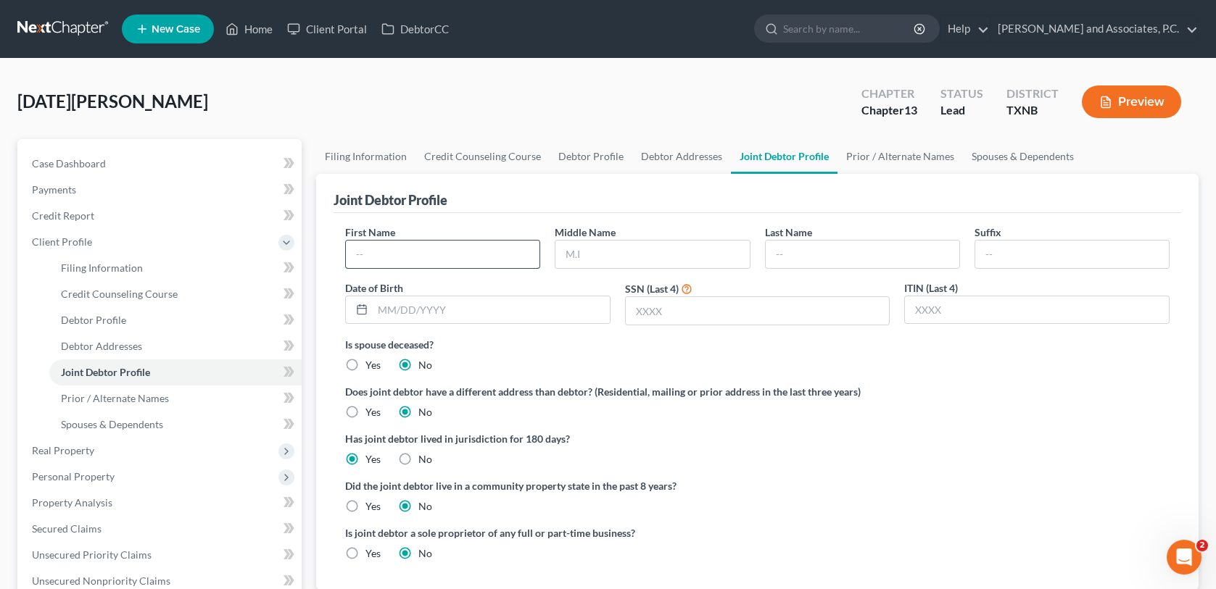
click at [362, 253] on input "text" at bounding box center [443, 255] width 194 height 28
type input "[PERSON_NAME]"
drag, startPoint x: 444, startPoint y: 311, endPoint x: 370, endPoint y: 310, distance: 74.0
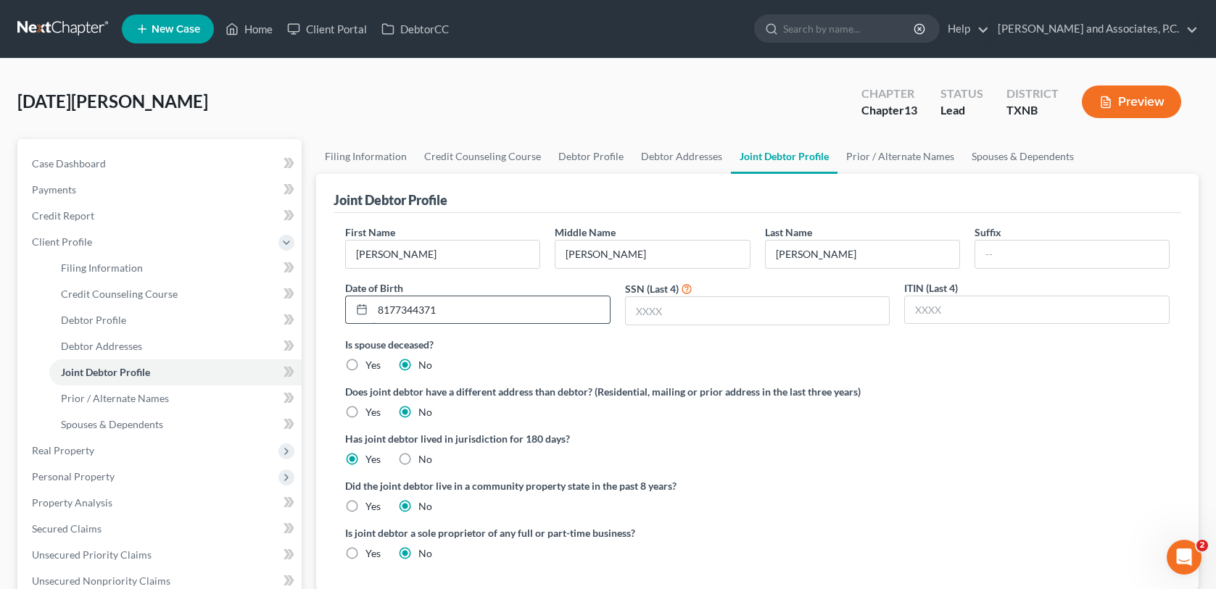
click at [370, 310] on div "8177344371" at bounding box center [477, 310] width 265 height 29
type input "[DATE]"
click at [646, 307] on input "text" at bounding box center [758, 311] width 264 height 28
type input "1035"
click at [594, 360] on div "Is spouse deceased? Yes No" at bounding box center [757, 355] width 824 height 36
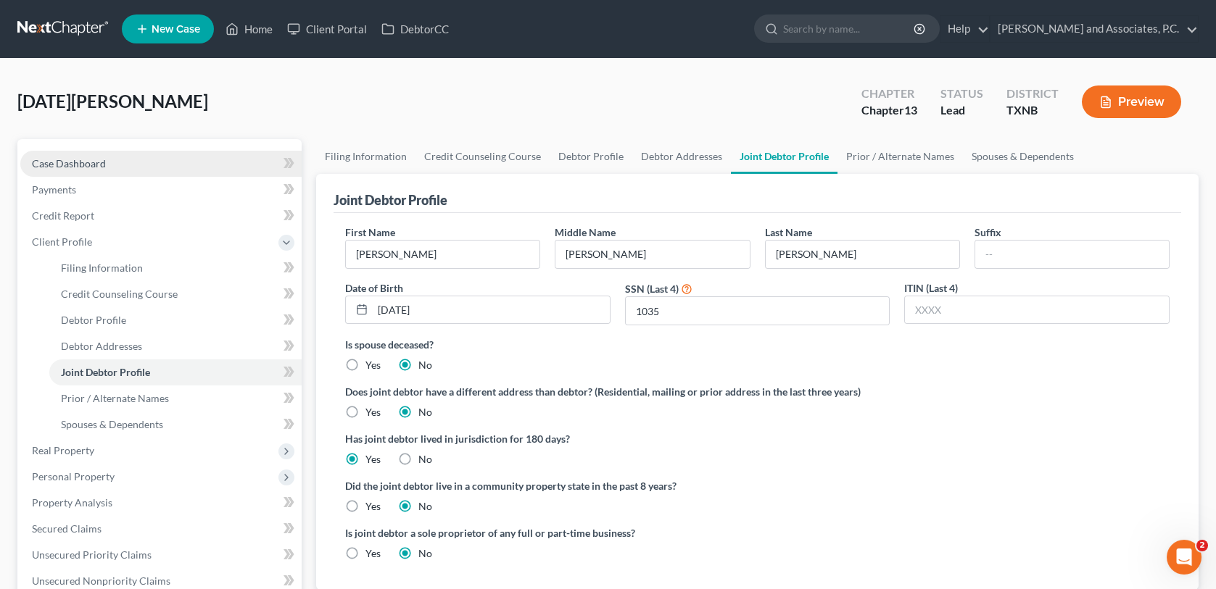
click at [82, 167] on span "Case Dashboard" at bounding box center [69, 163] width 74 height 12
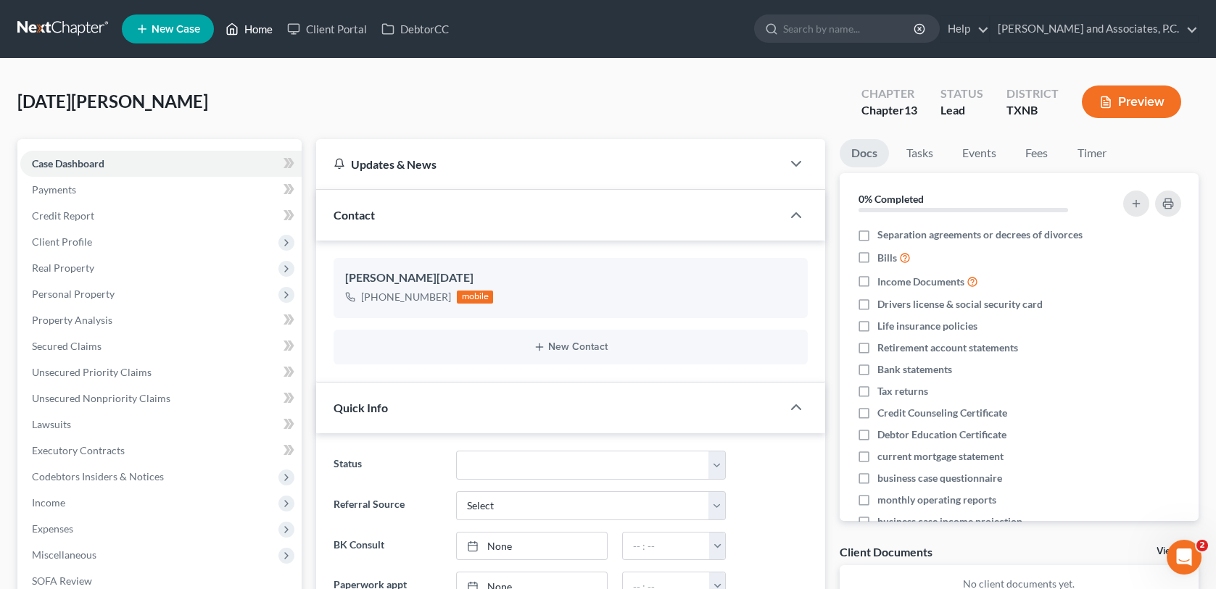
click at [253, 30] on link "Home" at bounding box center [249, 29] width 62 height 26
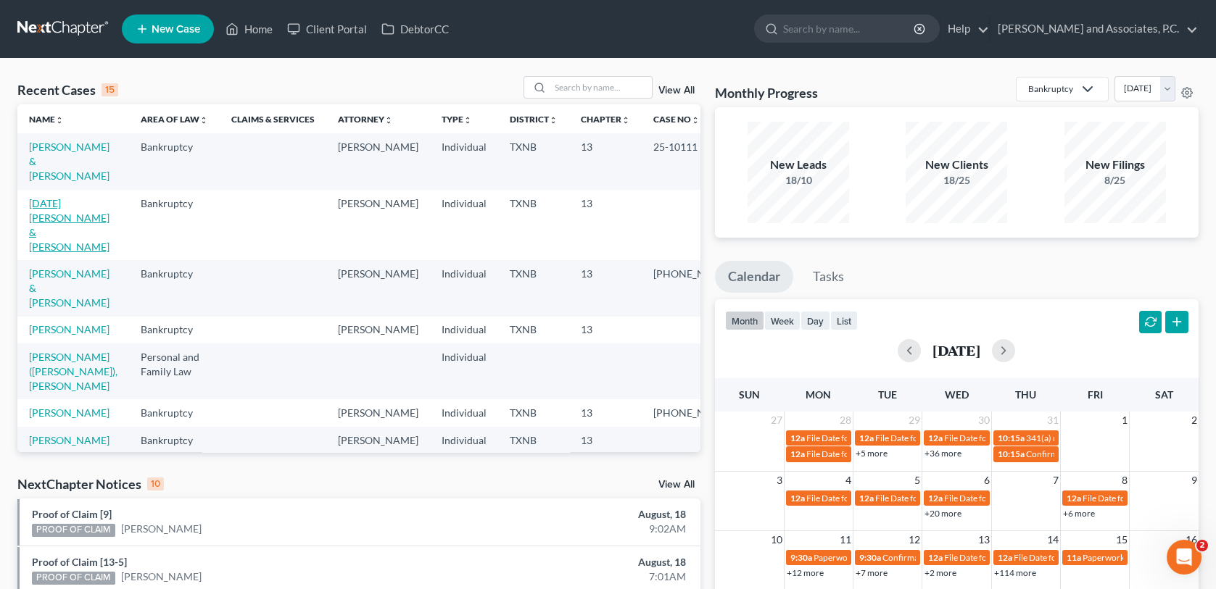
click at [75, 199] on link "[DATE][PERSON_NAME] & [PERSON_NAME]" at bounding box center [69, 225] width 80 height 56
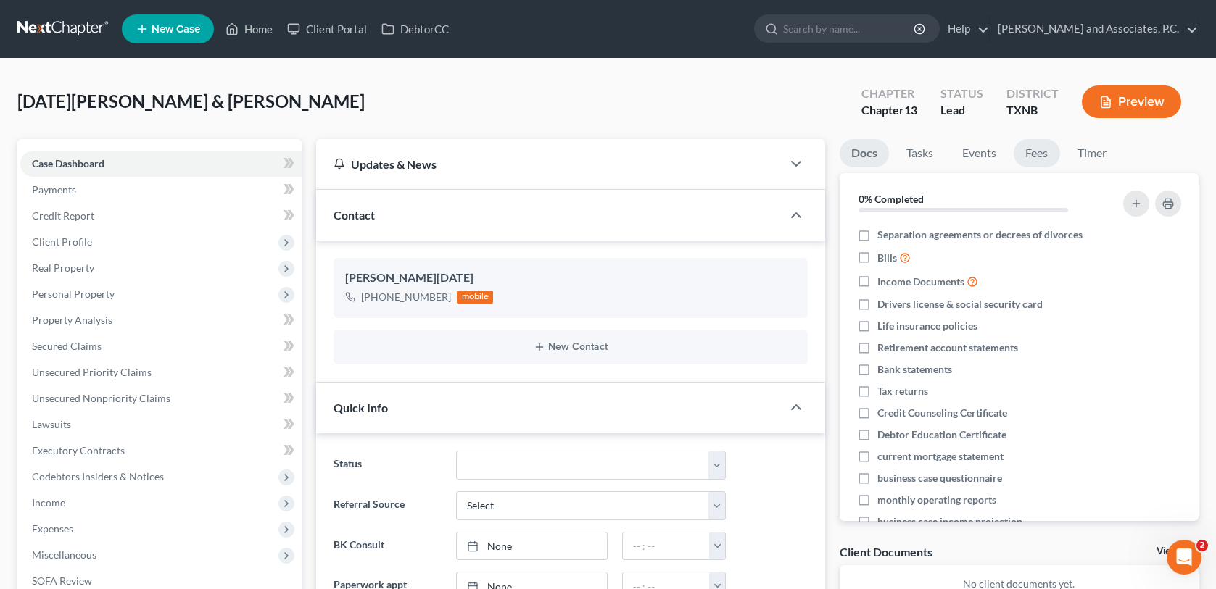
click at [1048, 154] on link "Fees" at bounding box center [1036, 153] width 46 height 28
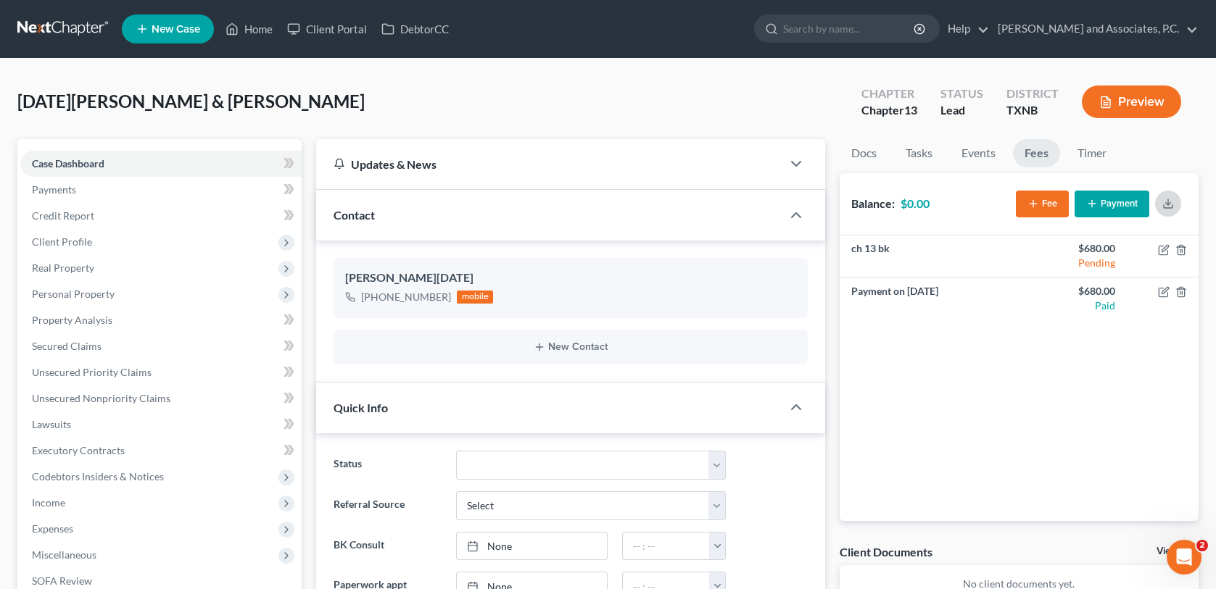
click at [1169, 206] on icon "button" at bounding box center [1168, 204] width 12 height 12
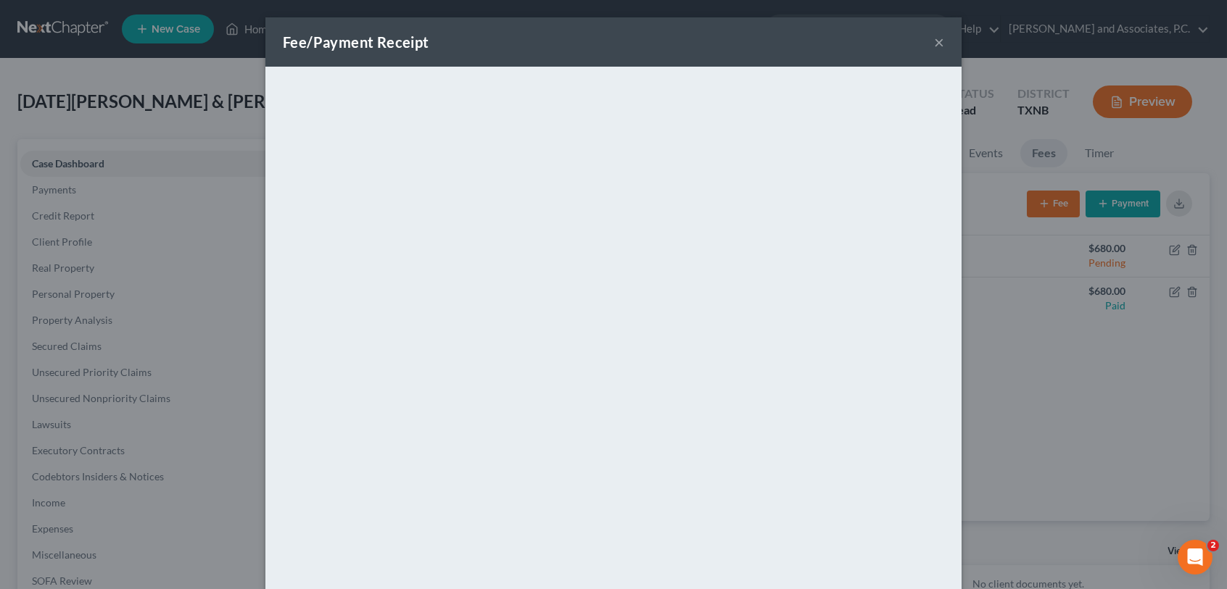
click at [934, 44] on button "×" at bounding box center [939, 41] width 10 height 17
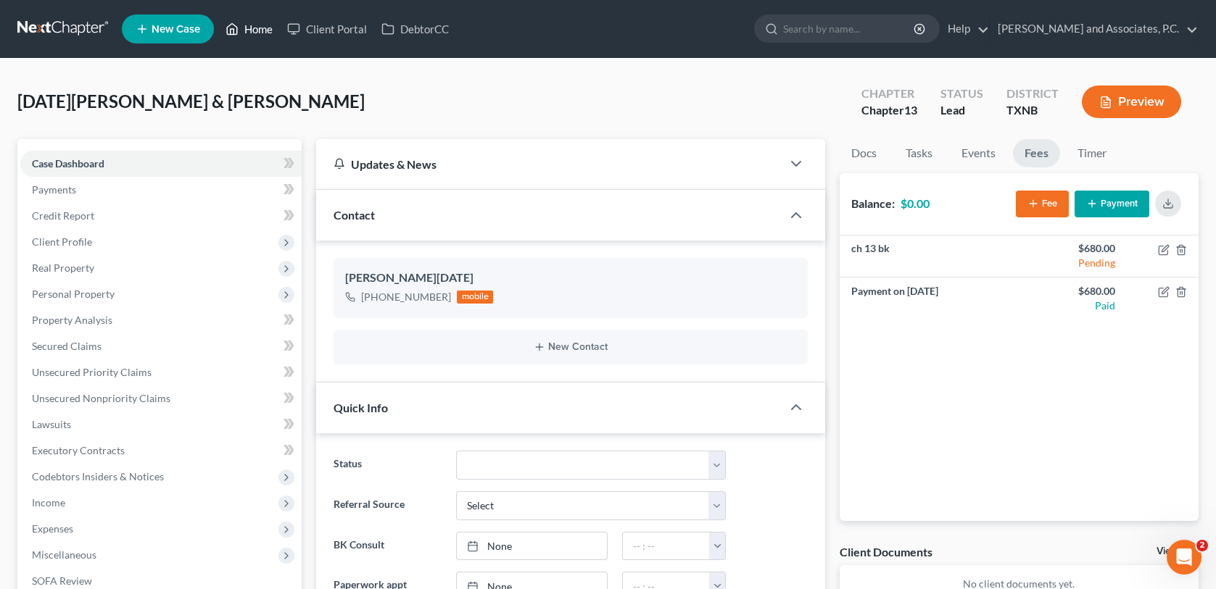
click at [262, 30] on link "Home" at bounding box center [249, 29] width 62 height 26
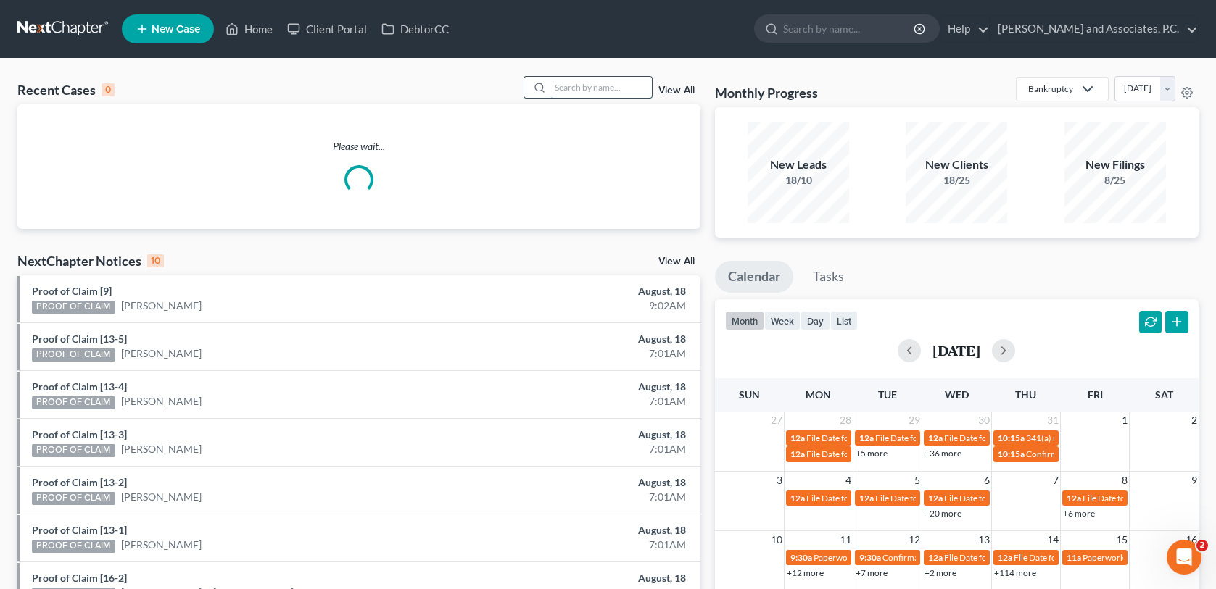
click at [565, 87] on input "search" at bounding box center [600, 87] width 101 height 21
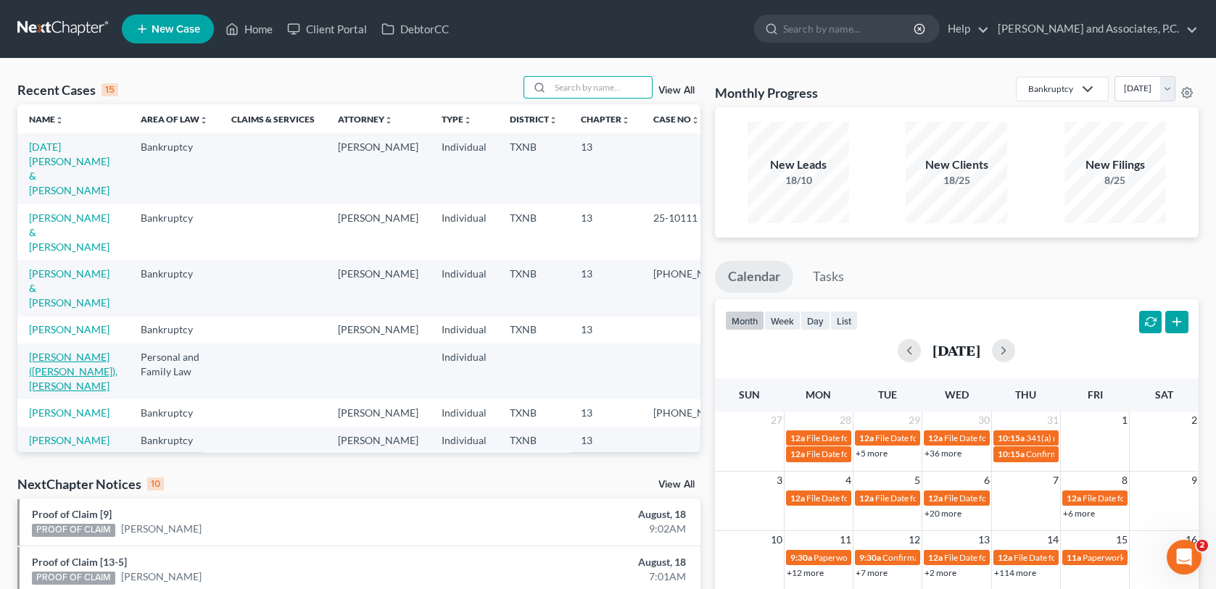
click at [42, 351] on link "[PERSON_NAME] ([PERSON_NAME]), [PERSON_NAME]" at bounding box center [73, 371] width 88 height 41
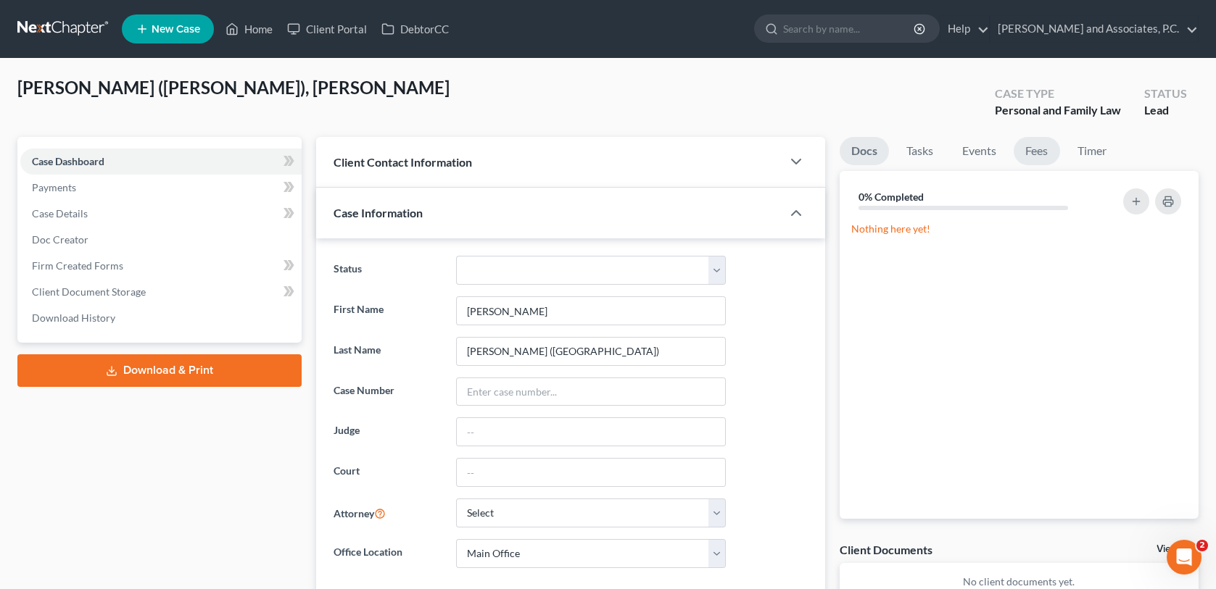
click at [1040, 147] on link "Fees" at bounding box center [1036, 151] width 46 height 28
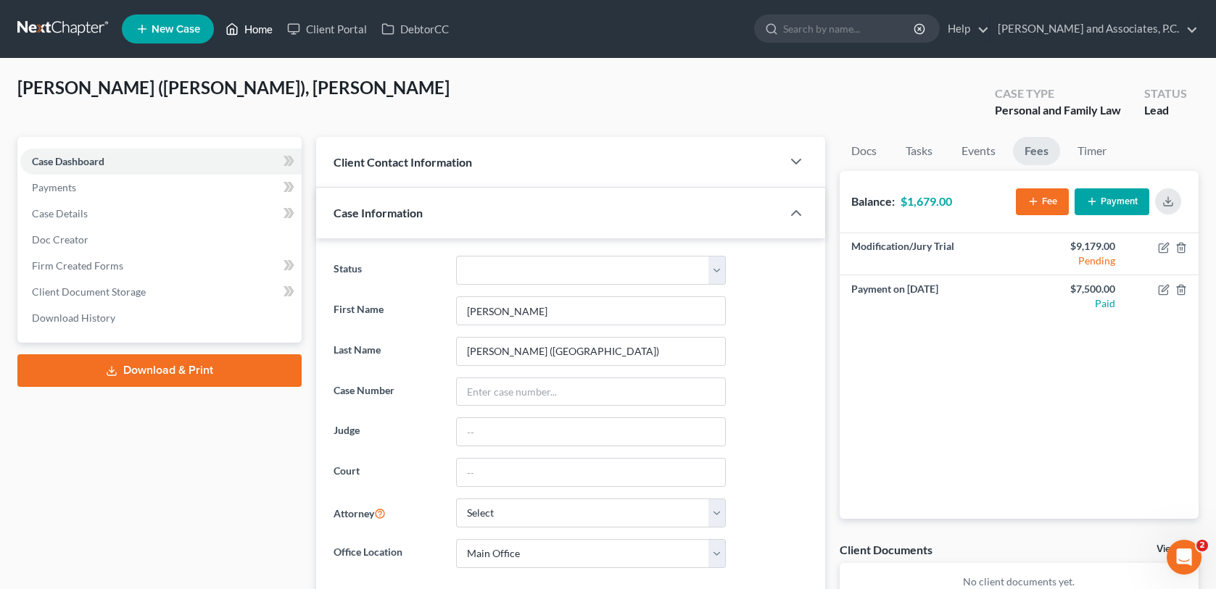
click at [265, 30] on link "Home" at bounding box center [249, 29] width 62 height 26
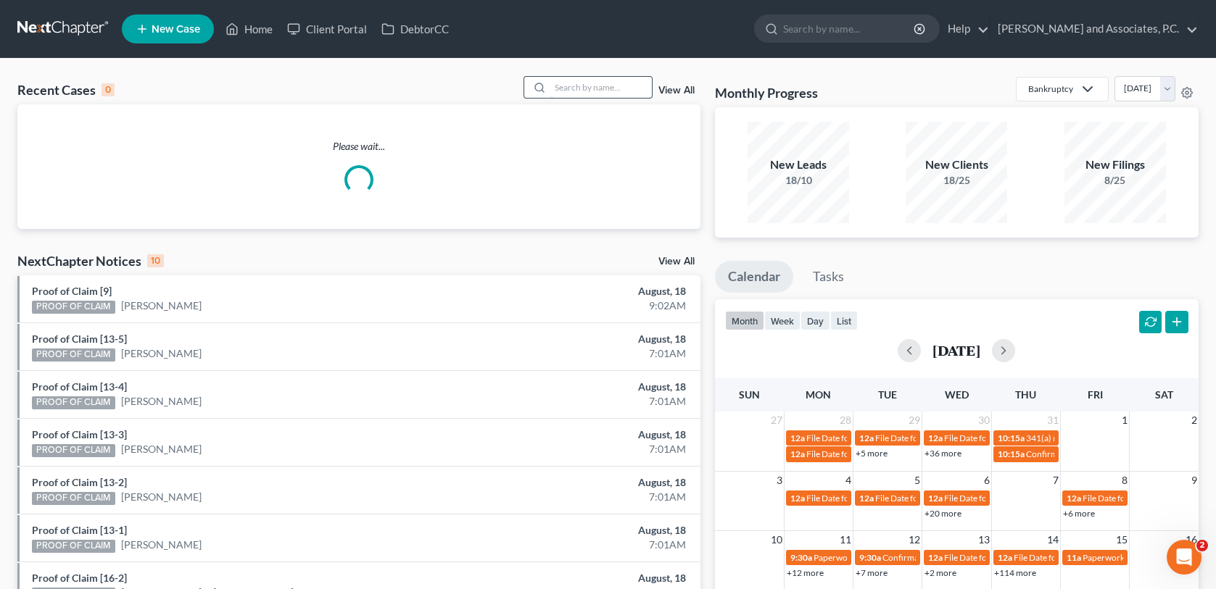
click at [581, 89] on input "search" at bounding box center [600, 87] width 101 height 21
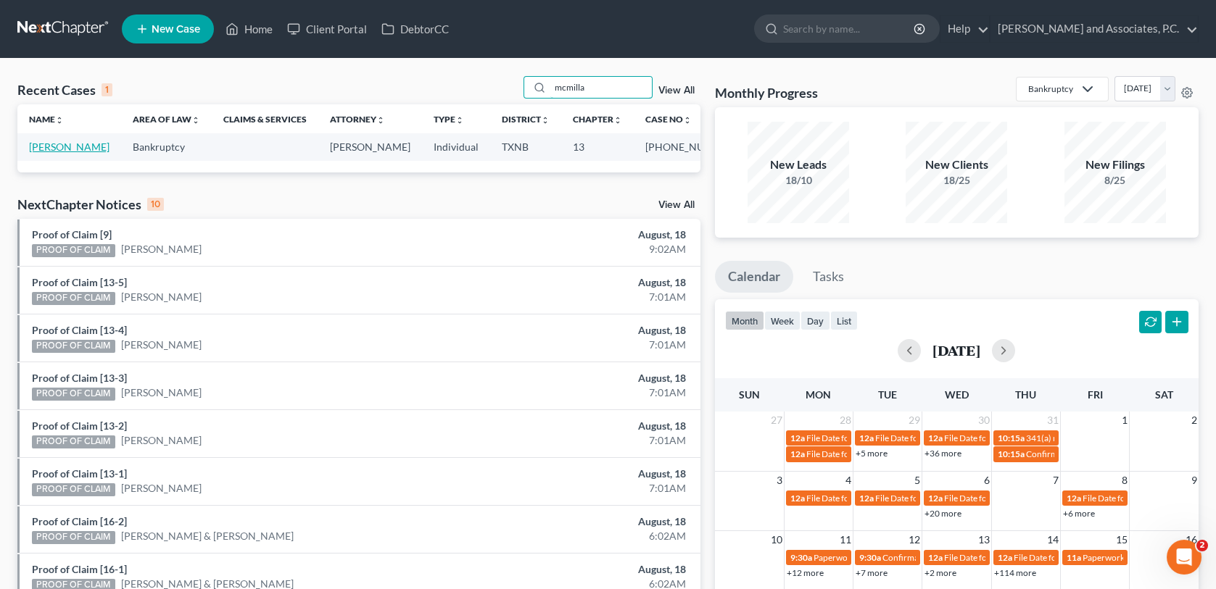
type input "mcmilla"
click at [54, 150] on link "[PERSON_NAME]" at bounding box center [69, 147] width 80 height 12
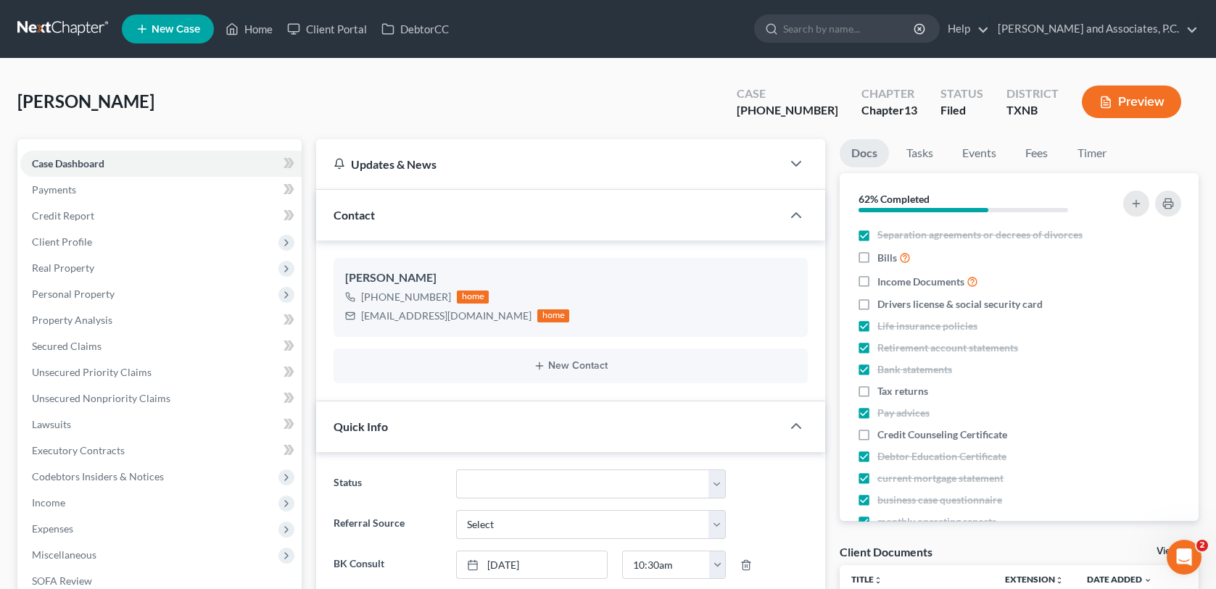
scroll to position [412, 0]
click at [265, 33] on link "Home" at bounding box center [249, 29] width 62 height 26
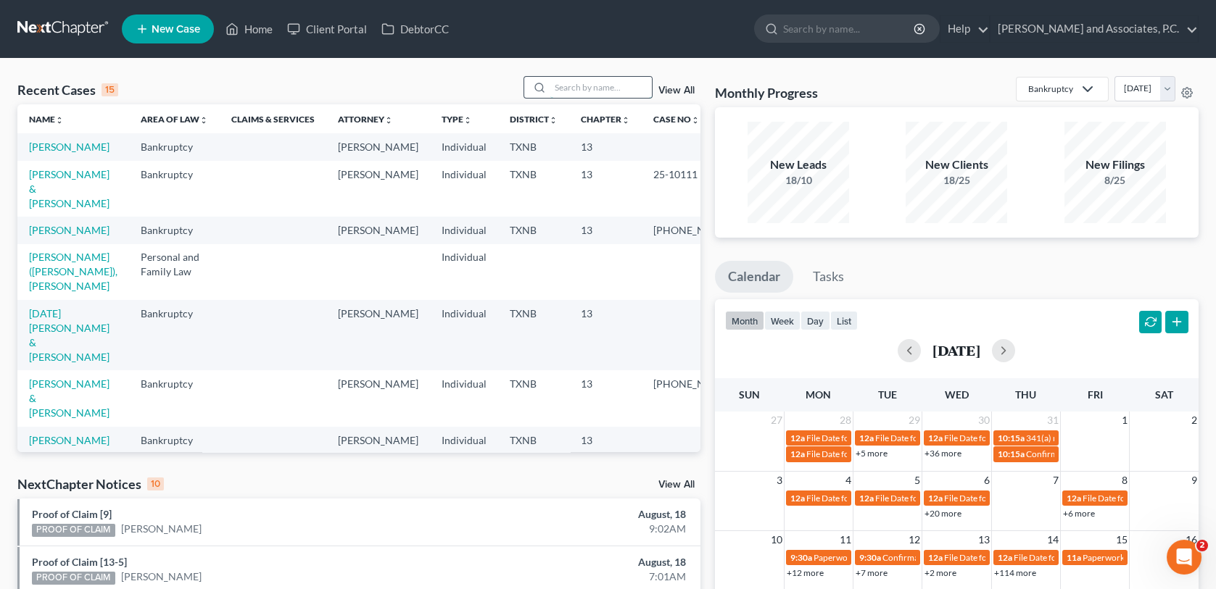
click at [573, 86] on input "search" at bounding box center [600, 87] width 101 height 21
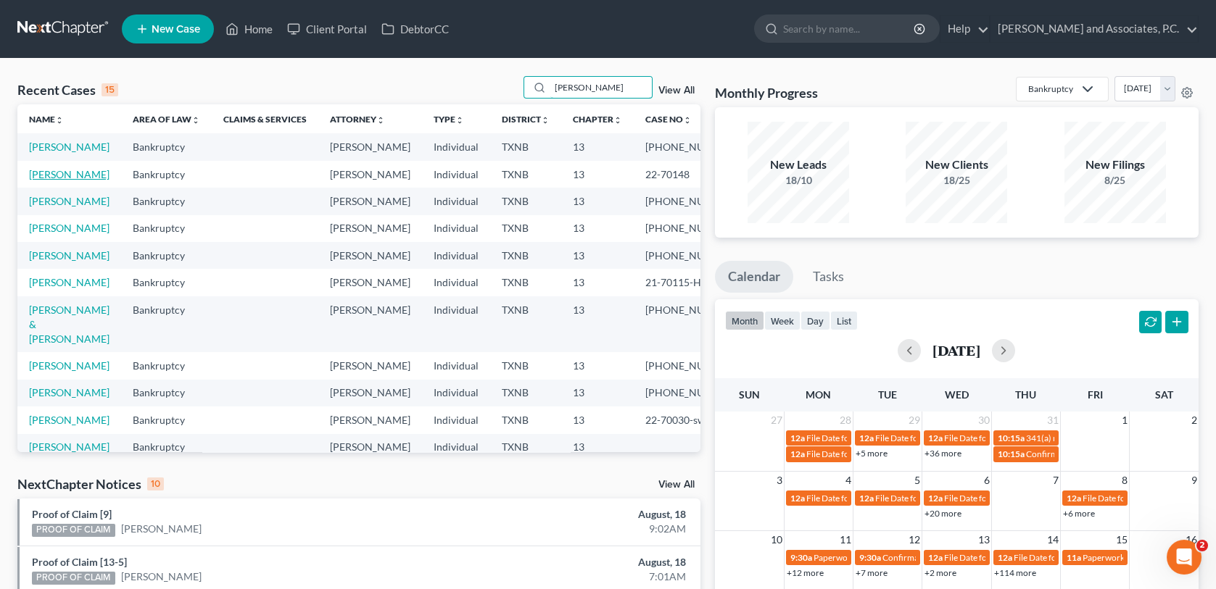
type input "[PERSON_NAME]"
click at [54, 181] on link "[PERSON_NAME]" at bounding box center [69, 174] width 80 height 12
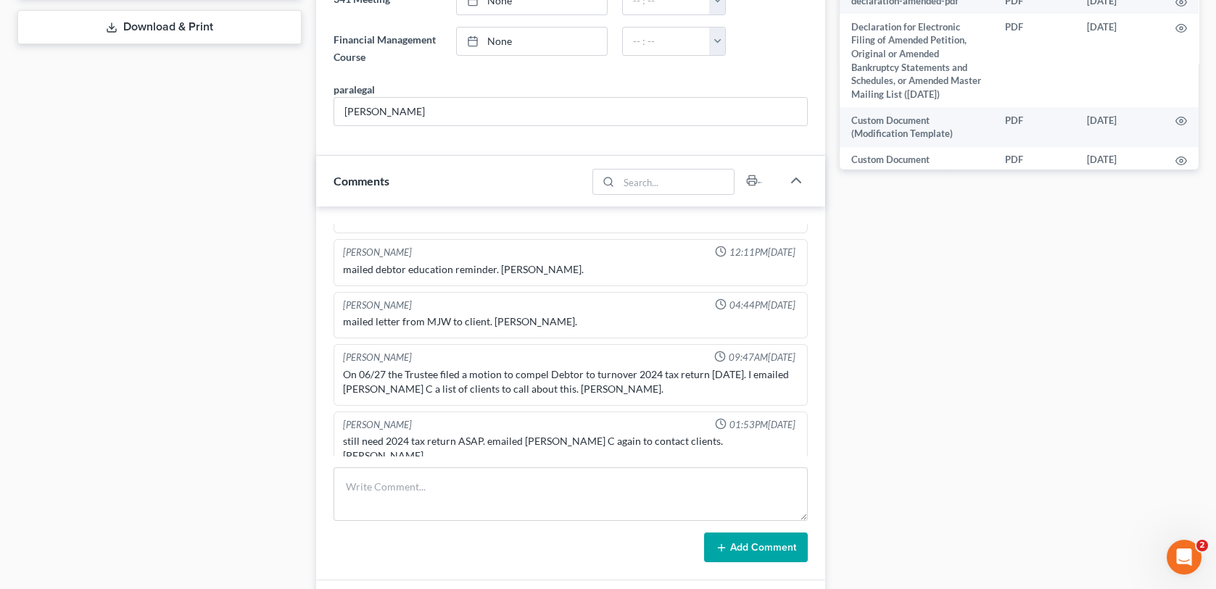
scroll to position [725, 0]
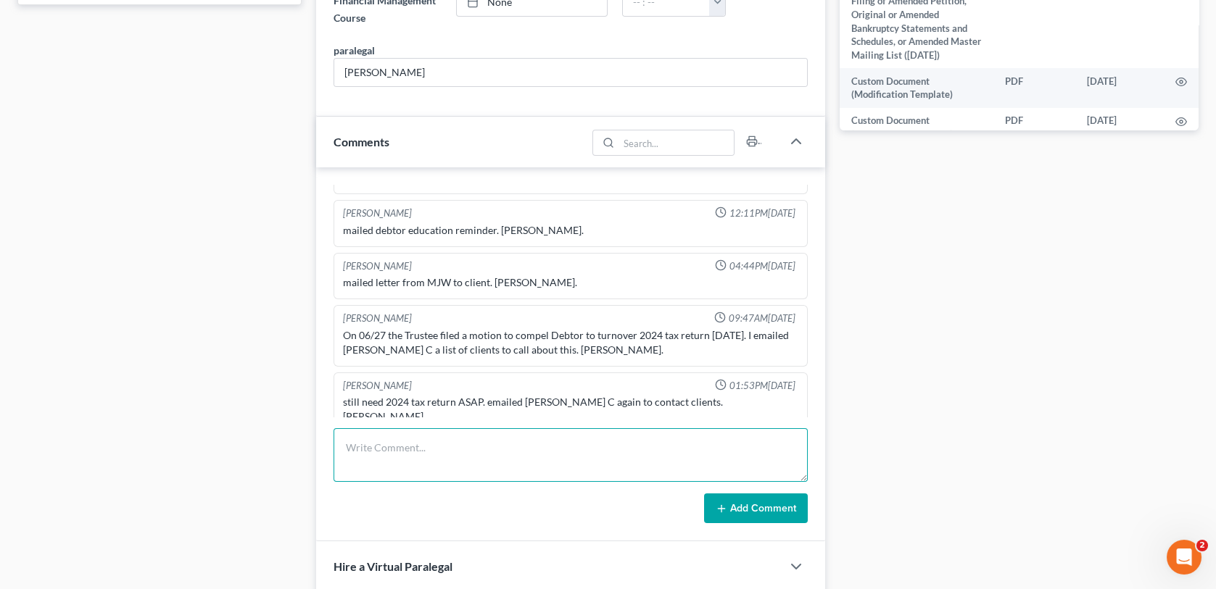
click at [357, 459] on textarea at bounding box center [569, 455] width 473 height 54
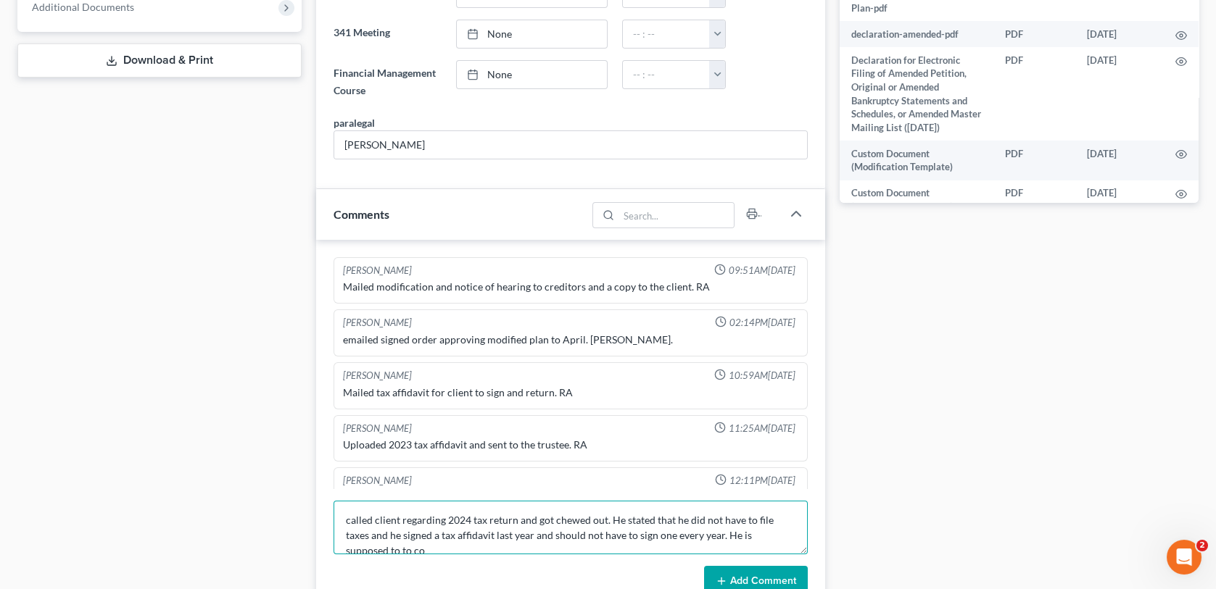
scroll to position [2, 0]
type textarea "called client regarding 2024 tax return and got chewed out. He stated that he d…"
click at [732, 579] on button "Add Comment" at bounding box center [756, 581] width 104 height 30
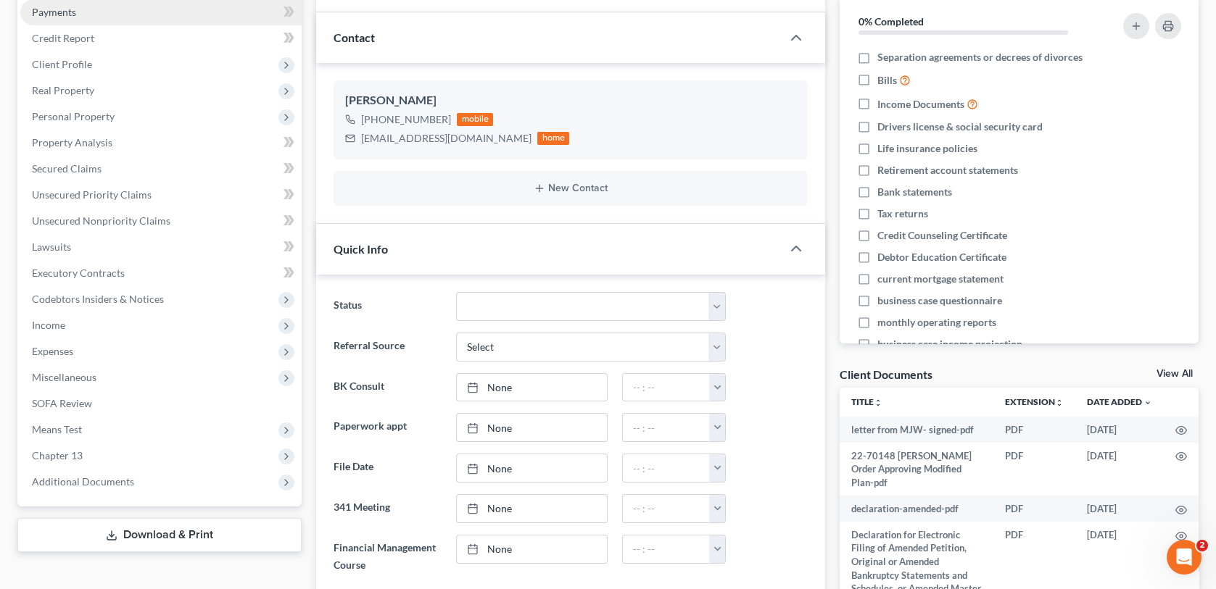
scroll to position [0, 0]
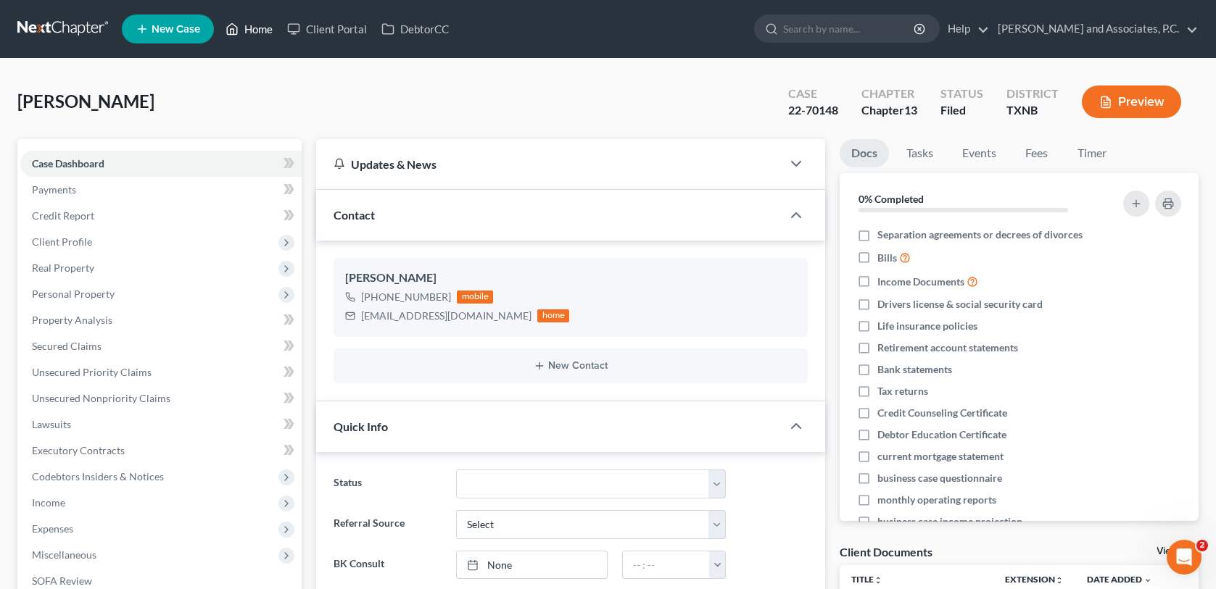
click at [262, 30] on link "Home" at bounding box center [249, 29] width 62 height 26
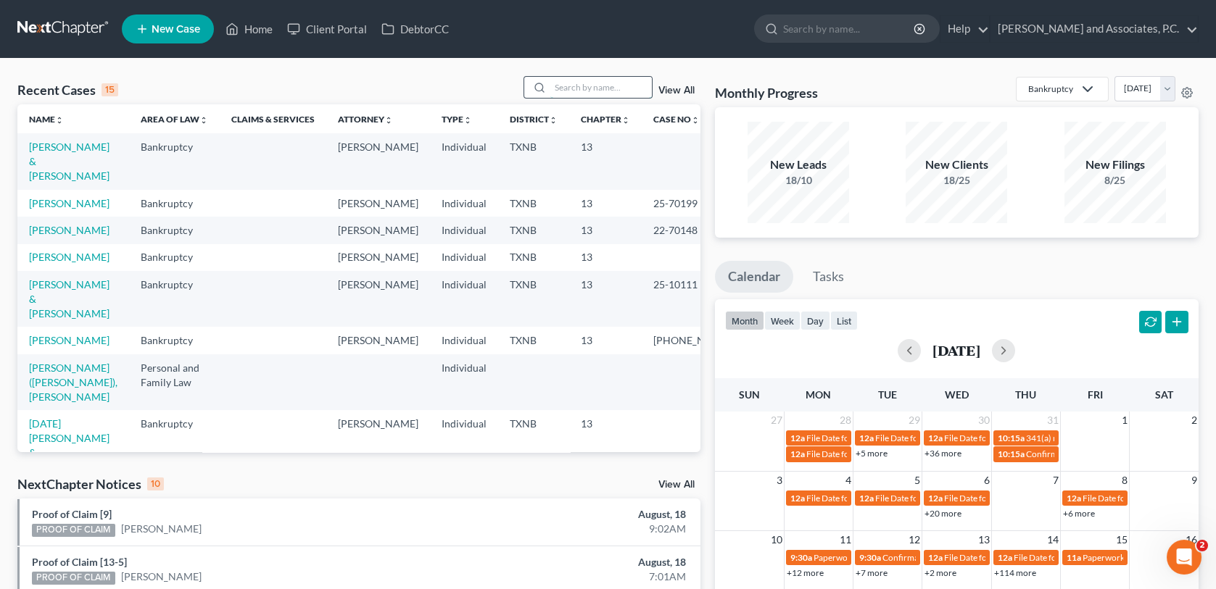
click at [586, 83] on input "search" at bounding box center [600, 87] width 101 height 21
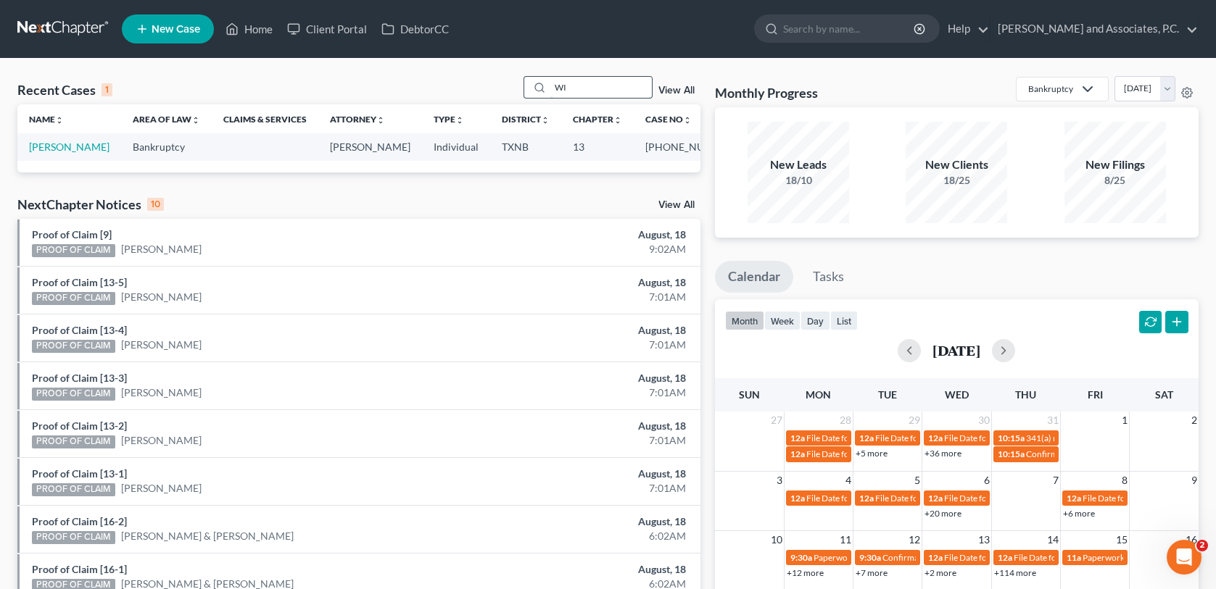
type input "W"
type input "MCMI"
click at [92, 149] on link "[PERSON_NAME]" at bounding box center [69, 147] width 80 height 12
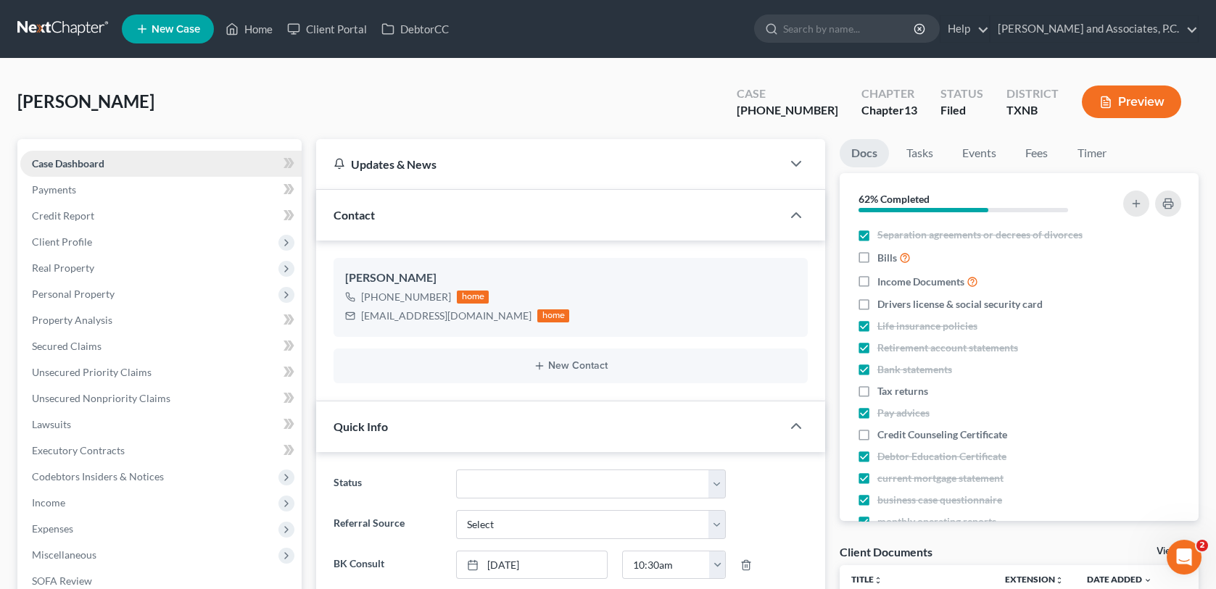
scroll to position [412, 0]
click at [62, 243] on span "Client Profile" at bounding box center [62, 242] width 60 height 12
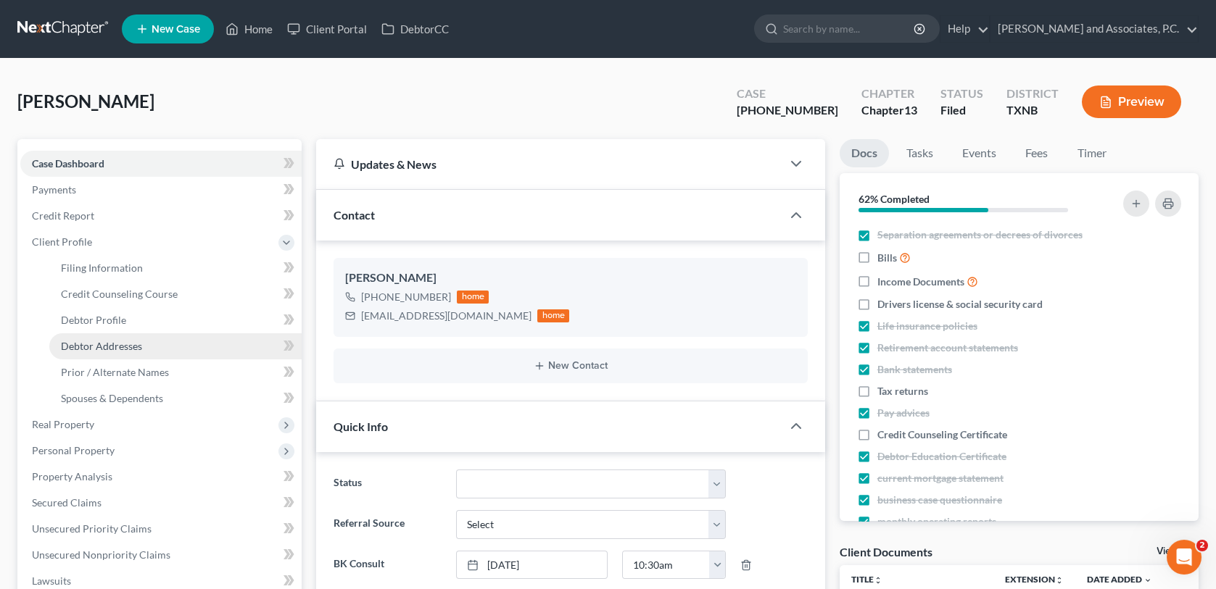
click at [104, 349] on span "Debtor Addresses" at bounding box center [101, 346] width 81 height 12
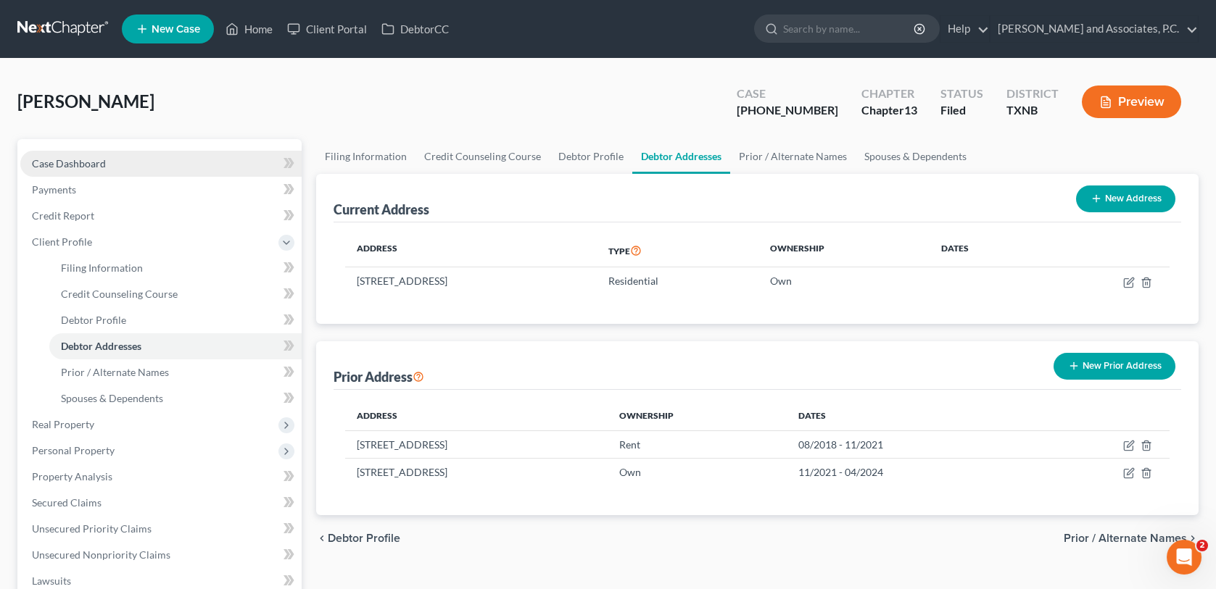
click at [107, 170] on link "Case Dashboard" at bounding box center [160, 164] width 281 height 26
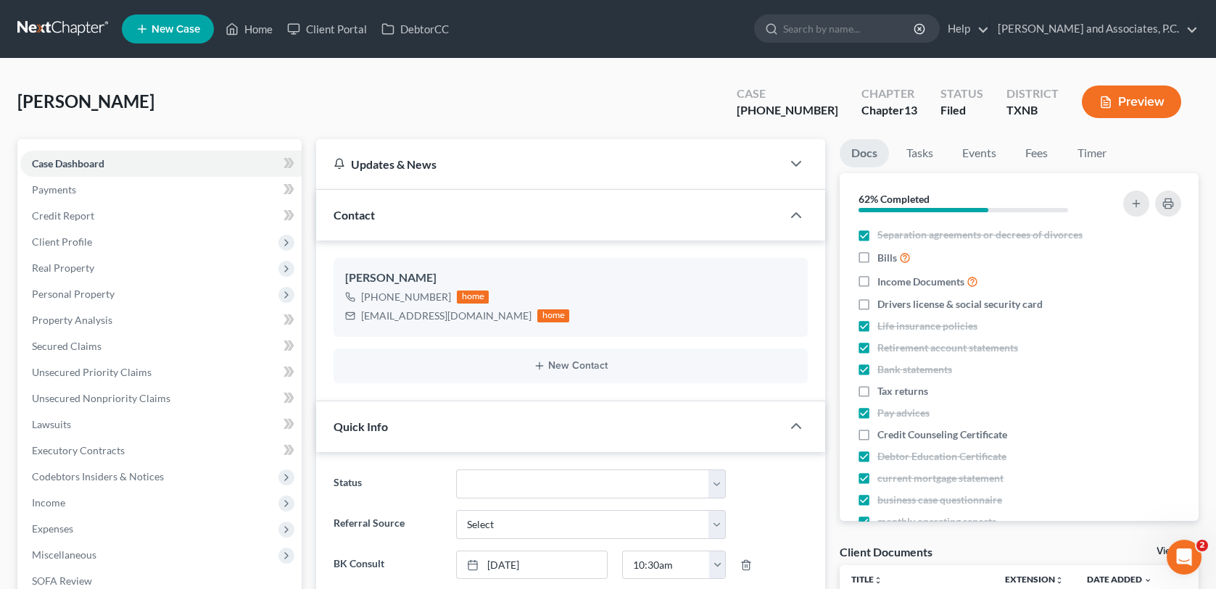
scroll to position [412, 0]
drag, startPoint x: 361, startPoint y: 315, endPoint x: 459, endPoint y: 324, distance: 98.3
click at [459, 324] on div "[EMAIL_ADDRESS][DOMAIN_NAME] home" at bounding box center [457, 316] width 224 height 19
copy div "[EMAIL_ADDRESS][DOMAIN_NAME]"
click at [230, 537] on span "Expenses" at bounding box center [160, 529] width 281 height 26
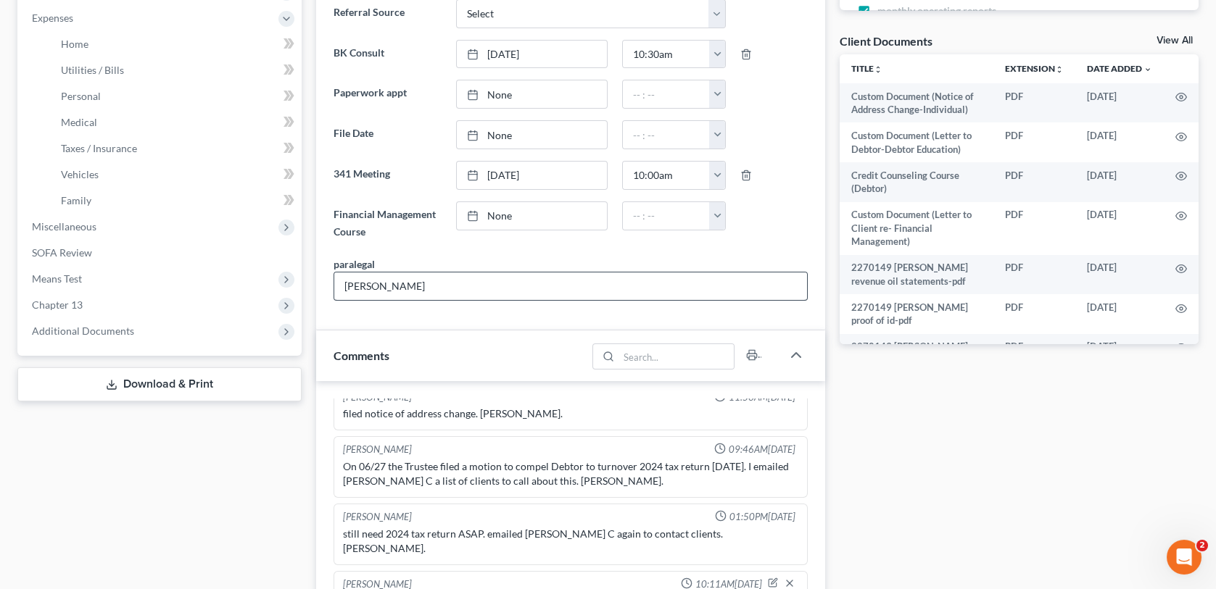
scroll to position [652, 0]
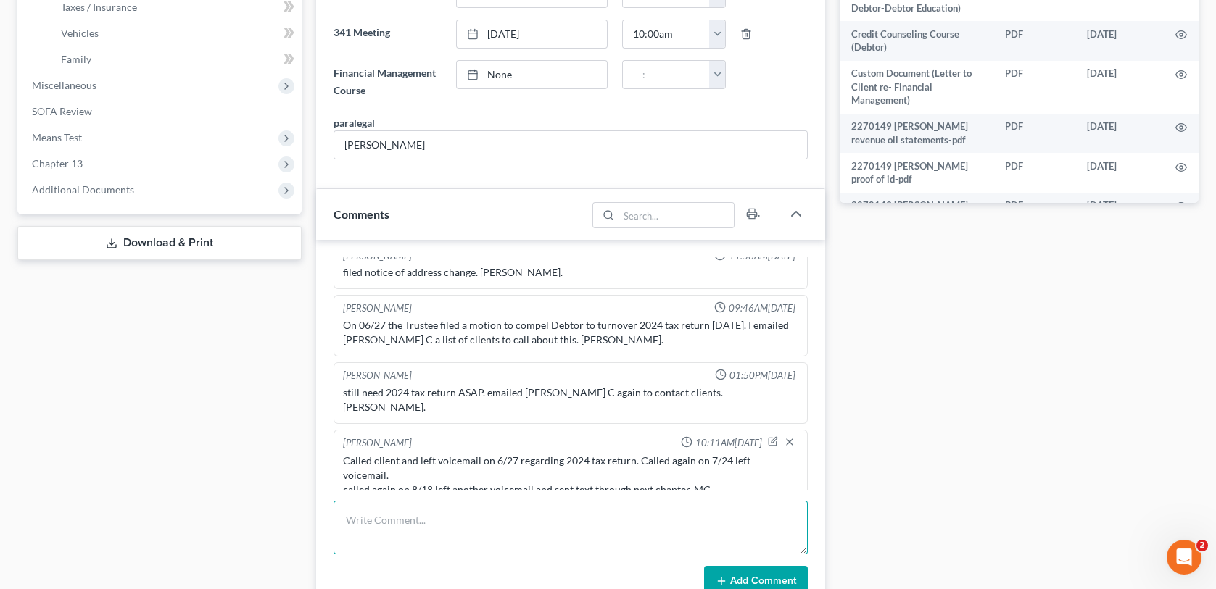
click at [378, 526] on textarea at bounding box center [569, 528] width 473 height 54
type textarea "Client called back and is sending her return via email-MC"
click at [746, 577] on button "Add Comment" at bounding box center [756, 581] width 104 height 30
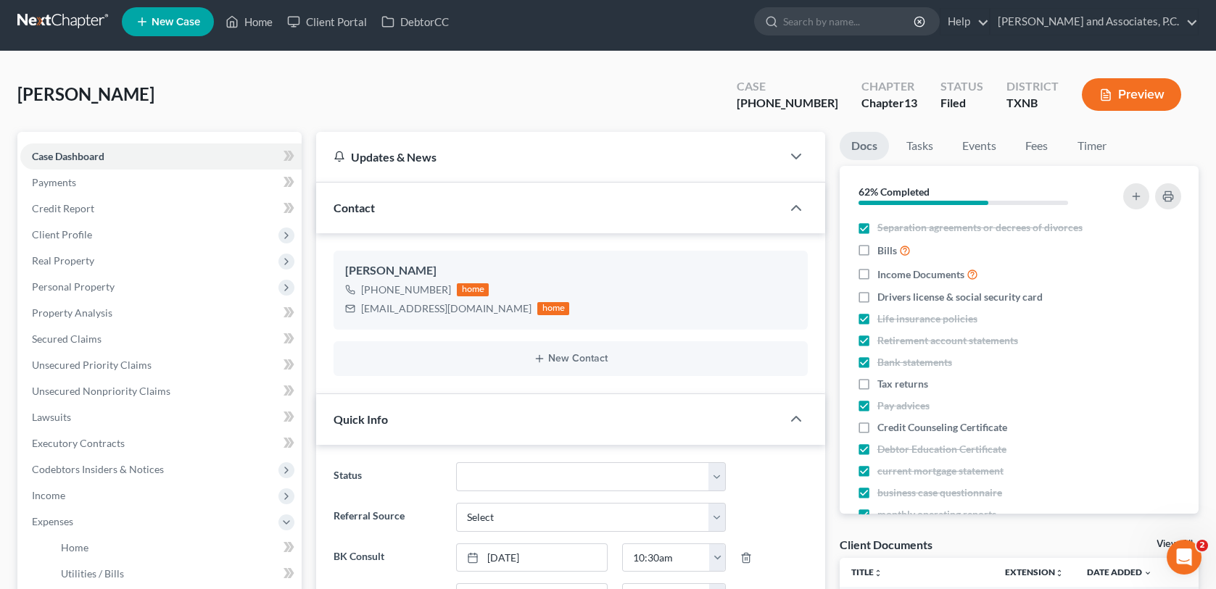
scroll to position [0, 0]
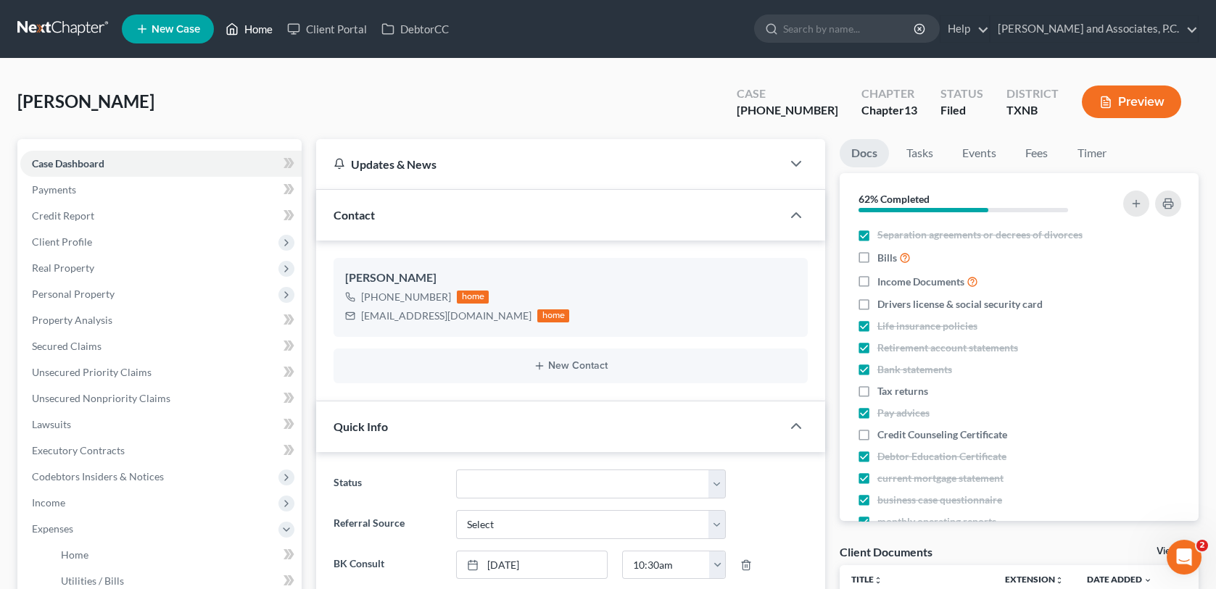
drag, startPoint x: 252, startPoint y: 26, endPoint x: 598, endPoint y: 97, distance: 353.0
click at [252, 26] on link "Home" at bounding box center [249, 29] width 62 height 26
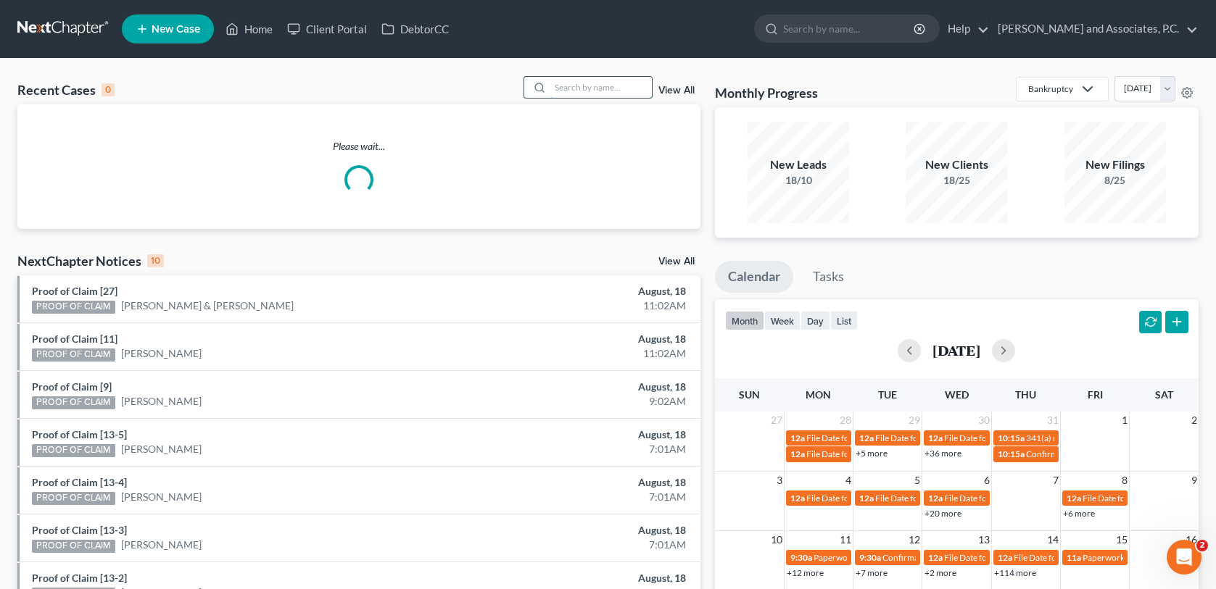
click at [568, 88] on input "search" at bounding box center [600, 87] width 101 height 21
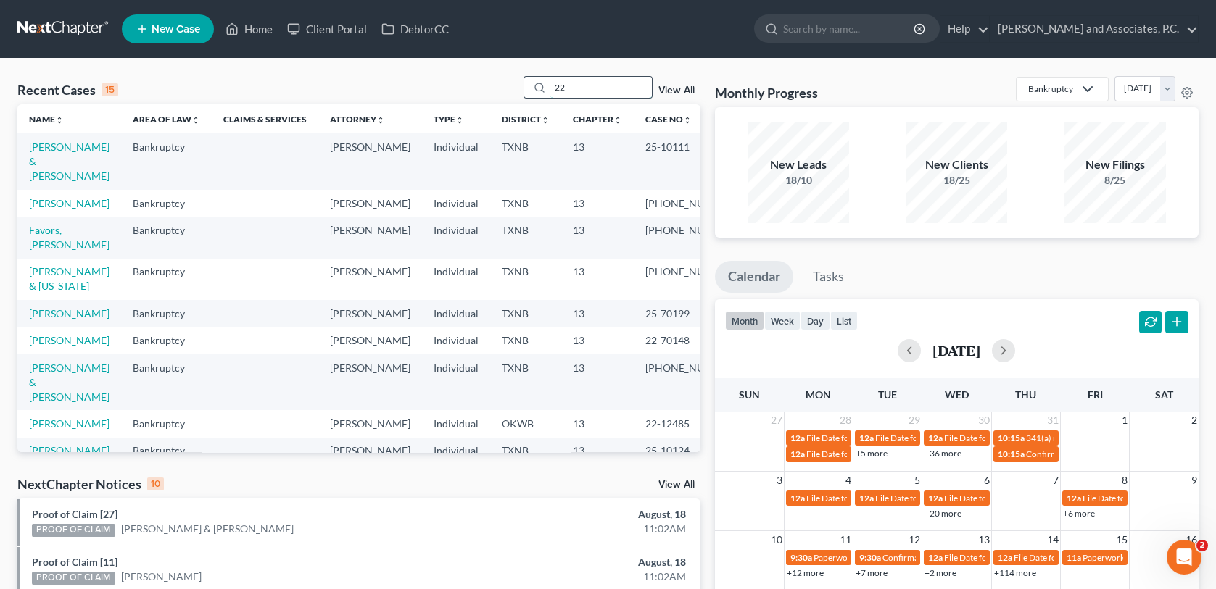
type input "2"
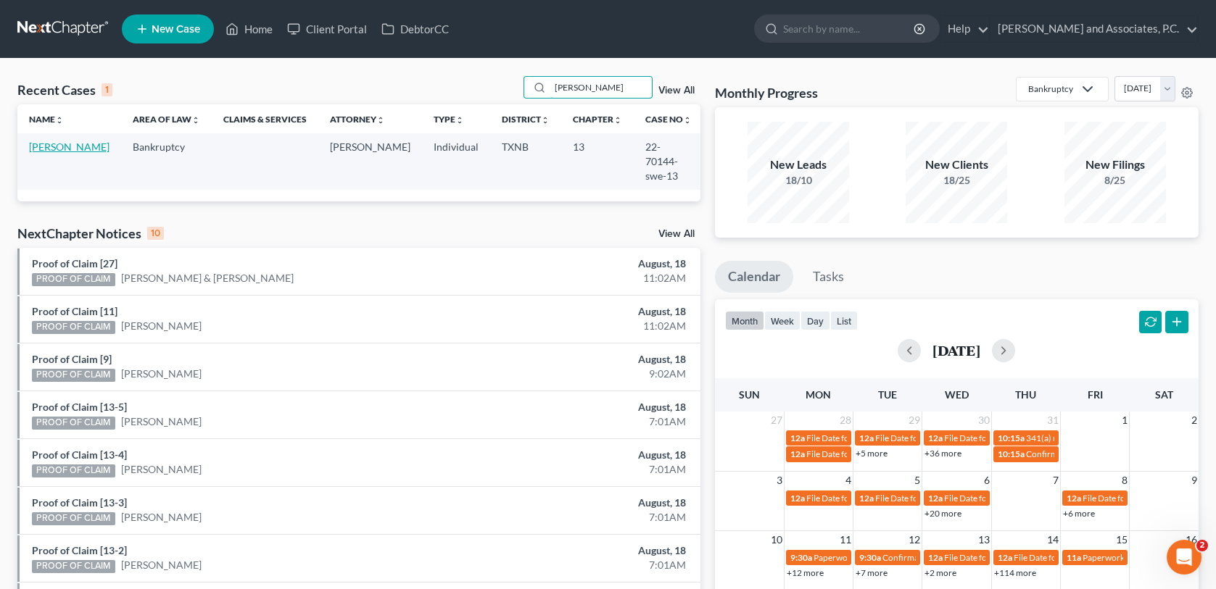
type input "[PERSON_NAME]"
click at [36, 149] on link "[PERSON_NAME]" at bounding box center [69, 147] width 80 height 12
select select "6"
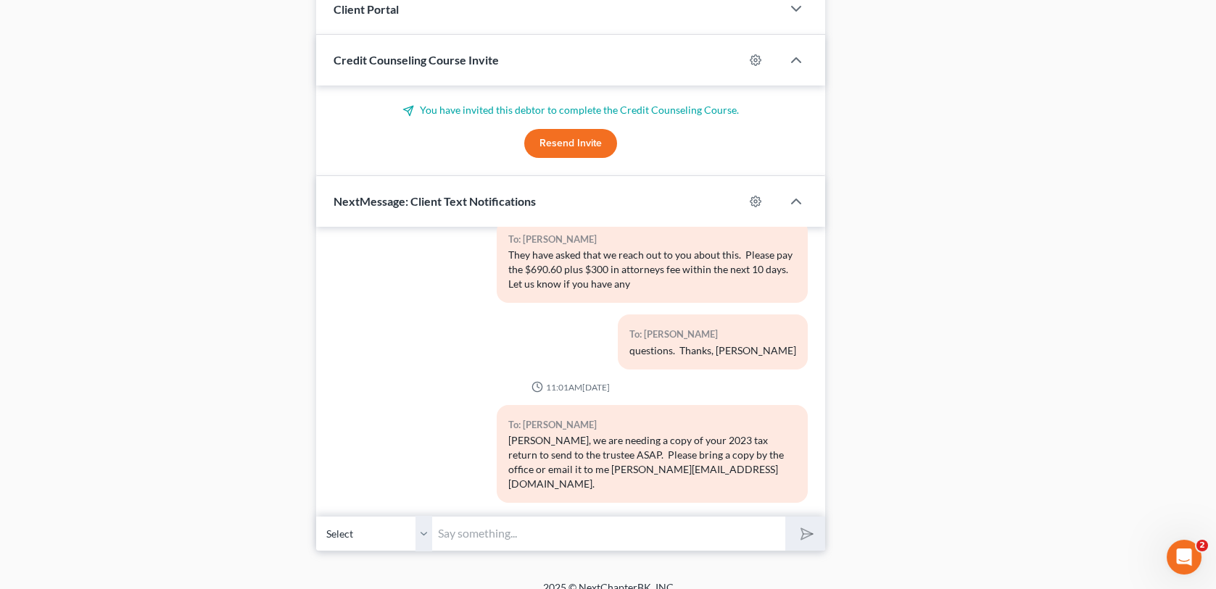
scroll to position [1377, 0]
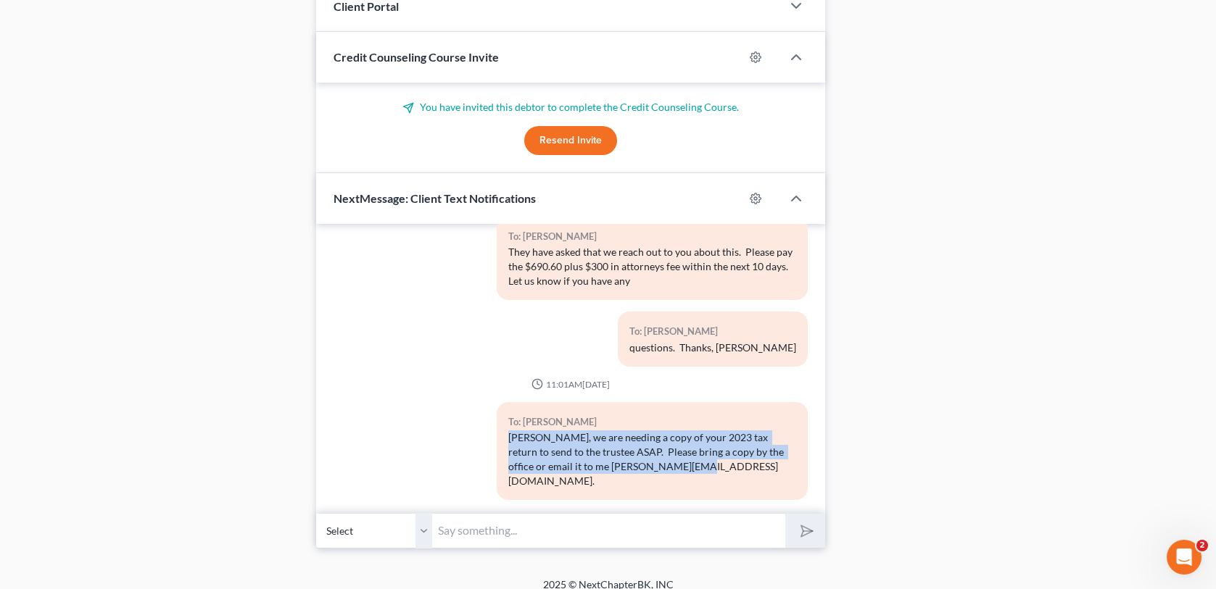
drag, startPoint x: 504, startPoint y: 432, endPoint x: 651, endPoint y: 468, distance: 151.6
click at [651, 468] on div "[PERSON_NAME], we are needing a copy of your 2023 tax return to send to the tru…" at bounding box center [652, 460] width 288 height 58
copy div "[PERSON_NAME], we are needing a copy of your 2023 tax return to send to the tru…"
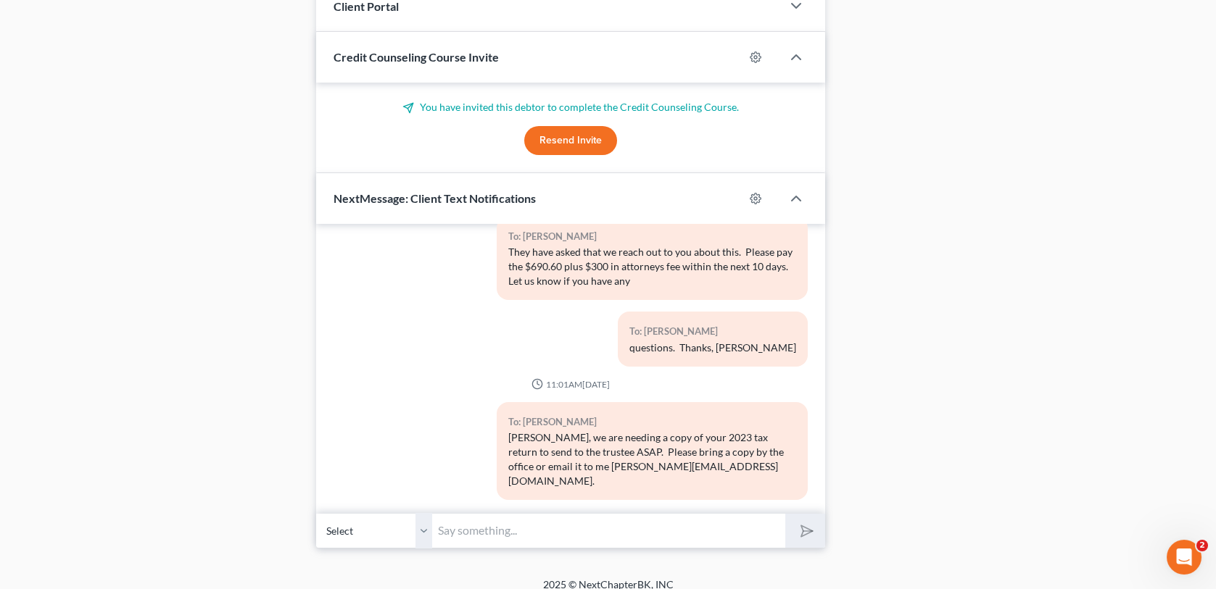
click at [454, 530] on input "text" at bounding box center [608, 531] width 352 height 36
paste input "[PERSON_NAME], we are needing a copy of your 2023 tax return to send to the tru…"
click at [672, 530] on input "[PERSON_NAME], we are needing a copy of your 2023 tax return to send to the tru…" at bounding box center [608, 531] width 352 height 36
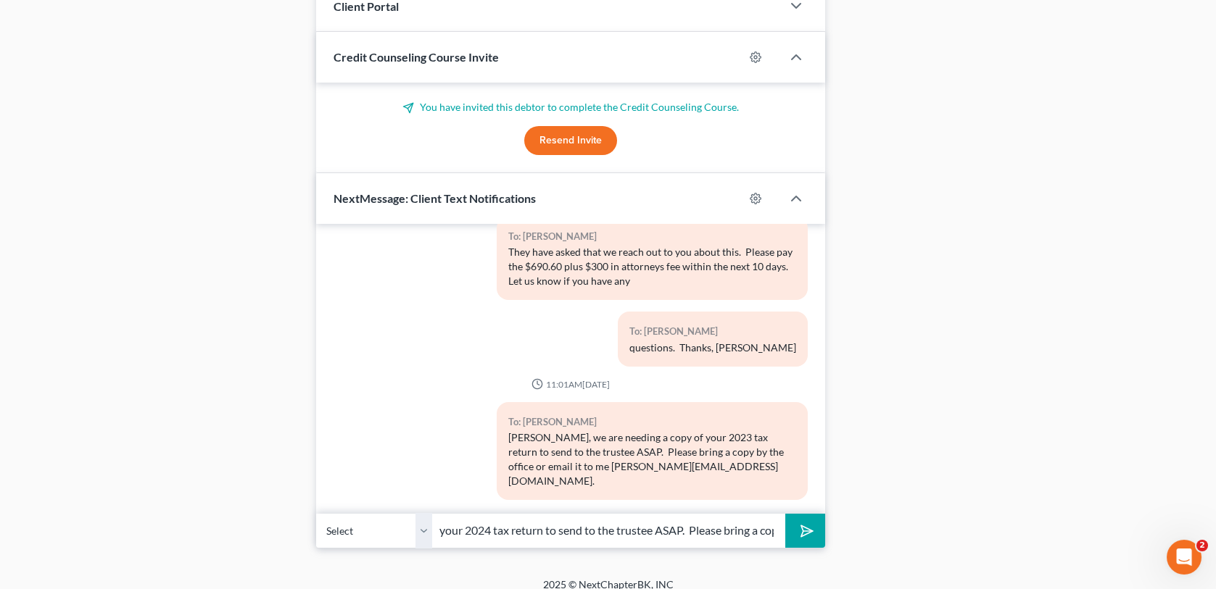
type input "[PERSON_NAME], we are needing a copy of your 2024 tax return to send to the tru…"
click at [816, 534] on button "submit" at bounding box center [805, 531] width 40 height 34
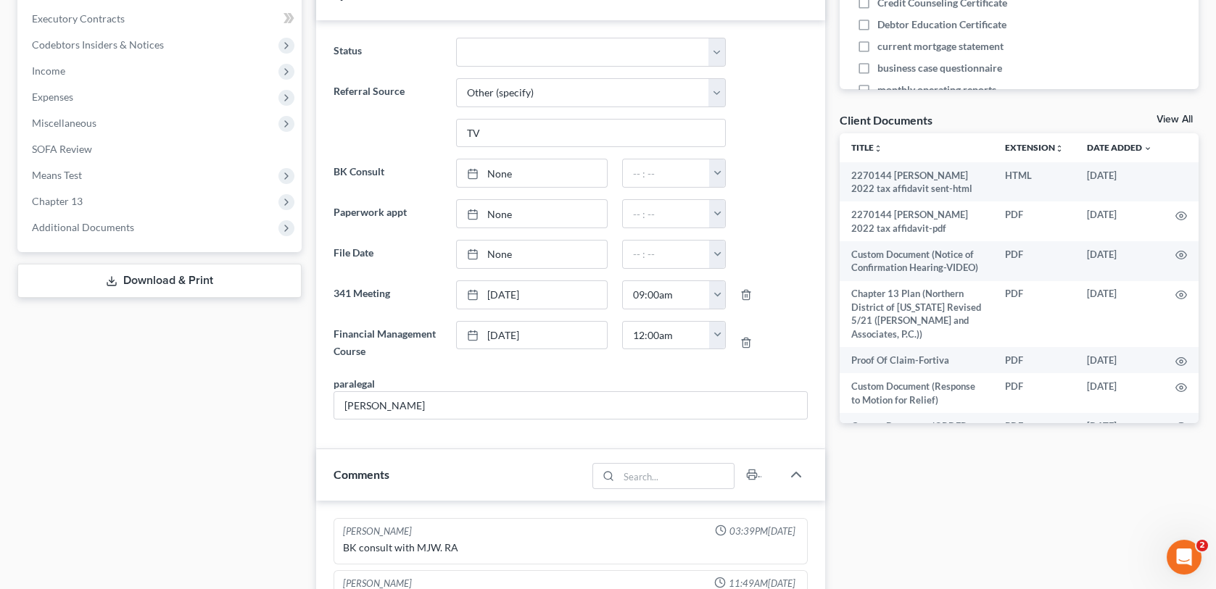
scroll to position [0, 0]
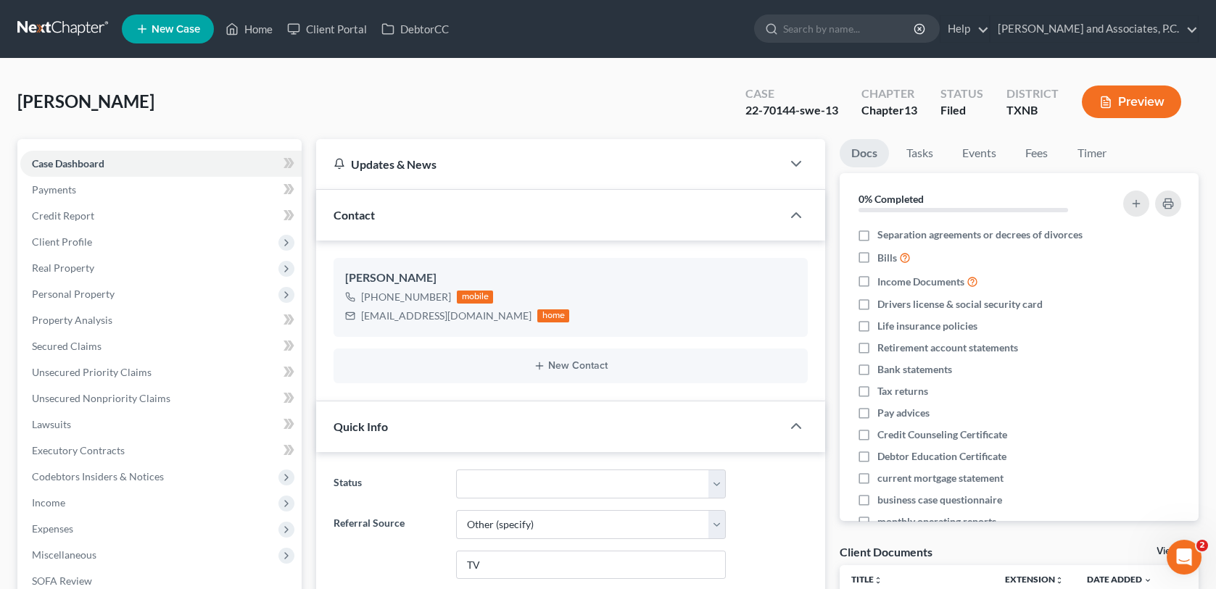
click at [369, 217] on span "Contact" at bounding box center [353, 215] width 41 height 14
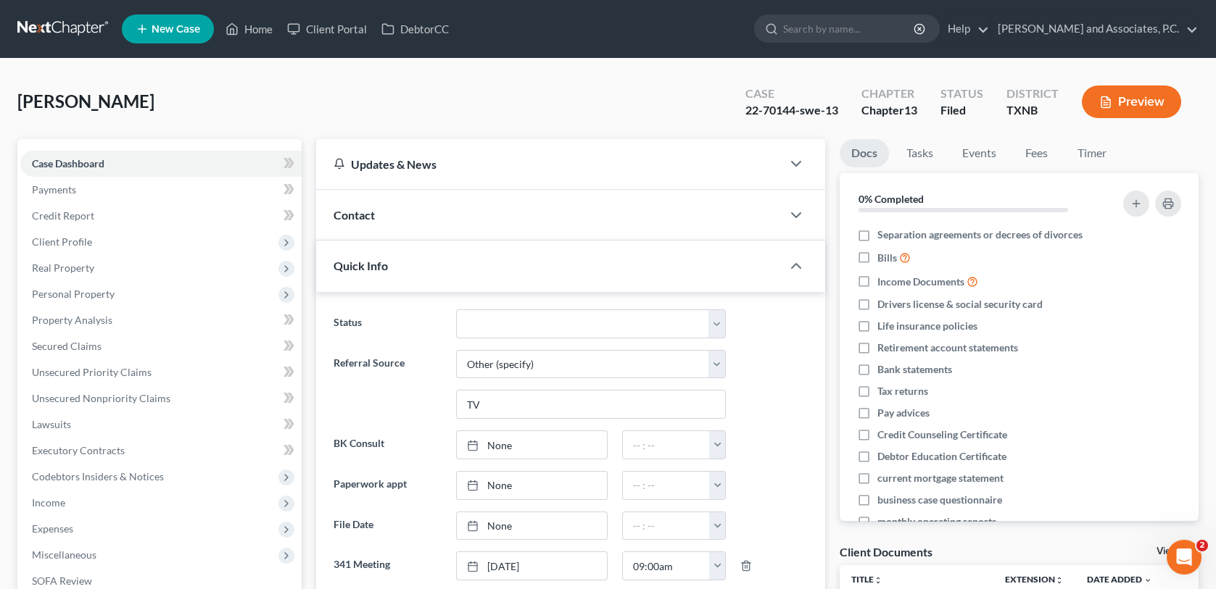
click at [533, 93] on div "[PERSON_NAME] Upgraded Case 22-70144-swe-13 Chapter Chapter 13 Status [GEOGRAPH…" at bounding box center [607, 107] width 1181 height 63
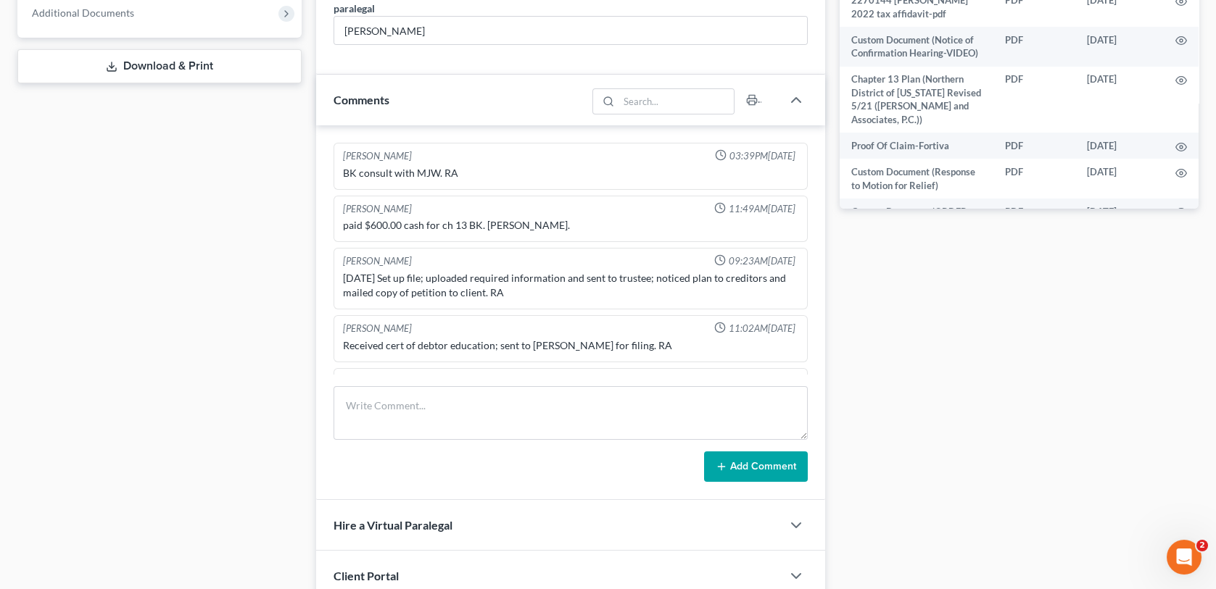
scroll to position [725, 0]
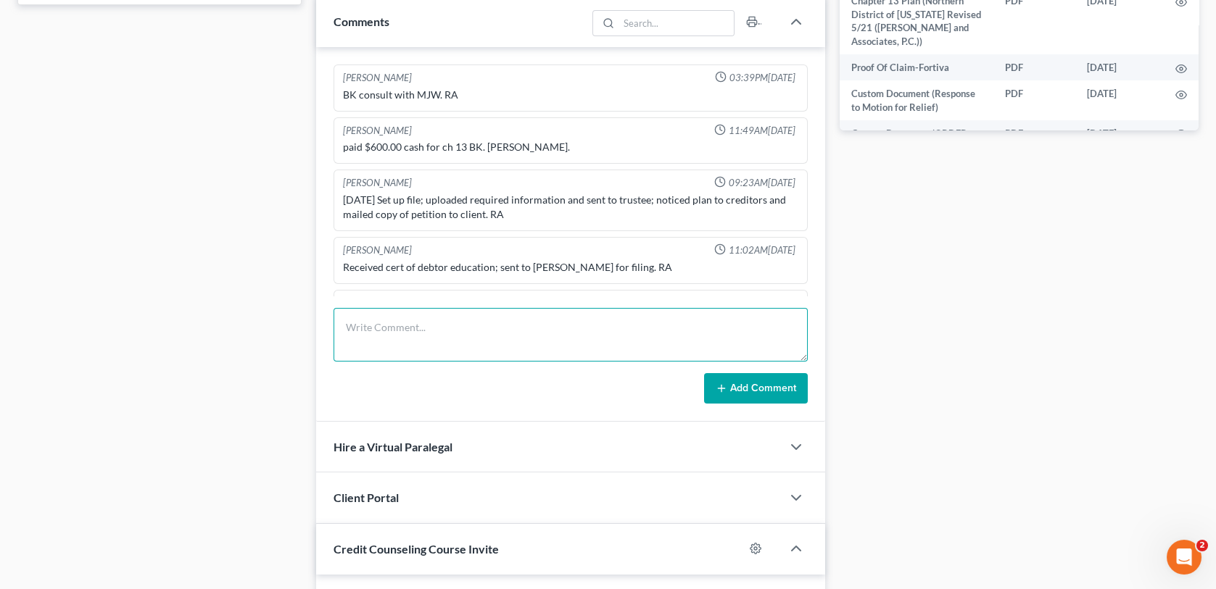
click at [370, 330] on textarea at bounding box center [569, 335] width 473 height 54
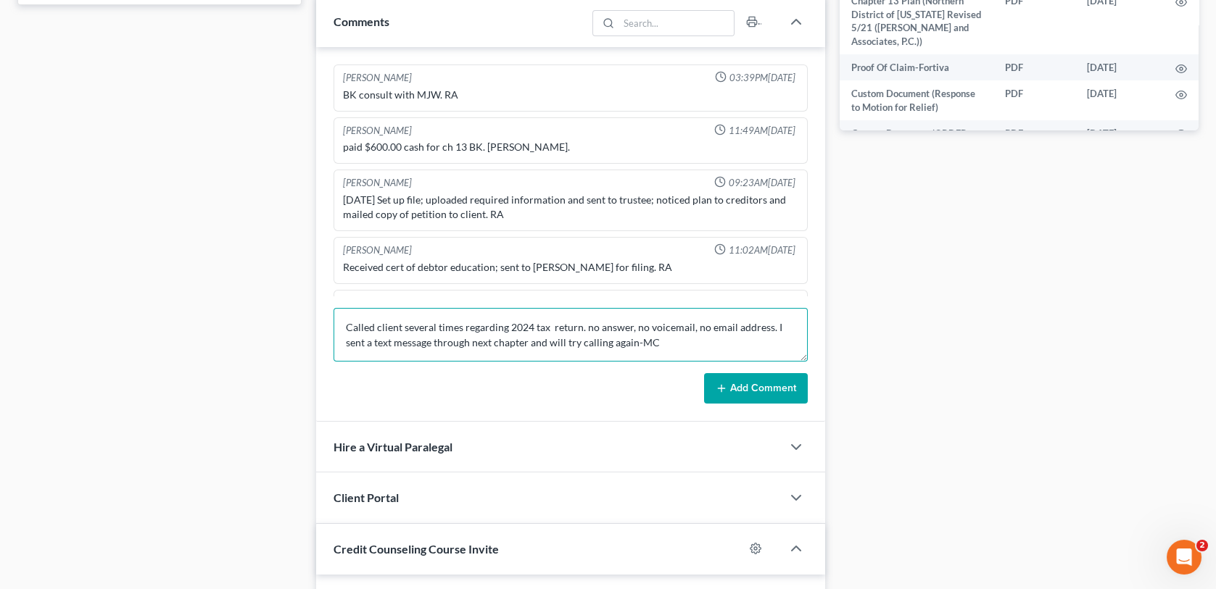
type textarea "Called client several times regarding 2024 tax return. no answer, no voicemail,…"
click at [774, 385] on button "Add Comment" at bounding box center [756, 388] width 104 height 30
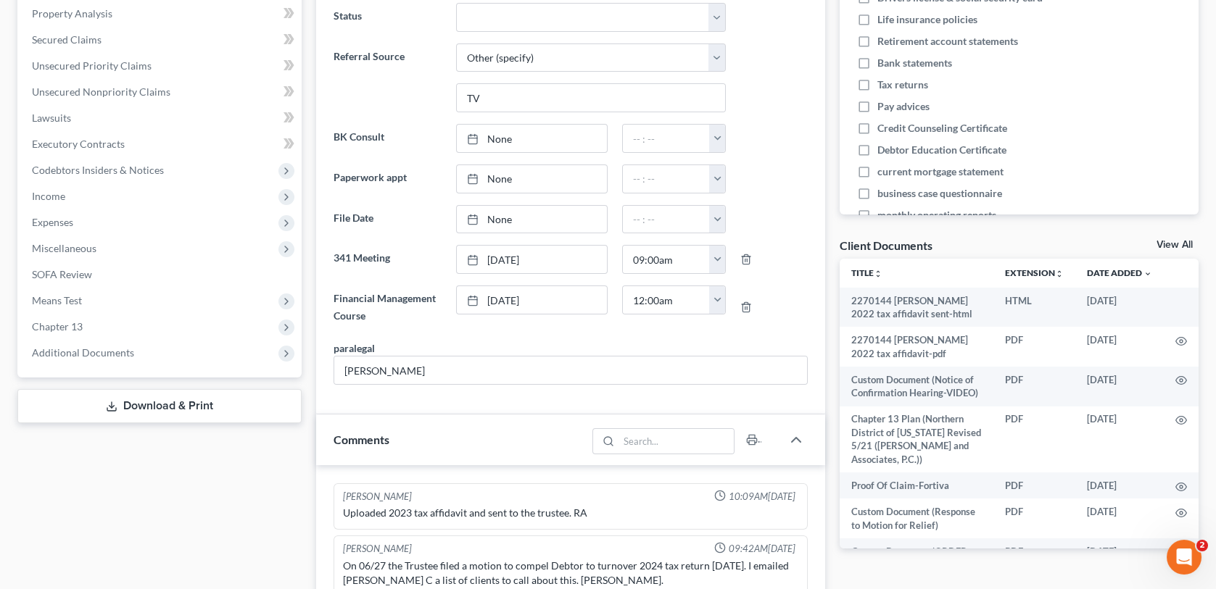
scroll to position [0, 0]
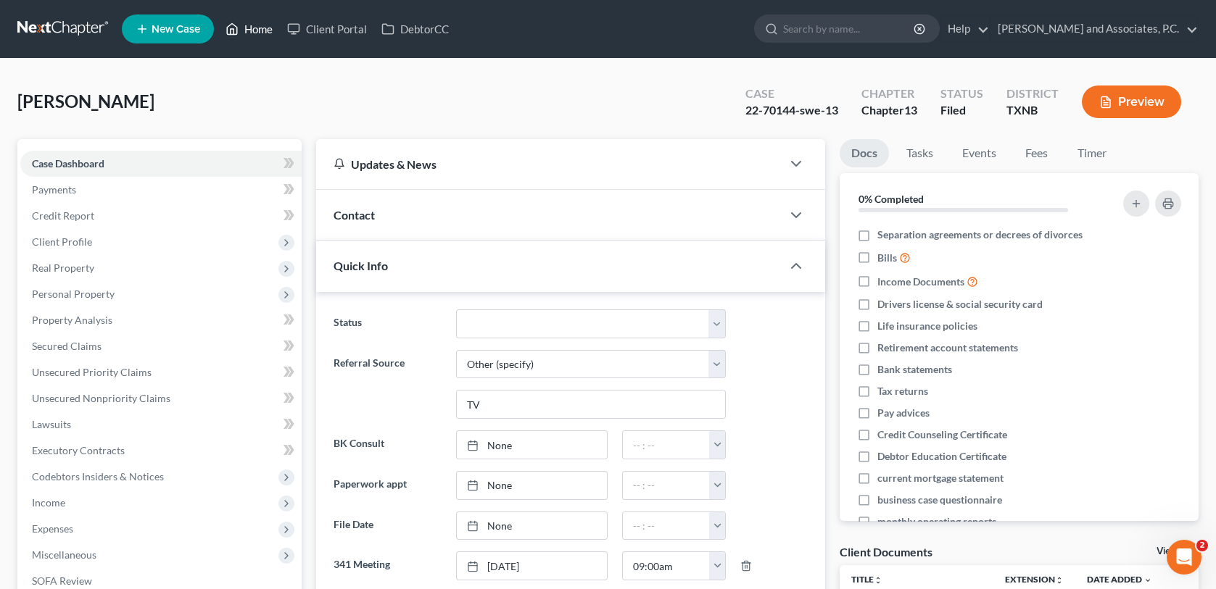
click at [260, 28] on link "Home" at bounding box center [249, 29] width 62 height 26
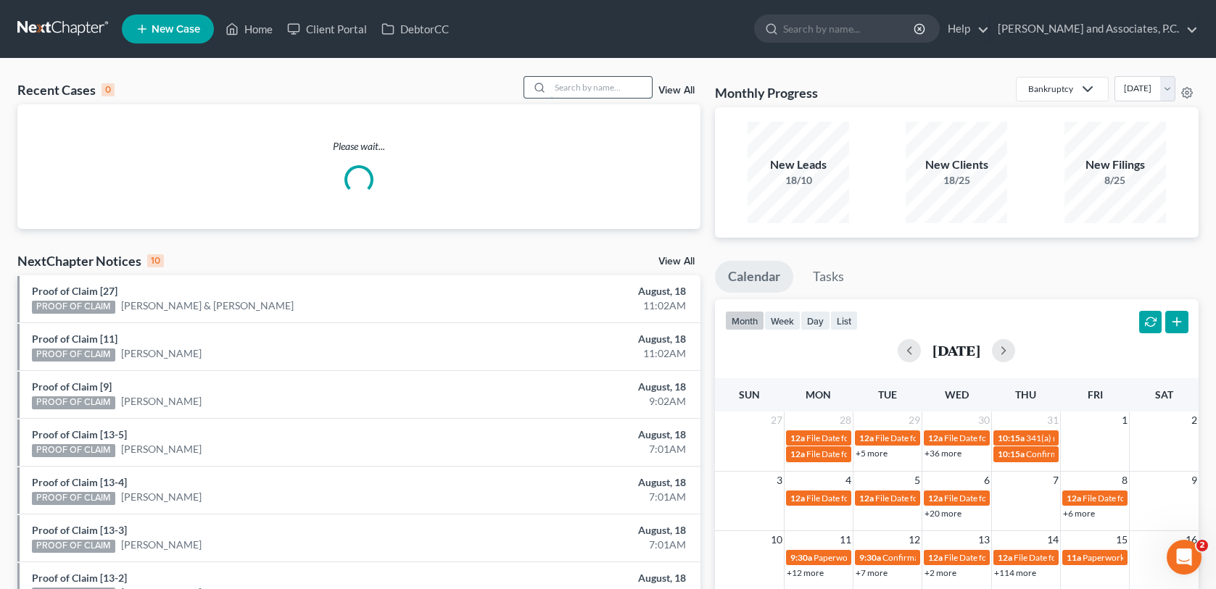
click at [586, 86] on input "search" at bounding box center [600, 87] width 101 height 21
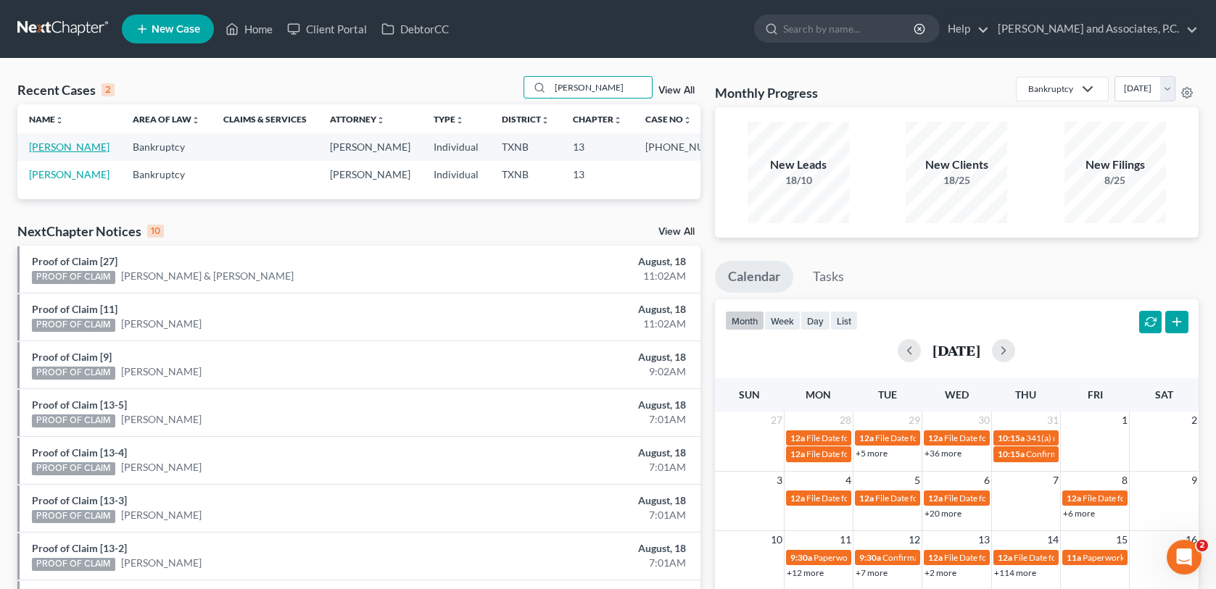
type input "[PERSON_NAME]"
click at [88, 146] on link "[PERSON_NAME]" at bounding box center [69, 147] width 80 height 12
select select "6"
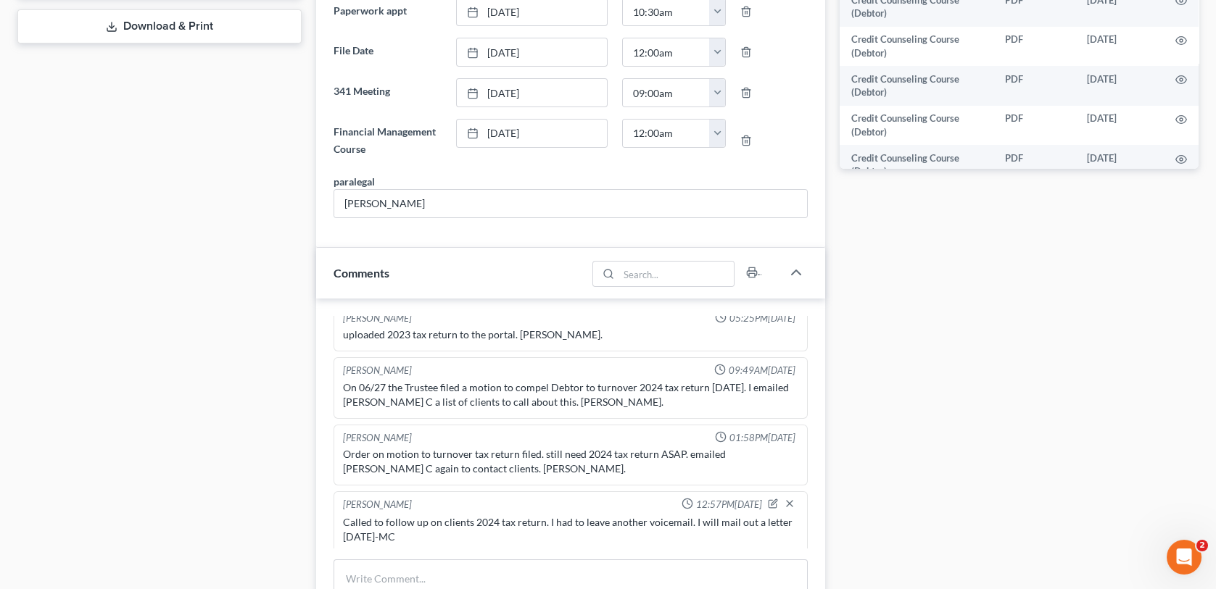
scroll to position [725, 0]
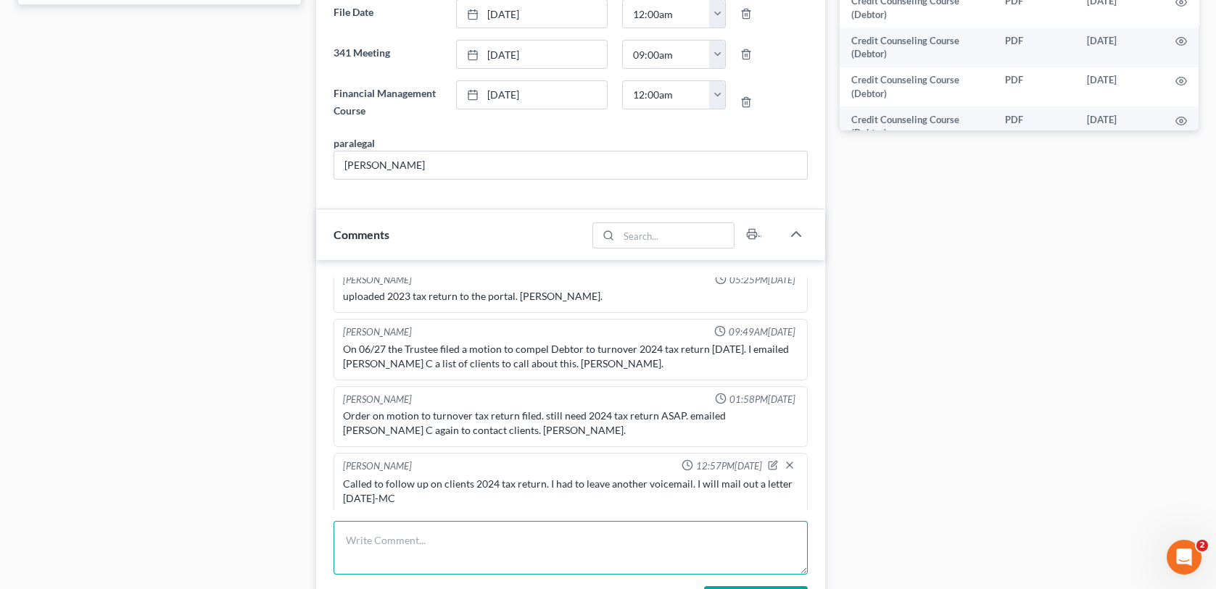
click at [370, 538] on textarea at bounding box center [569, 548] width 473 height 54
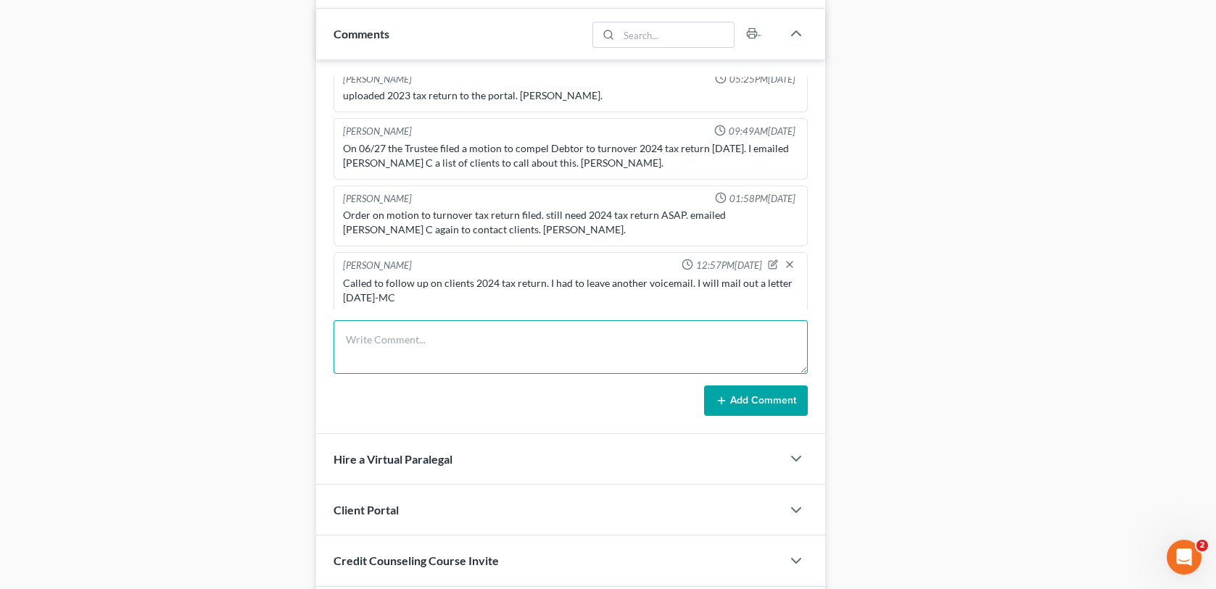
scroll to position [942, 0]
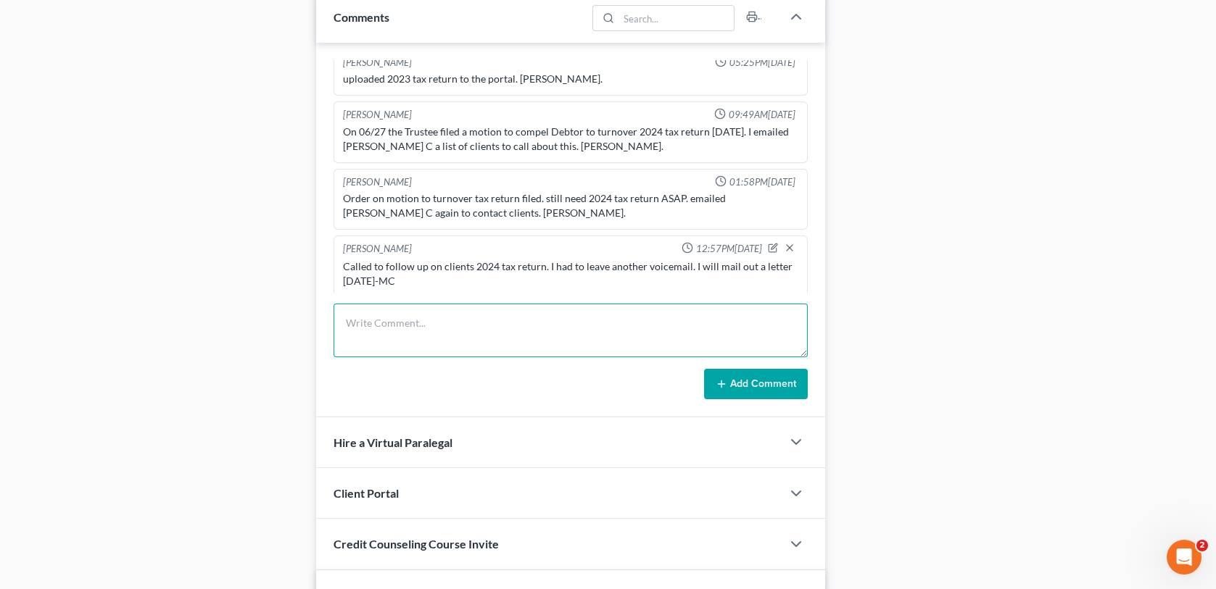
click at [348, 308] on textarea at bounding box center [569, 331] width 473 height 54
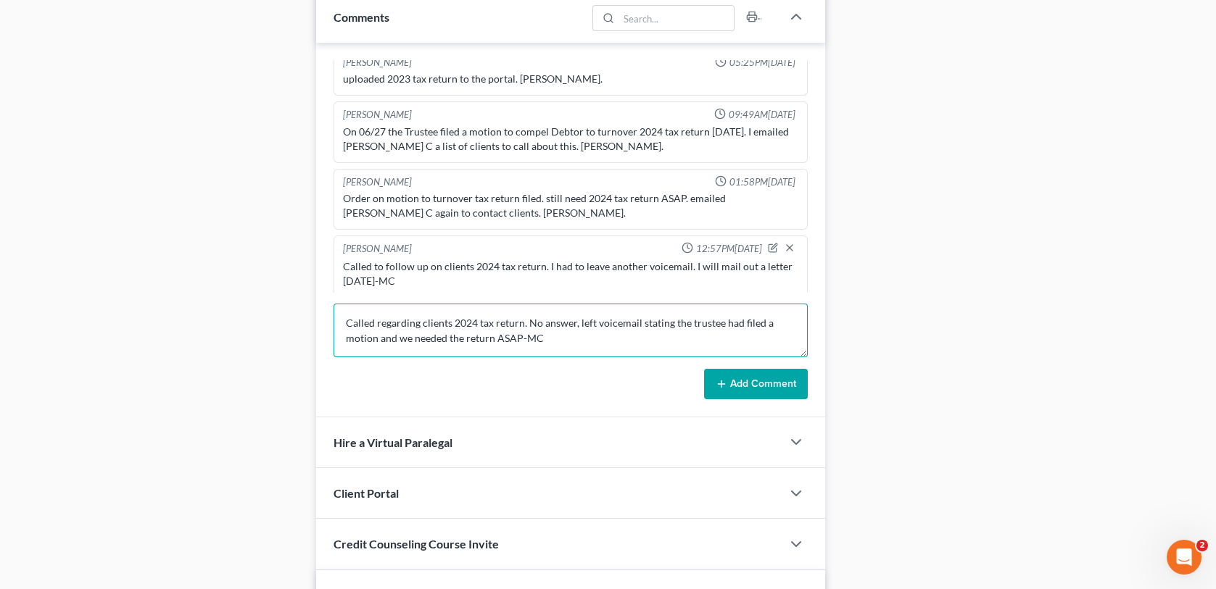
type textarea "Called regarding clients 2024 tax return. No answer, left voicemail stating the…"
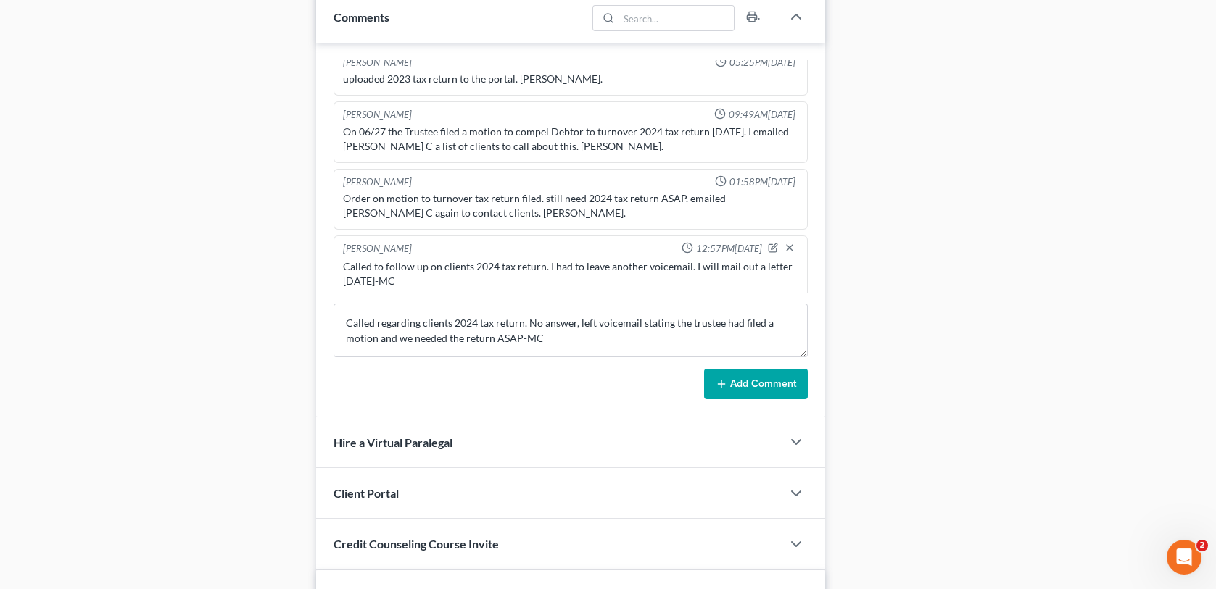
click at [739, 385] on button "Add Comment" at bounding box center [756, 384] width 104 height 30
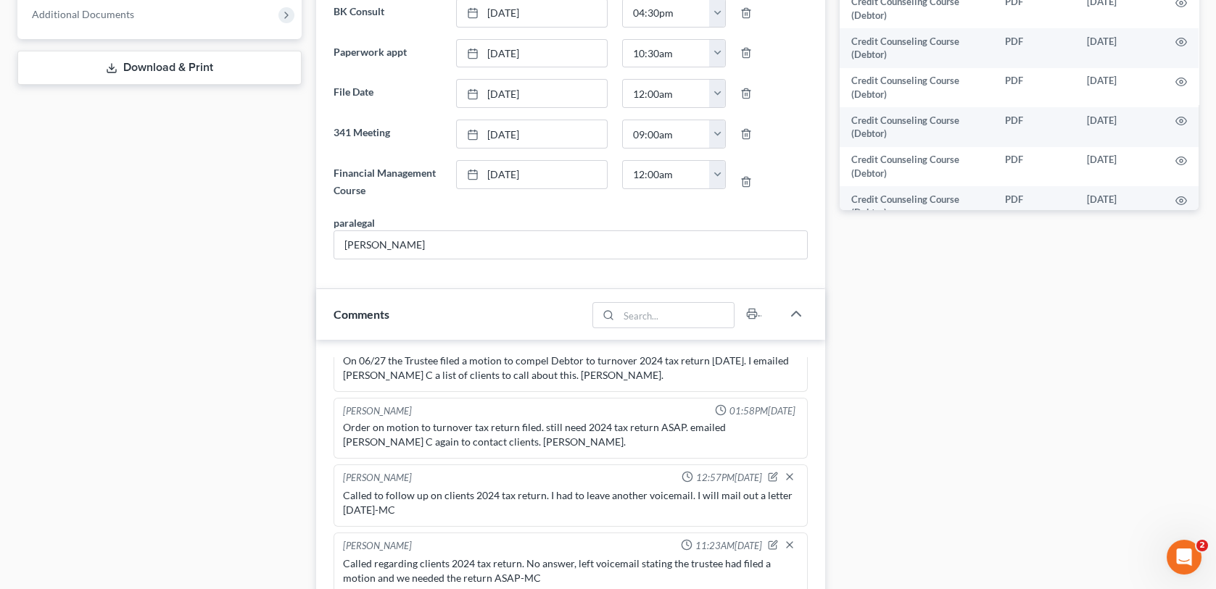
scroll to position [0, 0]
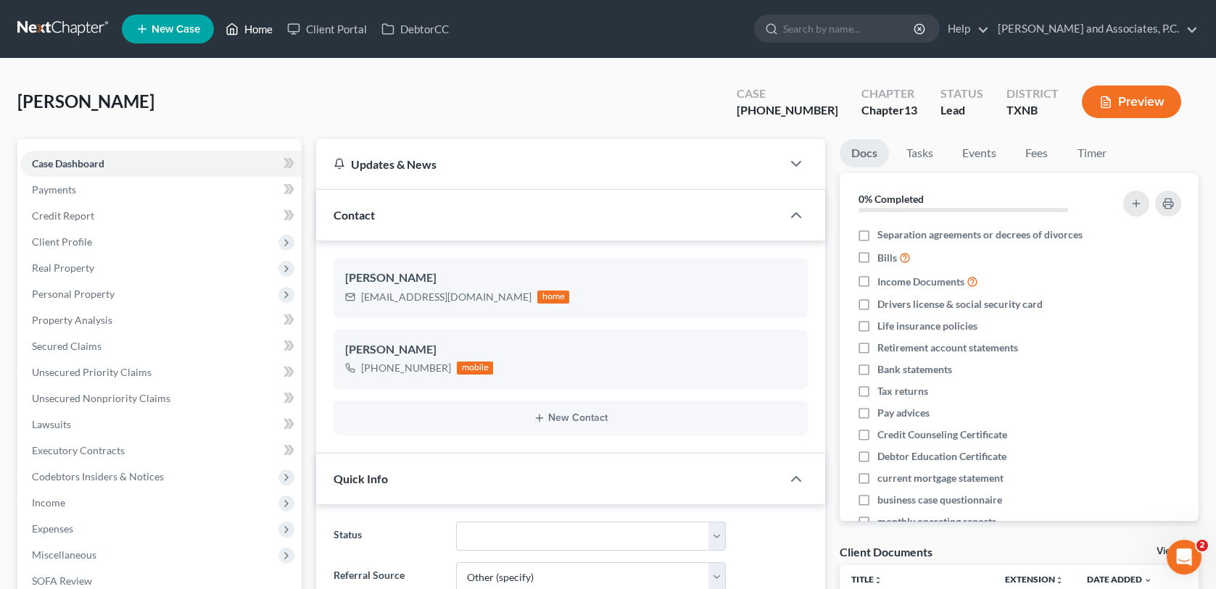
click at [259, 28] on link "Home" at bounding box center [249, 29] width 62 height 26
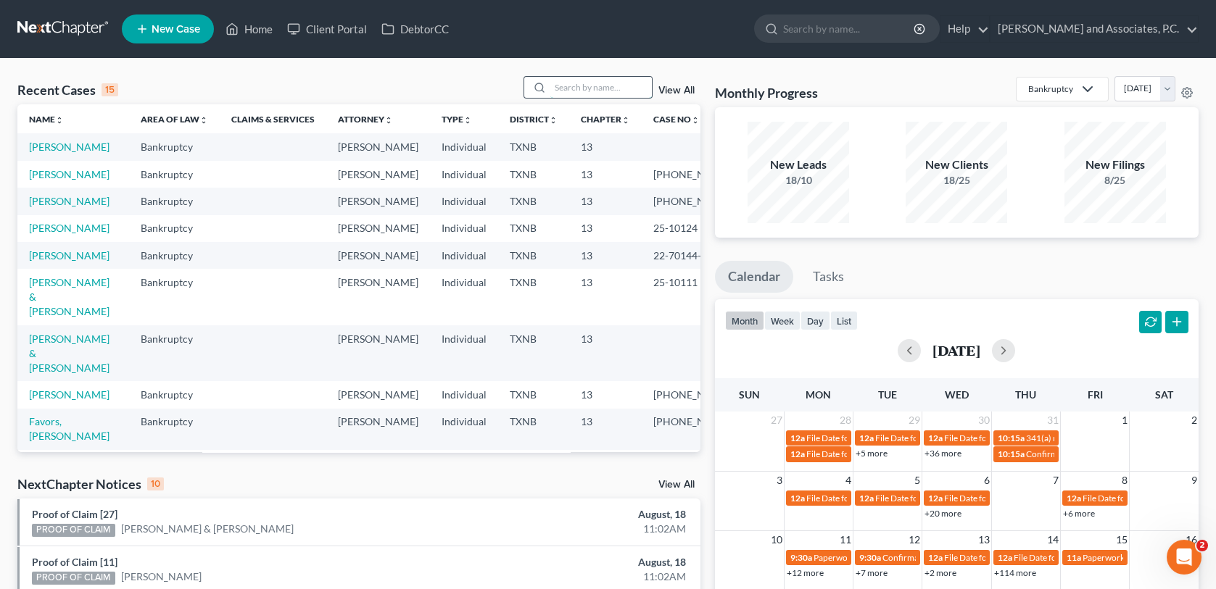
click at [586, 86] on input "search" at bounding box center [600, 87] width 101 height 21
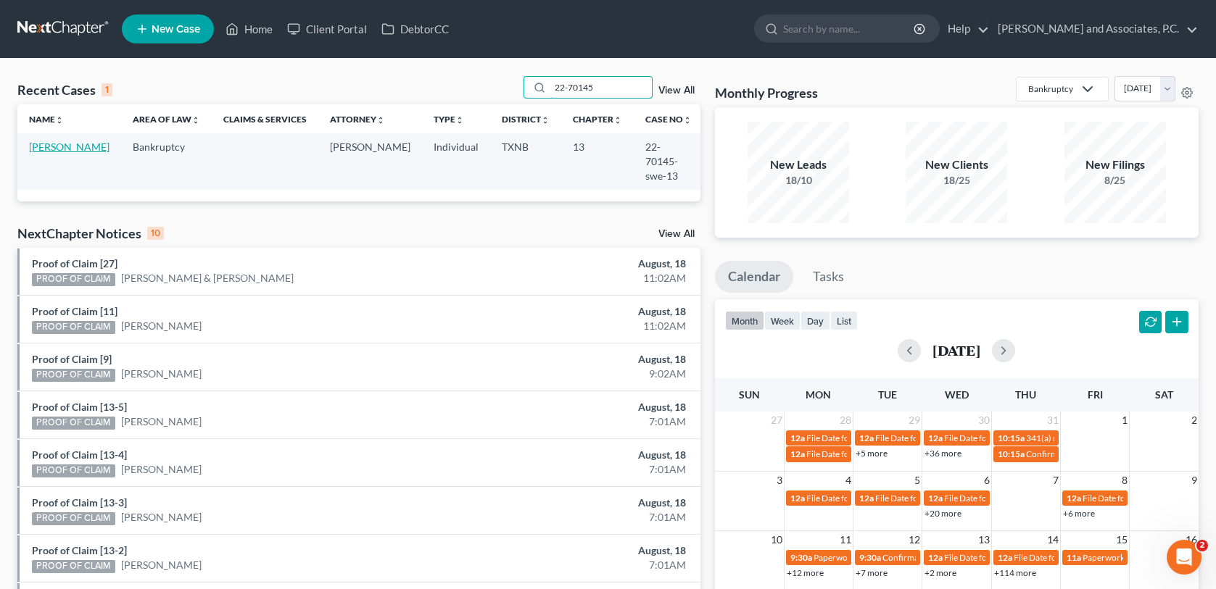
type input "22-70145"
click at [60, 149] on link "[PERSON_NAME]" at bounding box center [69, 147] width 80 height 12
select select "1"
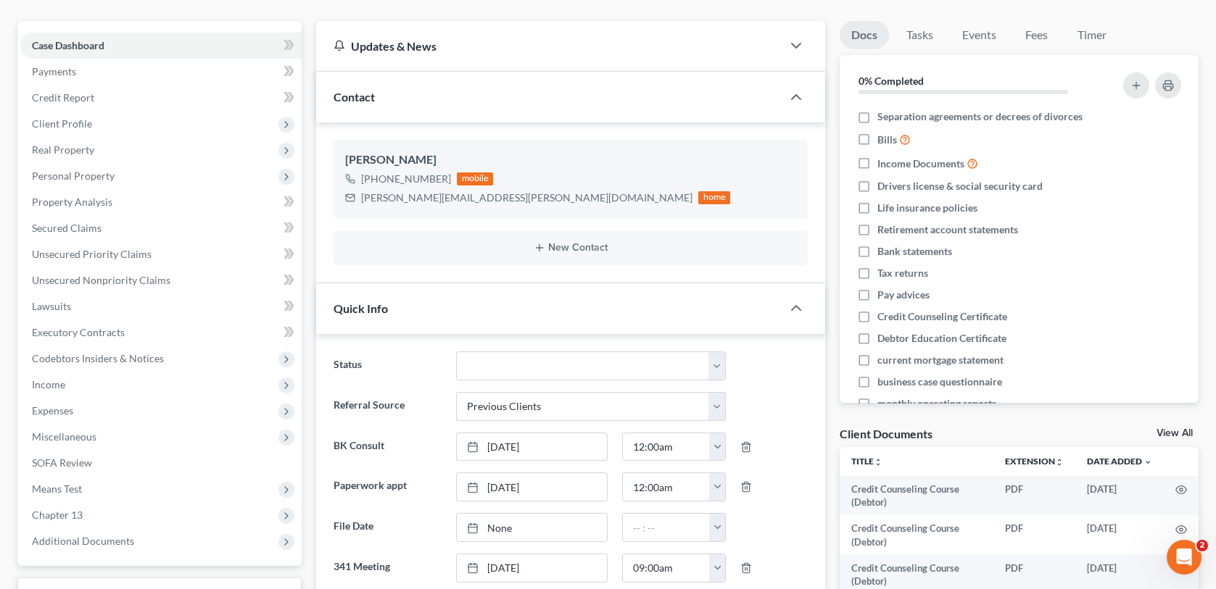
scroll to position [72, 0]
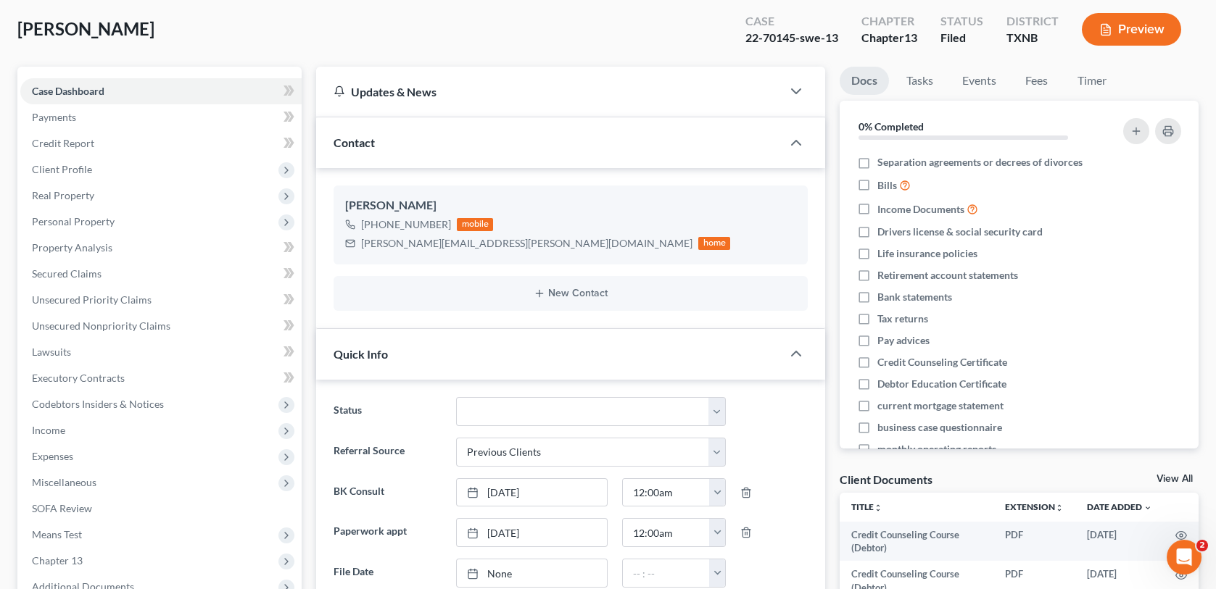
click at [394, 22] on div "[PERSON_NAME] Upgraded Case 22-70145-swe-13 Chapter Chapter 13 Status [GEOGRAPH…" at bounding box center [607, 35] width 1181 height 63
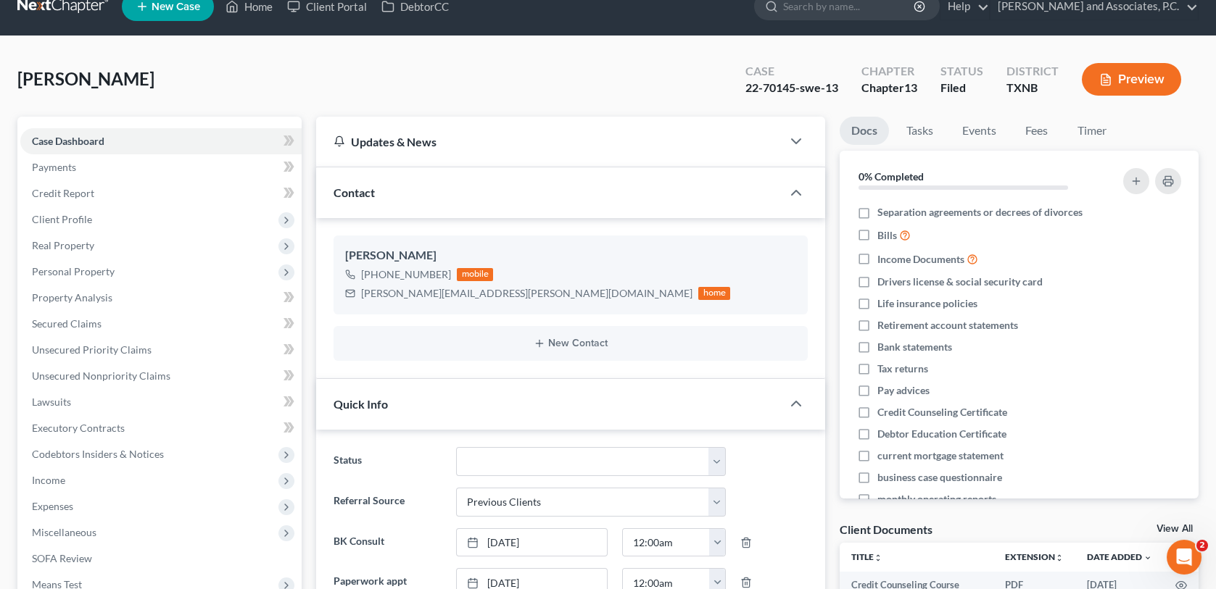
scroll to position [0, 0]
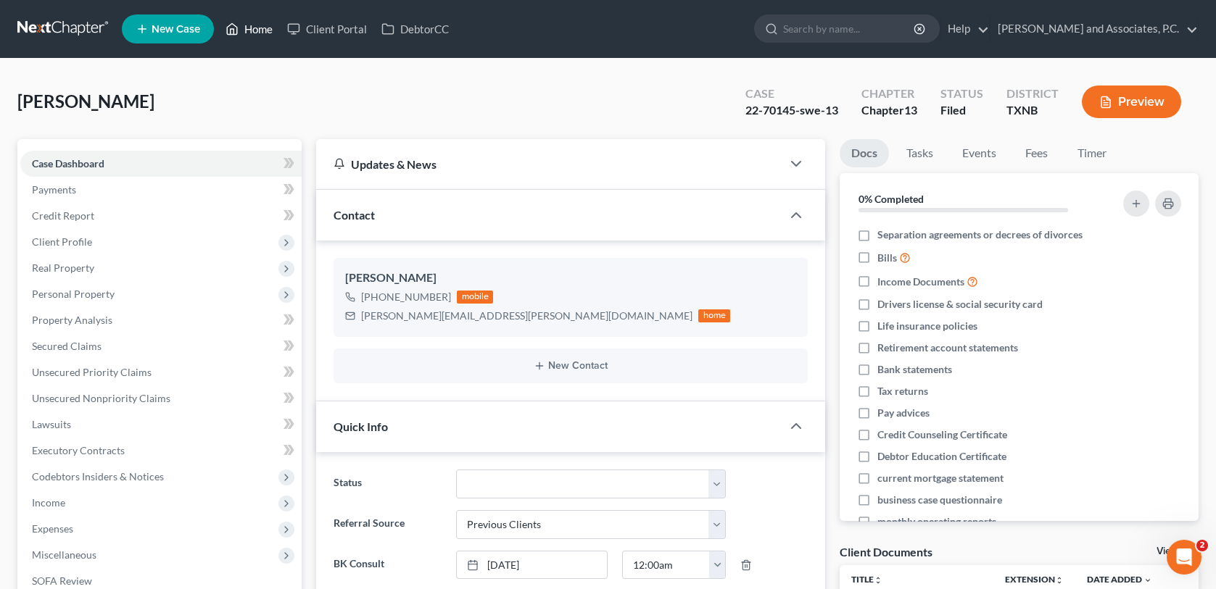
click at [263, 30] on link "Home" at bounding box center [249, 29] width 62 height 26
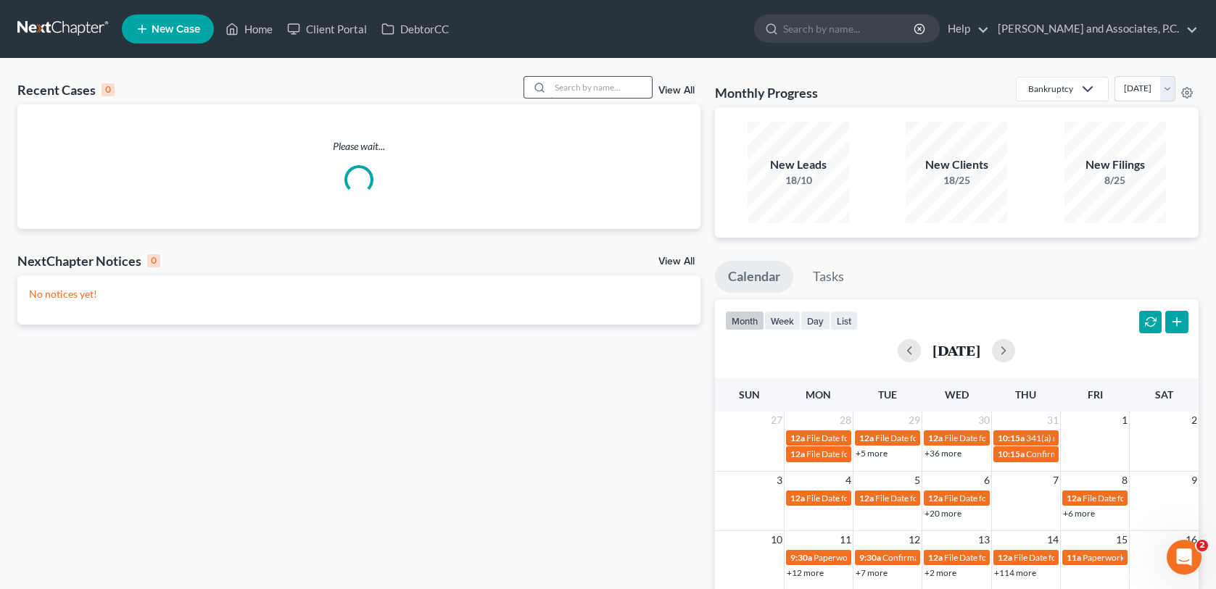
click at [626, 88] on input "search" at bounding box center [600, 87] width 101 height 21
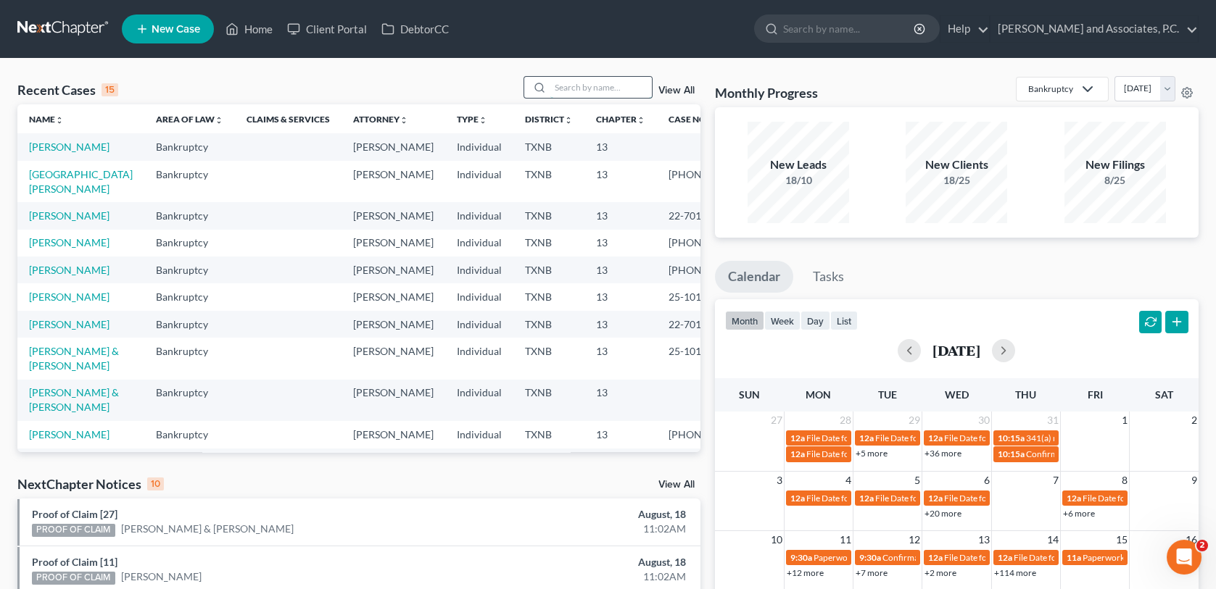
click at [589, 86] on input "search" at bounding box center [600, 87] width 101 height 21
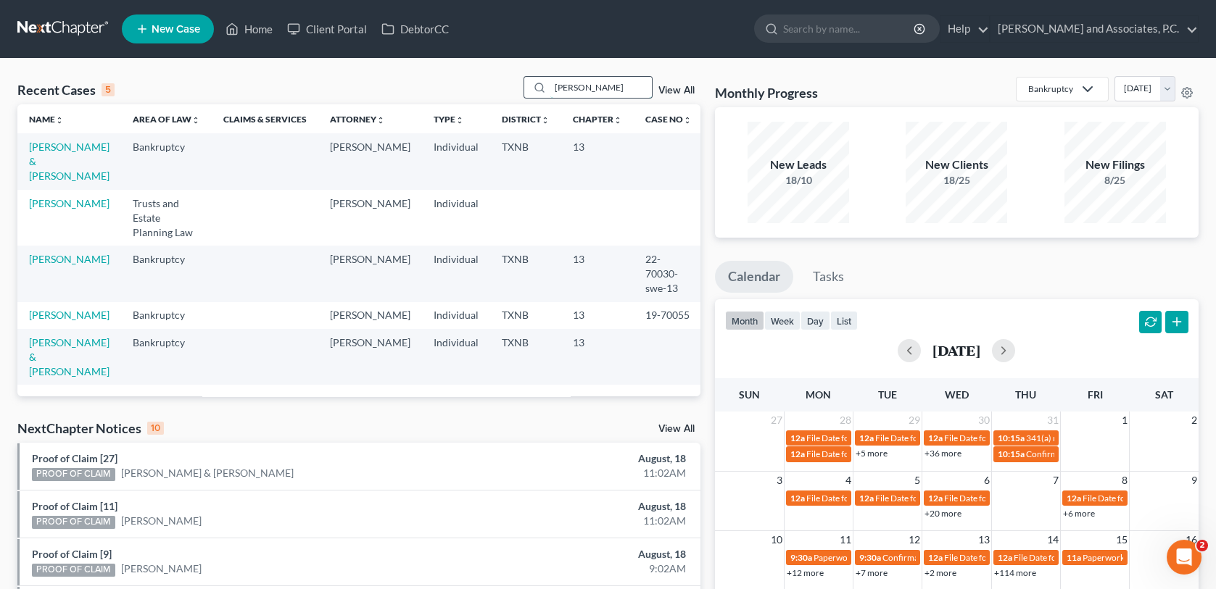
type input "[PERSON_NAME]"
click at [57, 142] on link "[PERSON_NAME] & [PERSON_NAME]" at bounding box center [69, 161] width 80 height 41
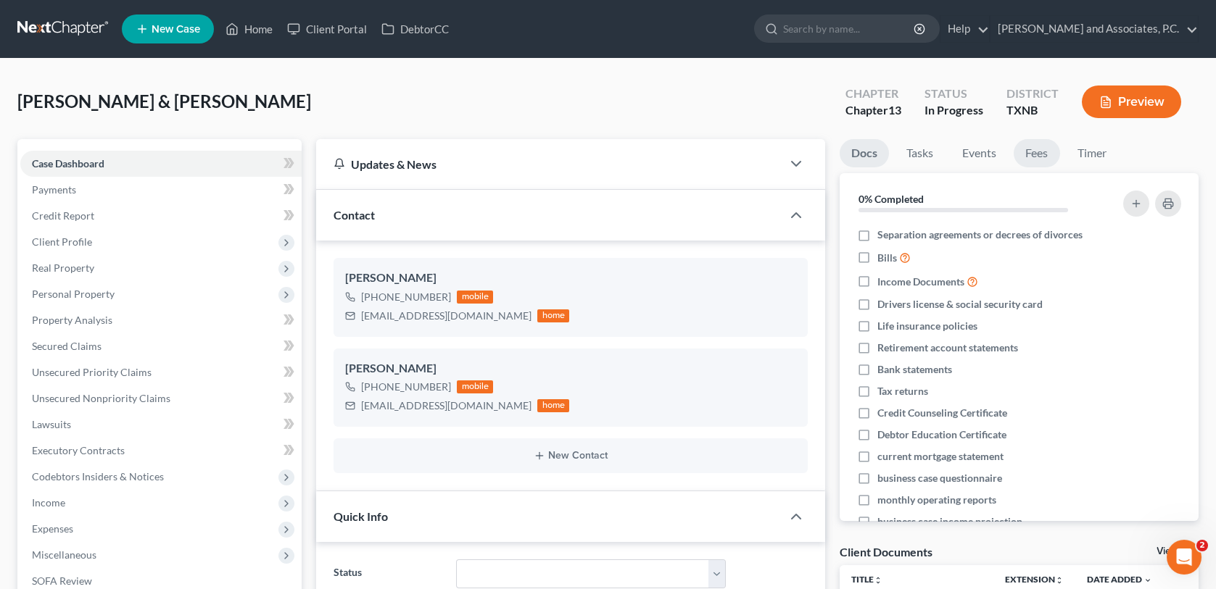
click at [1043, 155] on link "Fees" at bounding box center [1036, 153] width 46 height 28
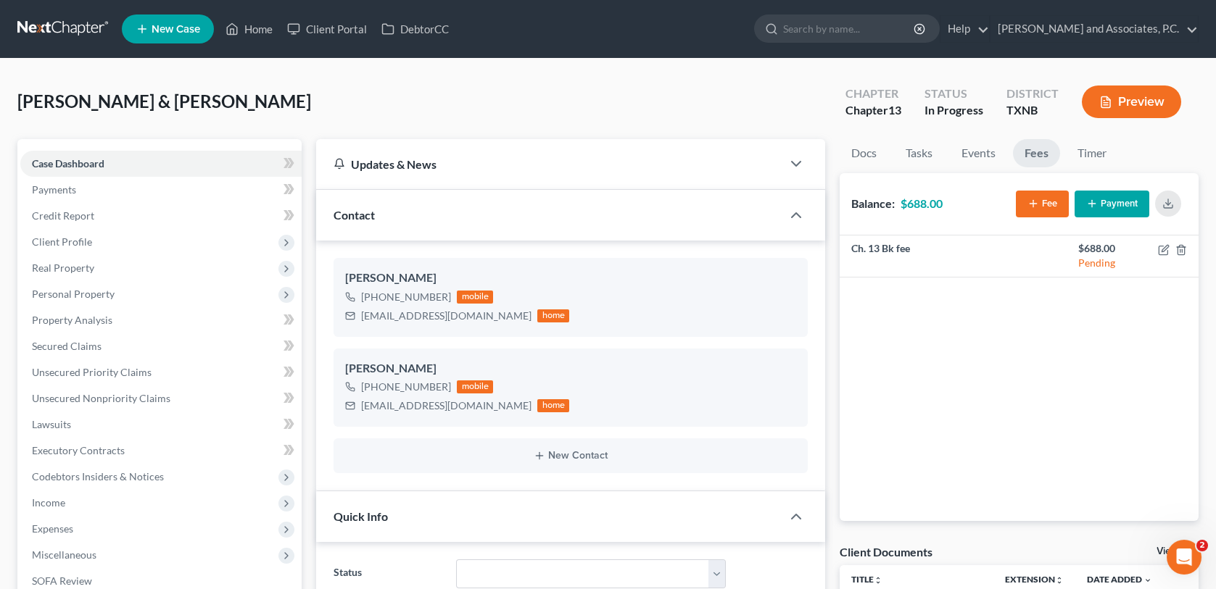
click at [1110, 209] on button "Payment" at bounding box center [1111, 204] width 75 height 27
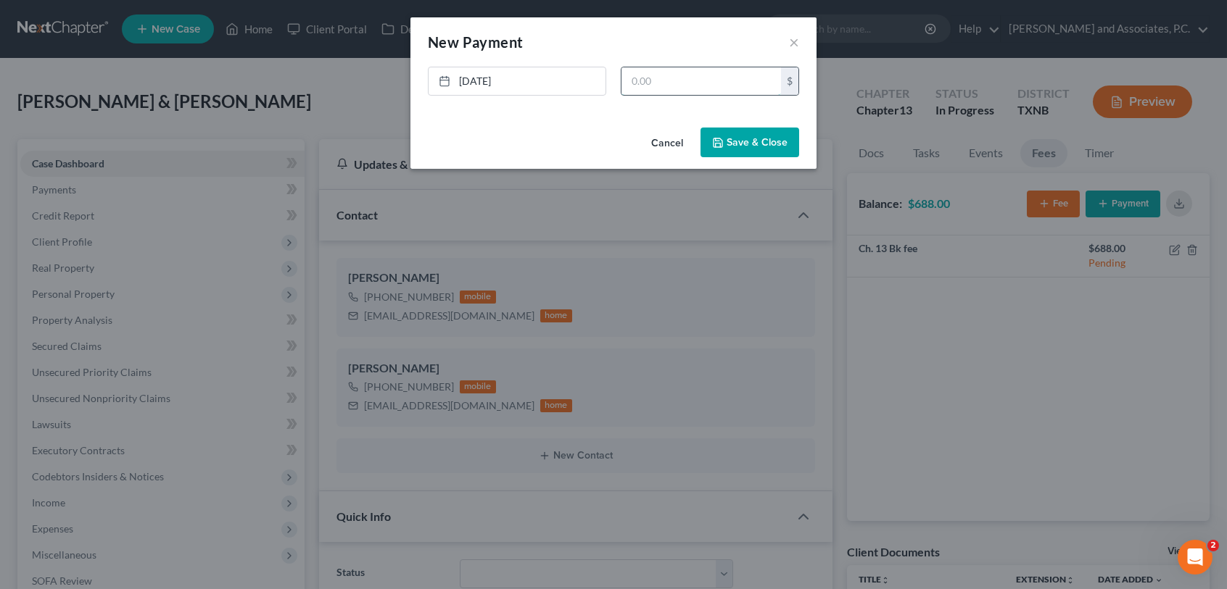
click at [627, 80] on input "text" at bounding box center [700, 81] width 159 height 28
type input "688.00"
click at [777, 139] on button "Save & Close" at bounding box center [749, 143] width 99 height 30
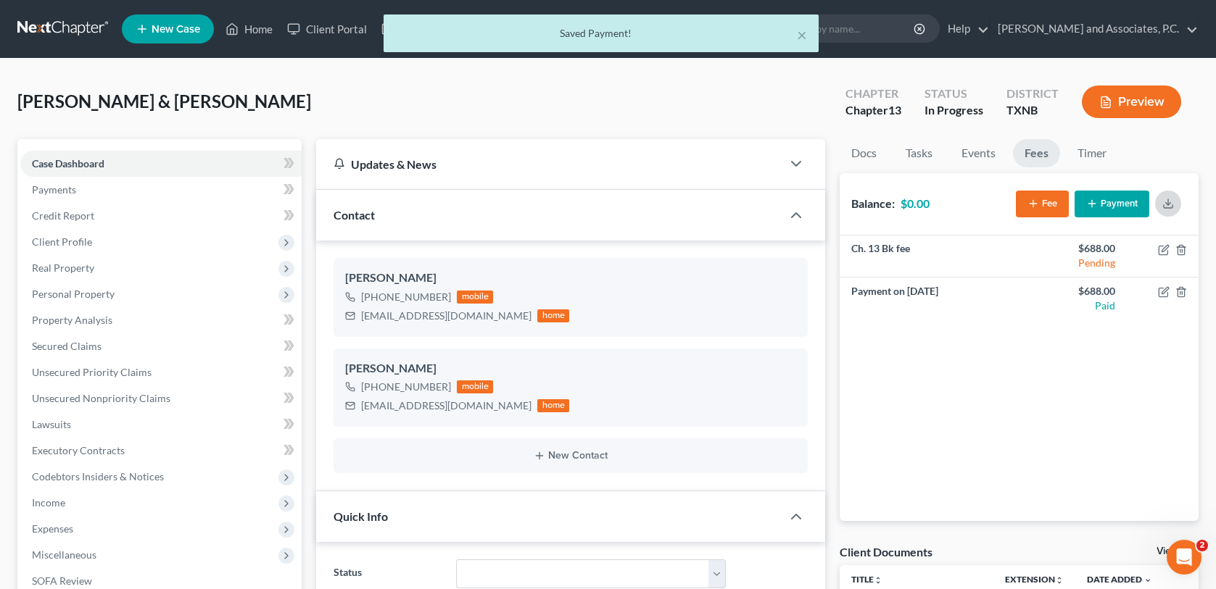
click at [1166, 201] on icon "button" at bounding box center [1168, 204] width 12 height 12
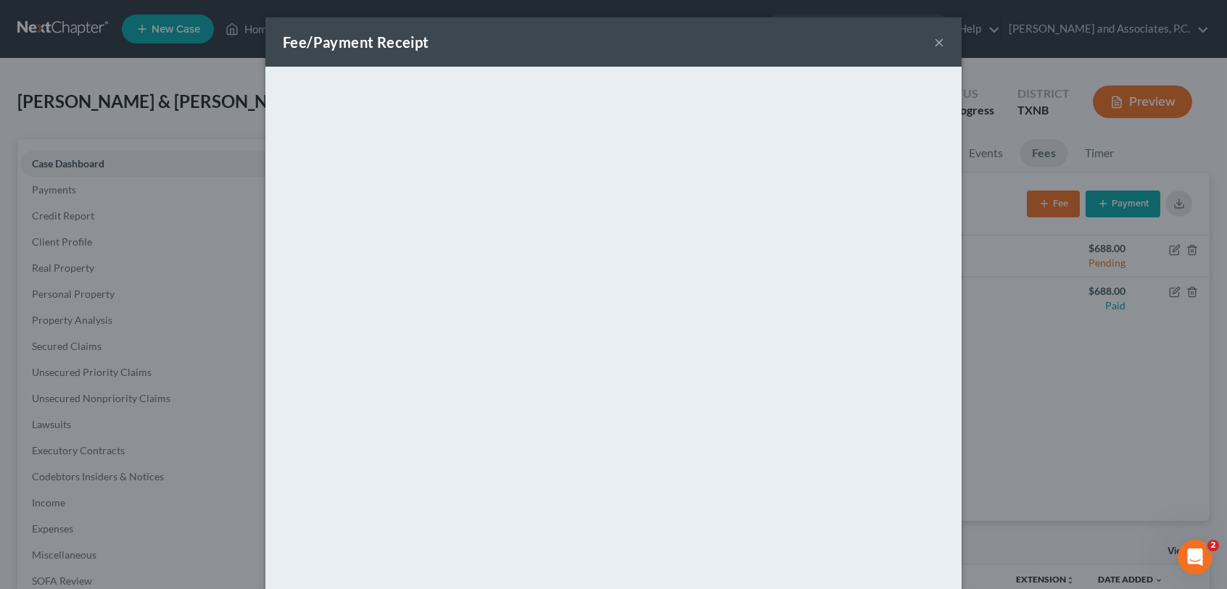
click at [934, 44] on button "×" at bounding box center [939, 41] width 10 height 17
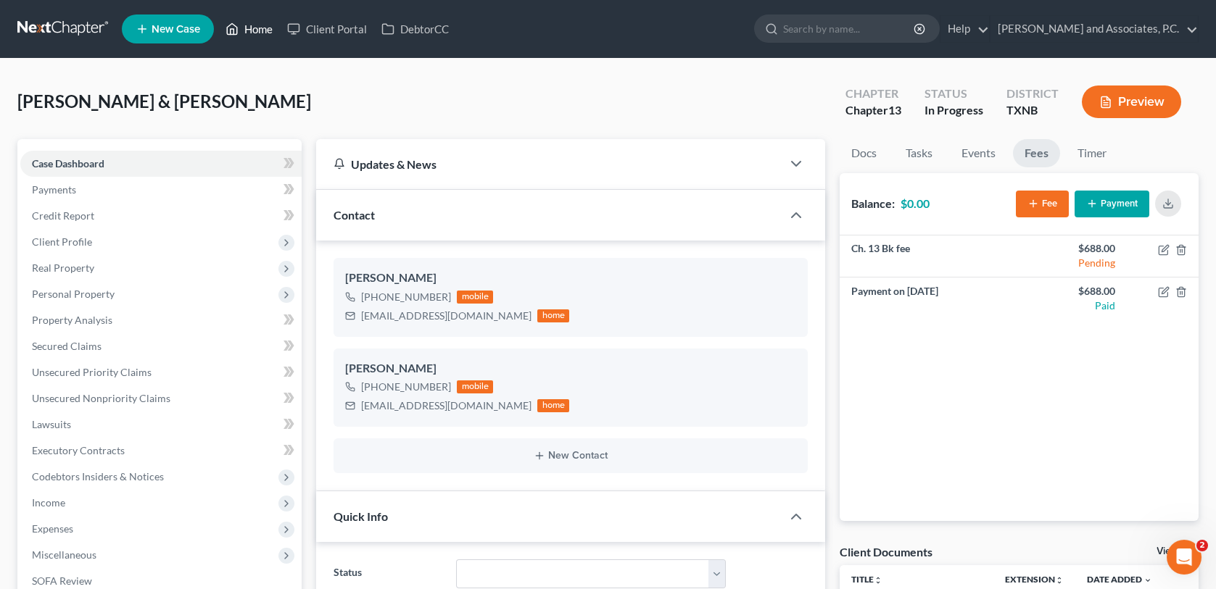
drag, startPoint x: 268, startPoint y: 30, endPoint x: 487, endPoint y: 128, distance: 239.8
click at [268, 30] on link "Home" at bounding box center [249, 29] width 62 height 26
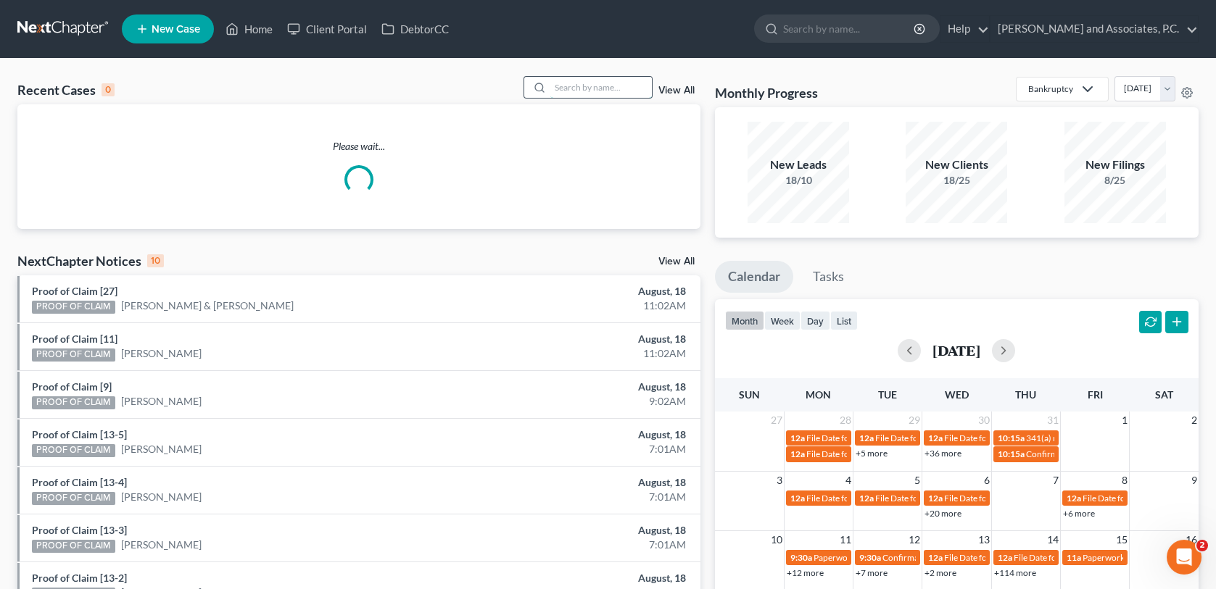
click at [576, 82] on input "search" at bounding box center [600, 87] width 101 height 21
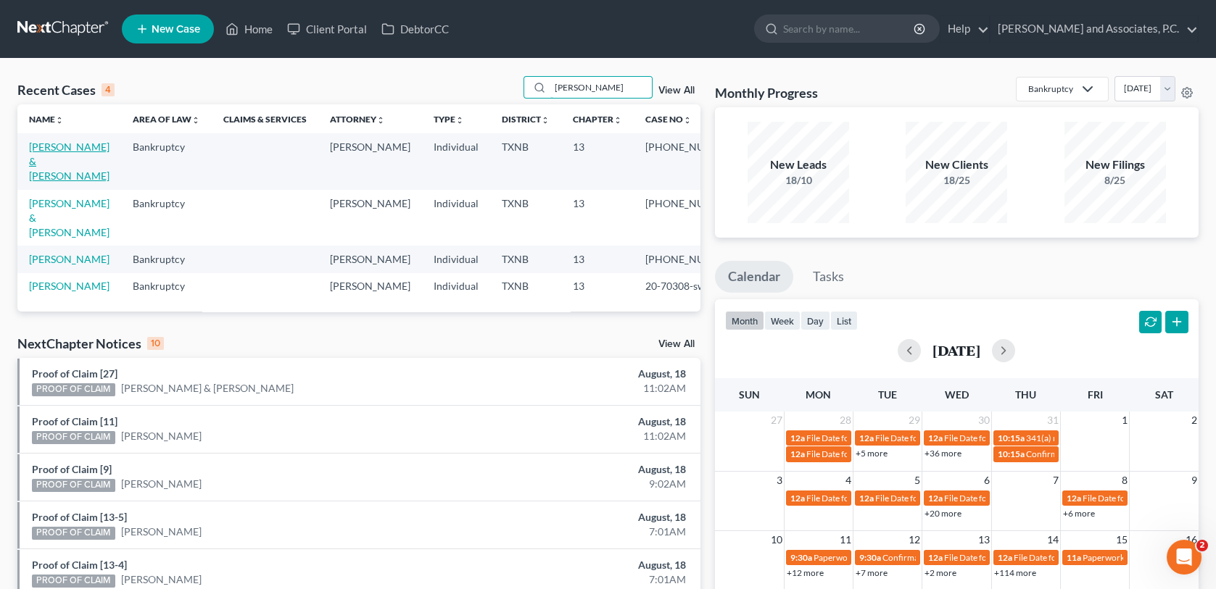
type input "[PERSON_NAME]"
click at [67, 148] on link "[PERSON_NAME] & [PERSON_NAME]" at bounding box center [69, 161] width 80 height 41
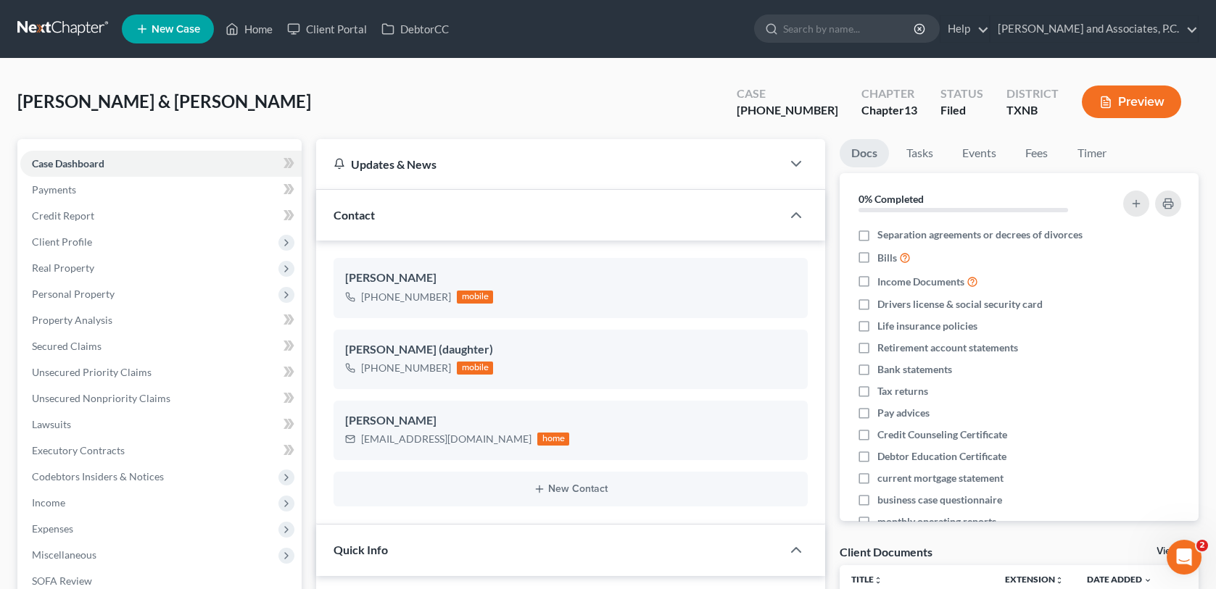
scroll to position [881, 0]
drag, startPoint x: 255, startPoint y: 31, endPoint x: 397, endPoint y: 78, distance: 149.5
click at [255, 31] on link "Home" at bounding box center [249, 29] width 62 height 26
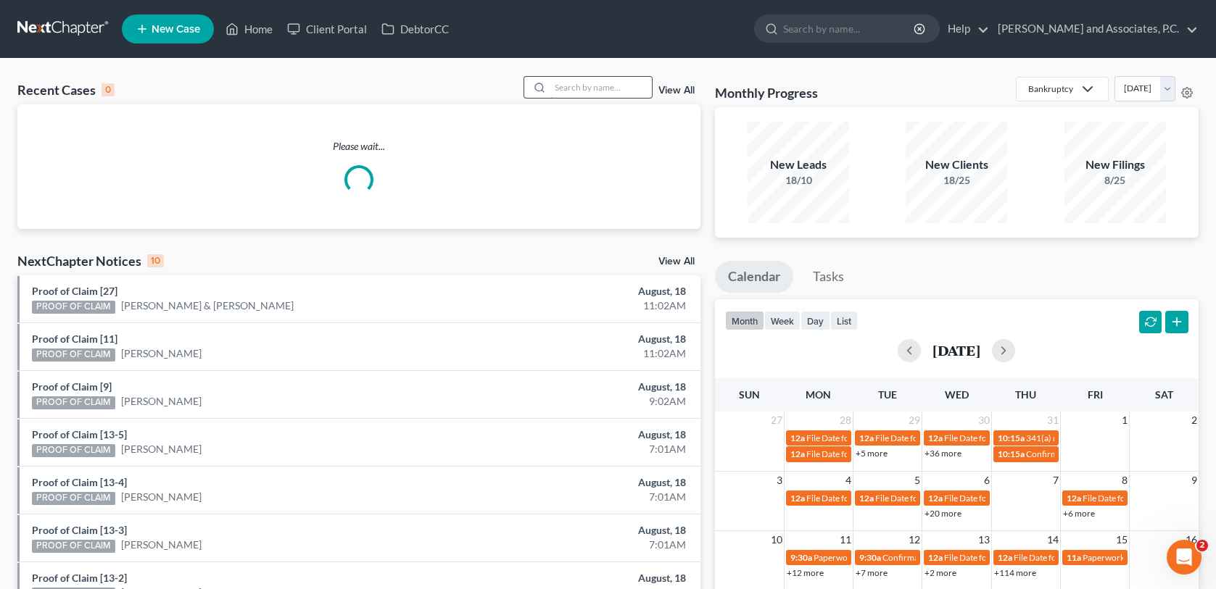
click at [597, 87] on input "search" at bounding box center [600, 87] width 101 height 21
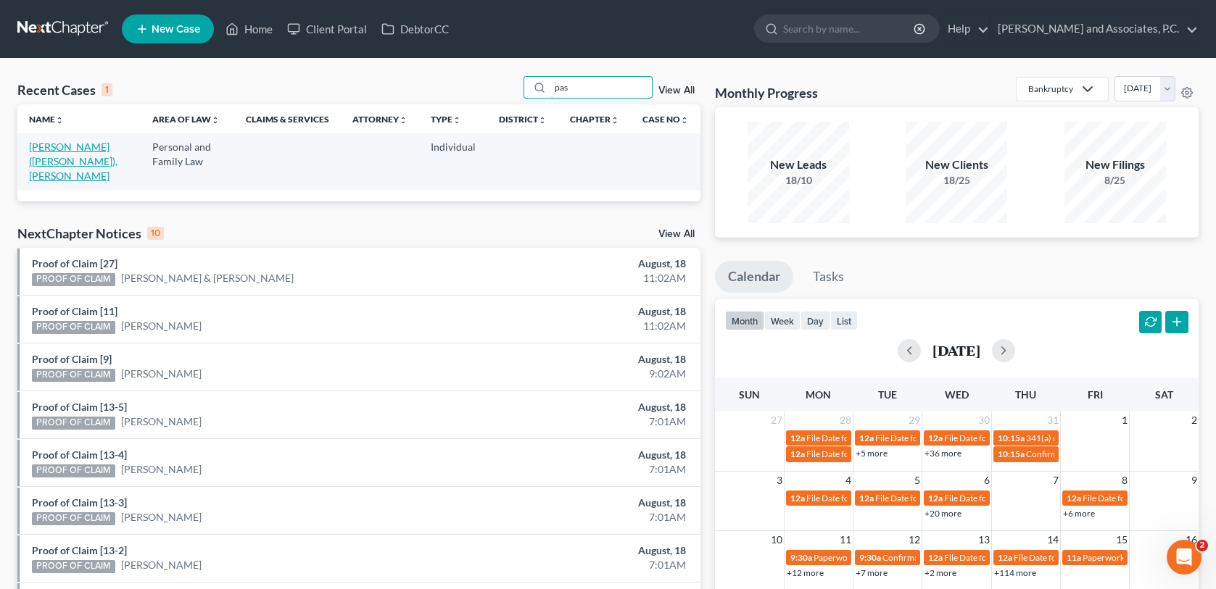
type input "pas"
click at [38, 154] on link "[PERSON_NAME] ([PERSON_NAME]), [PERSON_NAME]" at bounding box center [73, 161] width 88 height 41
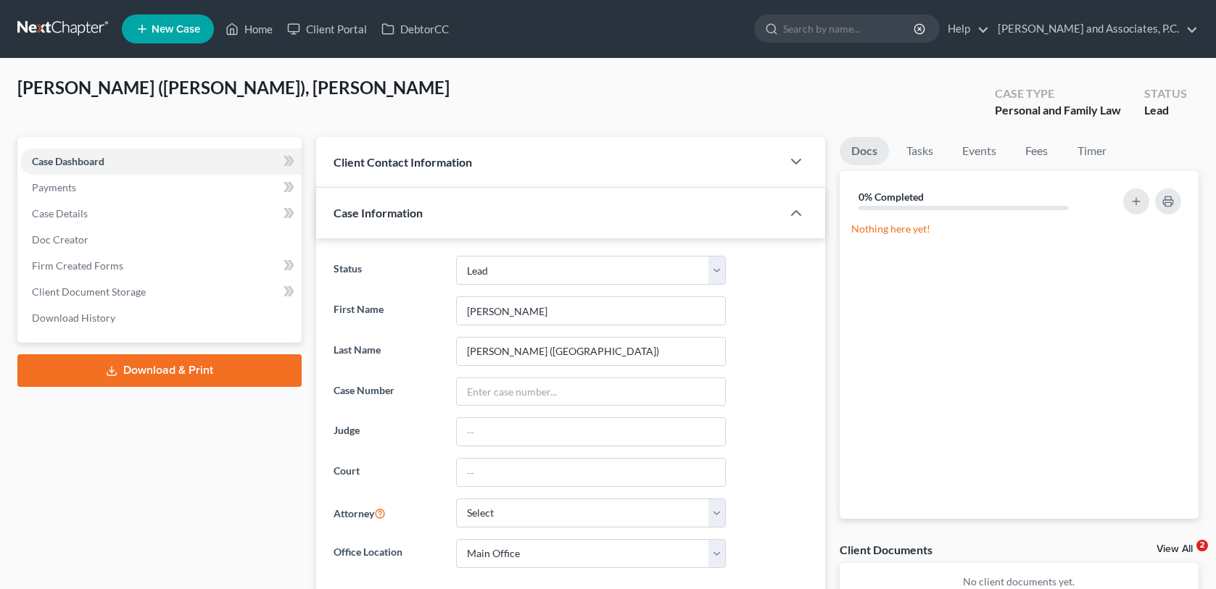
select select "8"
click at [1038, 152] on link "Fees" at bounding box center [1036, 151] width 46 height 28
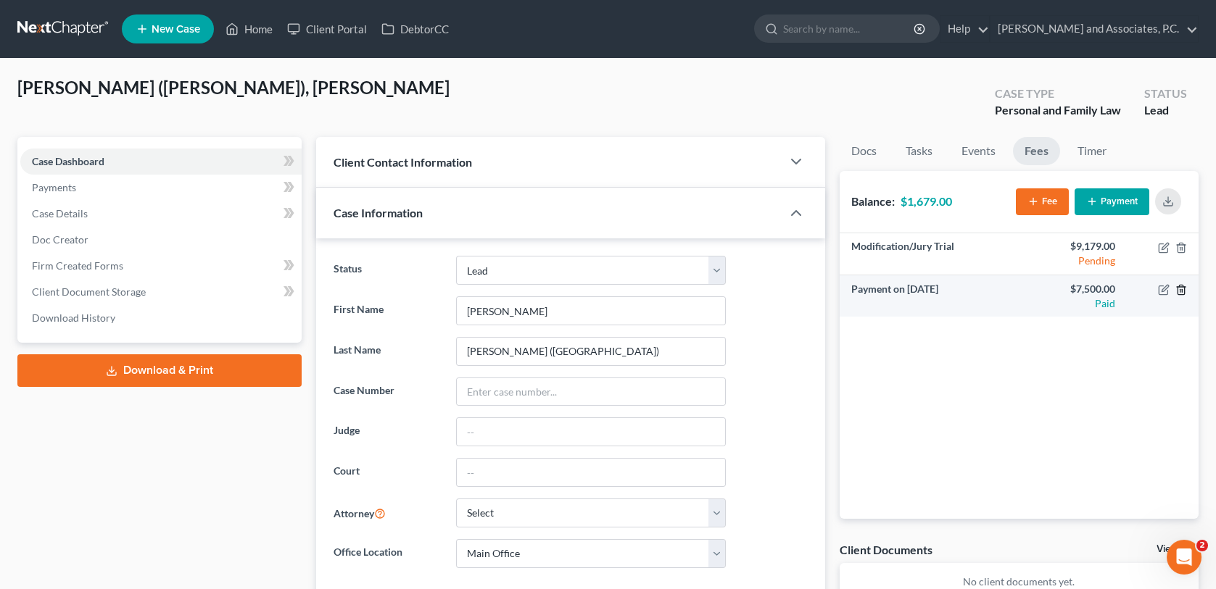
click at [1181, 291] on icon "button" at bounding box center [1181, 290] width 12 height 12
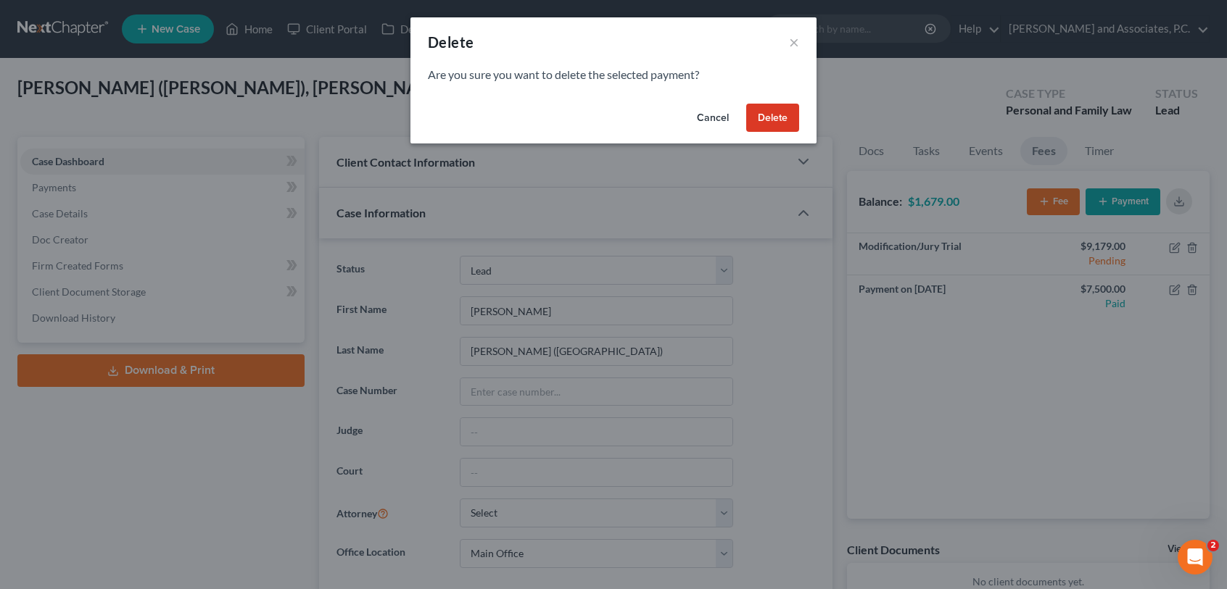
drag, startPoint x: 791, startPoint y: 121, endPoint x: 799, endPoint y: 125, distance: 9.1
click at [791, 120] on button "Delete" at bounding box center [772, 118] width 53 height 29
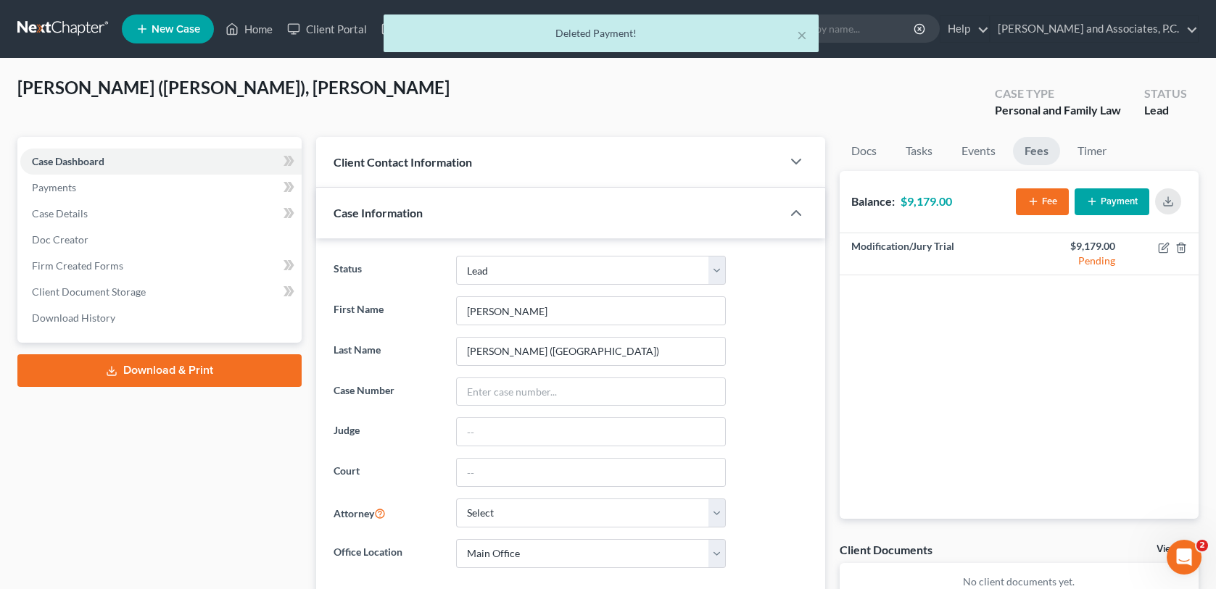
click at [1108, 202] on button "Payment" at bounding box center [1111, 201] width 75 height 27
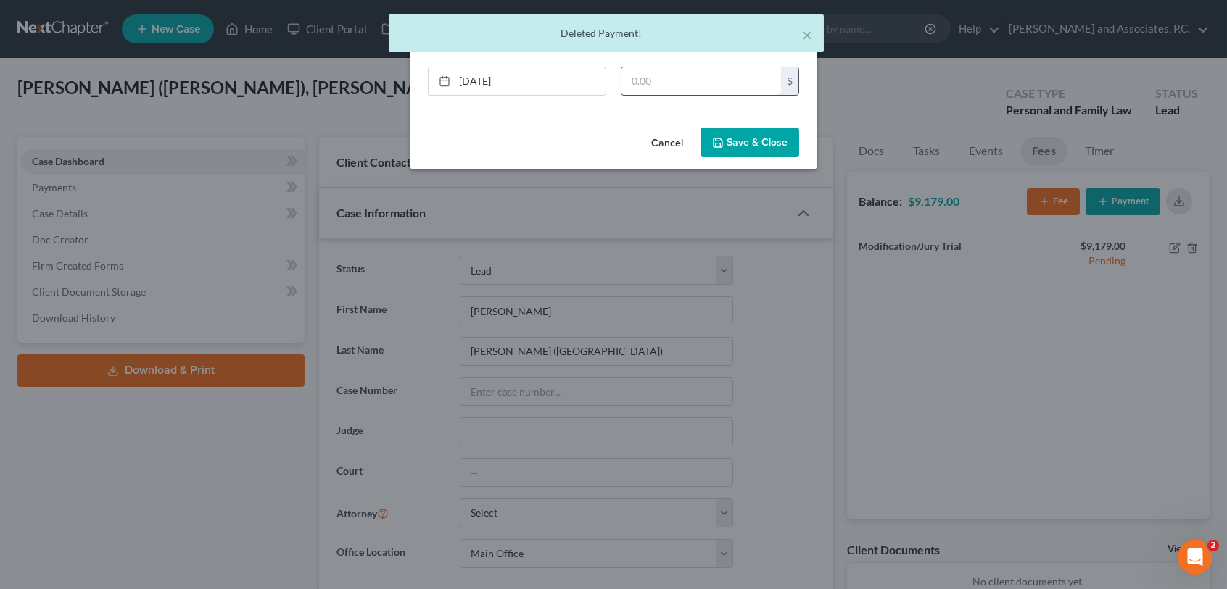
click at [629, 83] on input "text" at bounding box center [700, 81] width 159 height 28
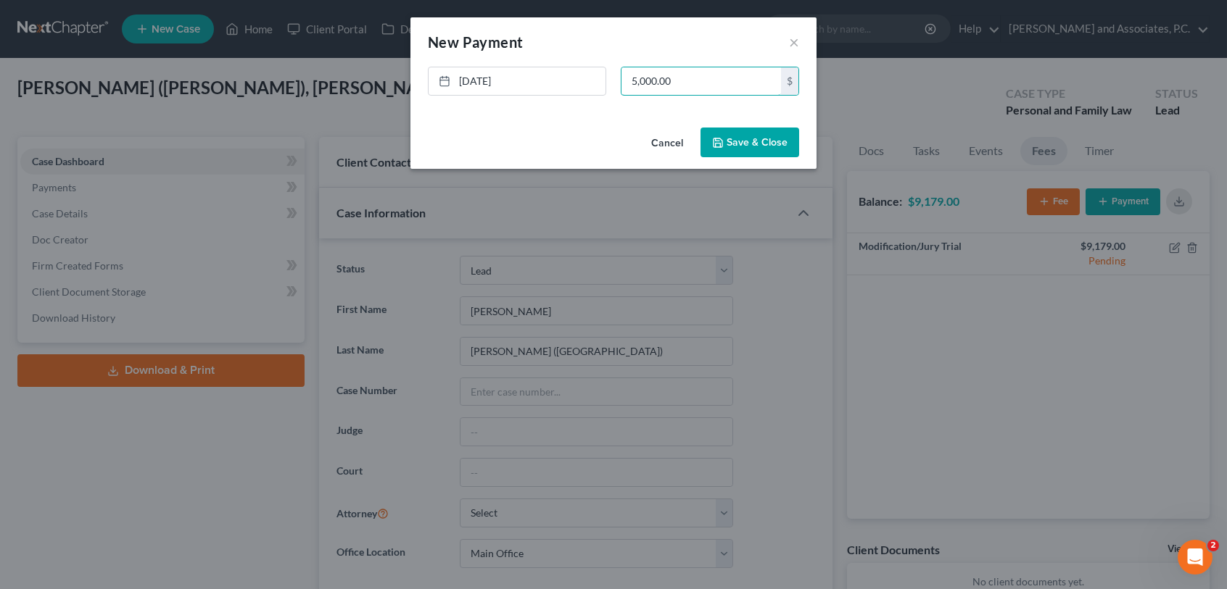
type input "5,000.00"
click at [722, 145] on icon "button" at bounding box center [717, 142] width 9 height 9
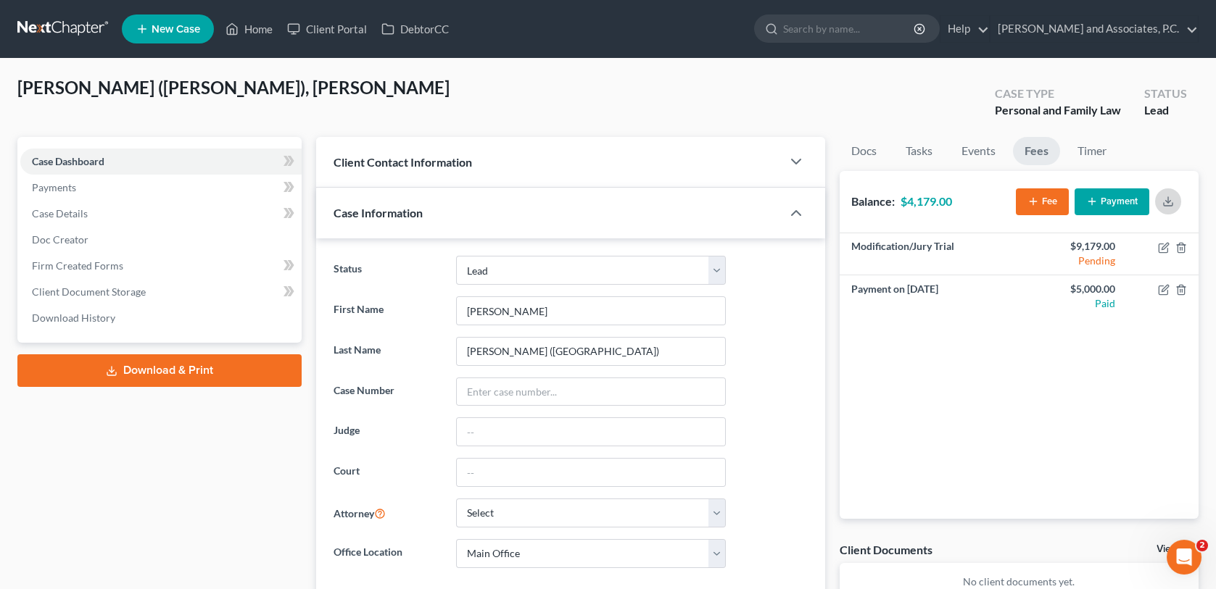
click at [1160, 202] on button "button" at bounding box center [1168, 201] width 26 height 26
